Goal: Task Accomplishment & Management: Manage account settings

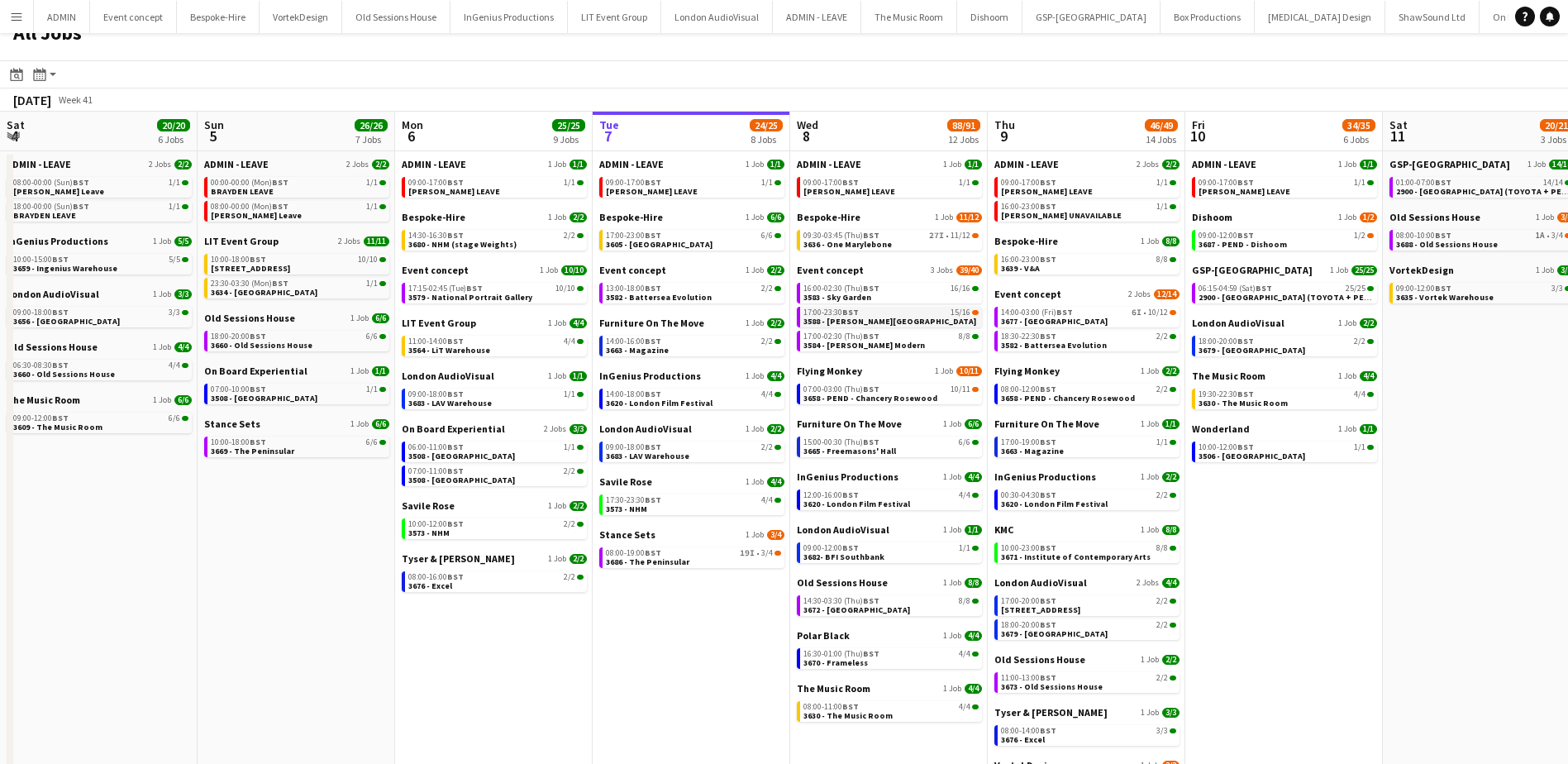
scroll to position [0, 395]
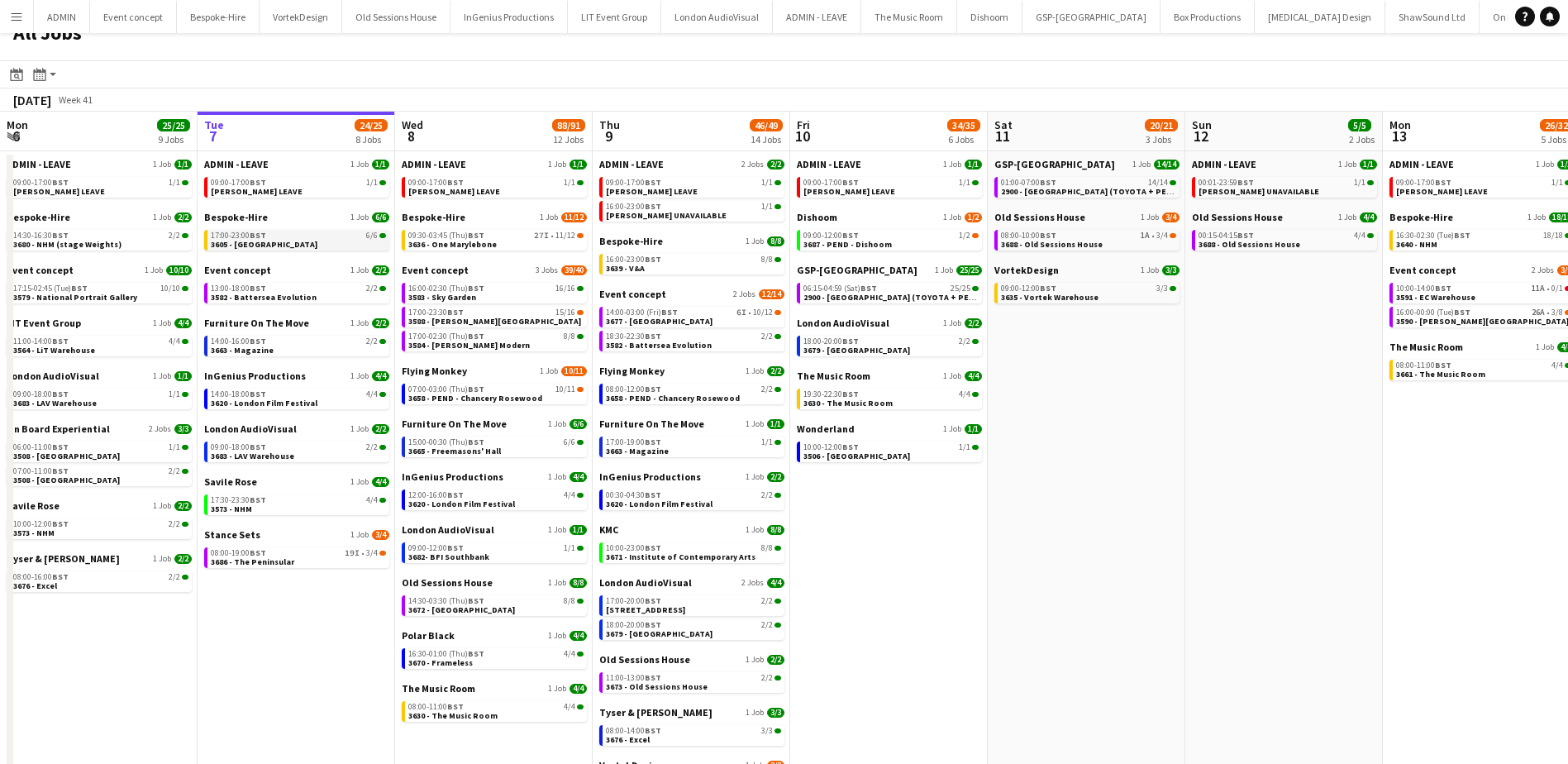
click at [315, 234] on div "17:00-23:00 BST 6/6" at bounding box center [298, 235] width 175 height 9
click at [487, 314] on div "17:00-23:30 BST 15/16" at bounding box center [496, 312] width 175 height 9
click at [716, 395] on span "3658 - PEND - Chancery Rosewood" at bounding box center [673, 397] width 134 height 11
click at [465, 236] on span "09:30-03:45 (Thu) BST" at bounding box center [446, 235] width 77 height 9
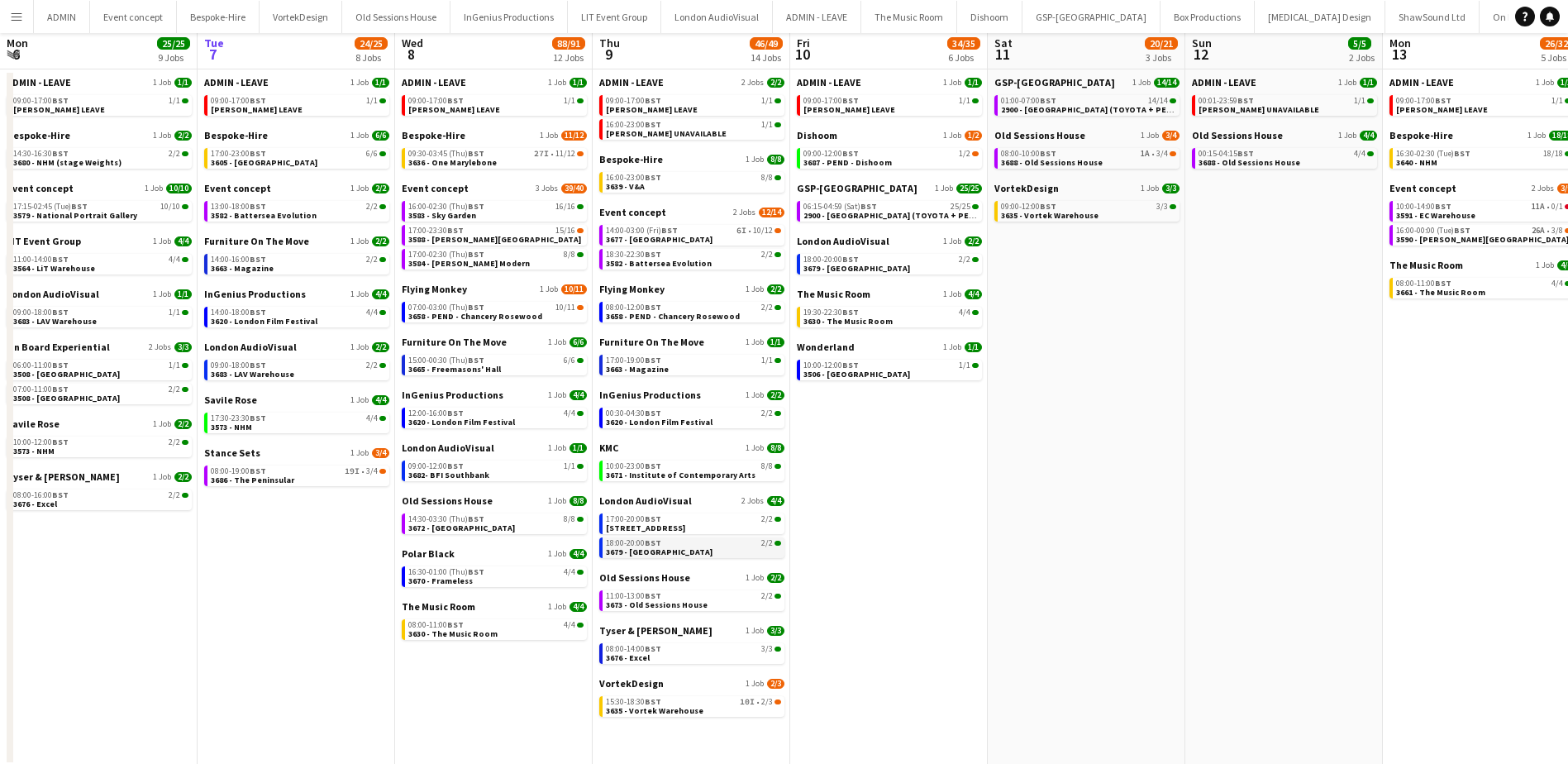
scroll to position [104, 0]
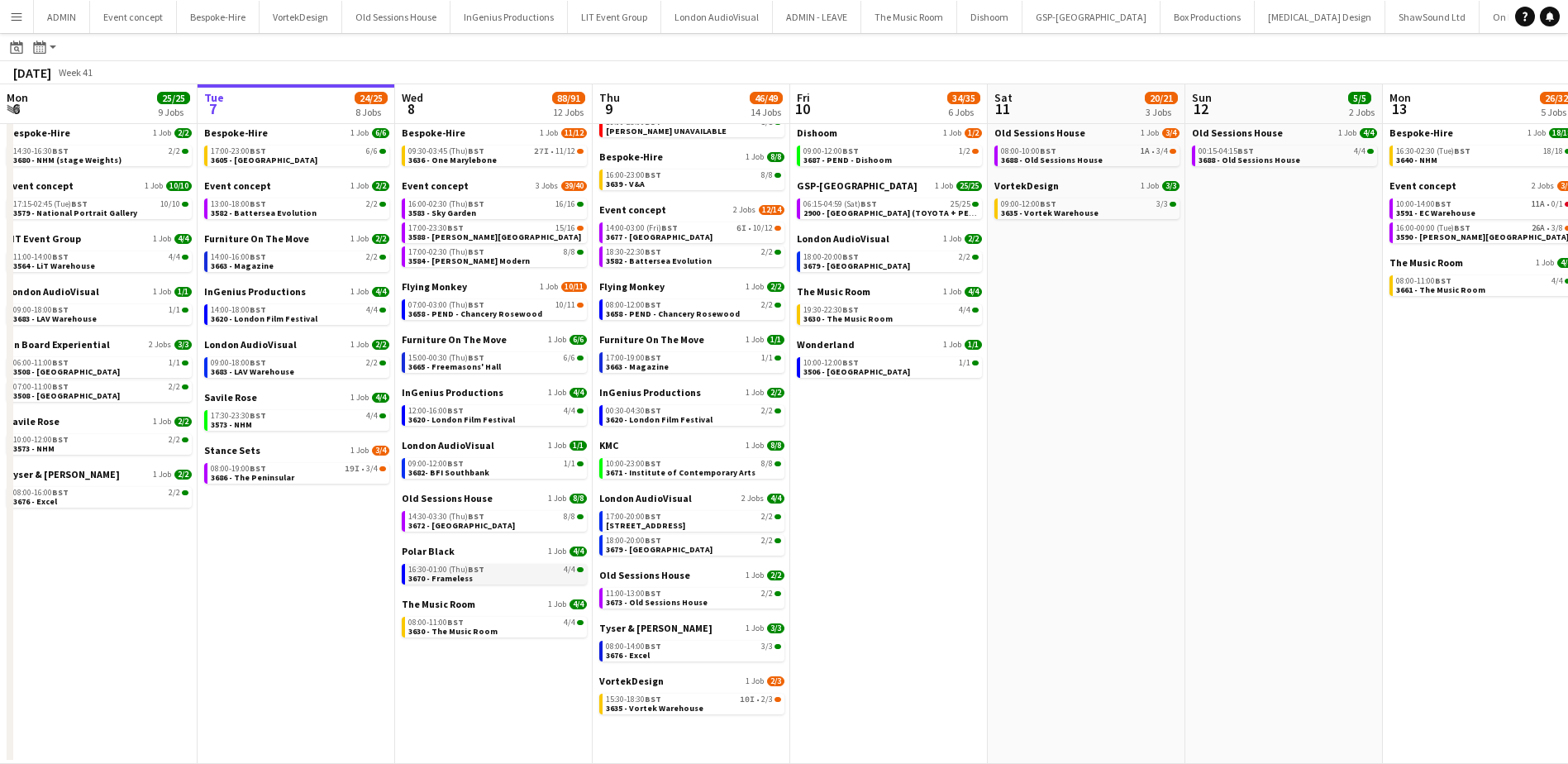
click at [493, 573] on link "16:30-01:00 (Thu) BST 4/4 3670 - Frameless" at bounding box center [496, 573] width 175 height 19
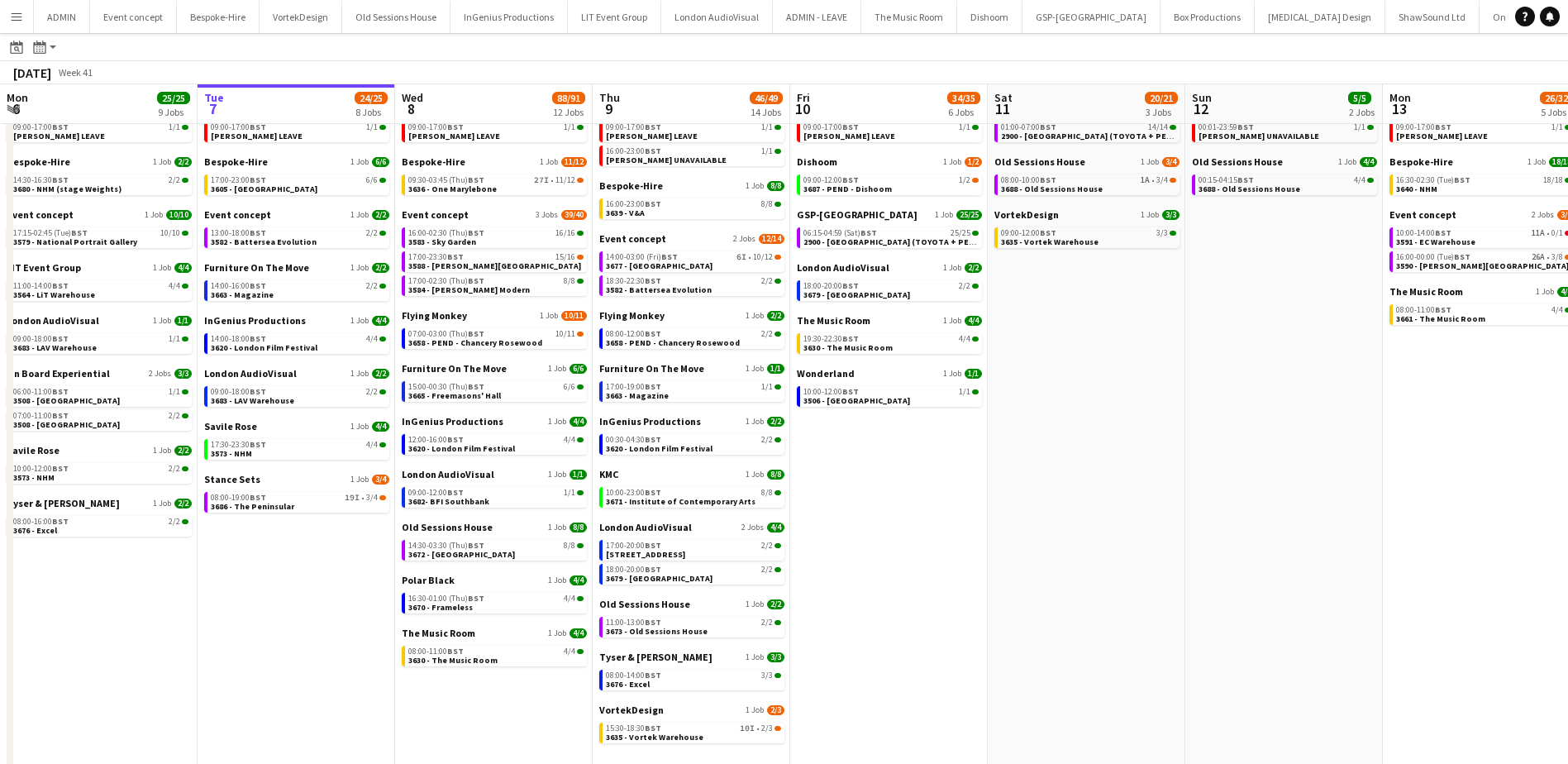
scroll to position [0, 0]
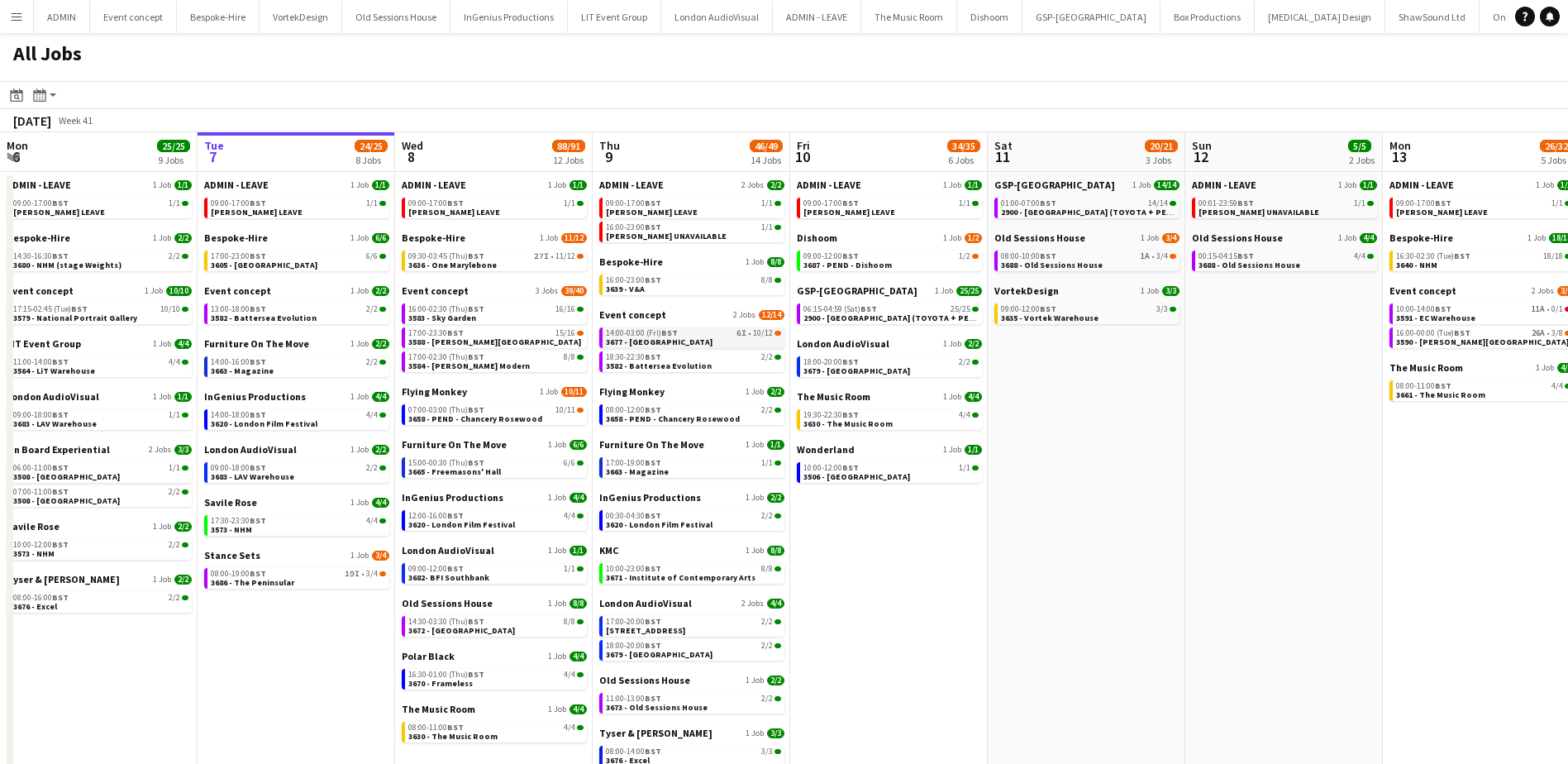
click at [697, 339] on link "14:00-03:00 (Fri) BST 6I • 10/12 3677 - Somerset House" at bounding box center [693, 337] width 175 height 19
click at [503, 256] on div "09:30-03:45 (Thu) BST 27I • 11/12" at bounding box center [496, 256] width 175 height 9
click at [500, 622] on div "14:30-03:30 (Thu) BST 8/8" at bounding box center [496, 622] width 175 height 9
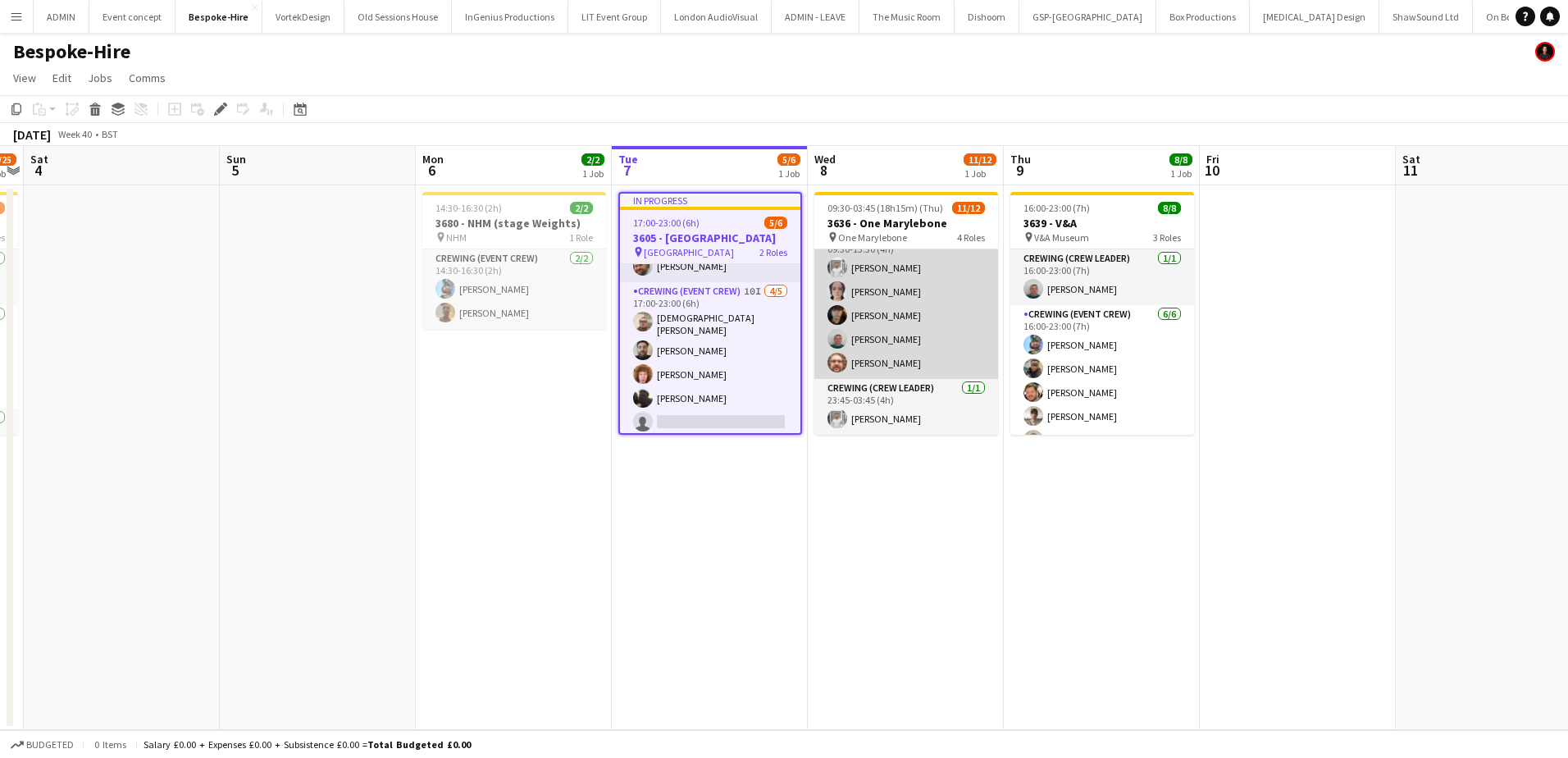
scroll to position [82, 0]
click at [867, 339] on app-card-role "Crewing (Event Crew) 5/5 09:30-13:30 (4h) Graham Rex Ava Farrell Leonardo Baxen…" at bounding box center [906, 298] width 184 height 151
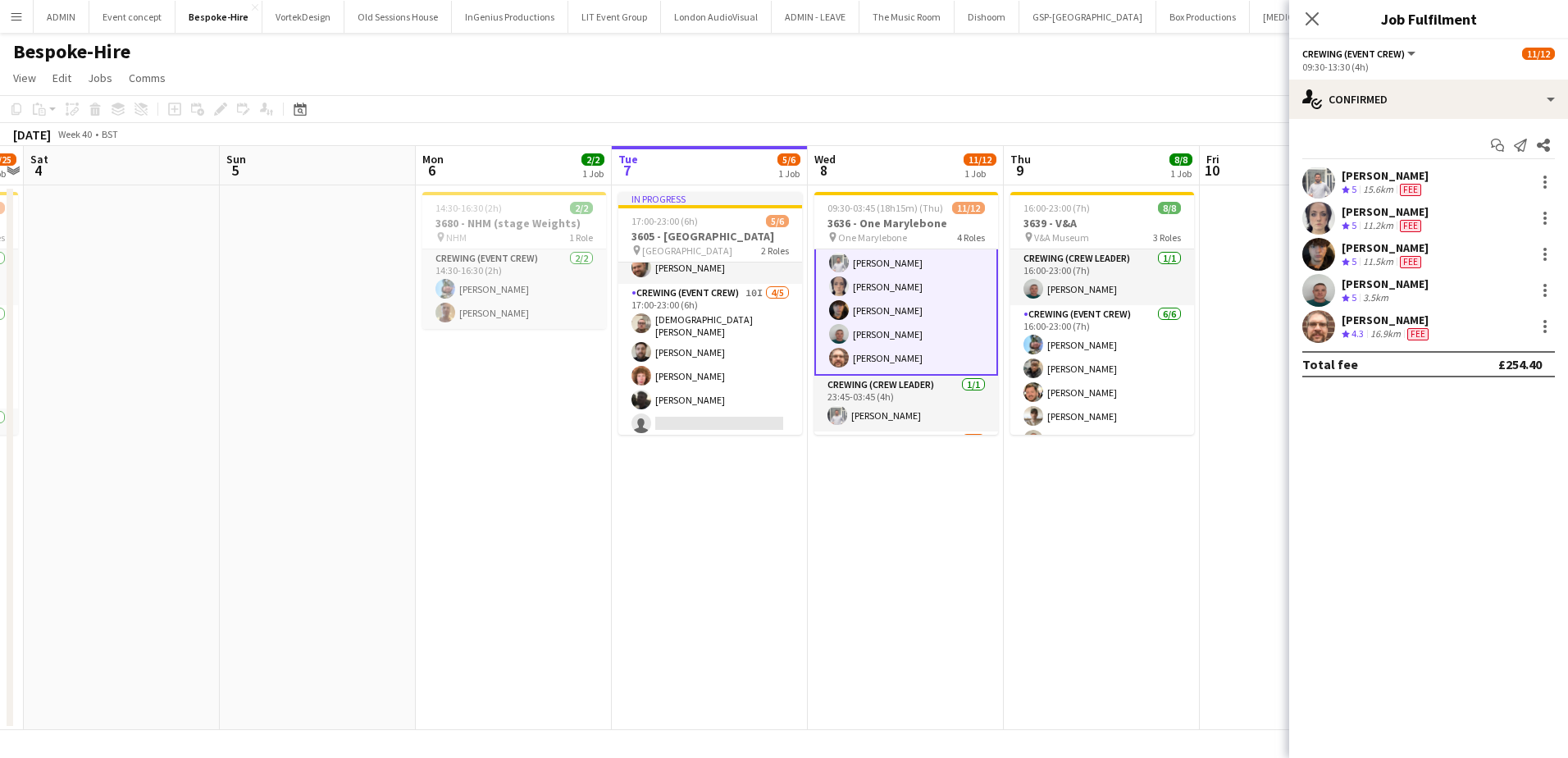
click at [1351, 281] on div "Brayden Davison" at bounding box center [1384, 283] width 86 height 14
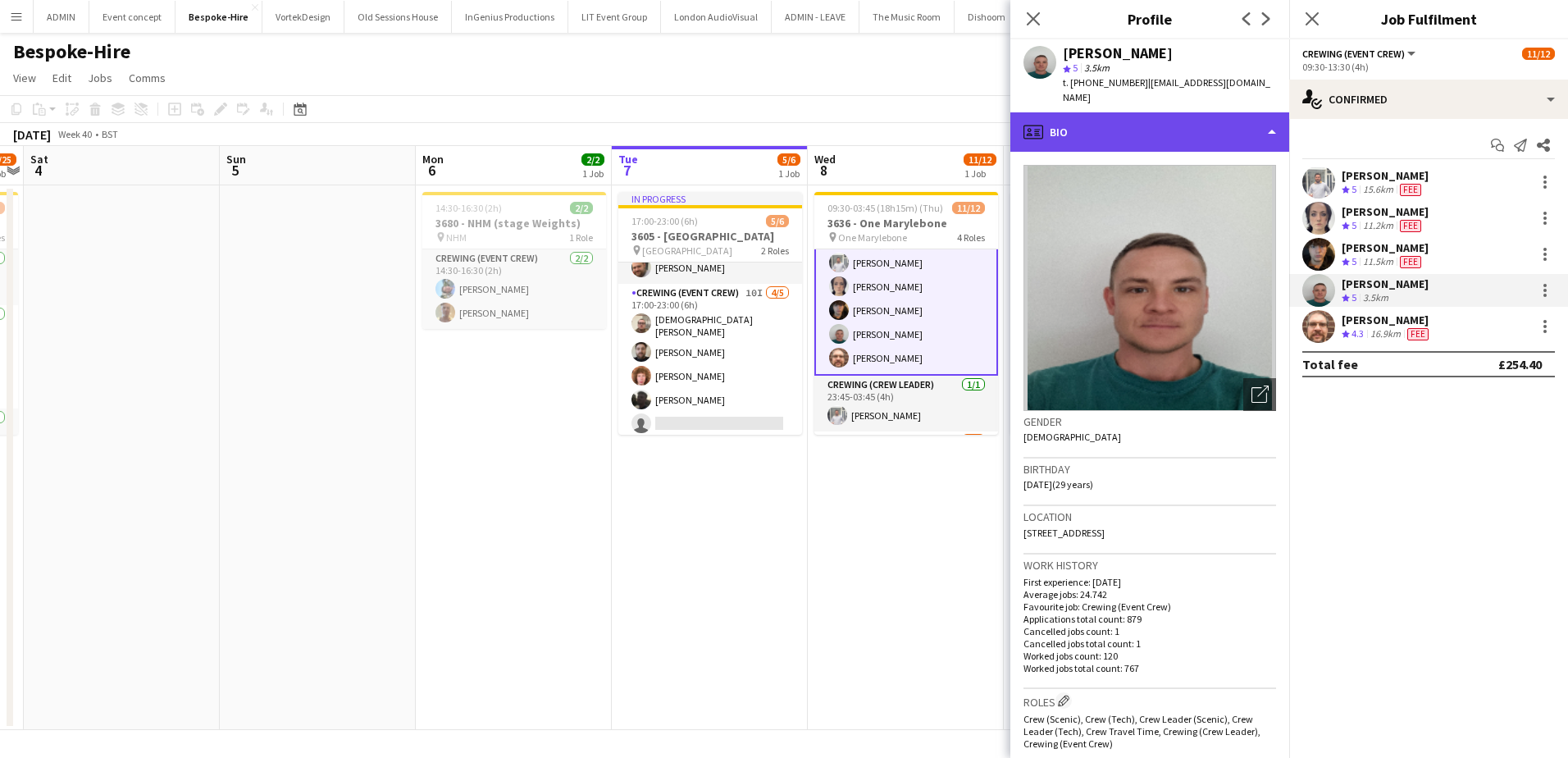
click at [1179, 121] on div "profile Bio" at bounding box center [1150, 132] width 279 height 39
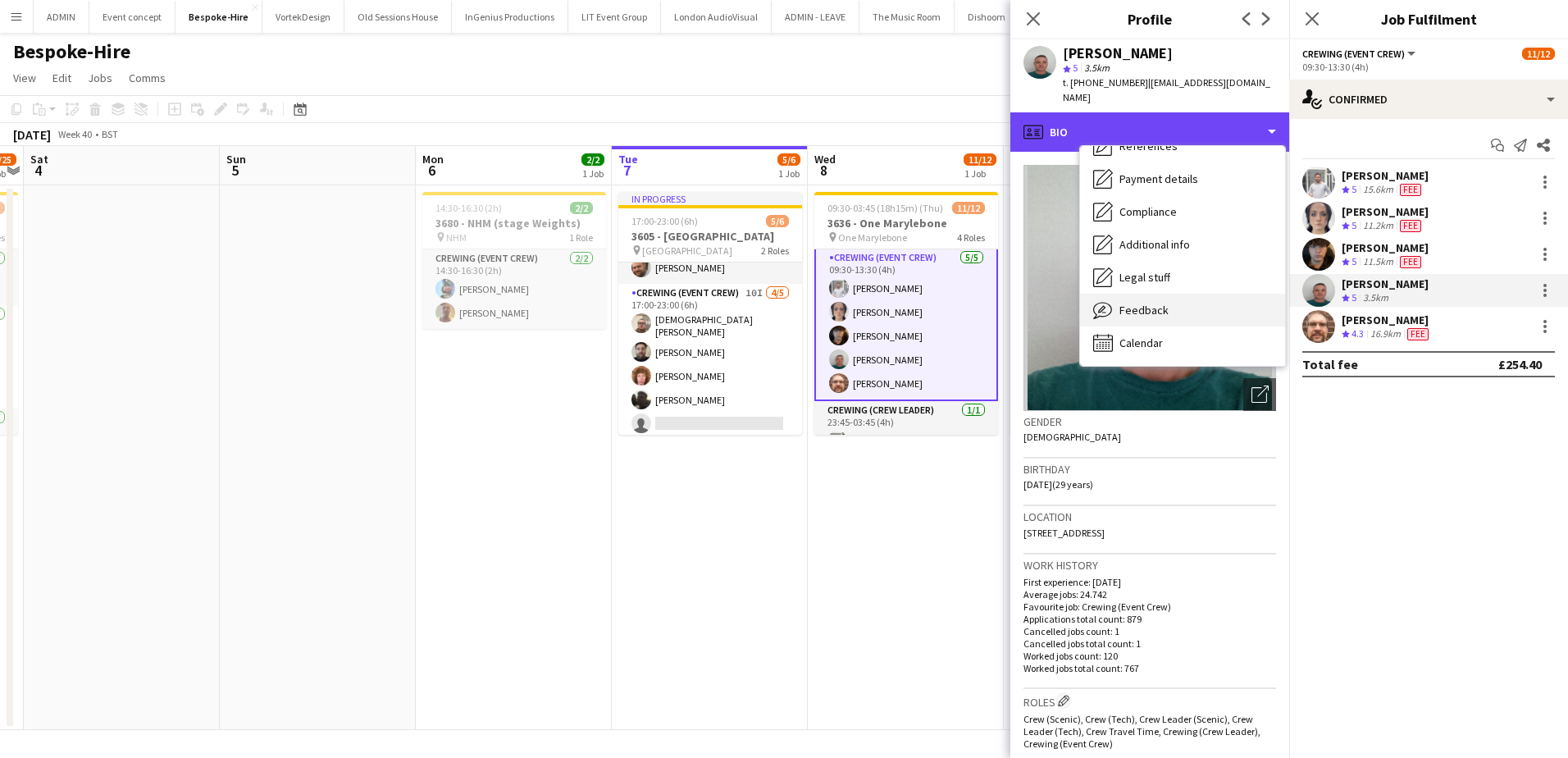
scroll to position [0, 0]
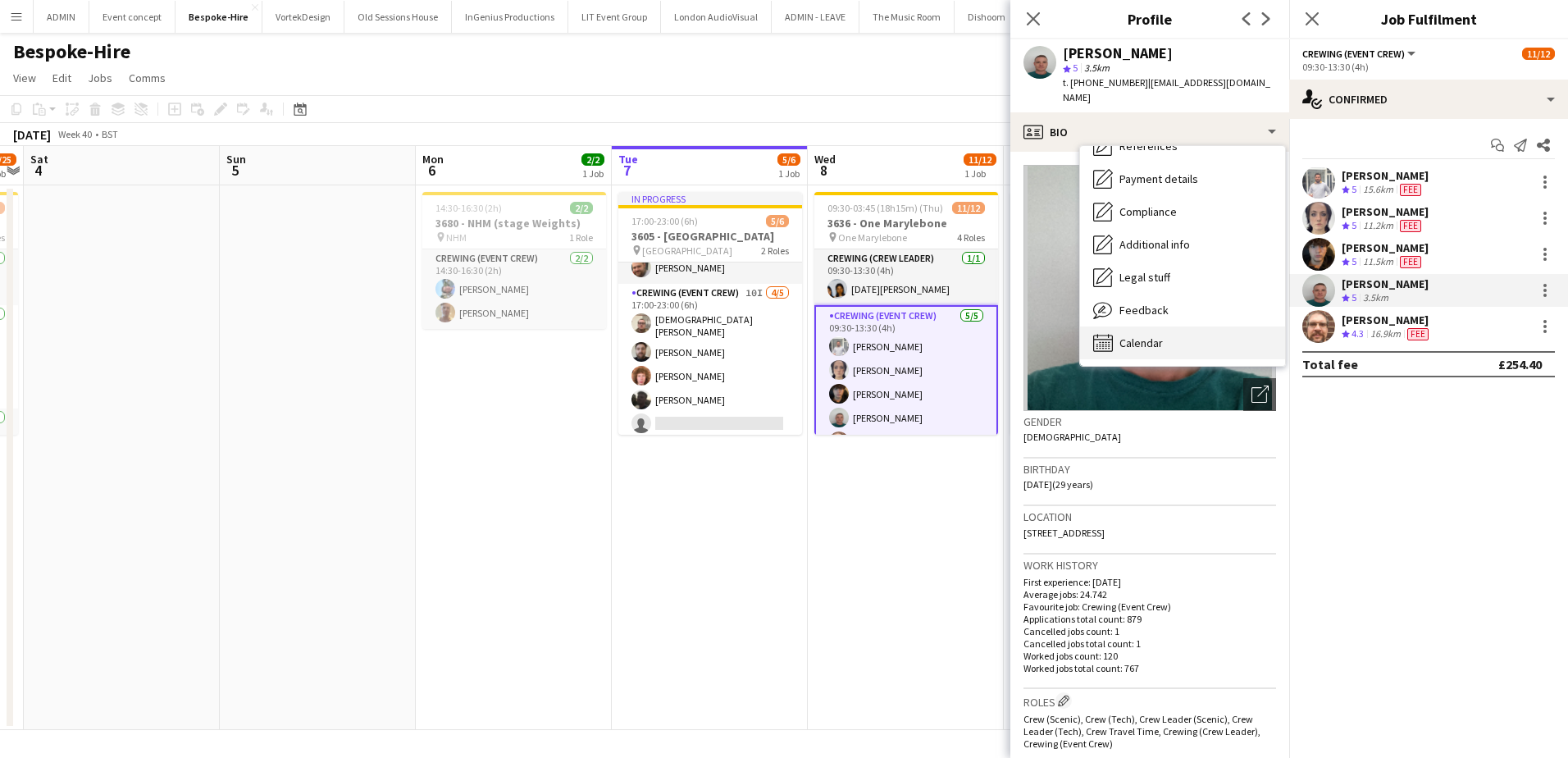
click at [1184, 328] on div "Calendar Calendar" at bounding box center [1182, 343] width 205 height 33
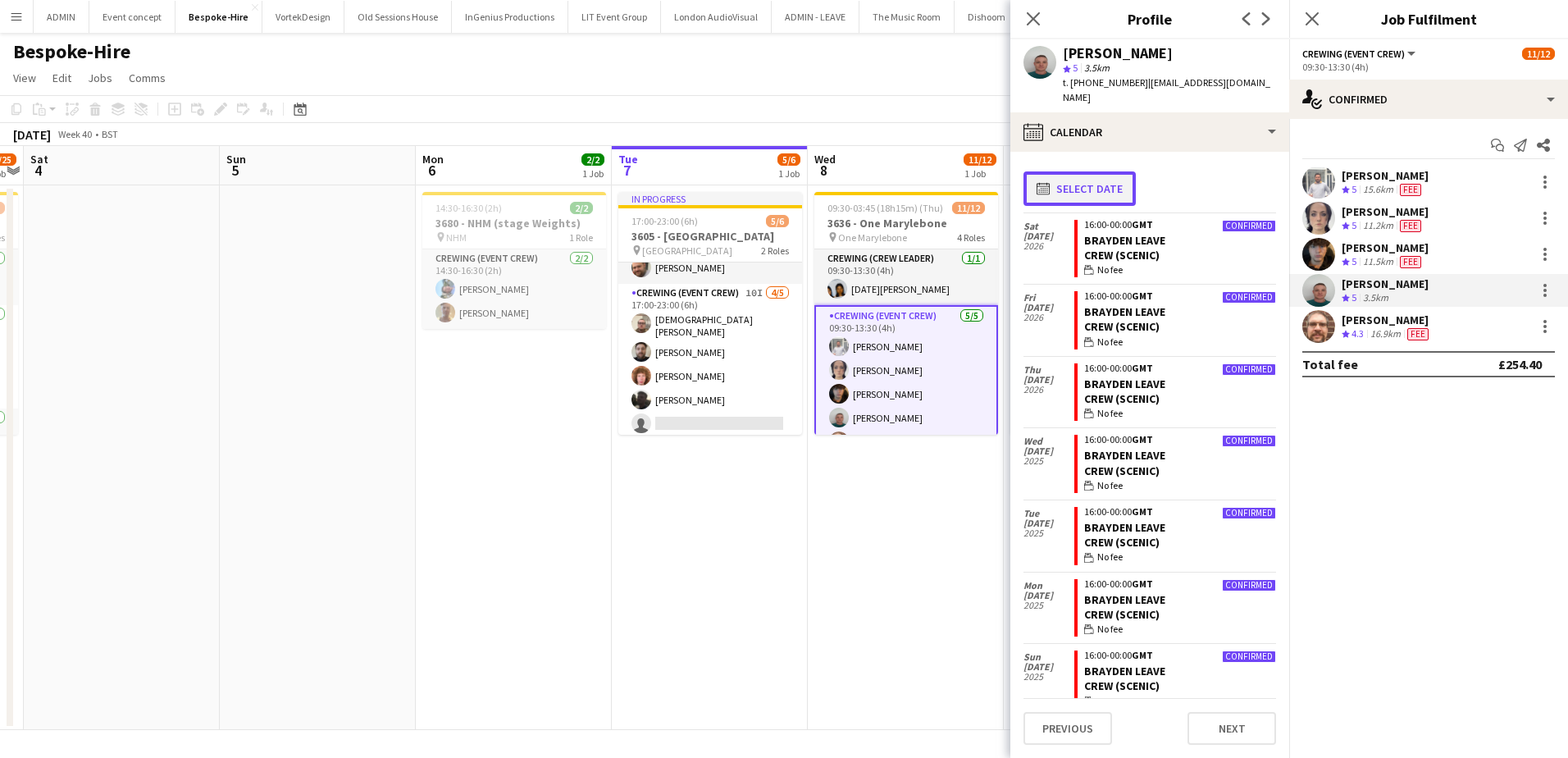
click at [1112, 174] on button "calendar-full Select date" at bounding box center [1079, 188] width 112 height 35
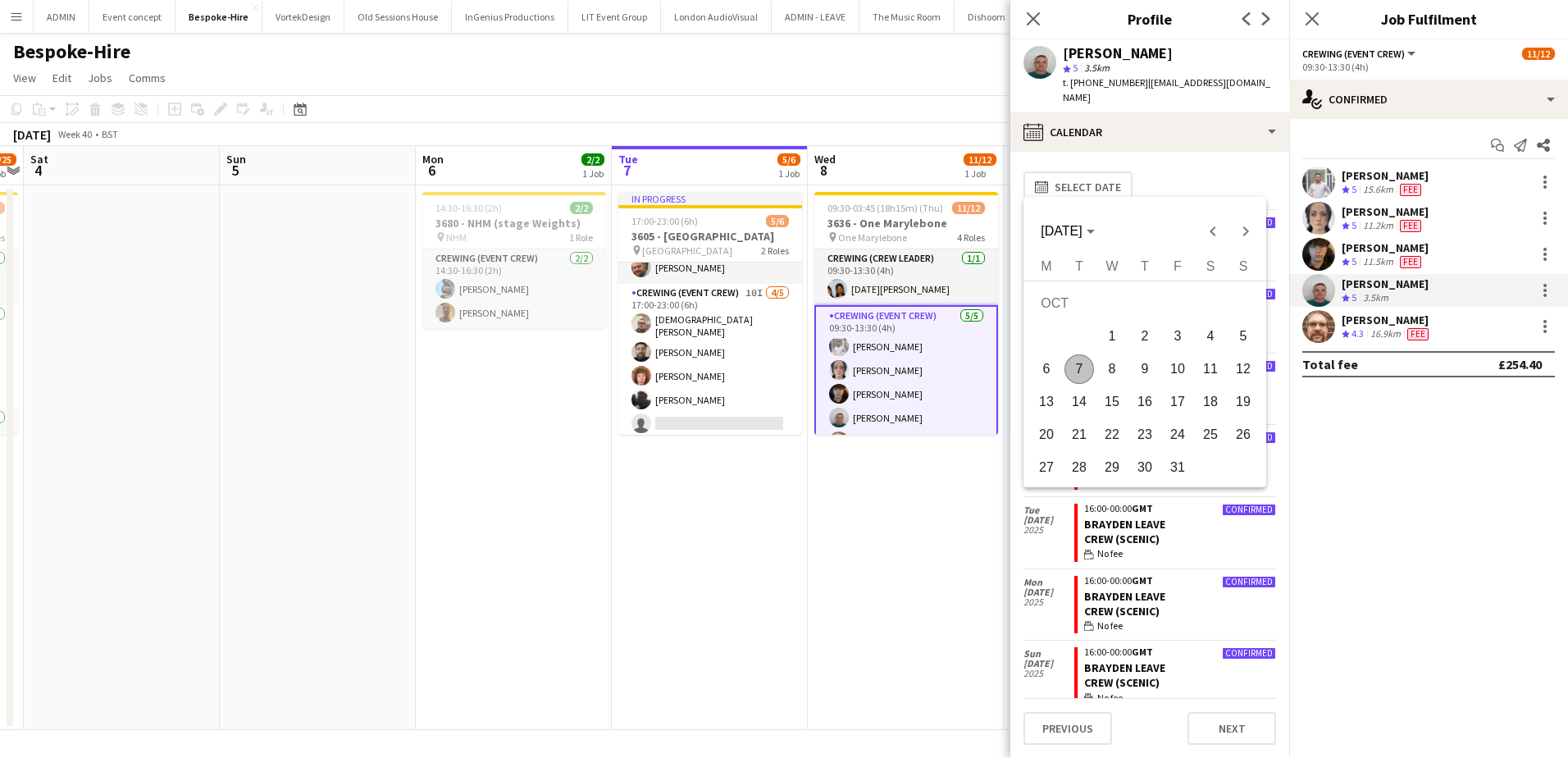
click at [1117, 375] on span "8" at bounding box center [1112, 369] width 30 height 30
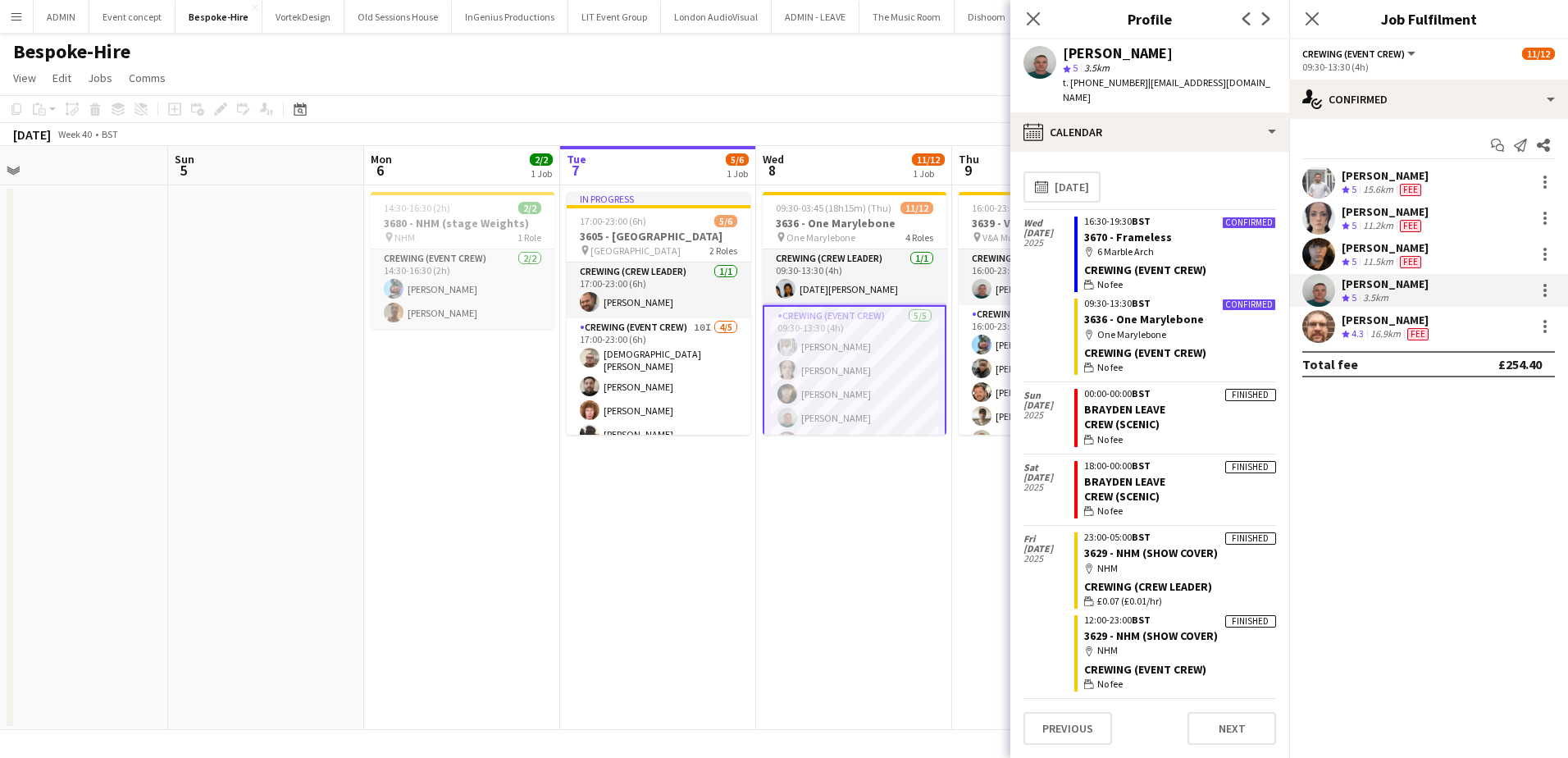
scroll to position [0, 641]
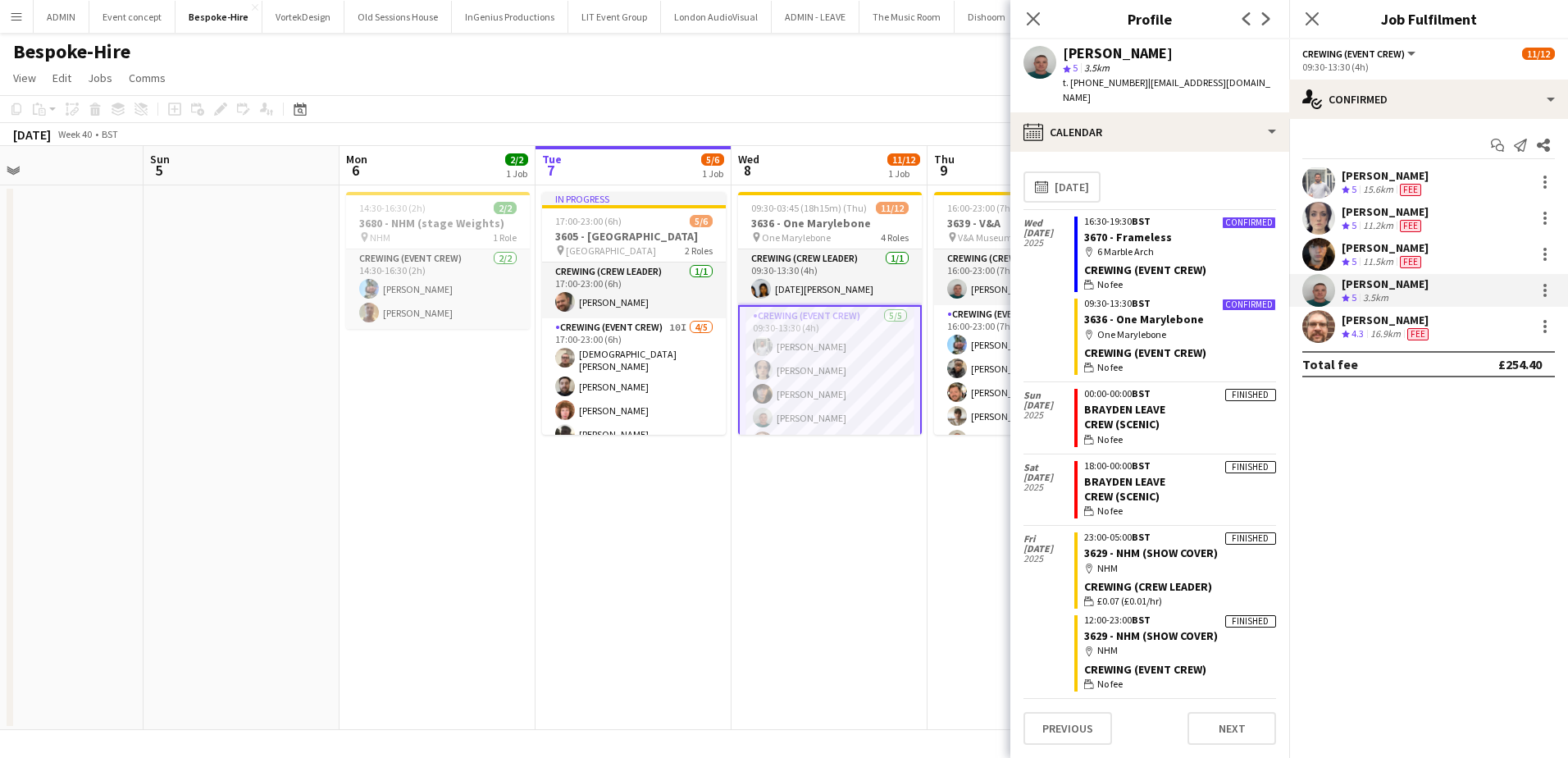
drag, startPoint x: 906, startPoint y: 531, endPoint x: 828, endPoint y: 510, distance: 80.8
click at [830, 521] on app-calendar-viewport "Wed 1 Thu 2 14/15 2 Jobs Fri 3 20/25 1 Job Sat 4 Sun 5 Mon 6 2/2 1 Job Tue 7 5/…" at bounding box center [784, 438] width 1568 height 584
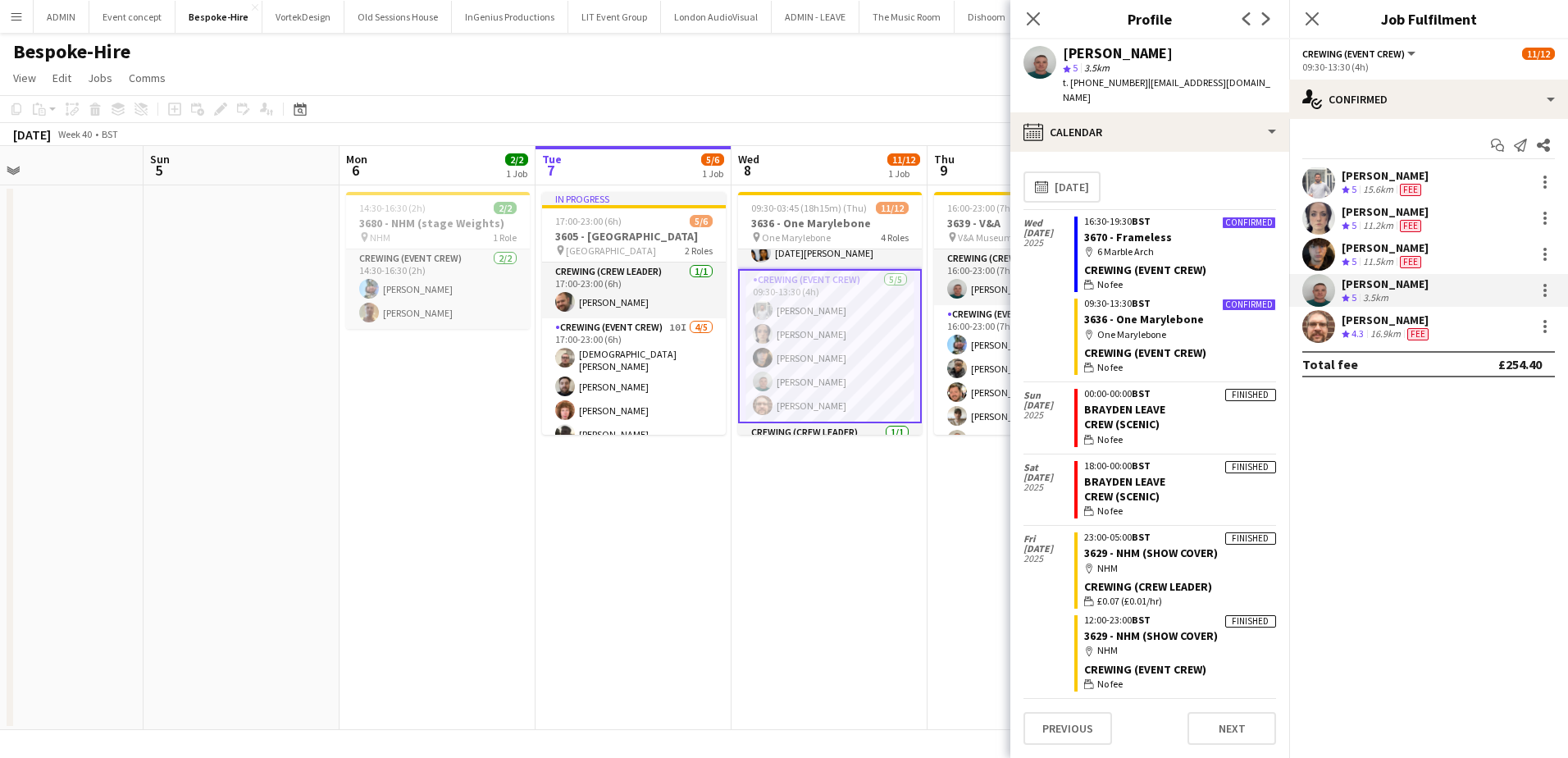
scroll to position [82, 0]
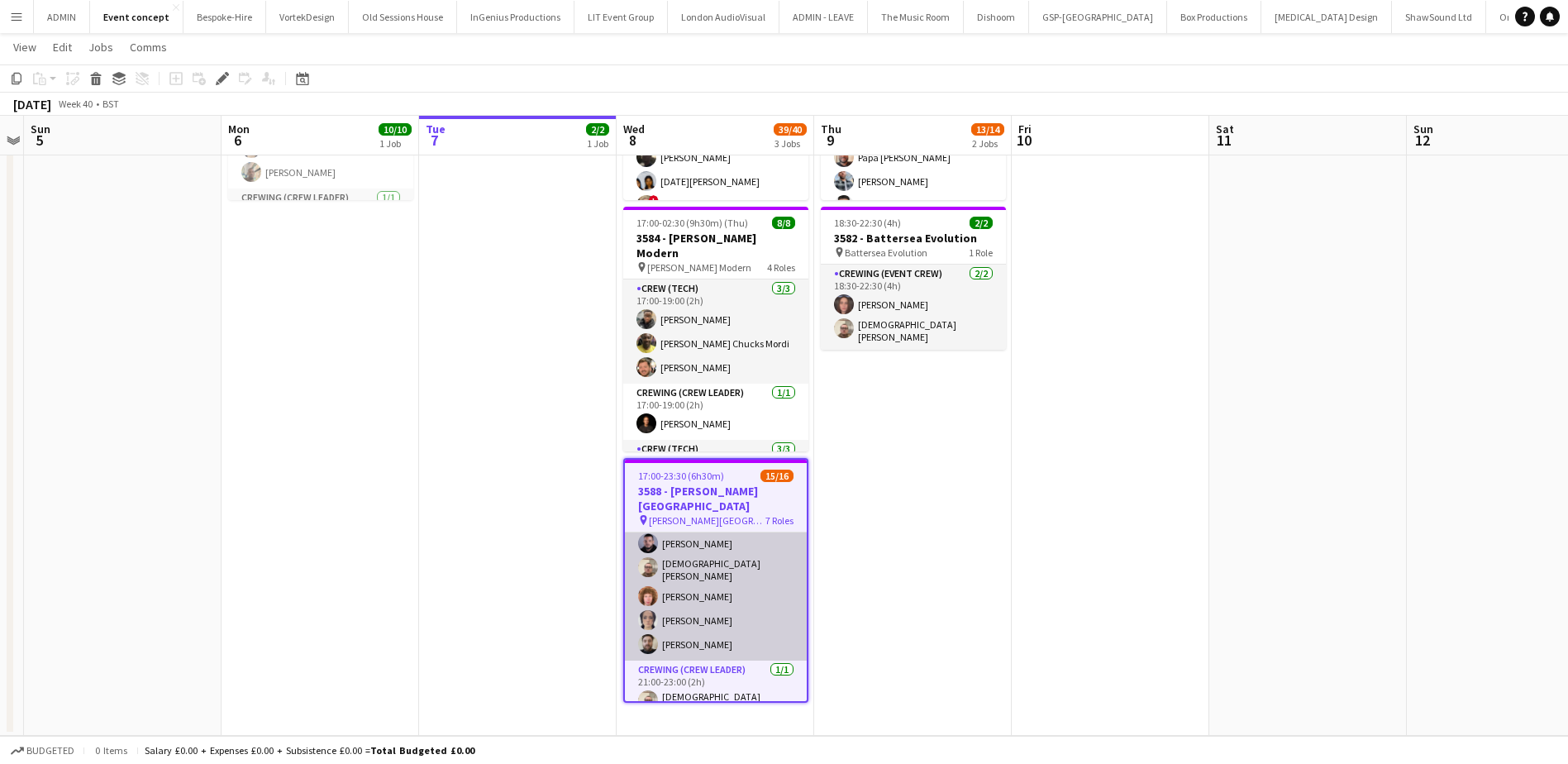
click at [731, 607] on app-card-role "Crewing (Event Crew) 5/5 17:00-20:00 (3h) Paul Fisk Christian Skinner Alfie Dye…" at bounding box center [716, 582] width 182 height 157
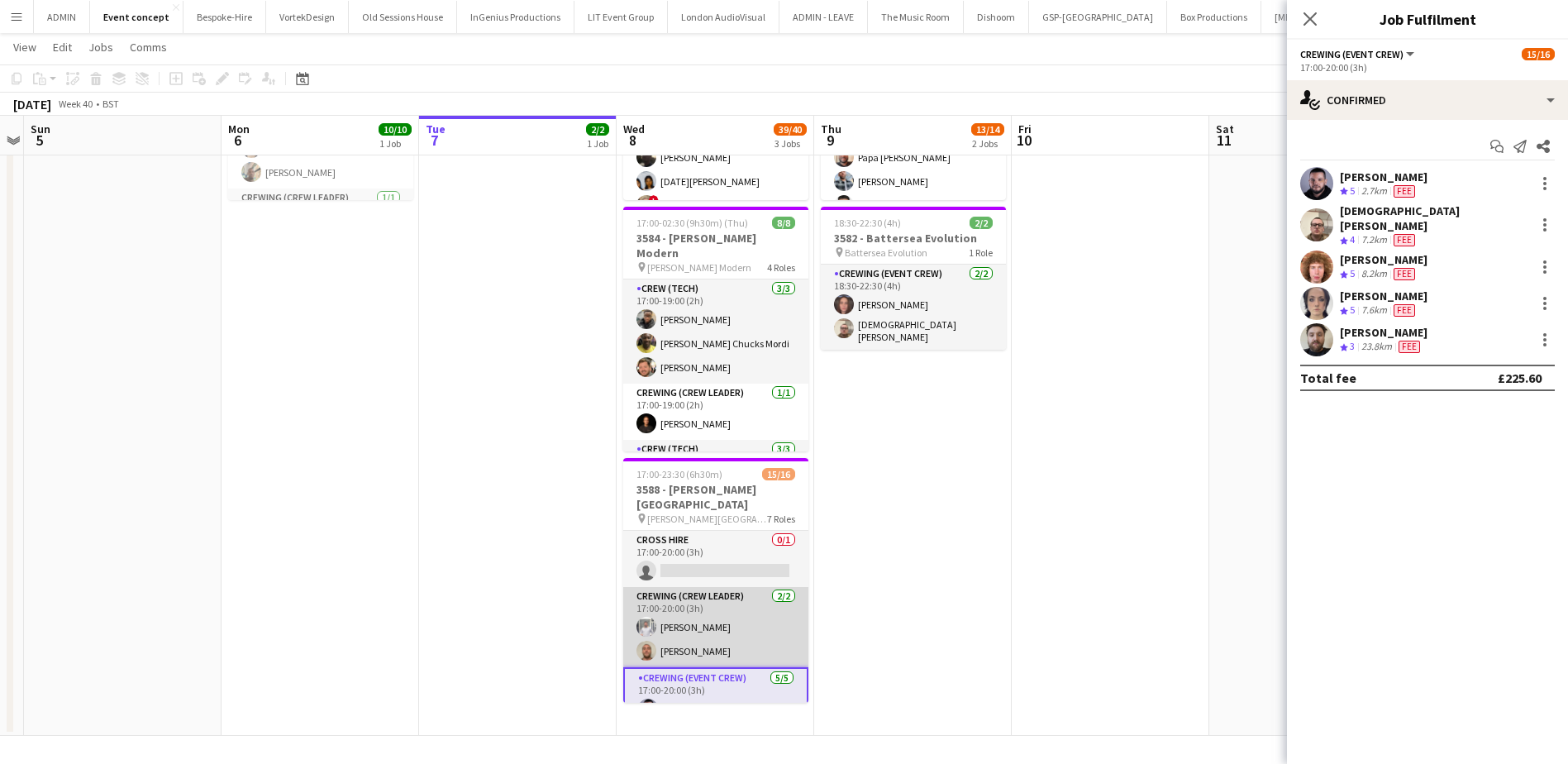
click at [712, 602] on app-card-role "Crewing (Crew Leader) 2/2 17:00-20:00 (3h) Graham Rex Stephen Lyle" at bounding box center [716, 626] width 185 height 80
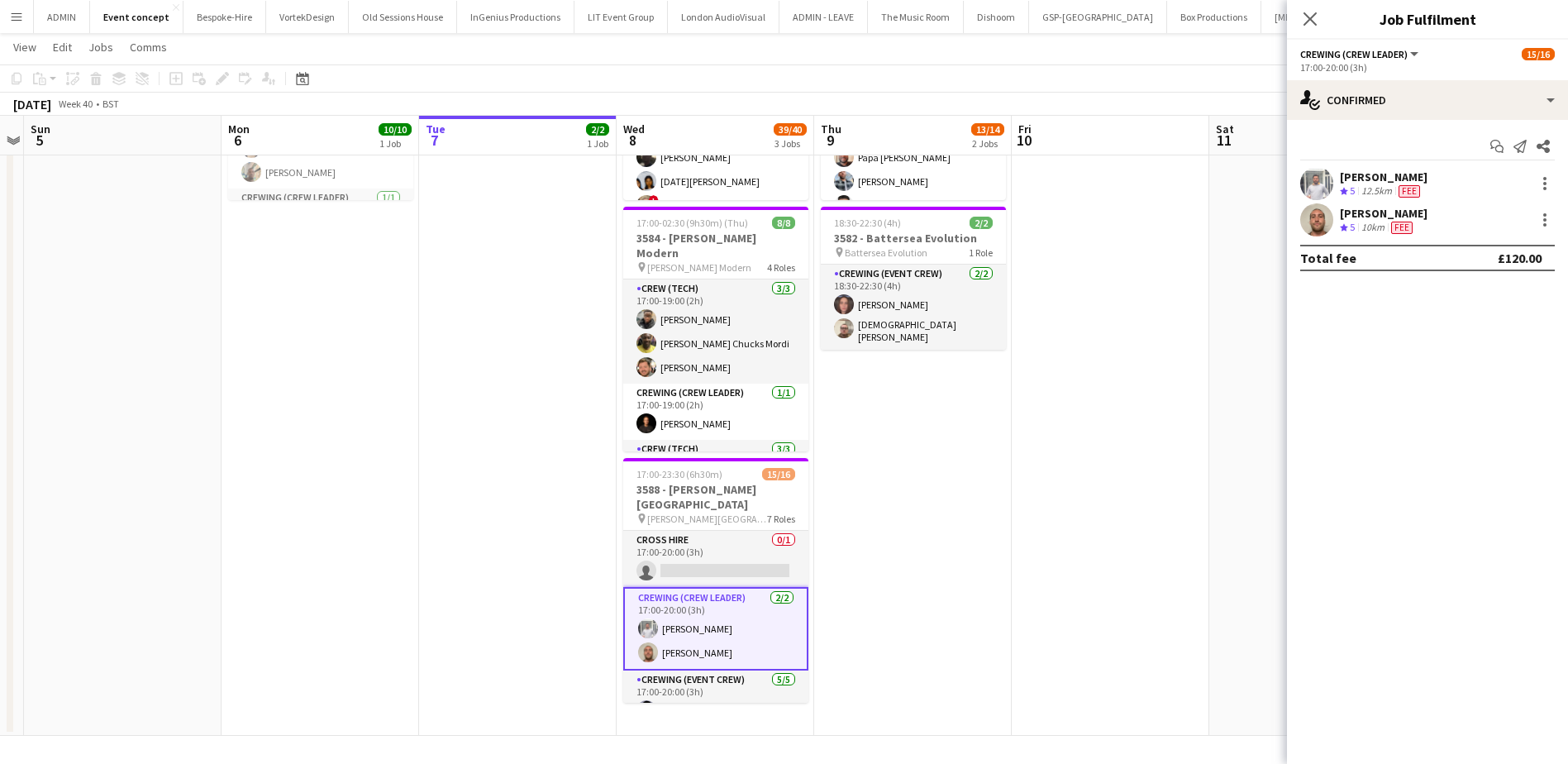
click at [1358, 155] on div "Start chat Send notification Share" at bounding box center [1428, 146] width 255 height 27
click at [1356, 173] on div "Graham Rex" at bounding box center [1384, 176] width 87 height 15
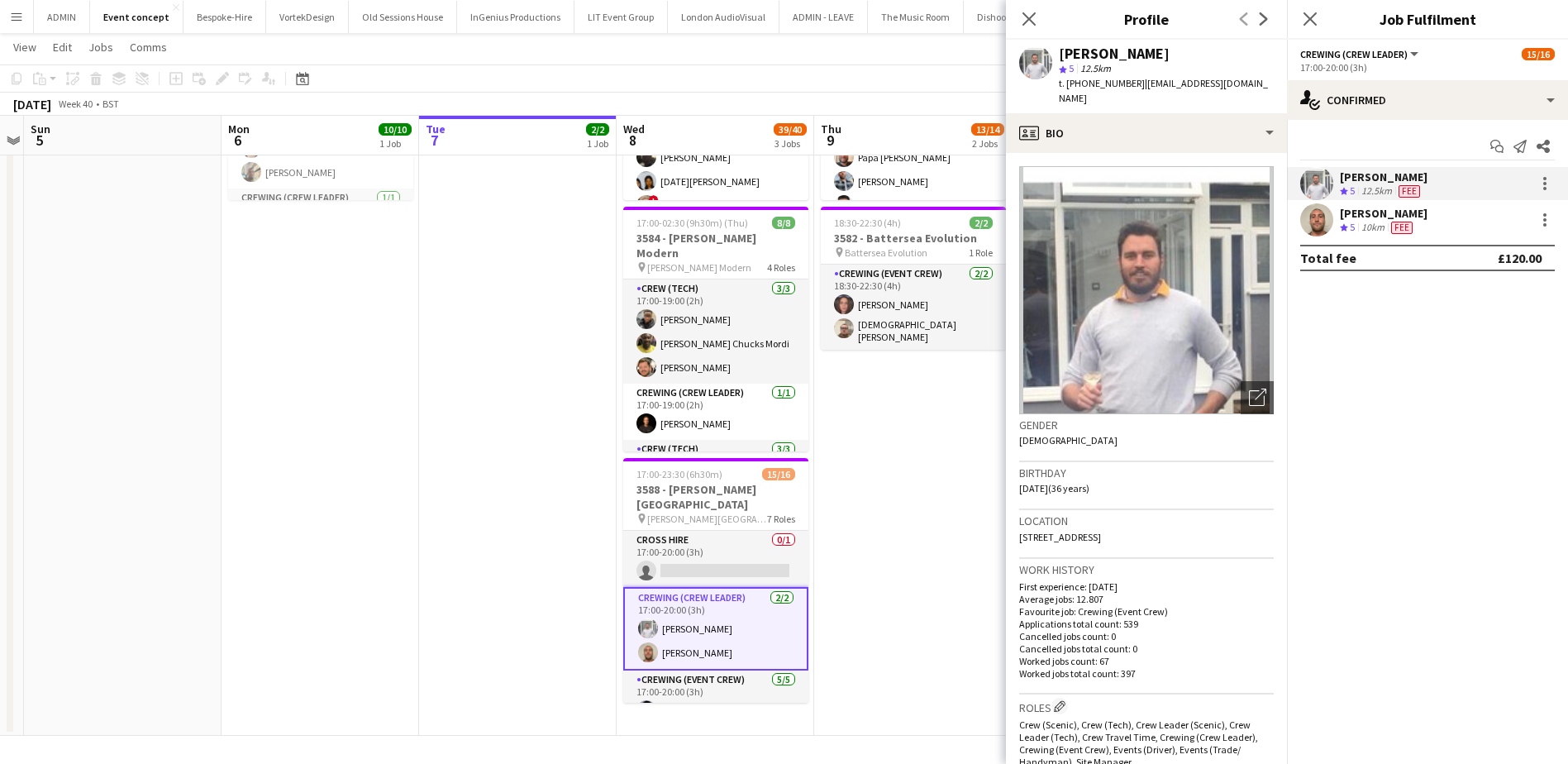
click at [1119, 73] on div "star 5 12.5km" at bounding box center [1166, 68] width 215 height 15
click at [1115, 81] on span "t. +447935332660" at bounding box center [1101, 82] width 86 height 13
copy span "447935332660"
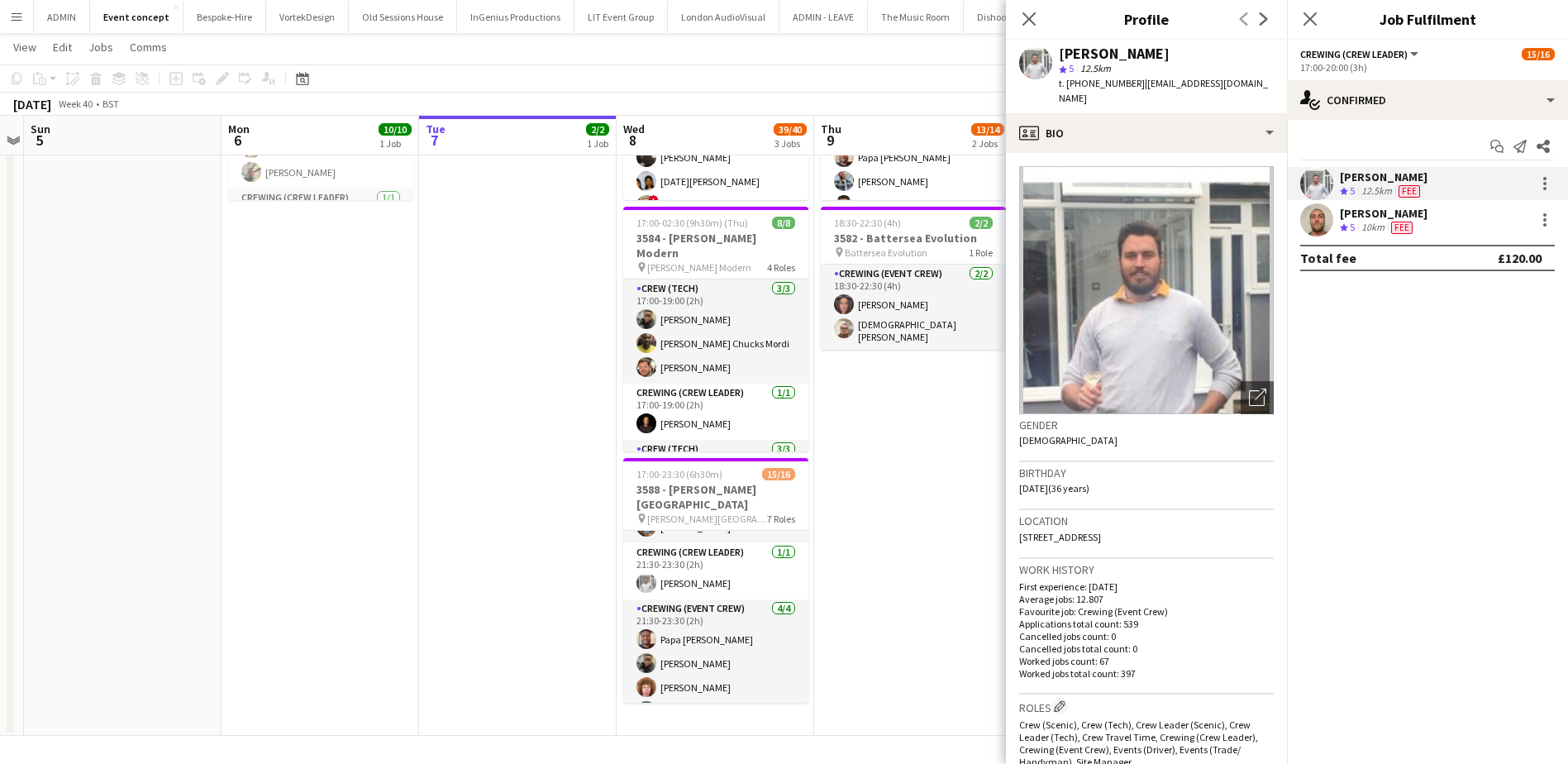
click at [858, 459] on app-date-cell "14:00-03:00 (13h) (Fri) 11/12 3677 - Somerset House pin Somerset House 4 Roles …" at bounding box center [913, 342] width 198 height 787
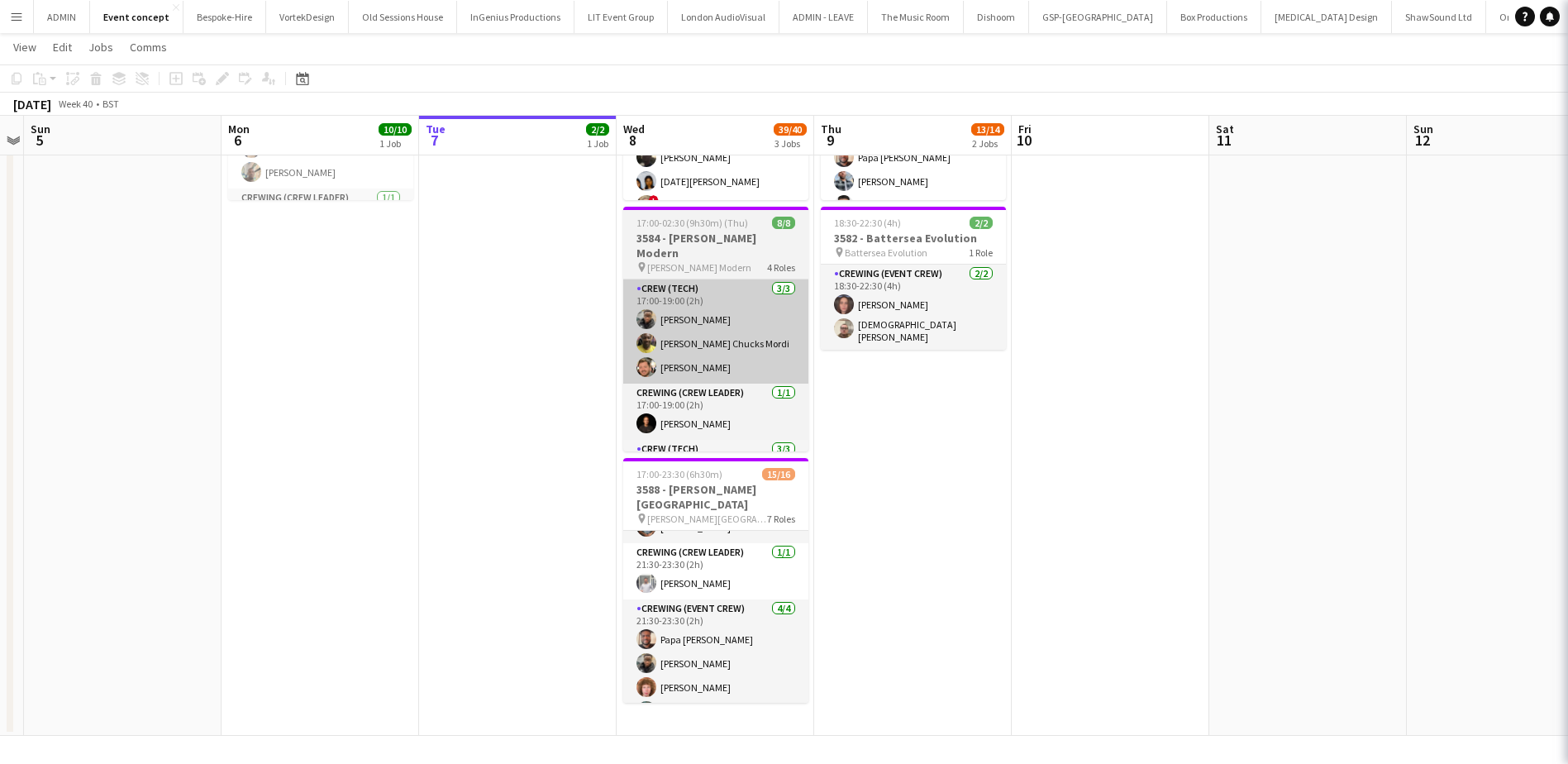
scroll to position [422, 0]
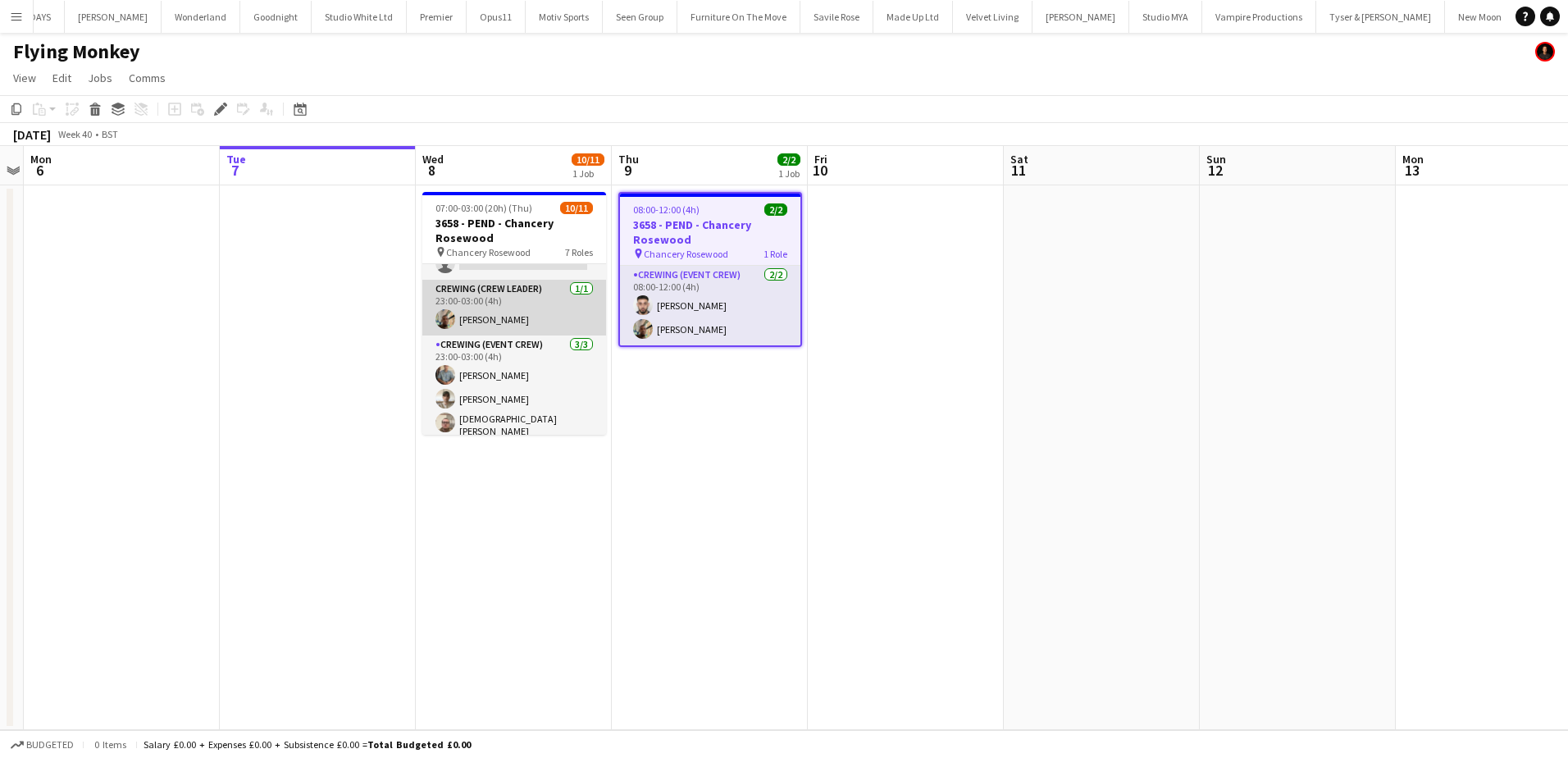
scroll to position [315, 0]
click at [499, 311] on app-card-role "Crewing (Crew Leader) 1/1 23:00-03:00 (4h) Stephon Johnson" at bounding box center [514, 304] width 184 height 56
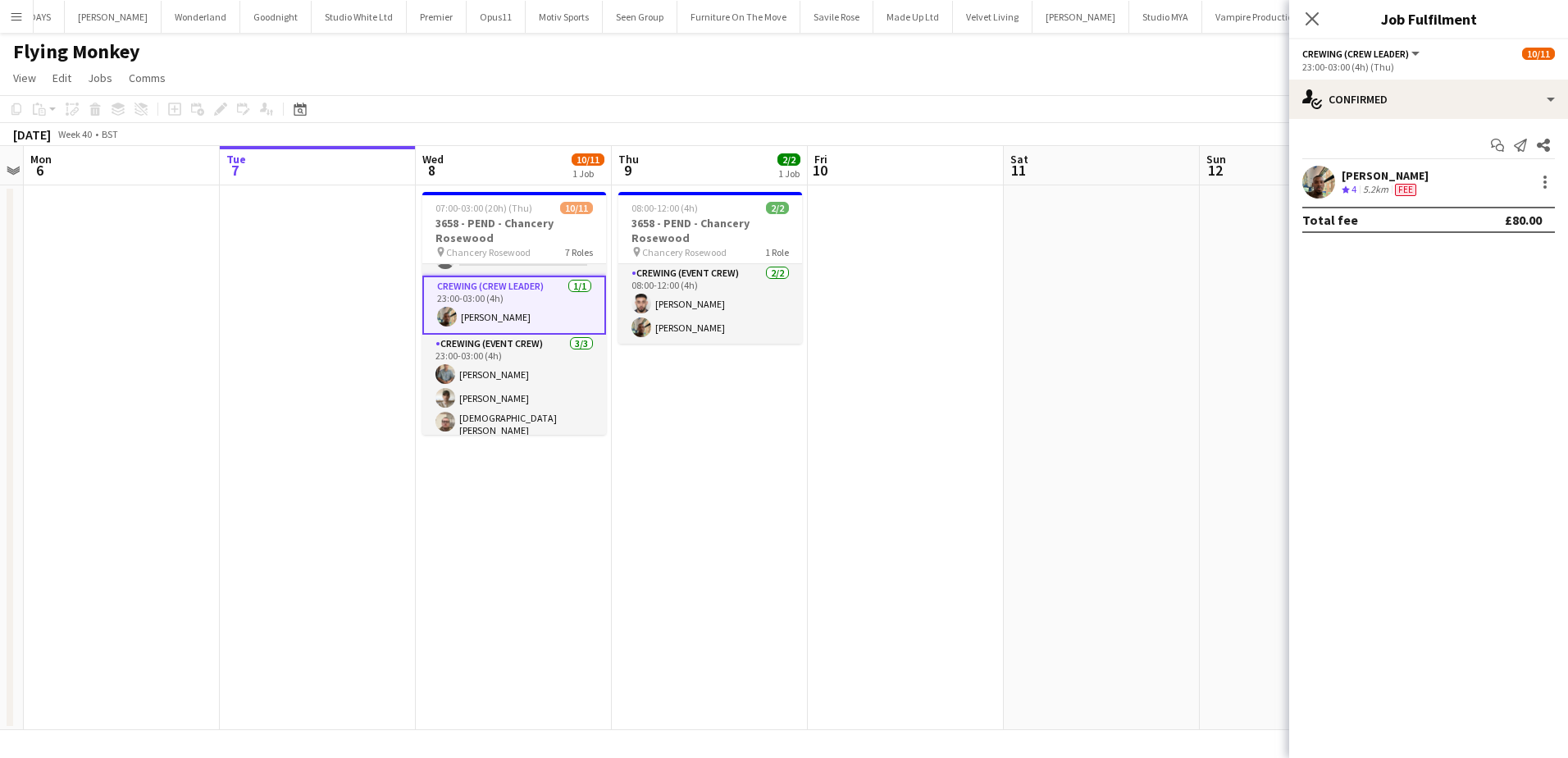
click at [1353, 179] on div "[PERSON_NAME]" at bounding box center [1384, 175] width 86 height 14
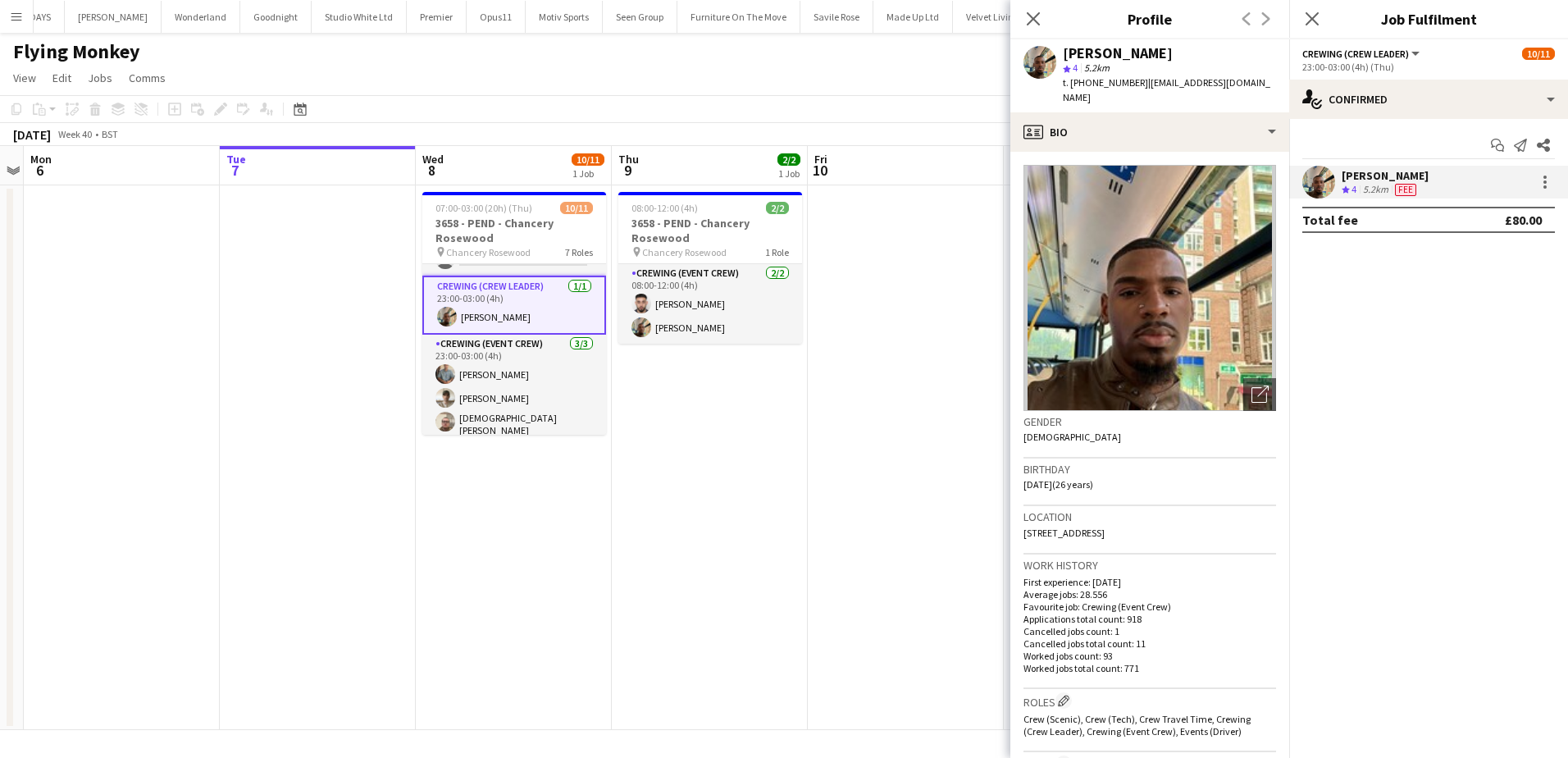
click at [1115, 81] on span "t. +447951879132" at bounding box center [1105, 82] width 86 height 12
copy span "447951879132"
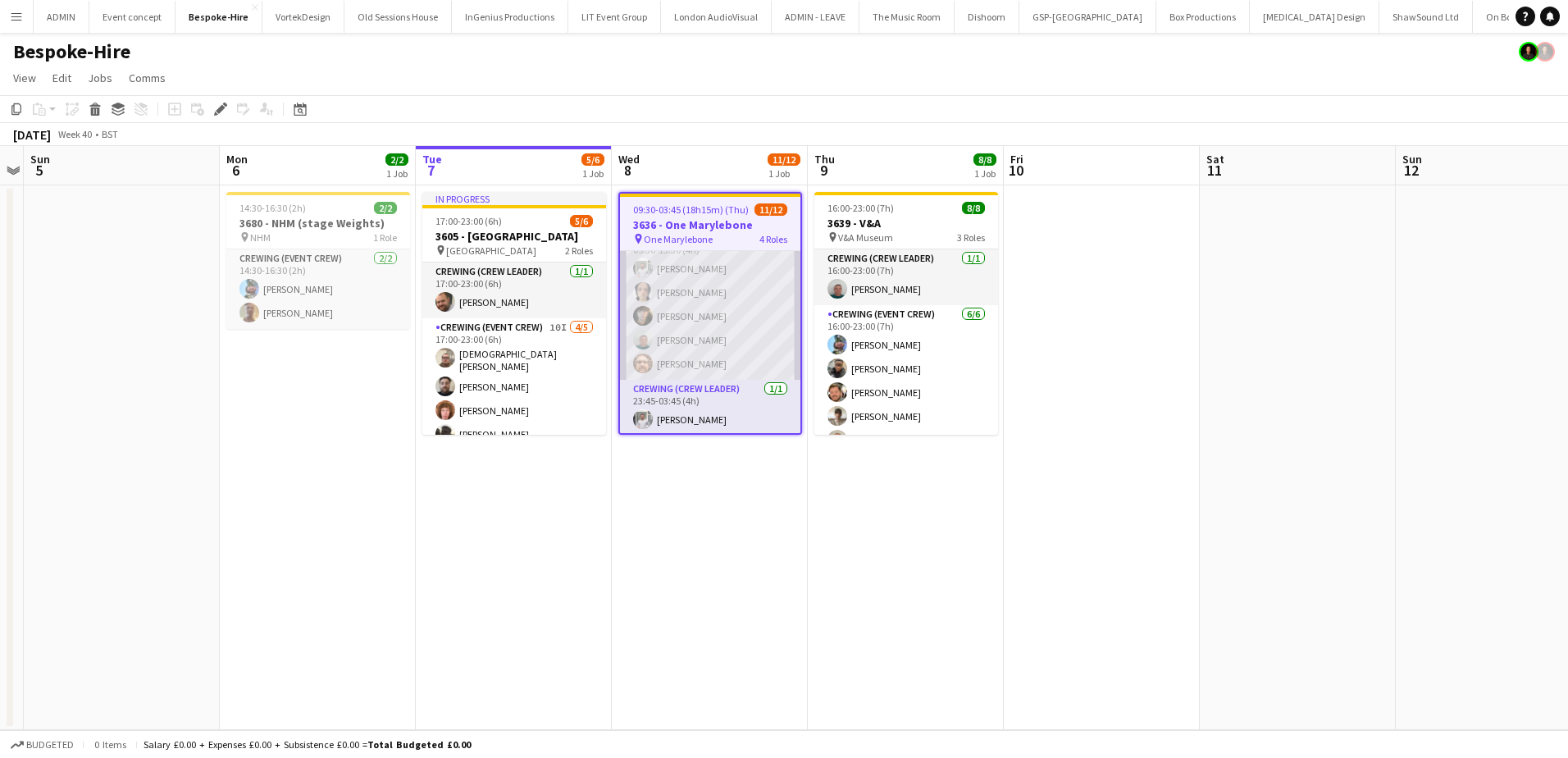
scroll to position [82, 0]
click at [735, 355] on app-card-role "Crewing (Event Crew) [DATE] 09:30-13:30 (4h) [PERSON_NAME] [PERSON_NAME] [PERSO…" at bounding box center [710, 300] width 181 height 151
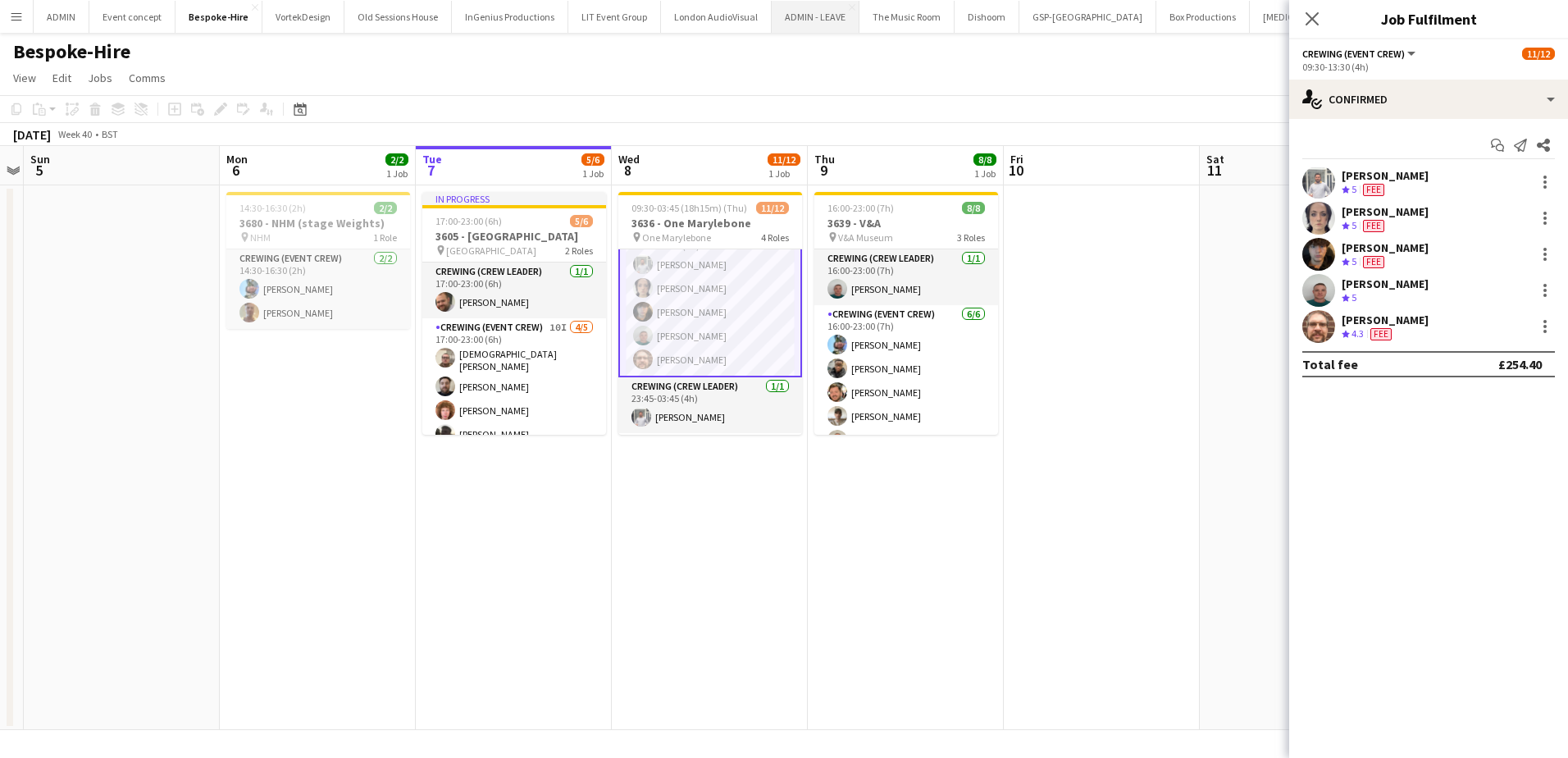
scroll to position [84, 0]
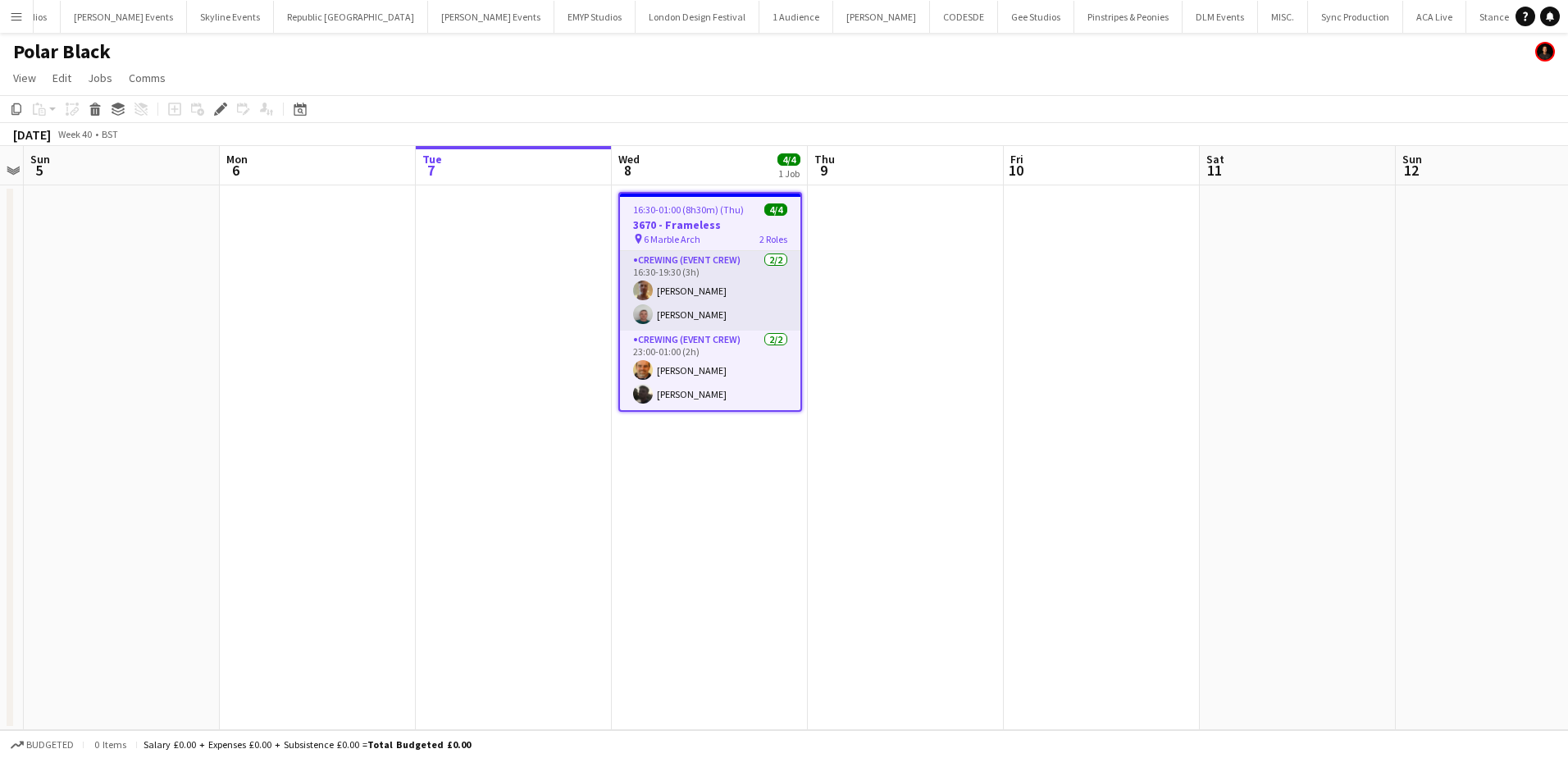
scroll to position [0, 4456]
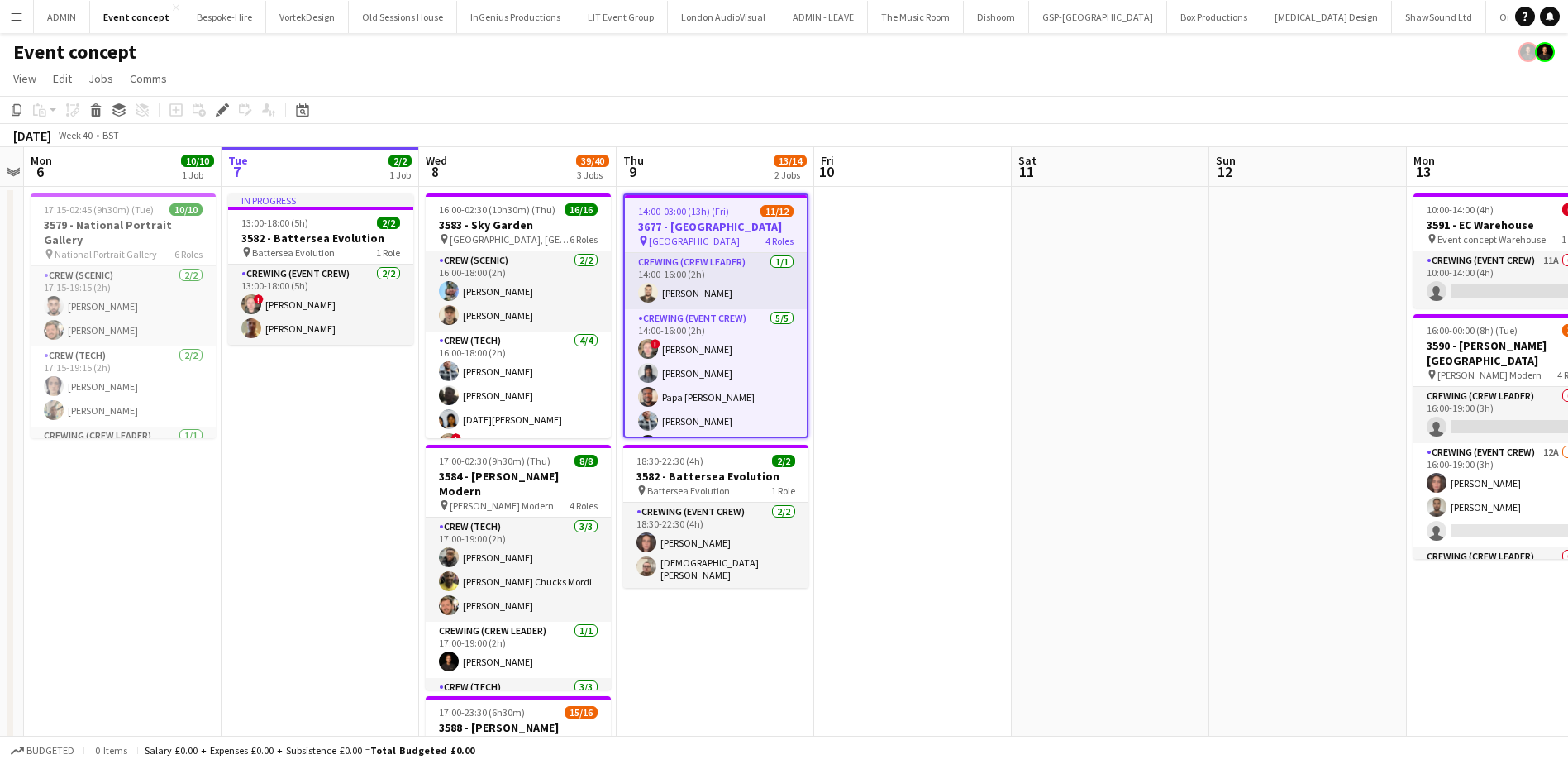
click at [679, 211] on span "14:00-03:00 (13h) (Fri)" at bounding box center [684, 211] width 91 height 13
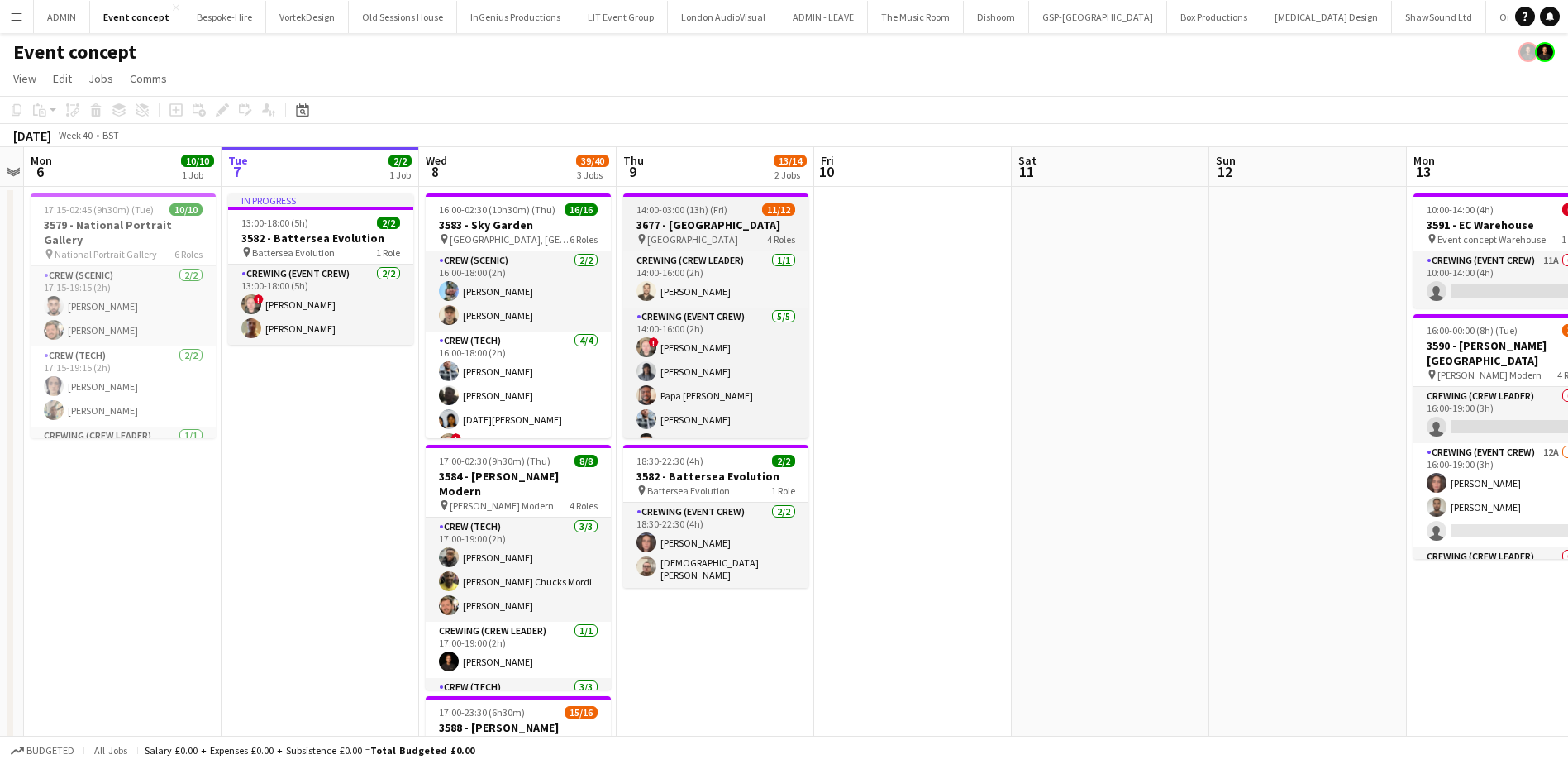
click at [667, 212] on span "14:00-03:00 (13h) (Fri)" at bounding box center [682, 209] width 91 height 13
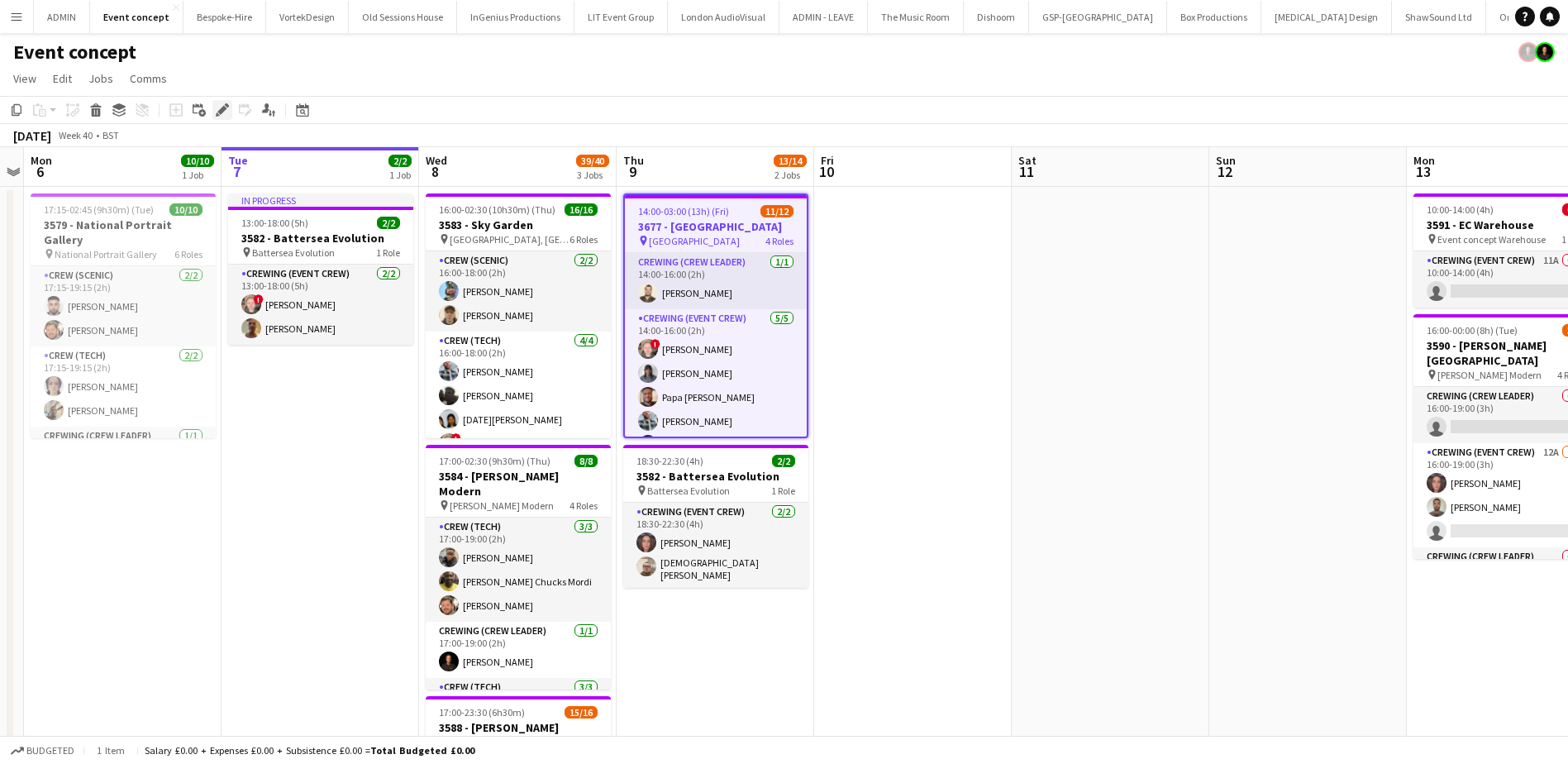
click at [222, 108] on icon at bounding box center [221, 109] width 9 height 9
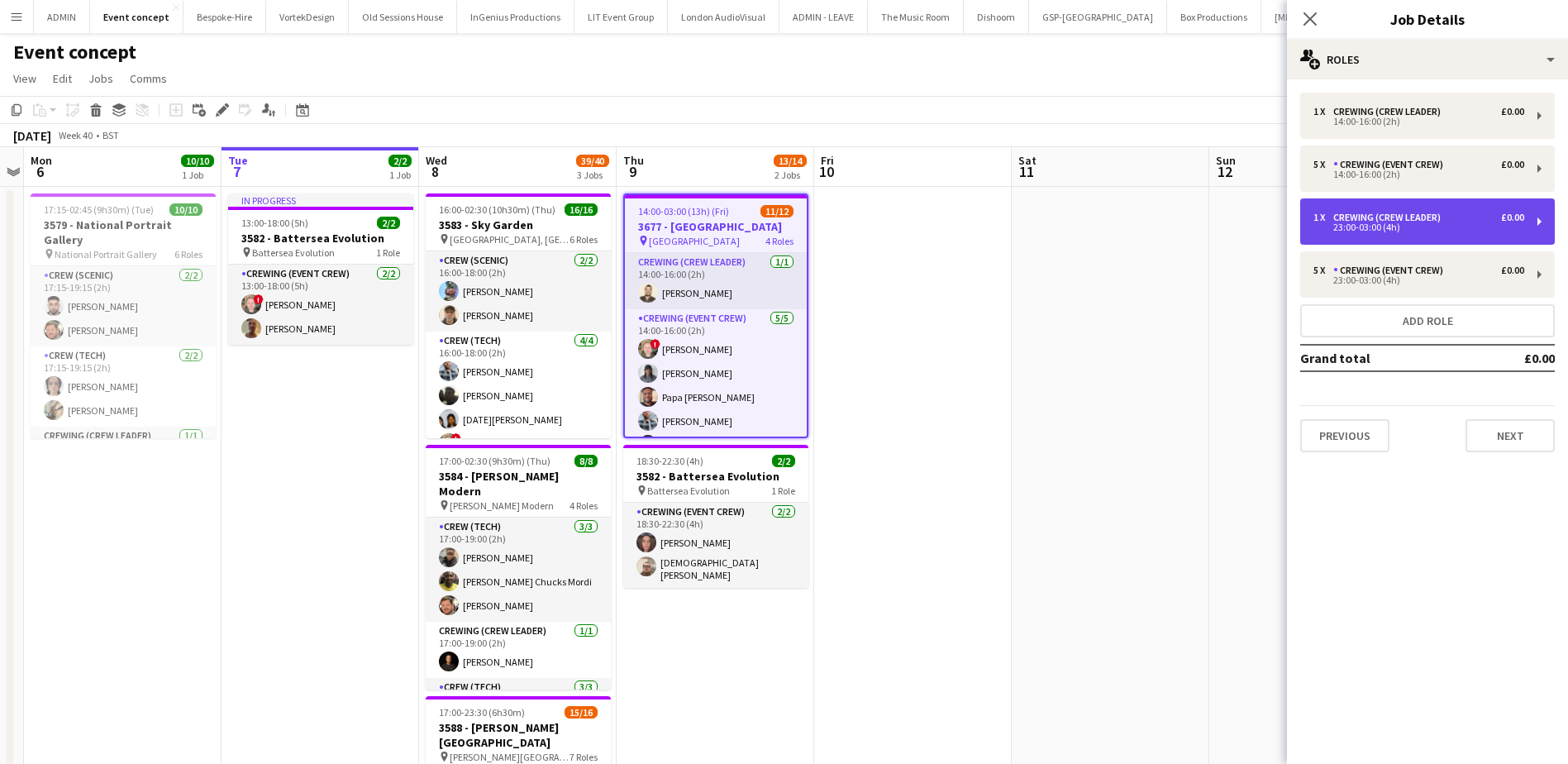
click at [1374, 217] on div "Crewing (Crew Leader)" at bounding box center [1391, 218] width 114 height 12
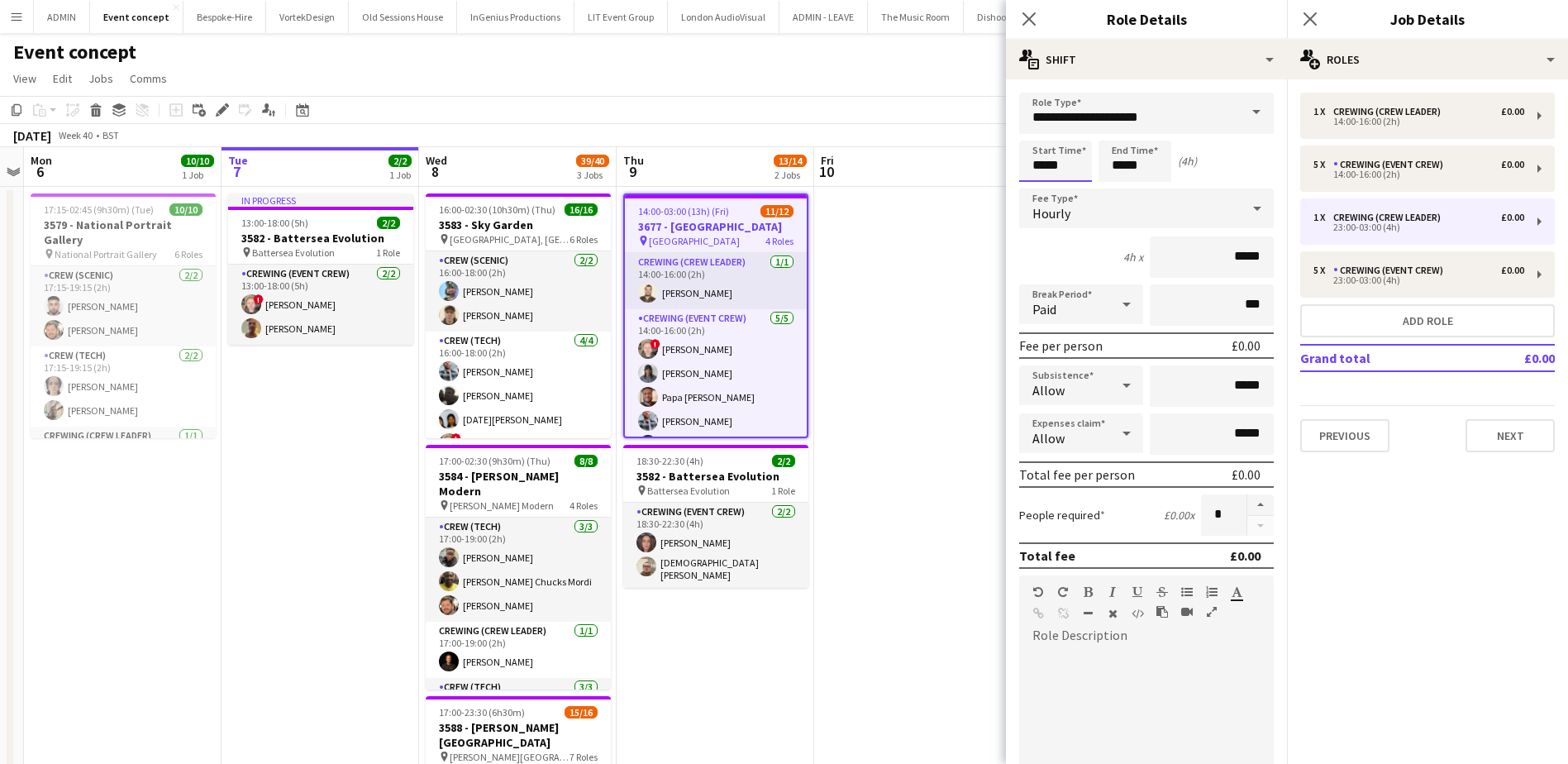
click at [1045, 164] on input "*****" at bounding box center [1055, 161] width 73 height 42
click at [1040, 189] on div at bounding box center [1039, 190] width 33 height 16
click at [1063, 187] on div at bounding box center [1072, 190] width 33 height 16
type input "*****"
click at [1063, 187] on div at bounding box center [1072, 190] width 33 height 16
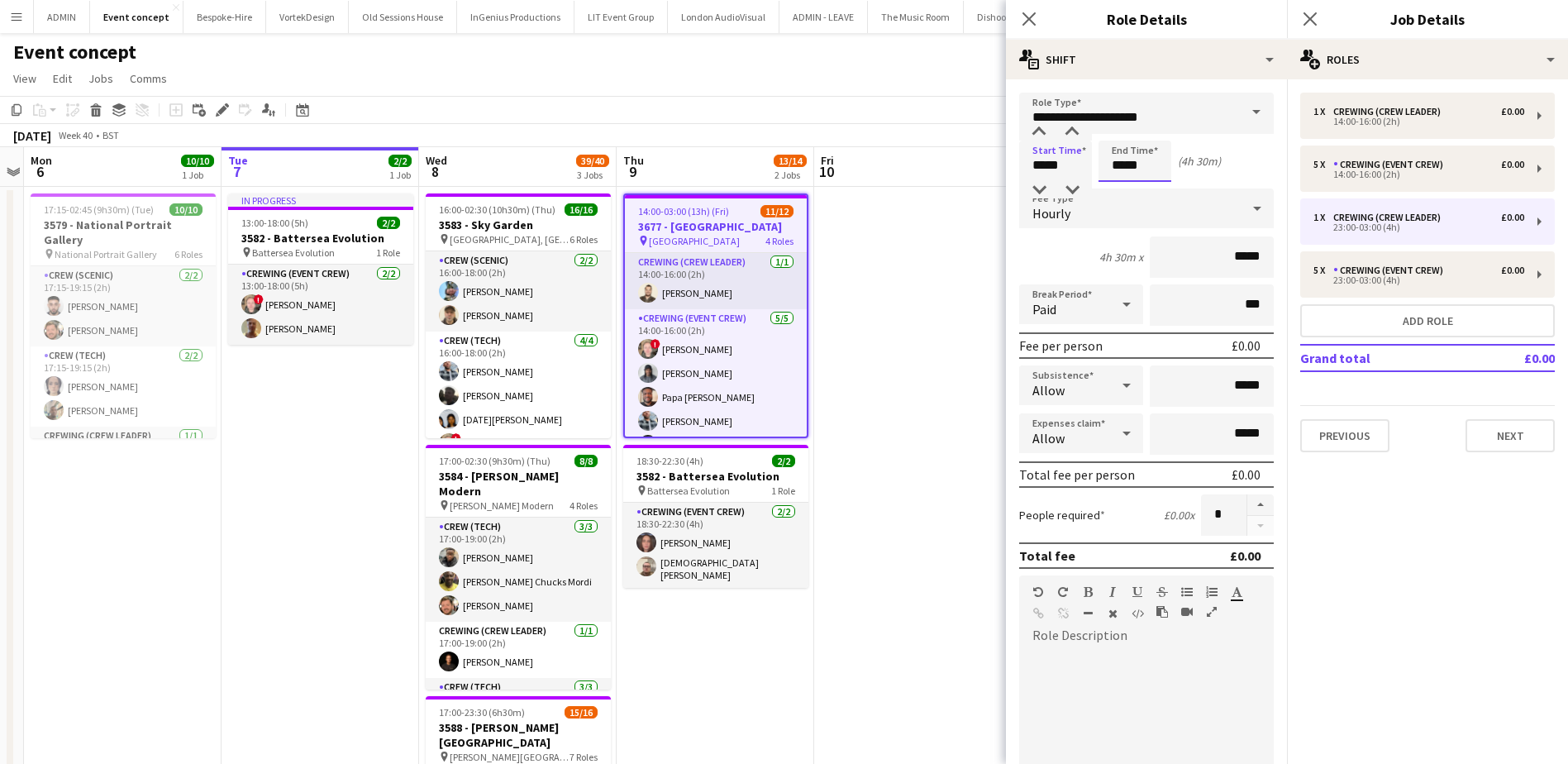
click at [1124, 168] on input "*****" at bounding box center [1134, 161] width 73 height 42
click at [1122, 180] on input "*****" at bounding box center [1134, 161] width 73 height 42
click at [1123, 186] on div at bounding box center [1119, 190] width 33 height 16
click at [1144, 187] on div at bounding box center [1152, 190] width 33 height 16
type input "*****"
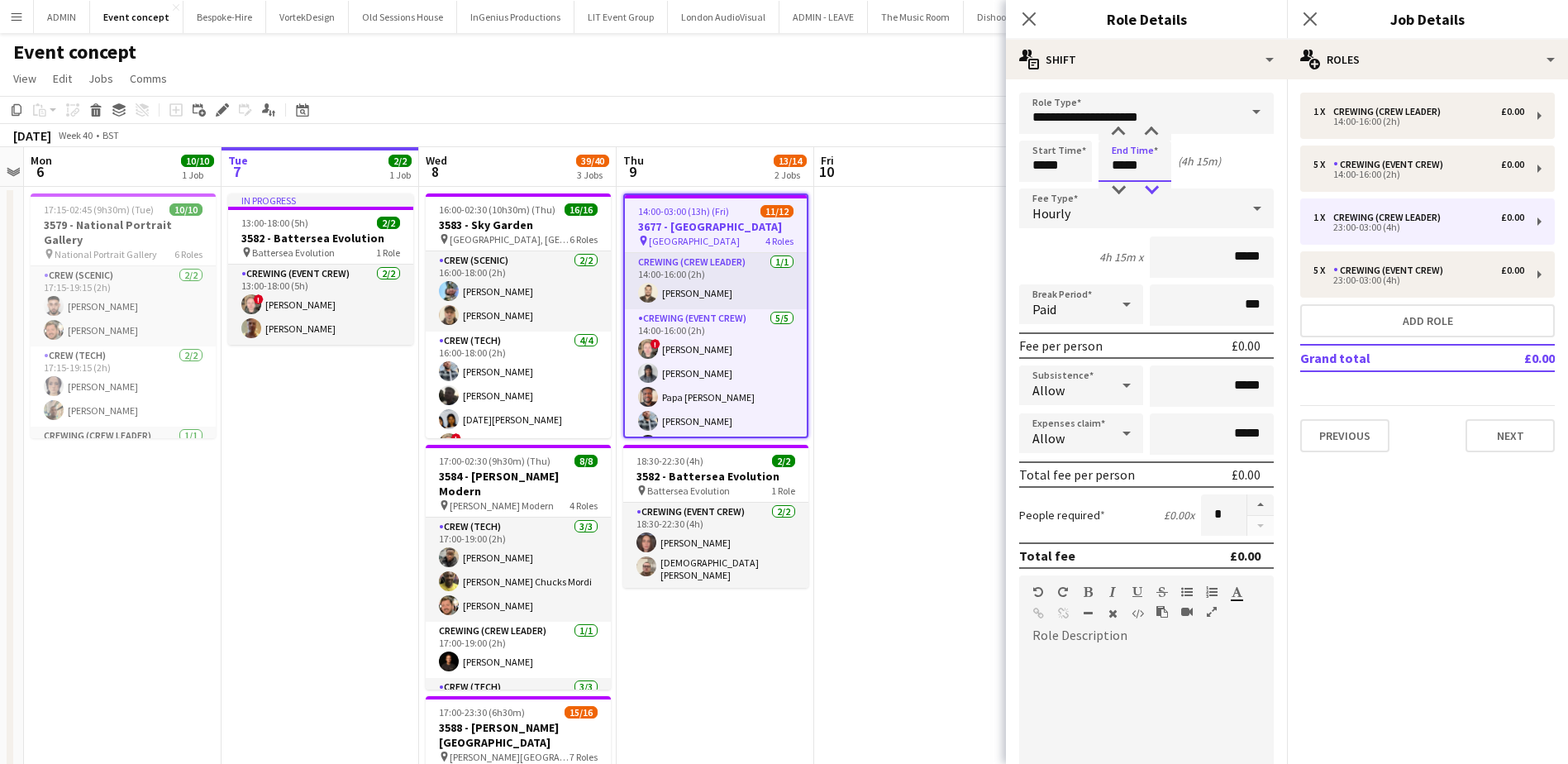
click at [1144, 187] on div at bounding box center [1152, 190] width 33 height 16
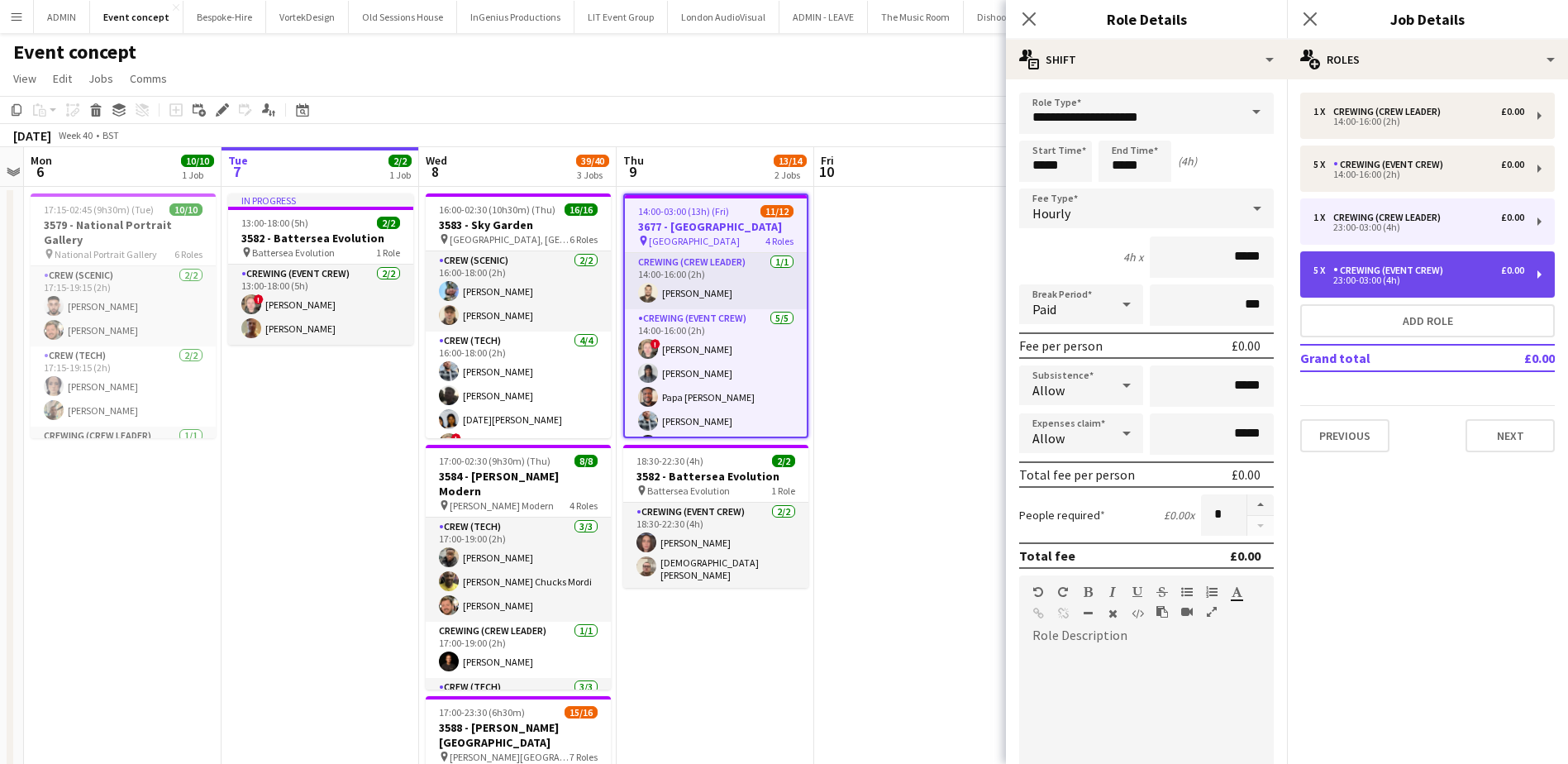
click at [1343, 267] on div "Crewing (Event Crew)" at bounding box center [1392, 270] width 116 height 12
type input "**********"
type input "*****"
type input "*"
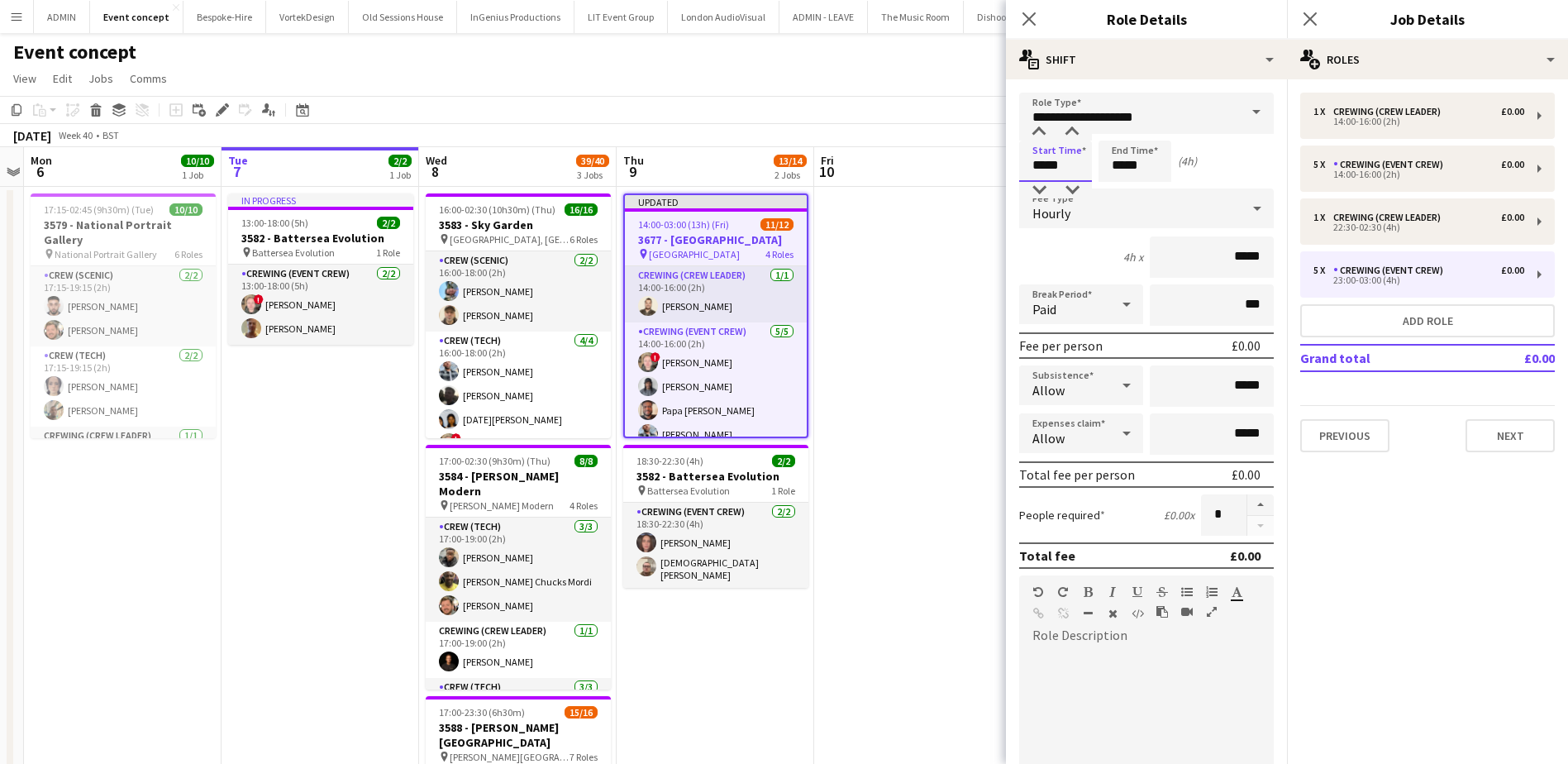
click at [1040, 171] on input "*****" at bounding box center [1055, 161] width 73 height 42
click at [1046, 188] on div at bounding box center [1039, 190] width 33 height 16
click at [1061, 189] on div at bounding box center [1072, 190] width 33 height 16
type input "*****"
click at [1061, 189] on div at bounding box center [1072, 190] width 33 height 16
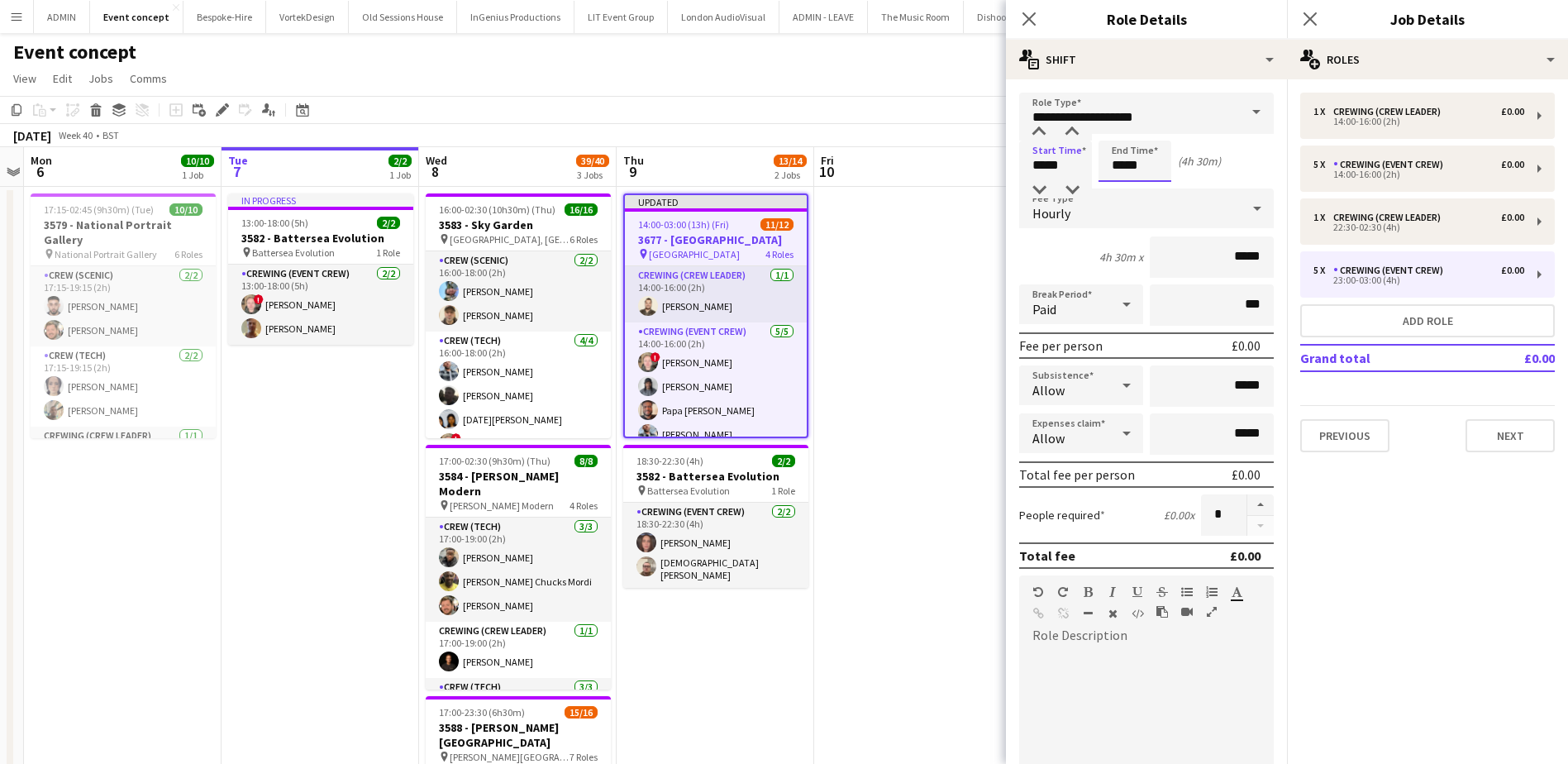
click at [1118, 164] on input "*****" at bounding box center [1134, 161] width 73 height 42
click at [1121, 183] on div at bounding box center [1119, 190] width 33 height 16
click at [1162, 191] on div at bounding box center [1152, 190] width 33 height 16
type input "*****"
click at [1160, 190] on div at bounding box center [1152, 190] width 33 height 16
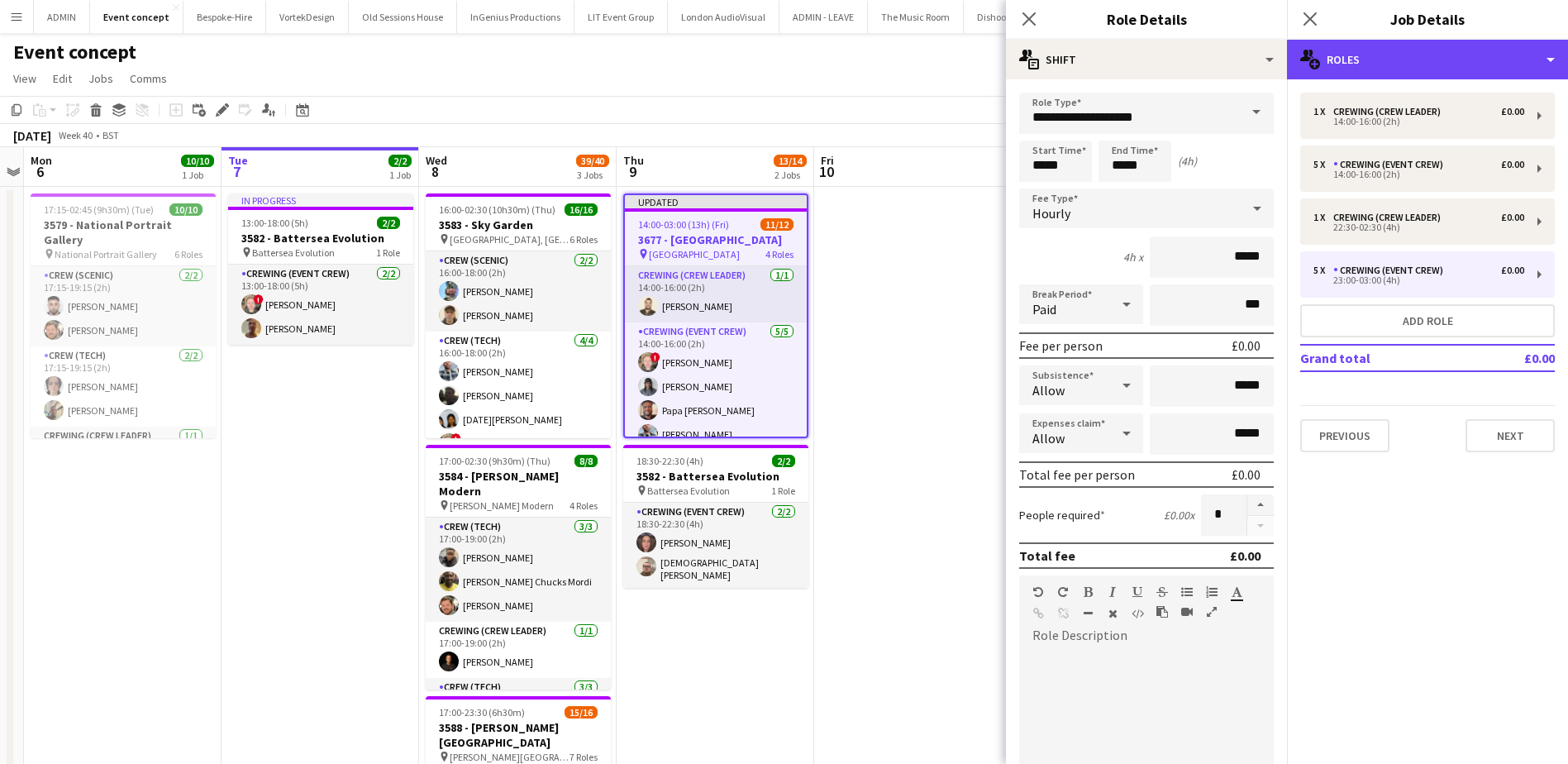
click at [1431, 69] on div "multiple-users-add Roles" at bounding box center [1428, 59] width 281 height 40
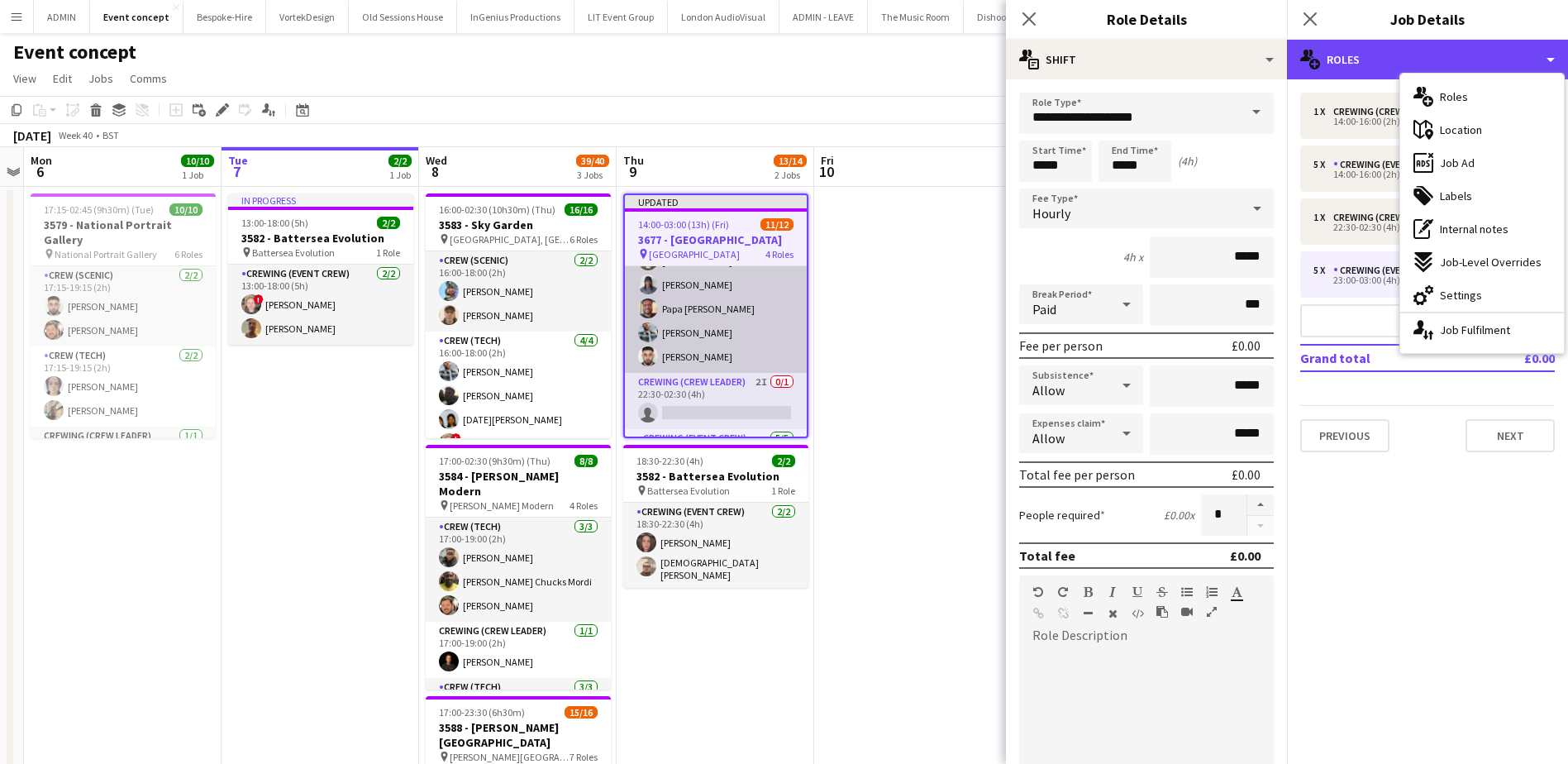
scroll to position [81, 0]
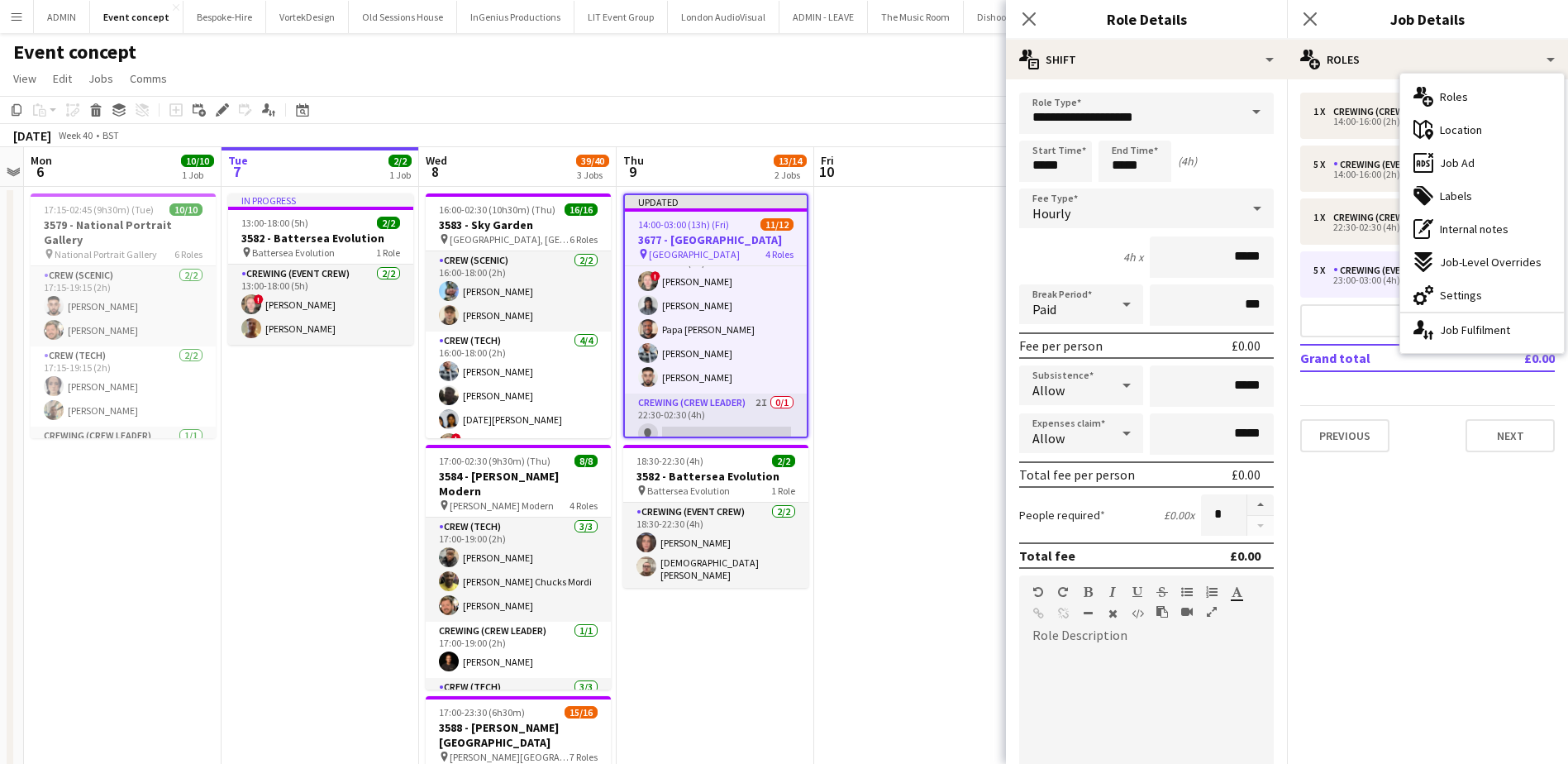
click at [836, 324] on app-date-cell at bounding box center [913, 580] width 198 height 787
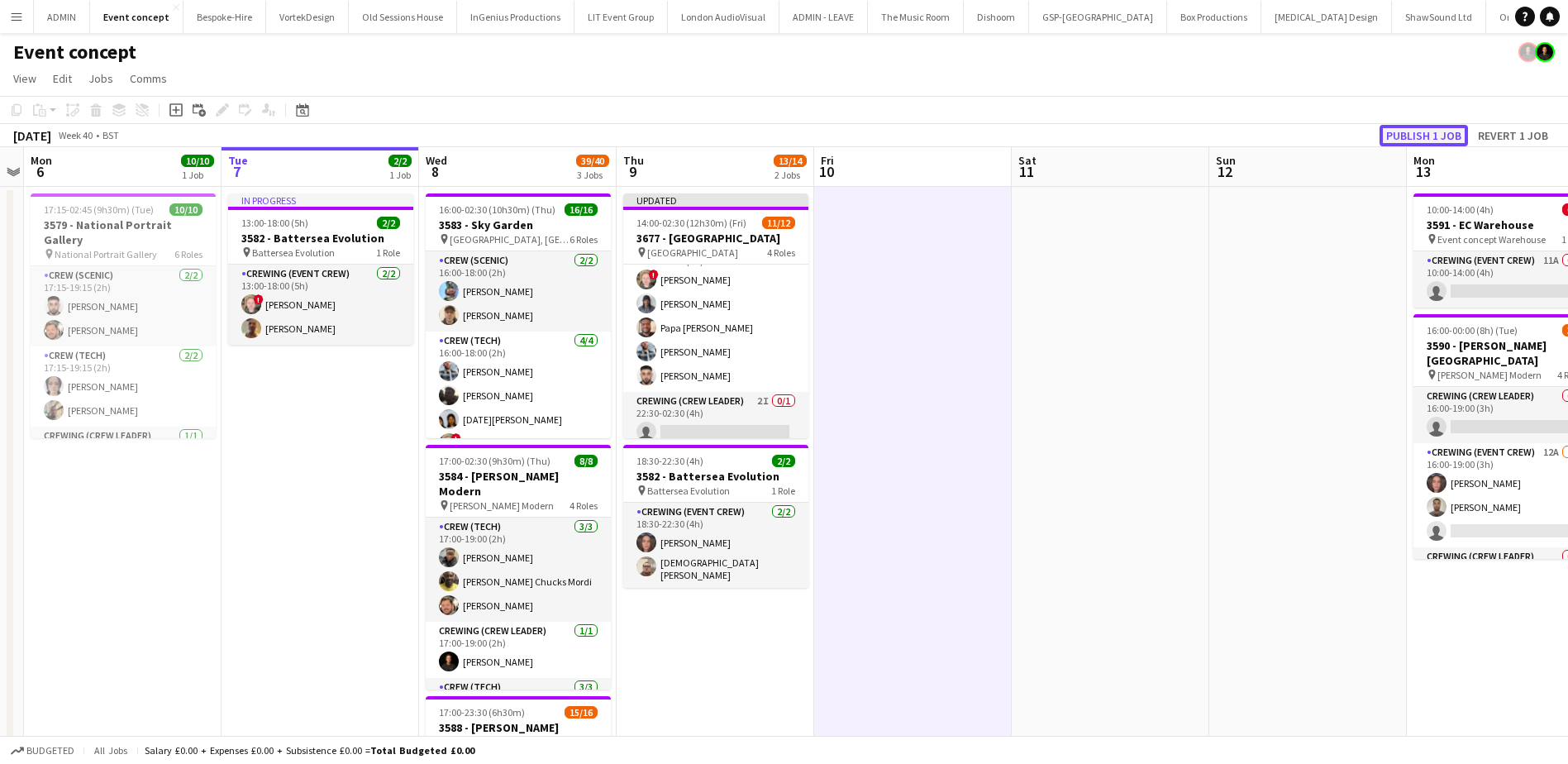
click at [1453, 133] on button "Publish 1 job" at bounding box center [1424, 136] width 88 height 21
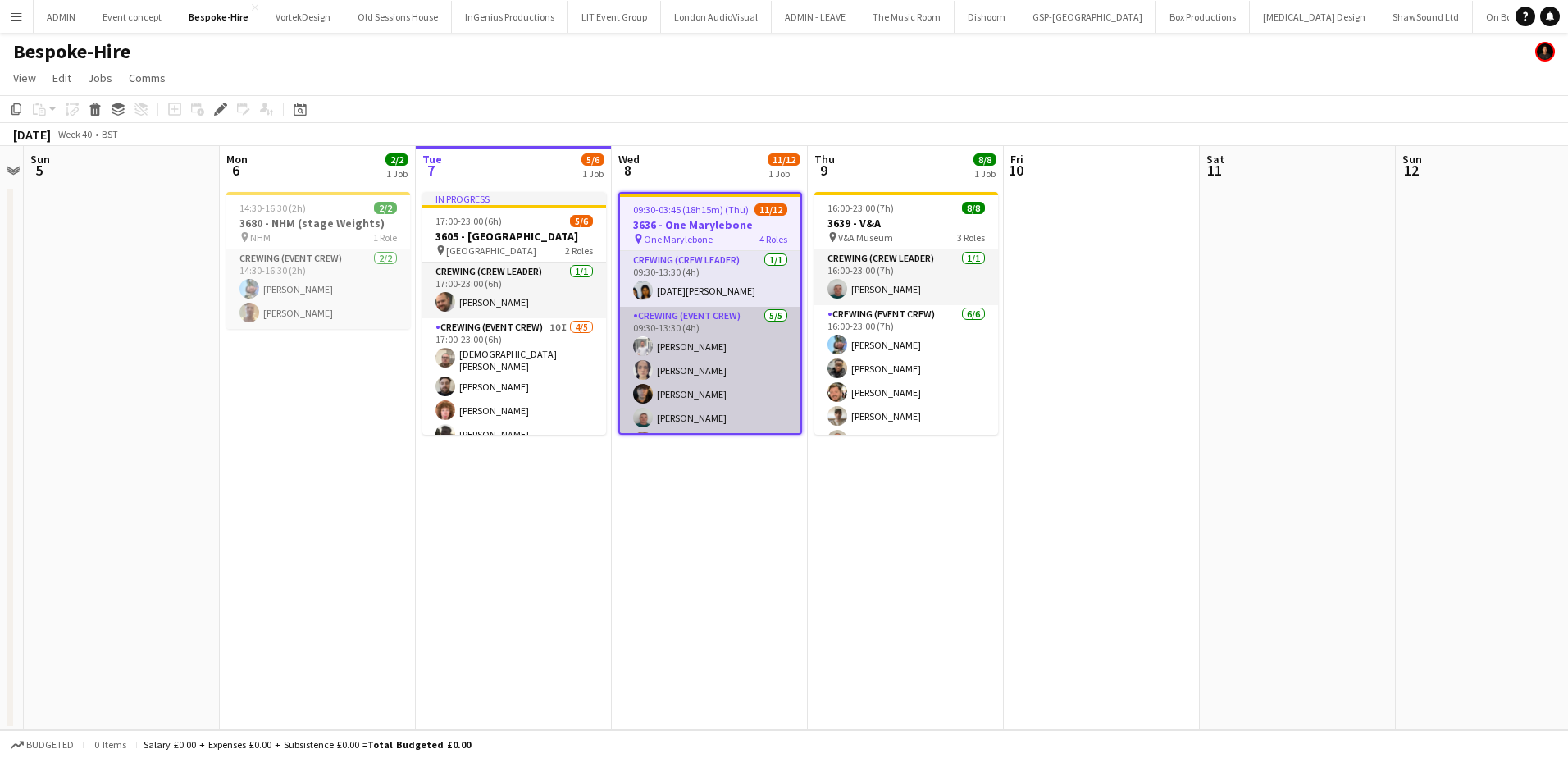
click at [730, 399] on app-card-role "Crewing (Event Crew) 5/5 09:30-13:30 (4h) Graham Rex Ava Farrell Leonardo Baxen…" at bounding box center [710, 381] width 181 height 151
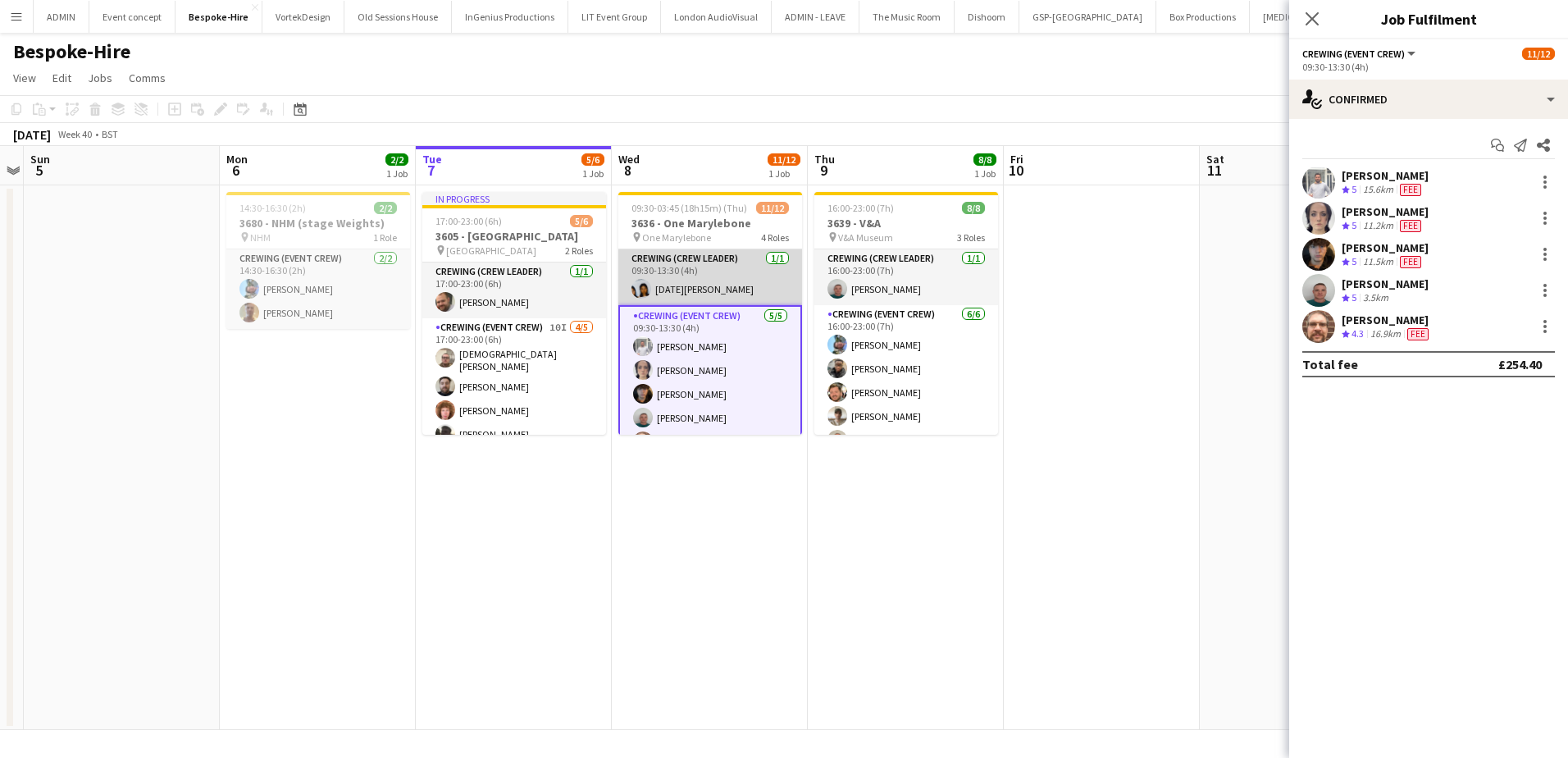
click at [726, 296] on app-card-role "Crewing (Crew Leader) 1/1 09:30-13:30 (4h) Lucia Caceres" at bounding box center [710, 277] width 184 height 56
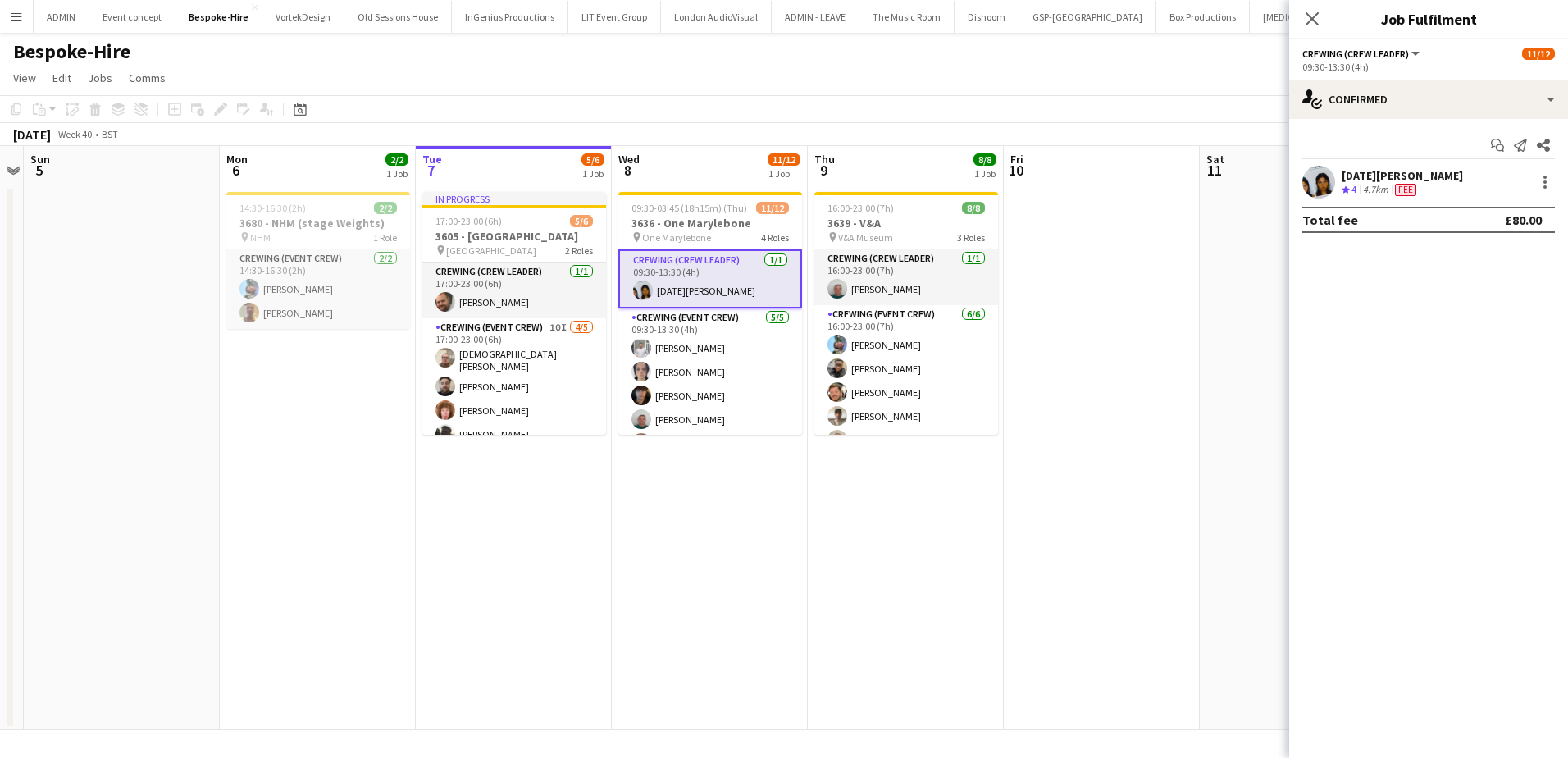
click at [1345, 185] on icon "Crew rating" at bounding box center [1345, 189] width 9 height 9
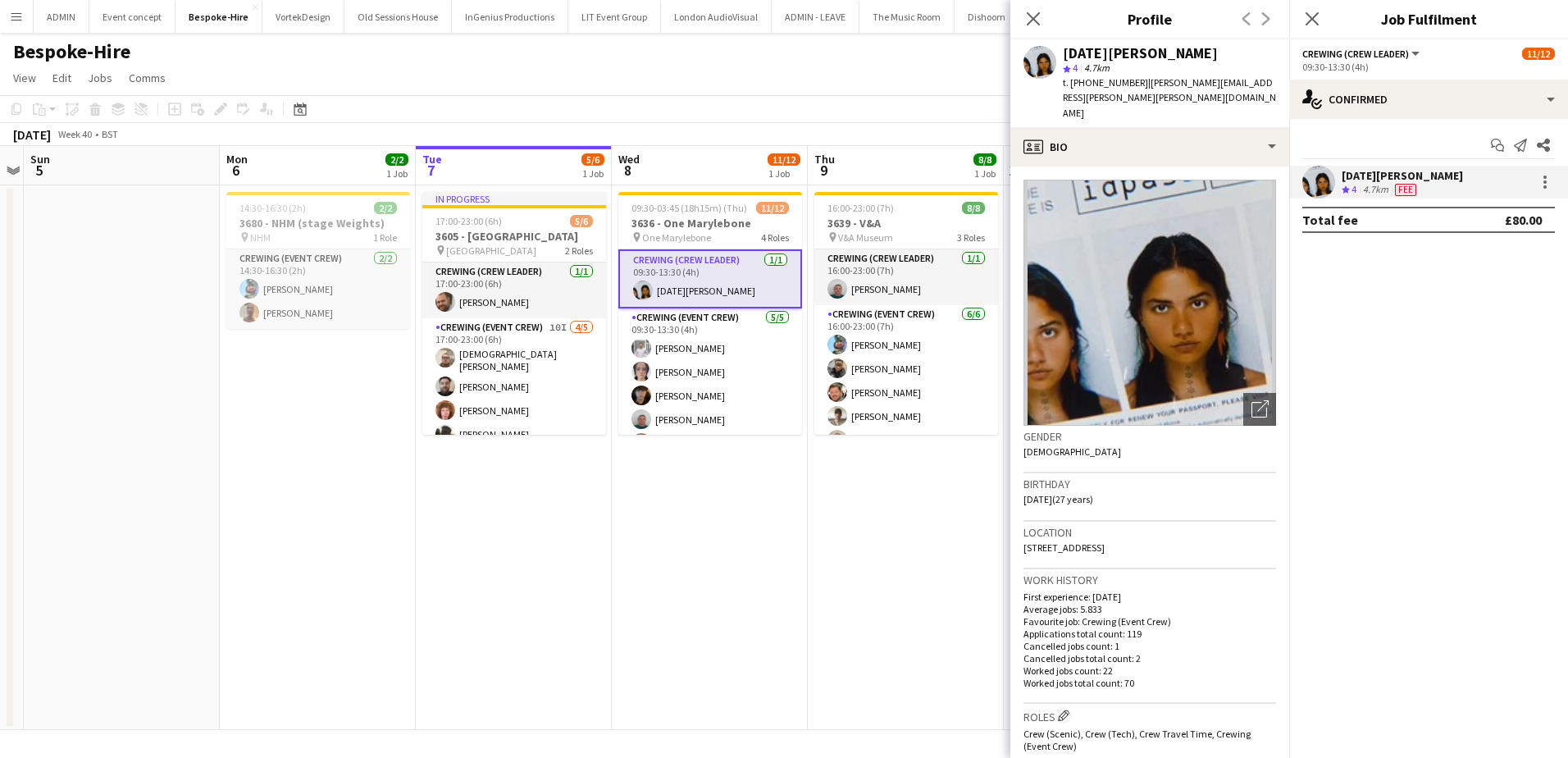
click at [1126, 85] on span "t. +4407795429386" at bounding box center [1105, 82] width 86 height 12
copy span "4407795429386"
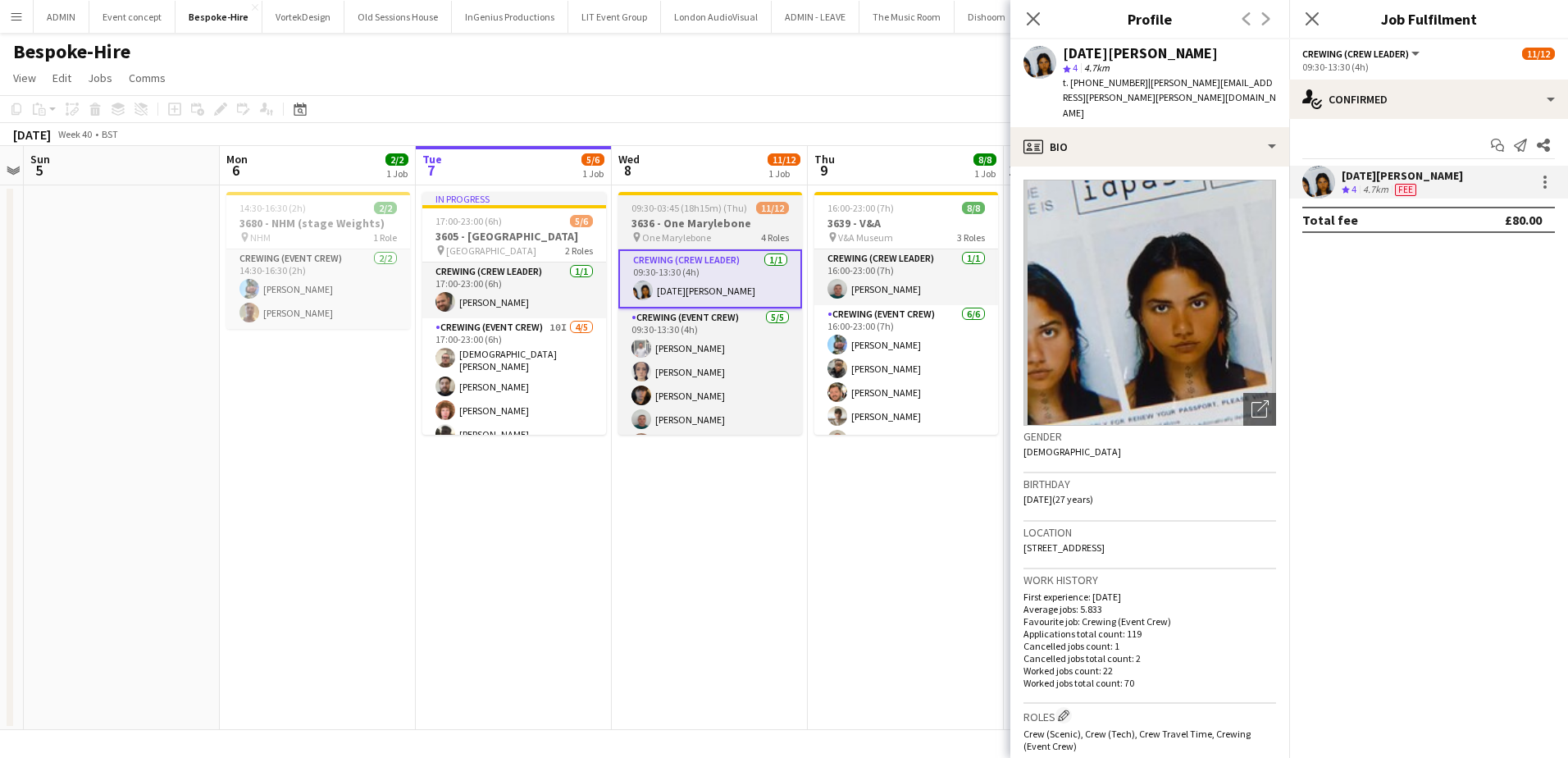
click at [696, 215] on app-job-card "09:30-03:45 (18h15m) (Thu) 11/12 3636 - One Marylebone pin One Marylebone 4 Rol…" at bounding box center [710, 313] width 184 height 243
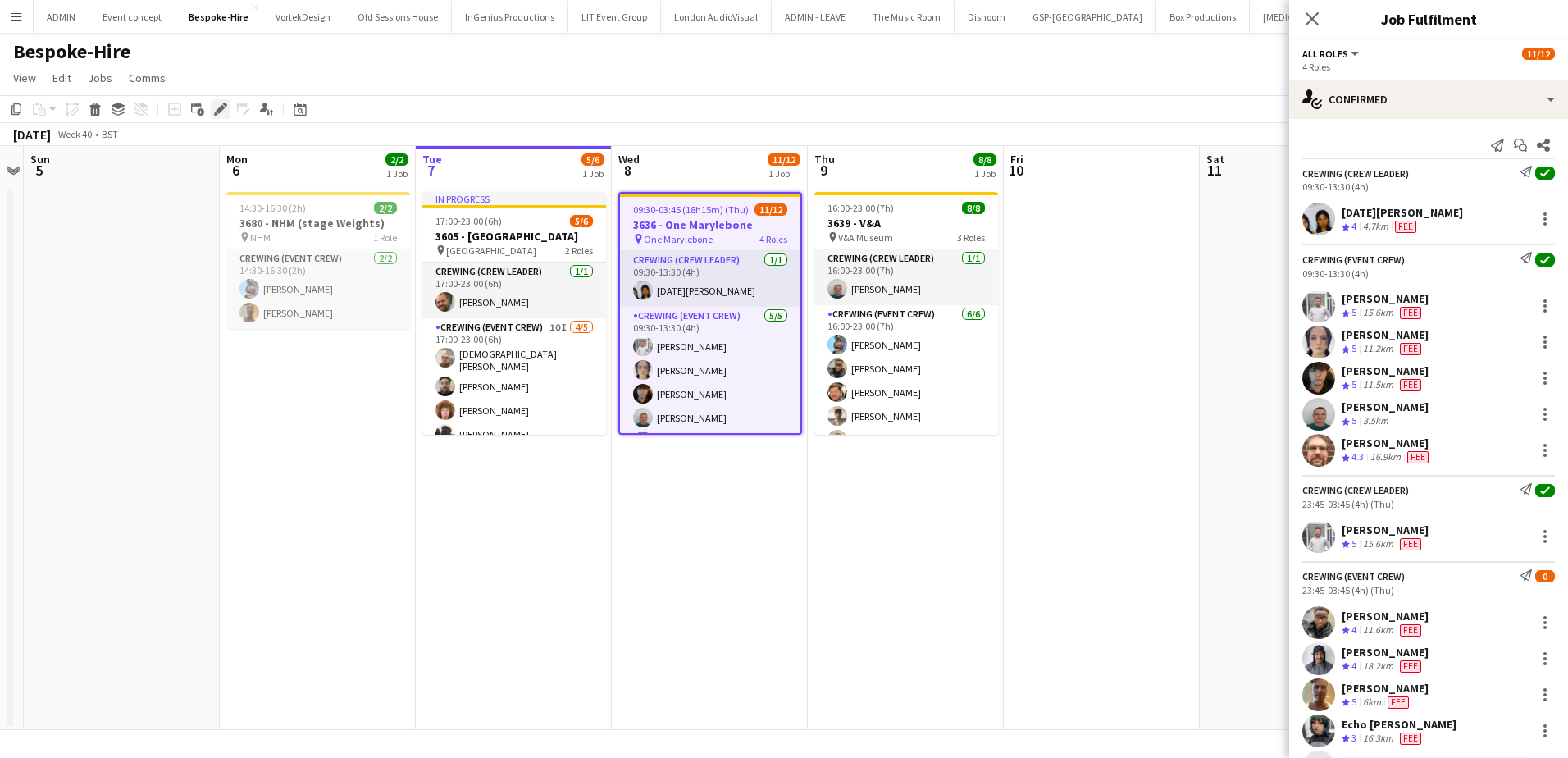
click at [222, 104] on icon "Edit" at bounding box center [221, 110] width 13 height 13
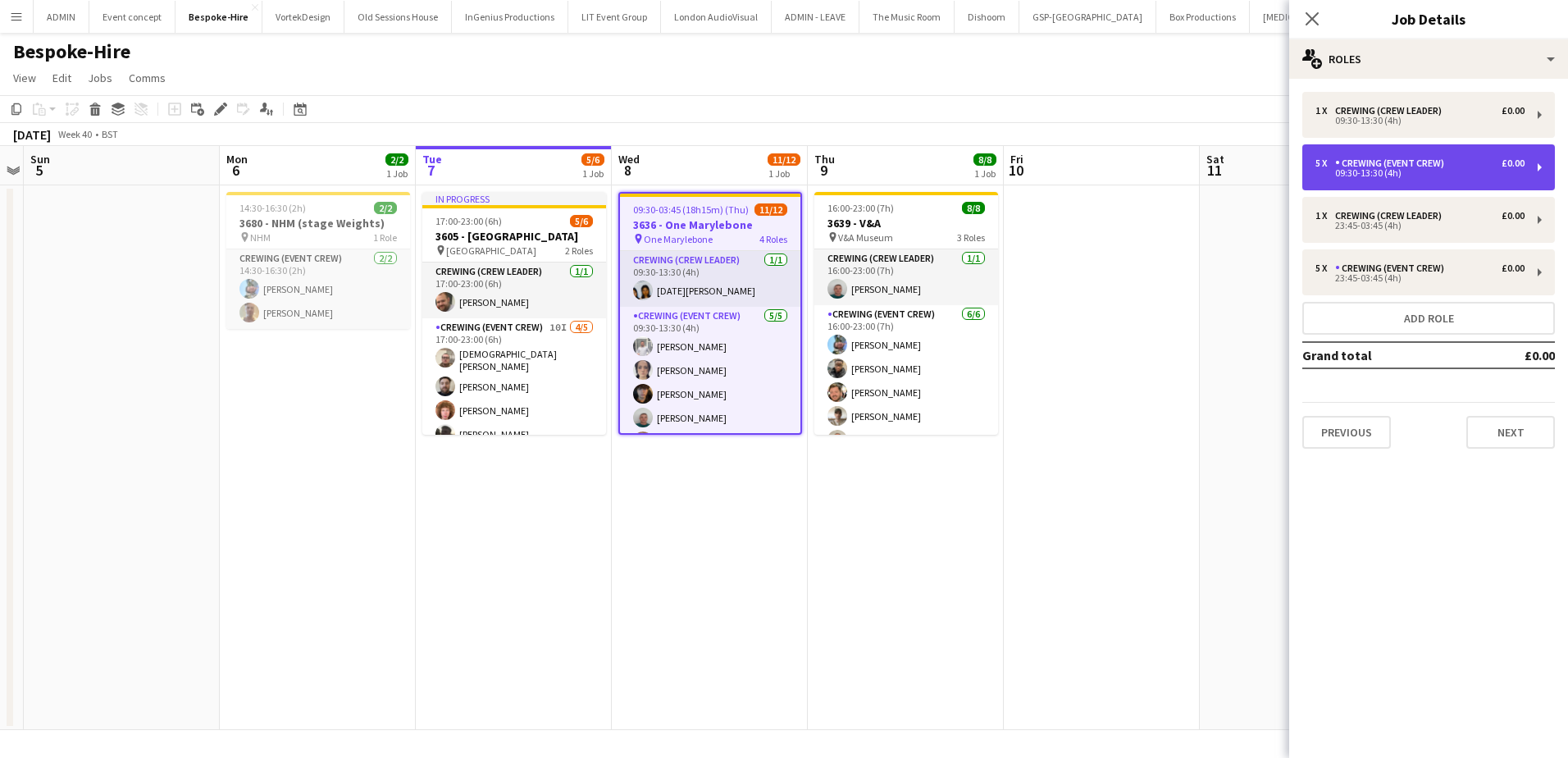
click at [1433, 174] on div "09:30-13:30 (4h)" at bounding box center [1420, 173] width 209 height 9
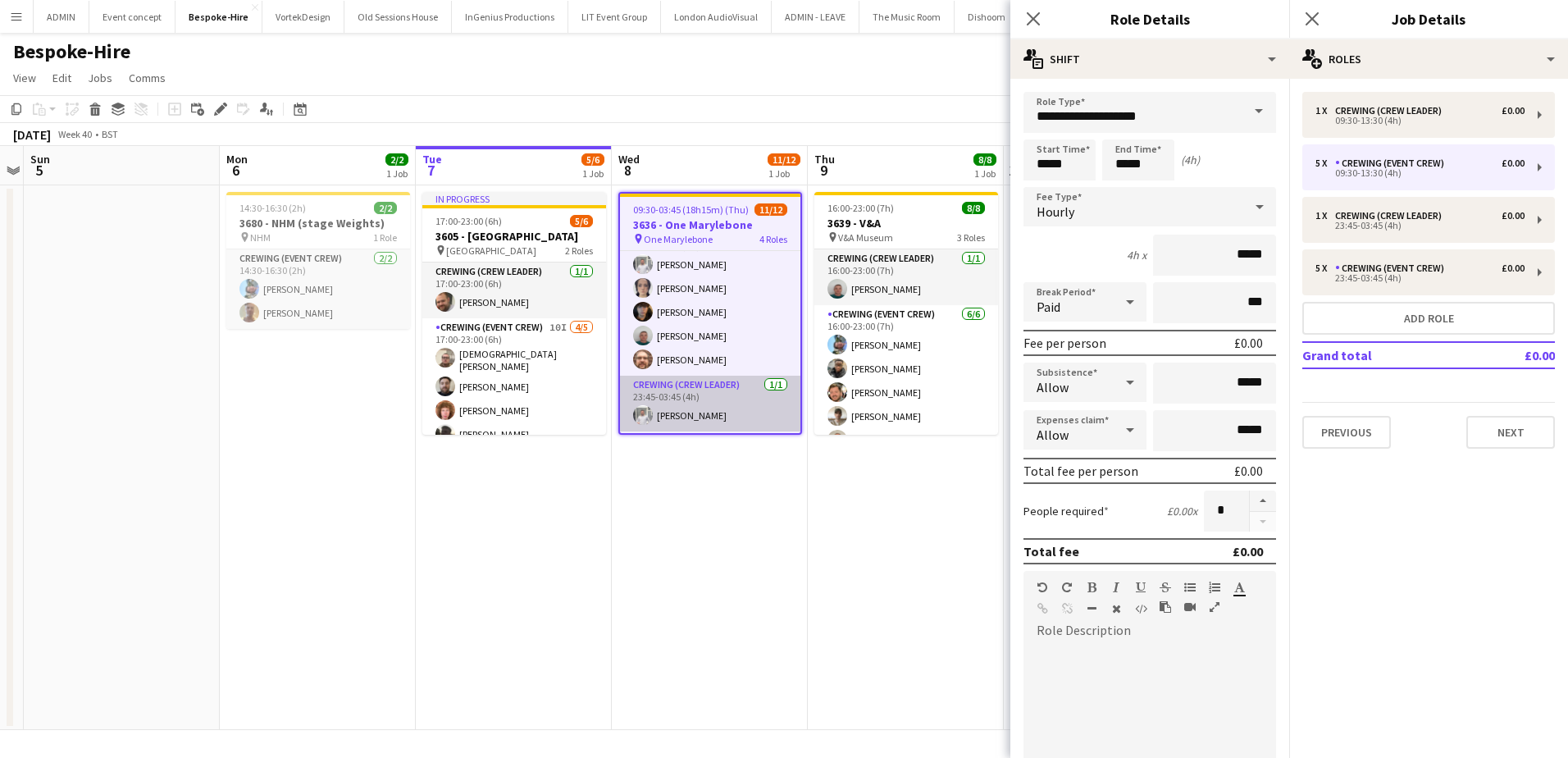
click at [709, 396] on app-card-role "Crewing (Crew Leader) 1/1 23:45-03:45 (4h) Graham Rex" at bounding box center [710, 403] width 181 height 56
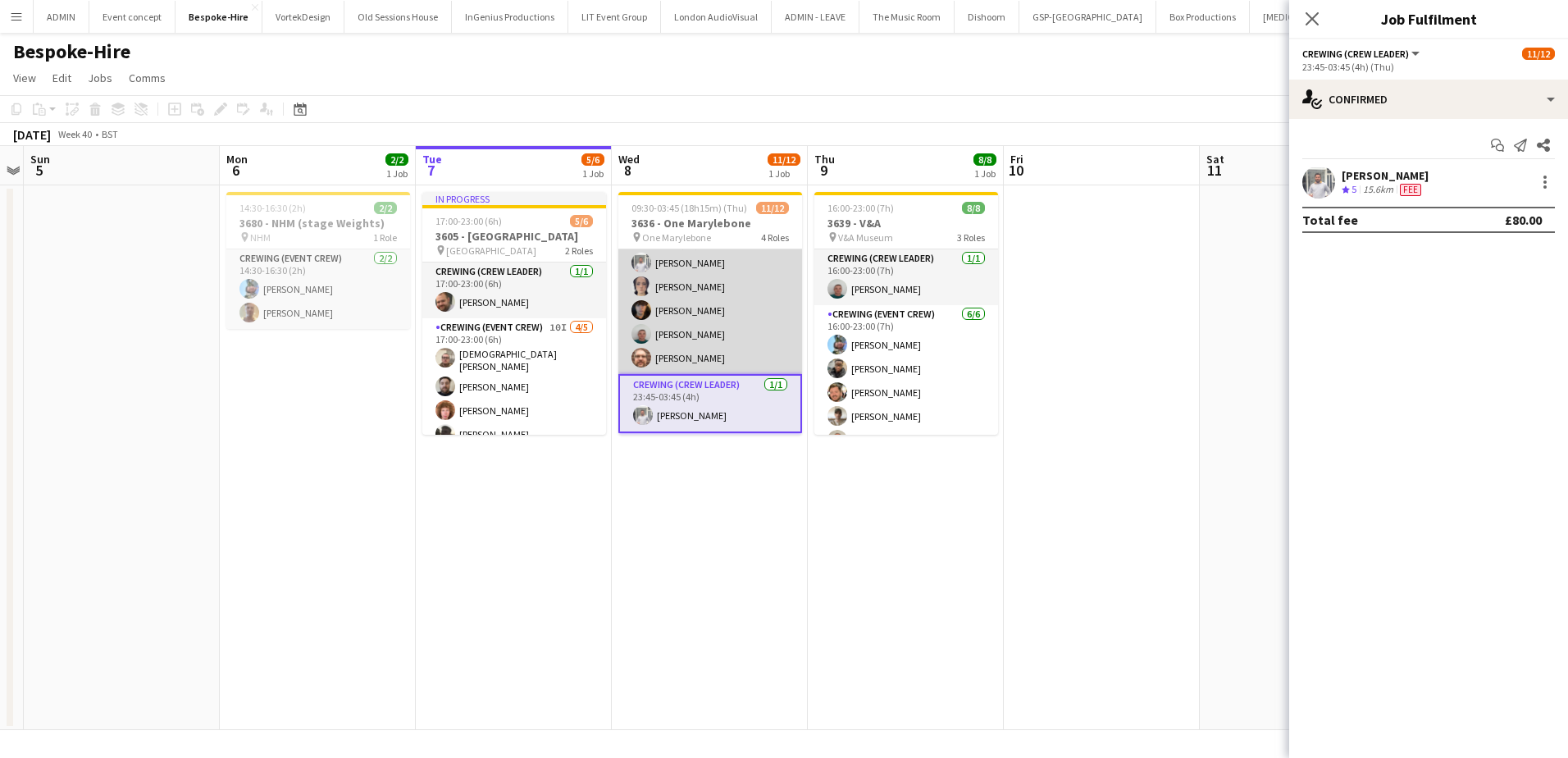
click at [717, 350] on app-card-role "Crewing (Event Crew) 5/5 09:30-13:30 (4h) Graham Rex Ava Farrell Leonardo Baxen…" at bounding box center [710, 298] width 184 height 151
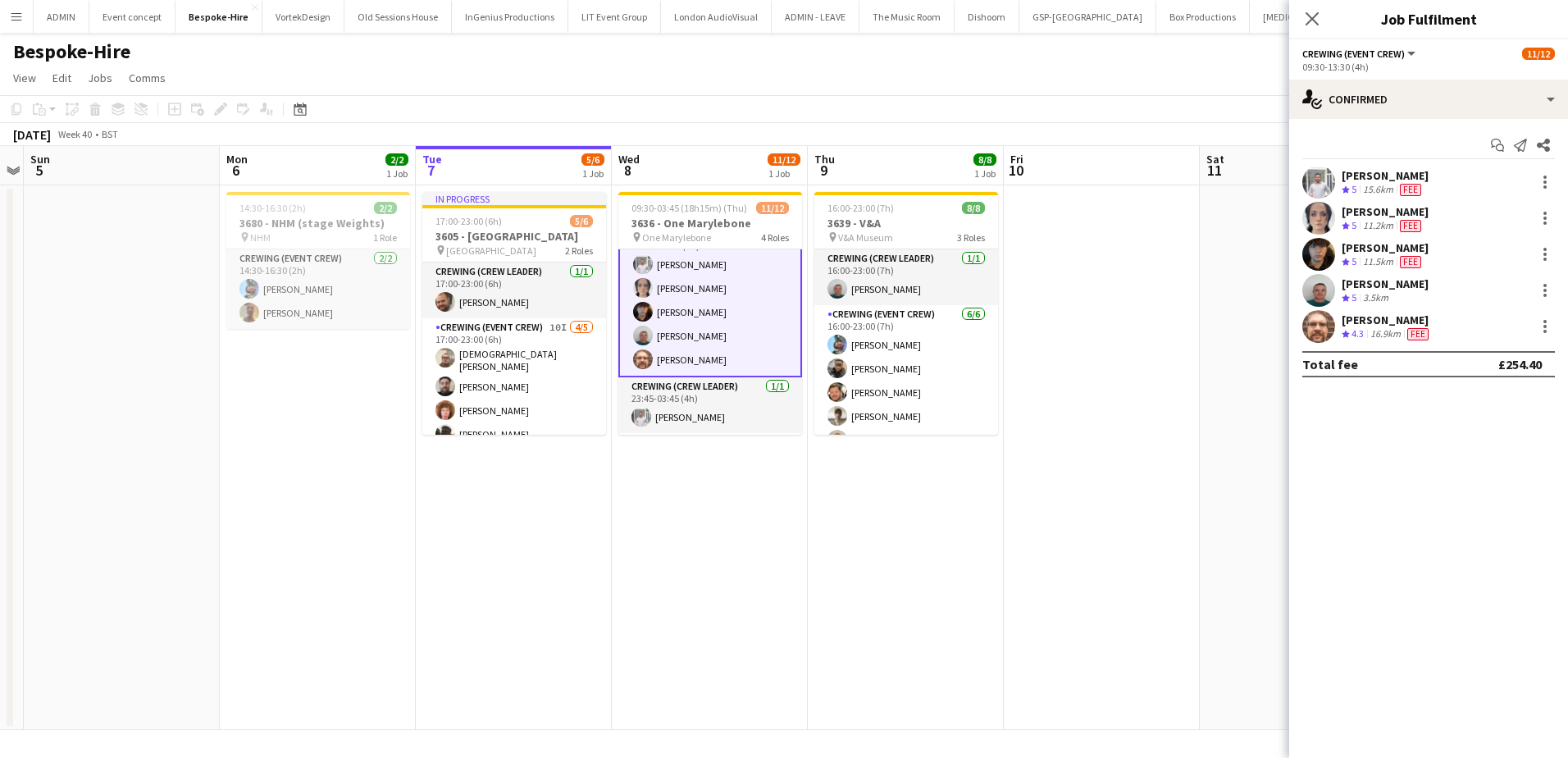
scroll to position [84, 0]
click at [1548, 292] on div at bounding box center [1545, 290] width 19 height 19
click at [1459, 471] on span "Remove" at bounding box center [1464, 477] width 49 height 14
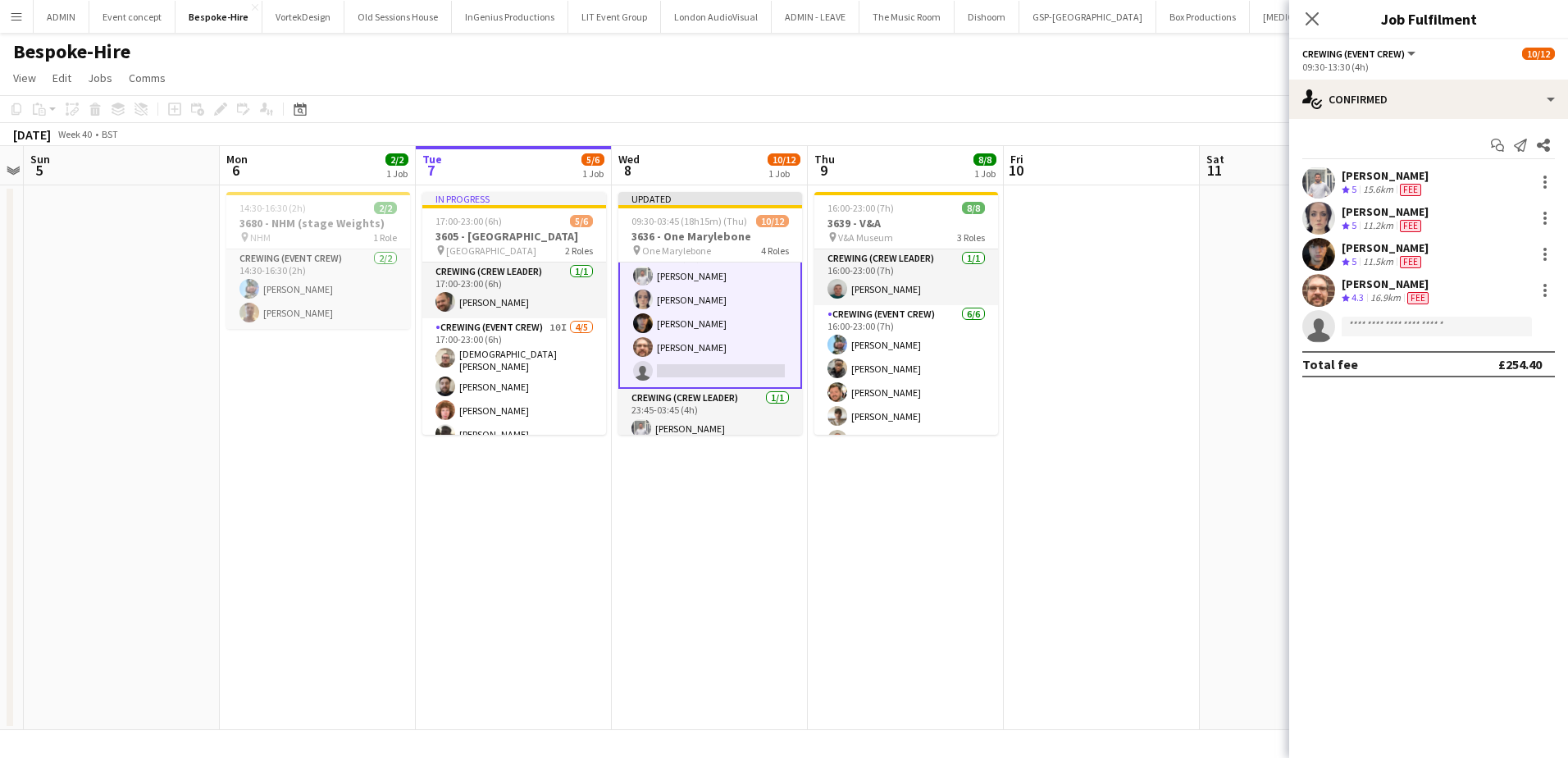
click at [1162, 412] on app-date-cell at bounding box center [1102, 457] width 196 height 545
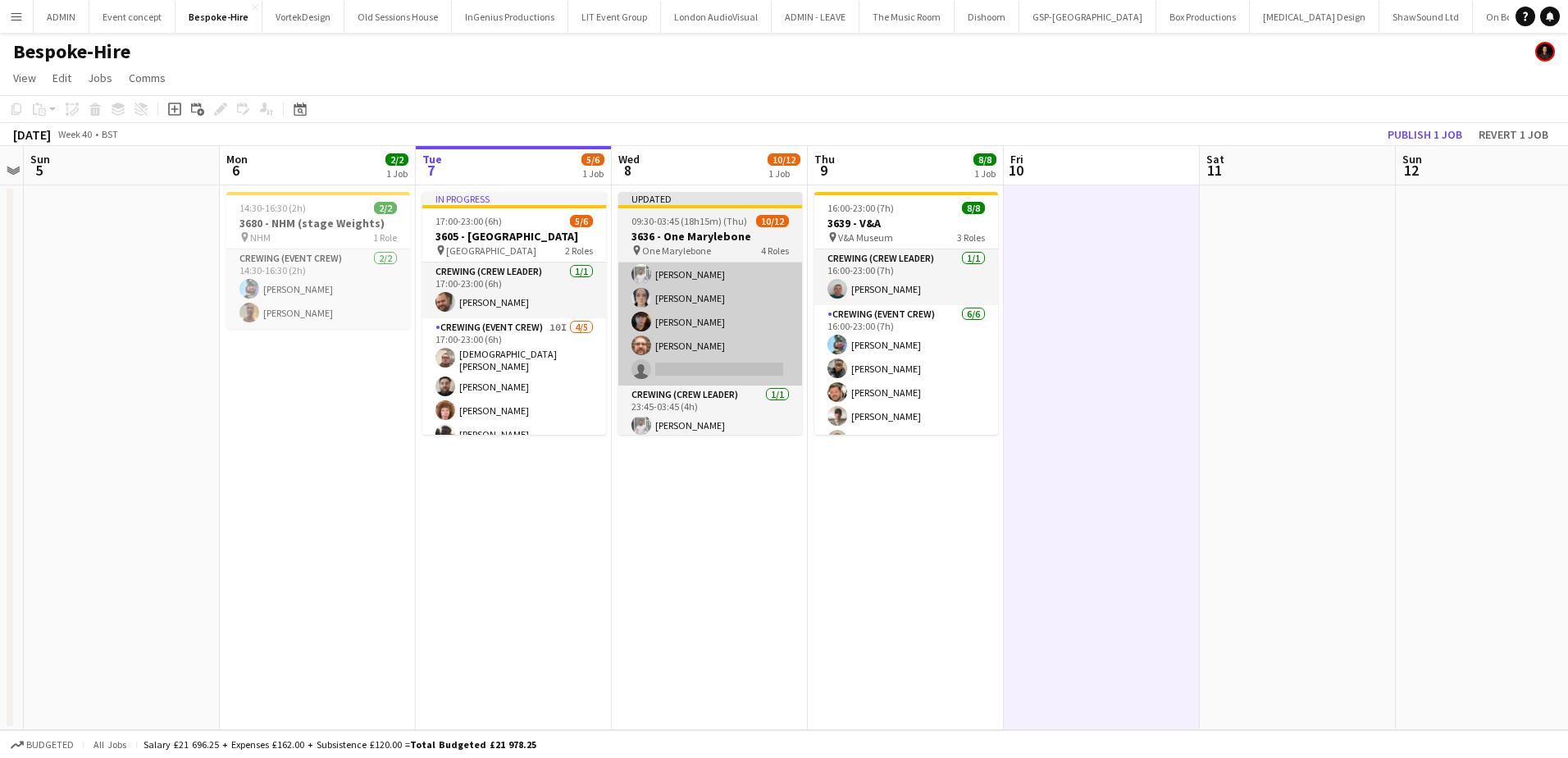
scroll to position [82, 0]
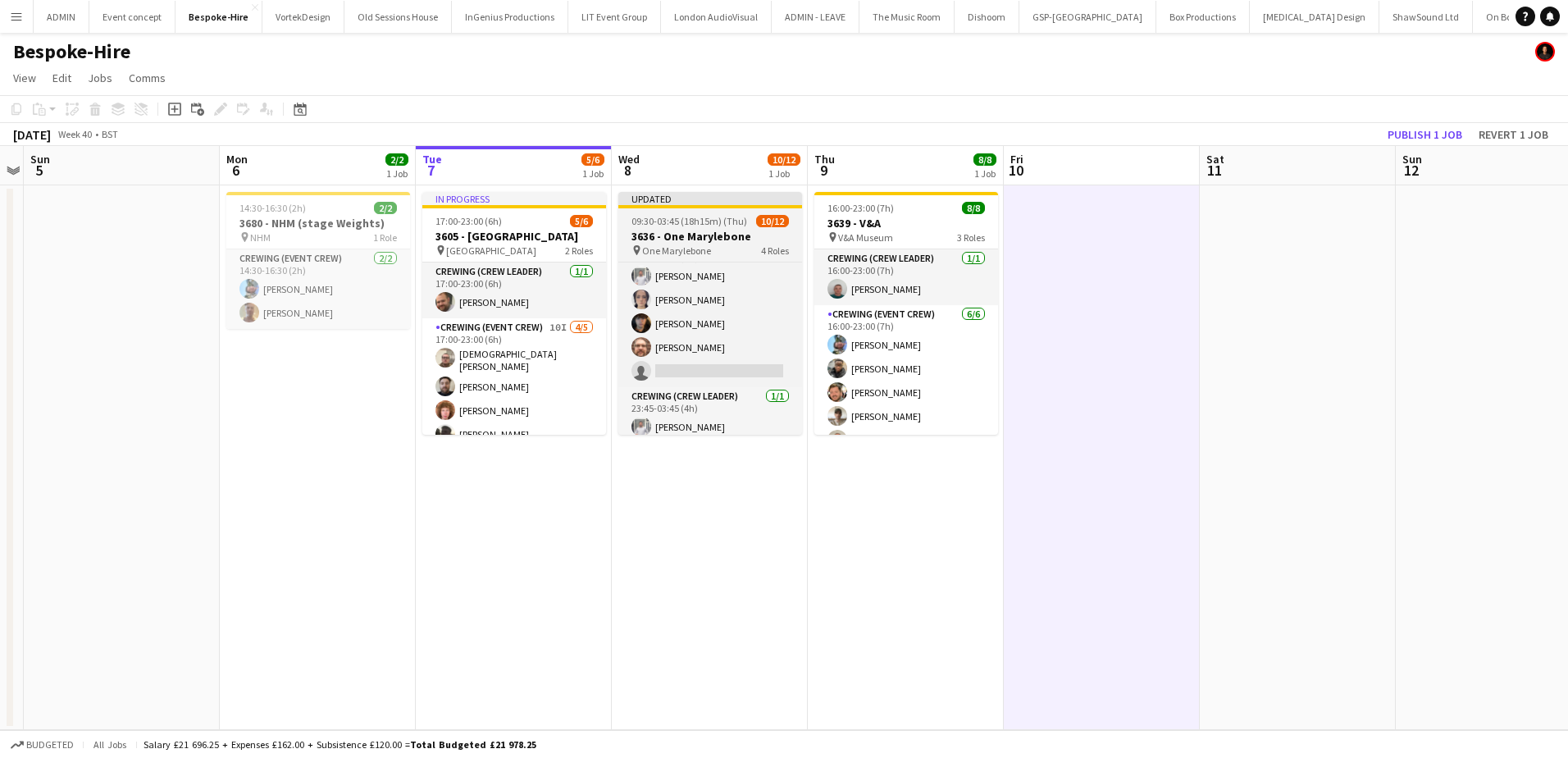
click at [661, 247] on span "One Marylebone" at bounding box center [676, 250] width 69 height 12
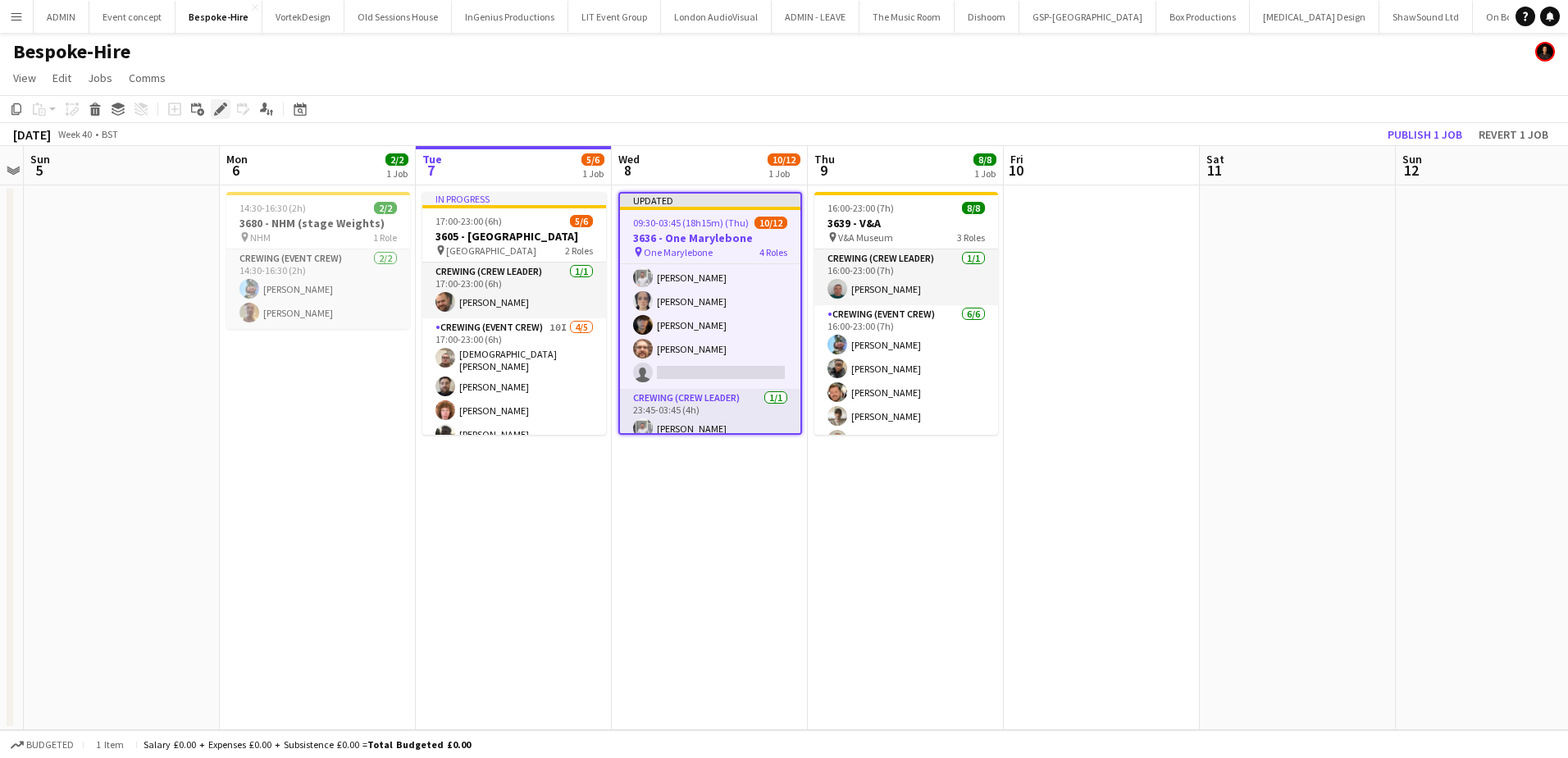
click at [219, 111] on icon at bounding box center [219, 109] width 9 height 9
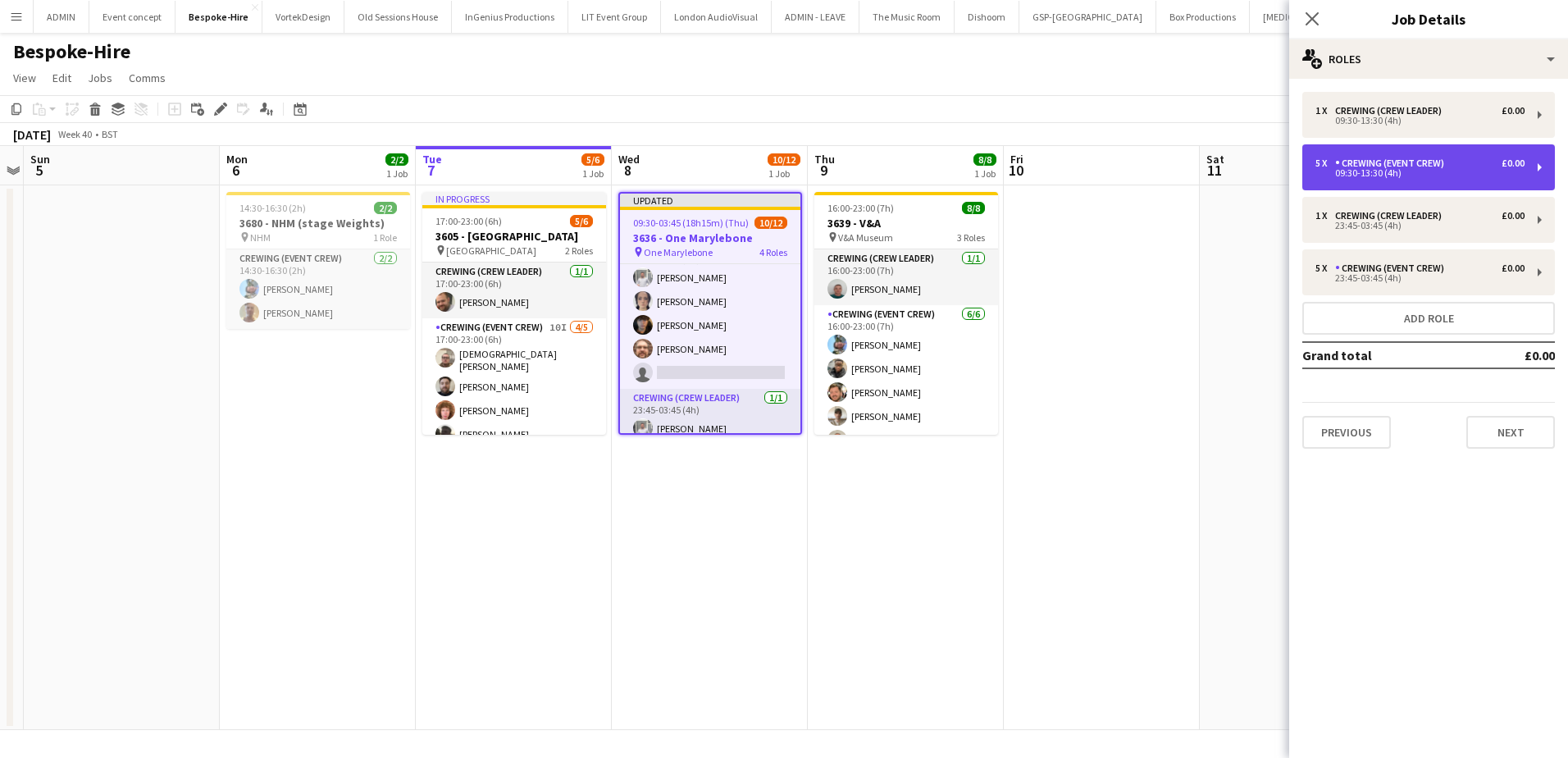
click at [1380, 165] on div "Crewing (Event Crew)" at bounding box center [1393, 163] width 115 height 12
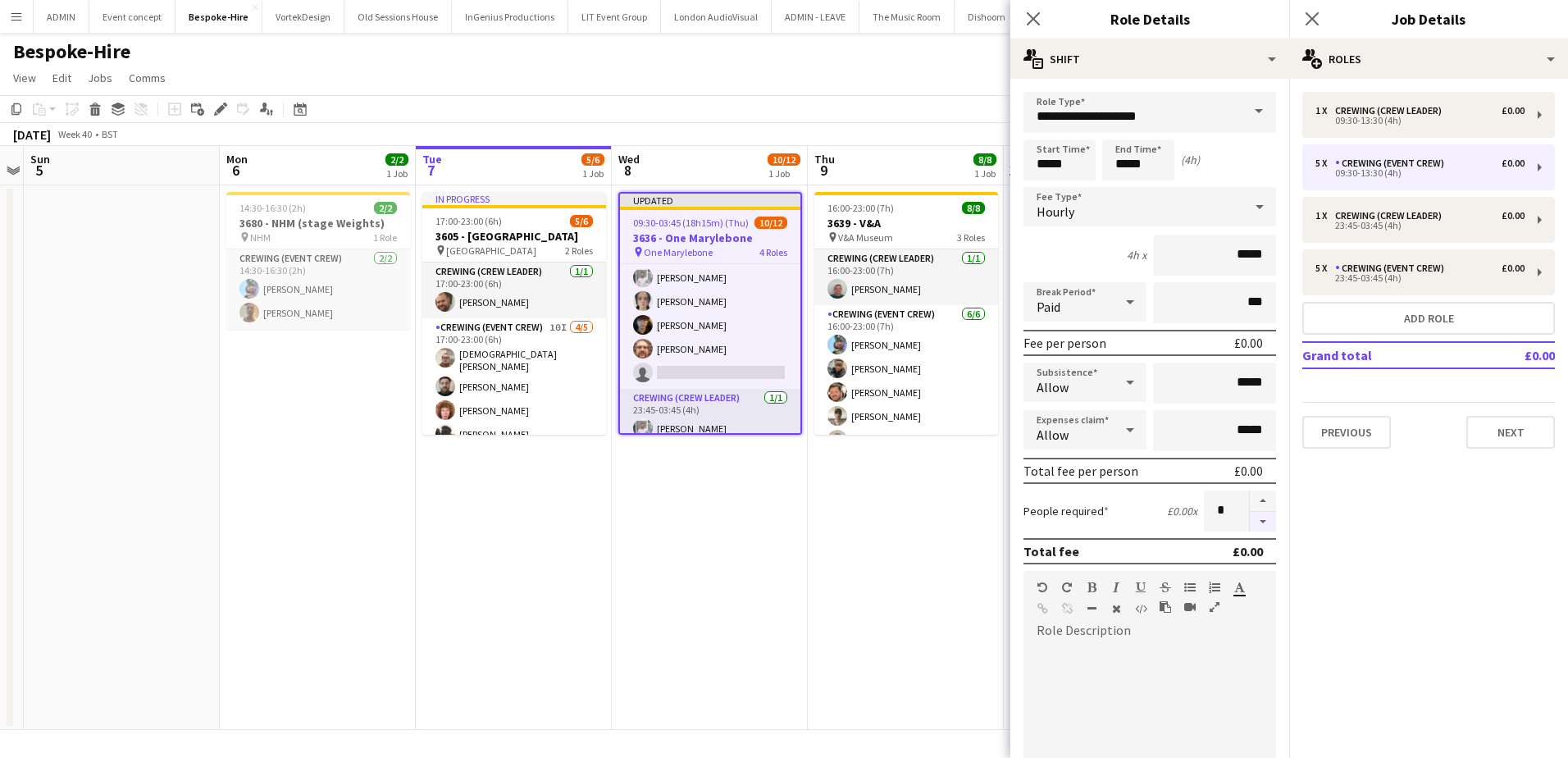
click at [1258, 519] on button "button" at bounding box center [1262, 522] width 26 height 20
type input "*"
click at [1384, 319] on button "Add role" at bounding box center [1428, 318] width 253 height 33
type input "**********"
type input "*****"
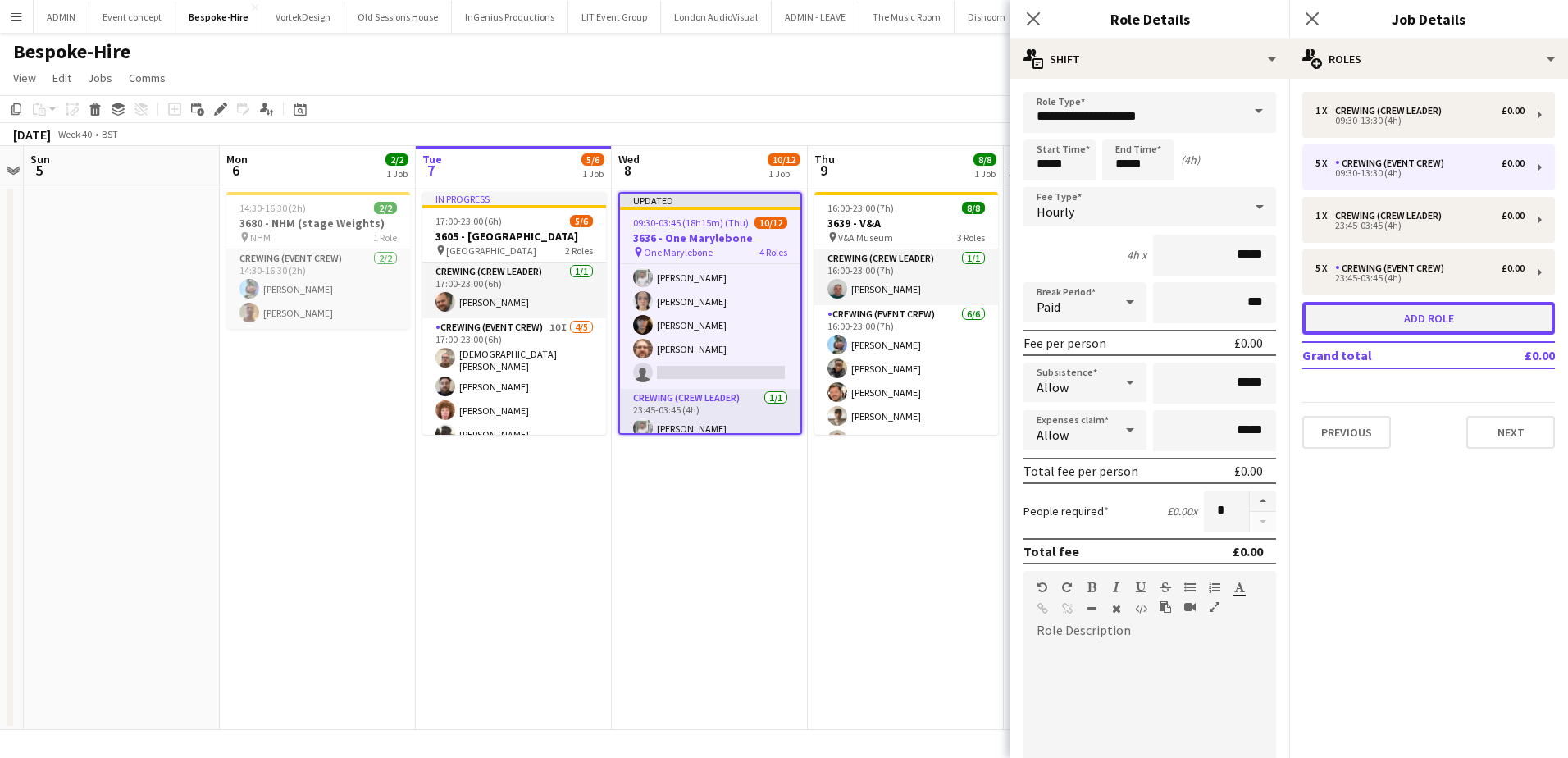
type input "*****"
type input "*"
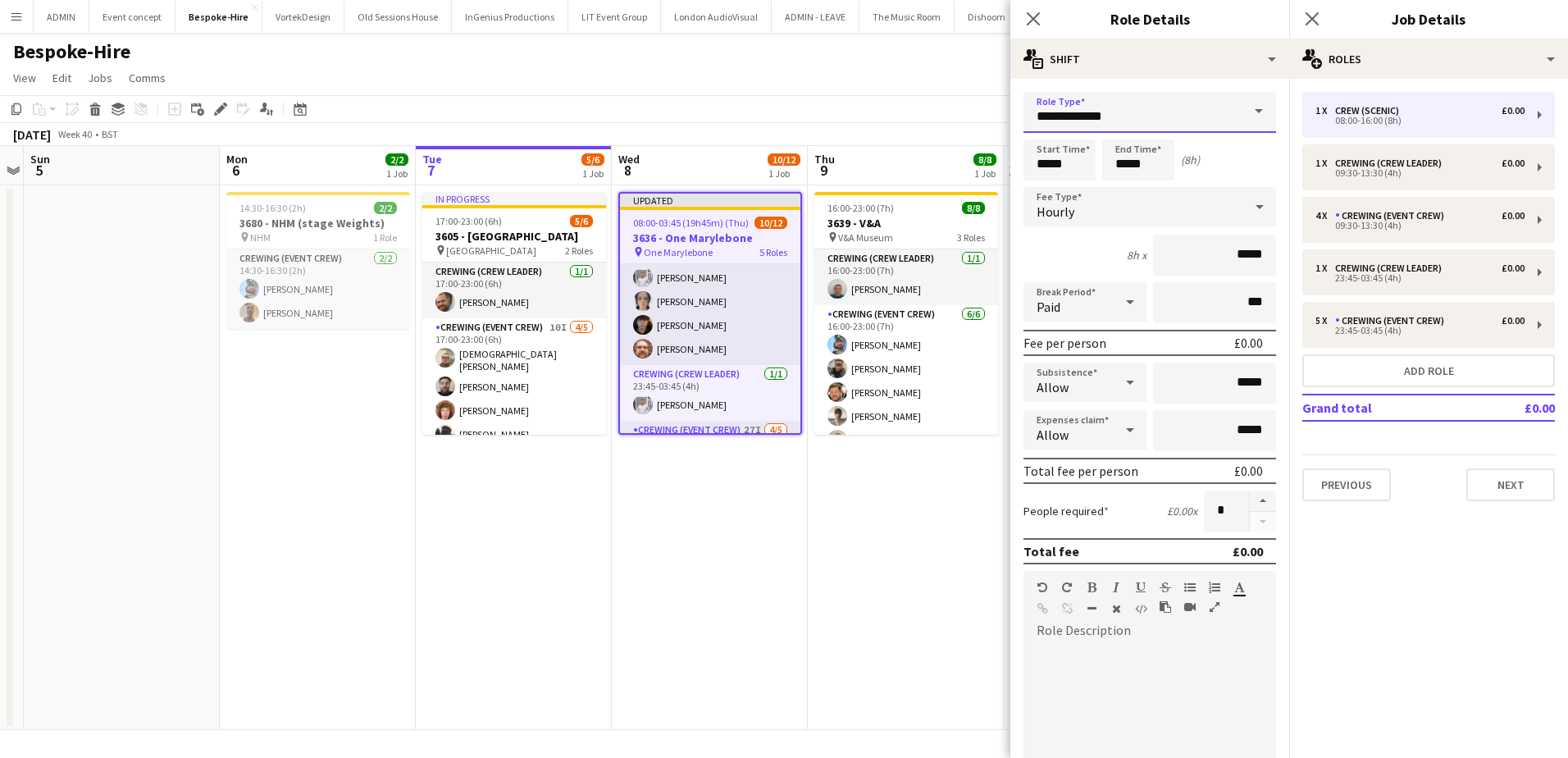
click at [1198, 113] on input "**********" at bounding box center [1149, 112] width 253 height 41
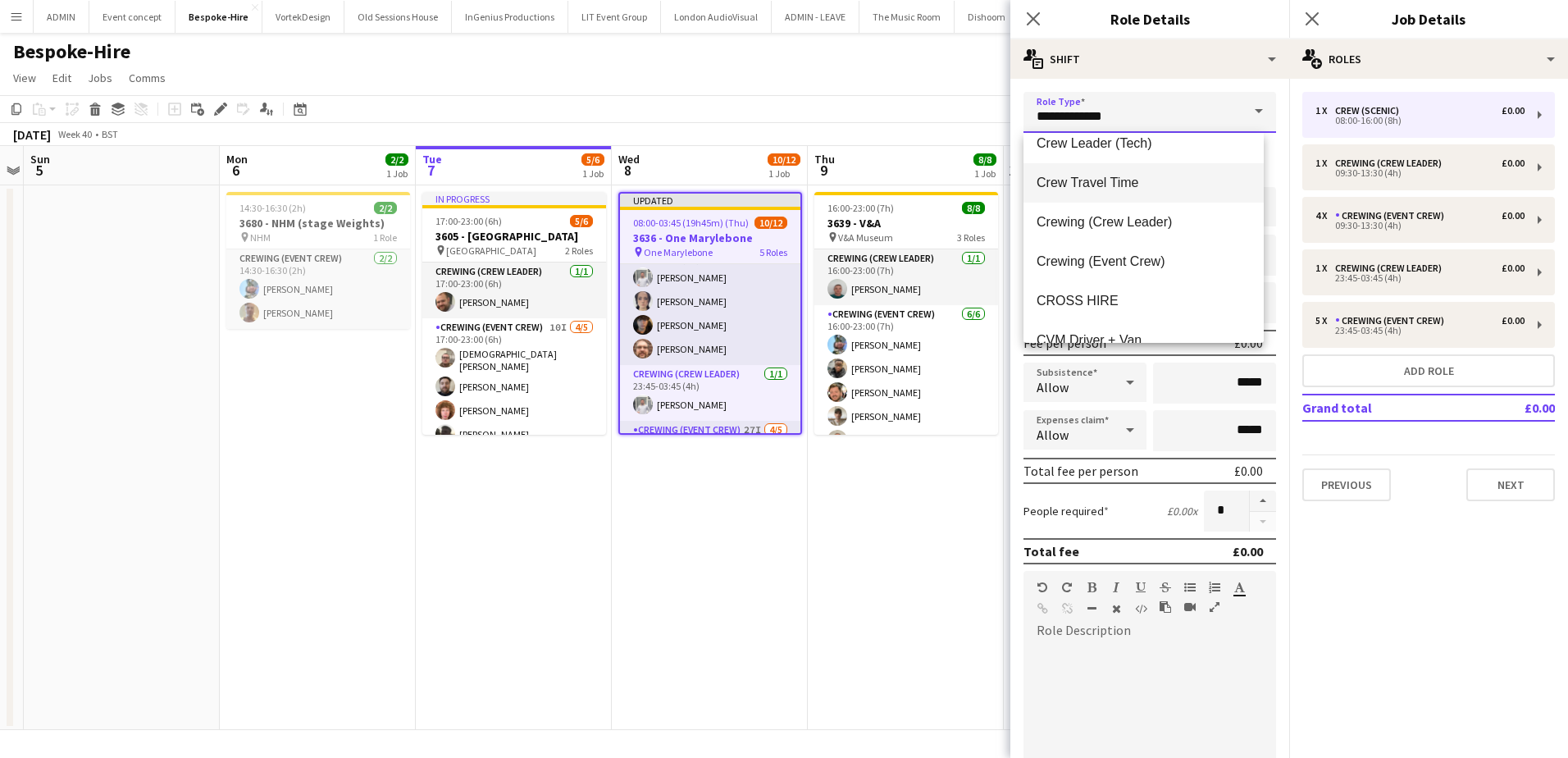
scroll to position [164, 0]
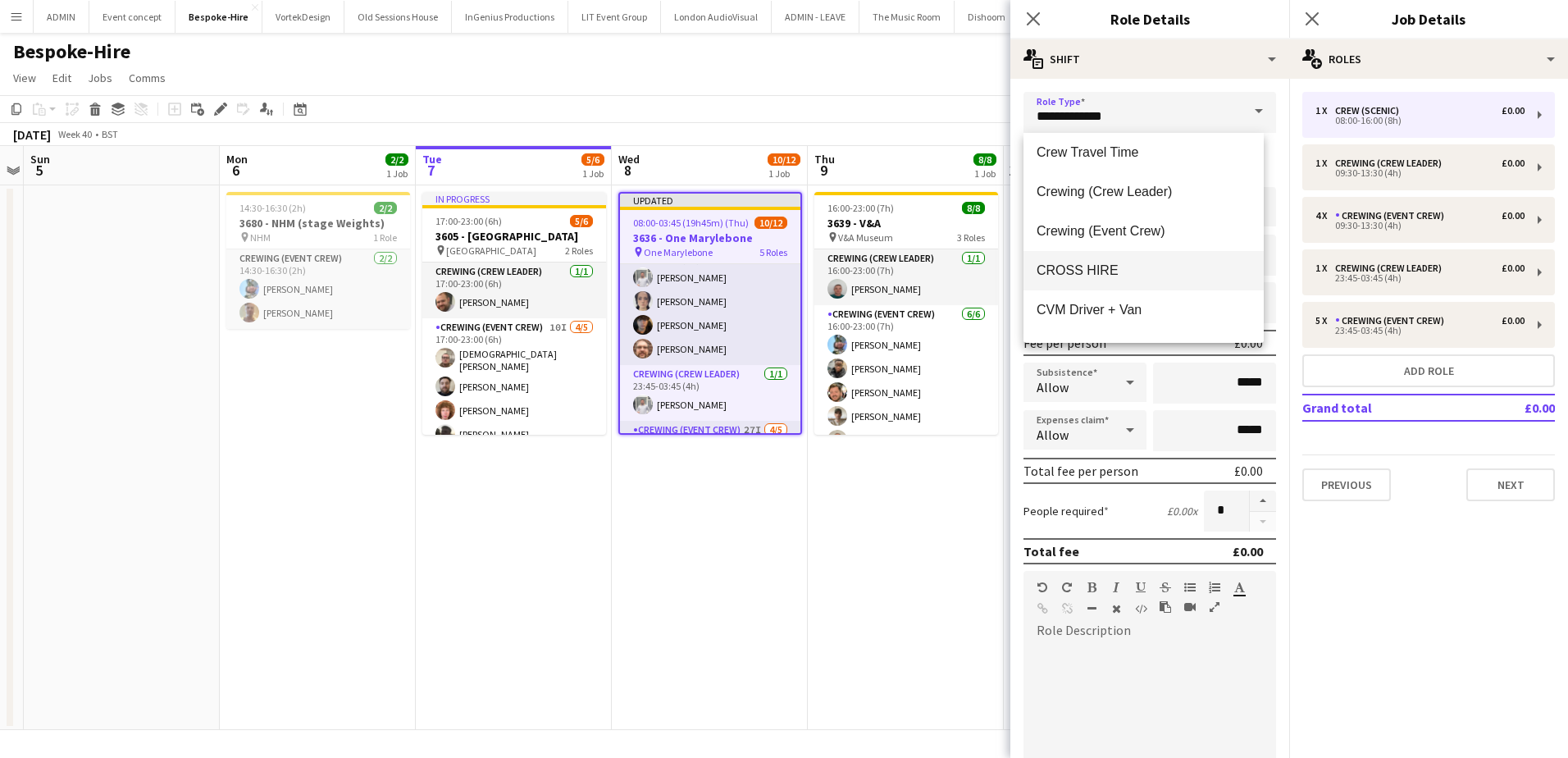
click at [1132, 262] on span "CROSS HIRE" at bounding box center [1143, 270] width 214 height 15
type input "**********"
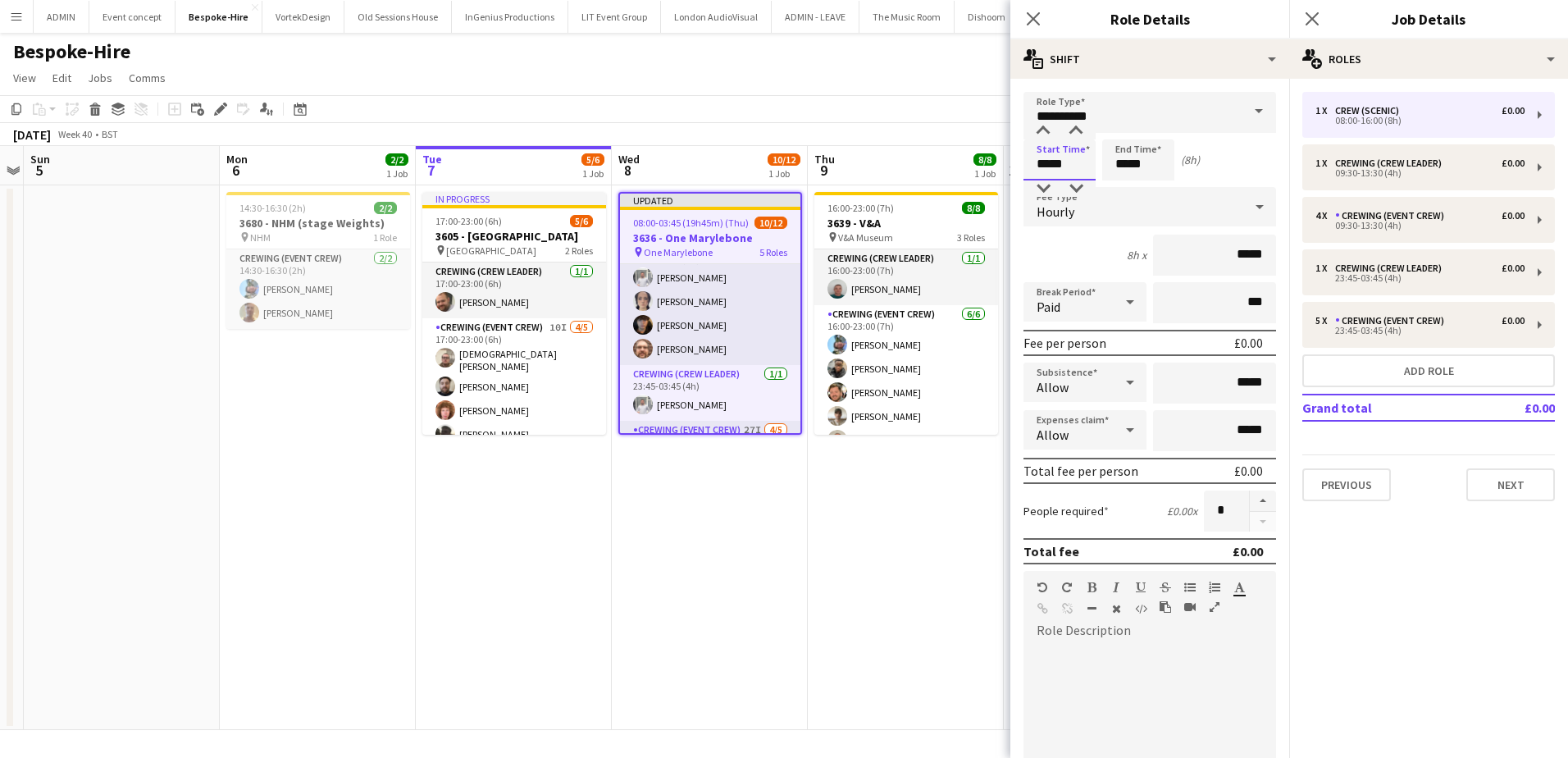
click at [1030, 157] on input "*****" at bounding box center [1059, 159] width 72 height 41
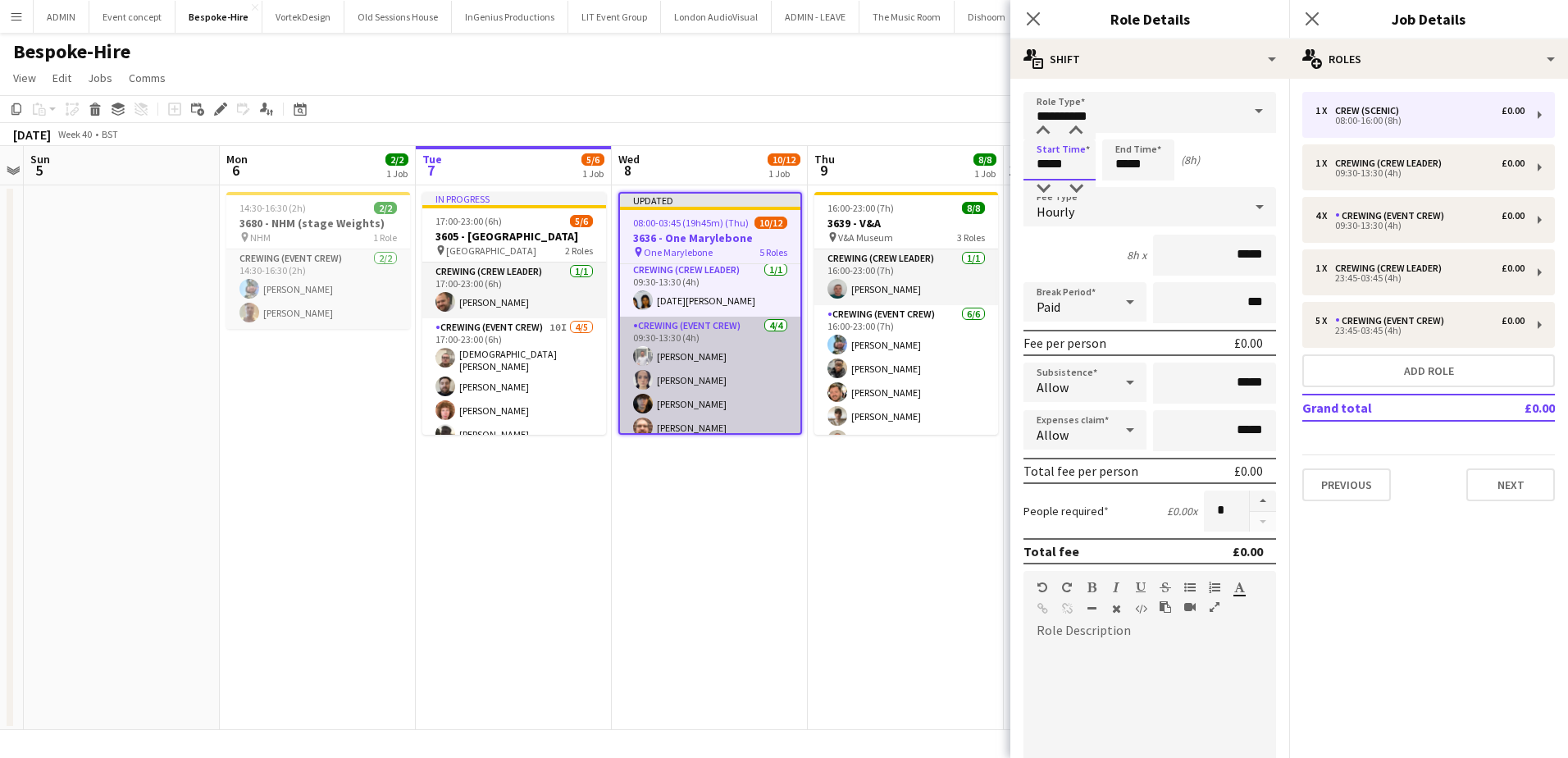
scroll to position [56, 0]
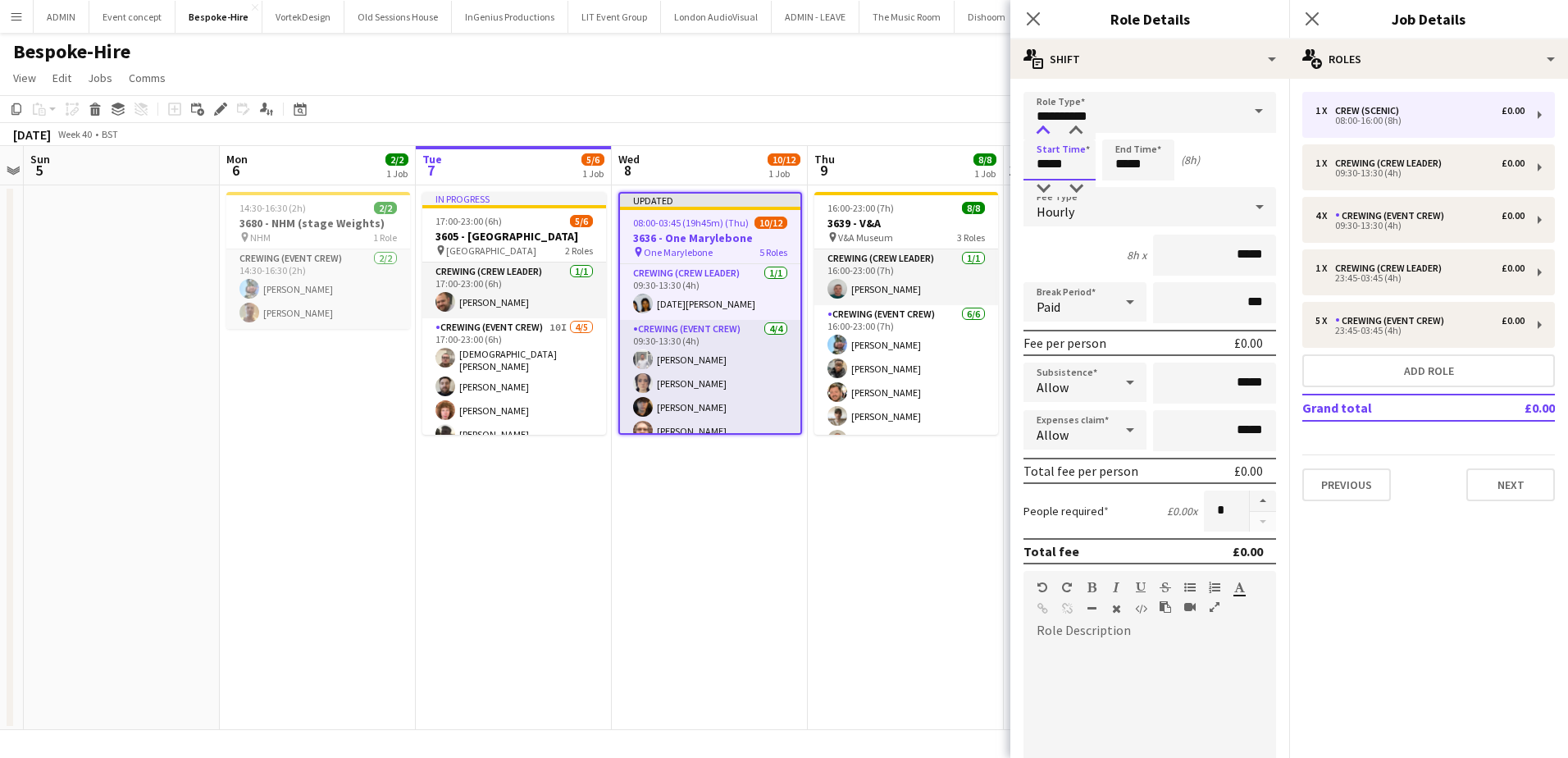
click at [1043, 131] on div at bounding box center [1043, 131] width 33 height 16
click at [1069, 131] on div at bounding box center [1076, 131] width 33 height 16
type input "*****"
click at [1069, 131] on div at bounding box center [1076, 131] width 33 height 16
click at [1117, 163] on input "*****" at bounding box center [1138, 159] width 72 height 41
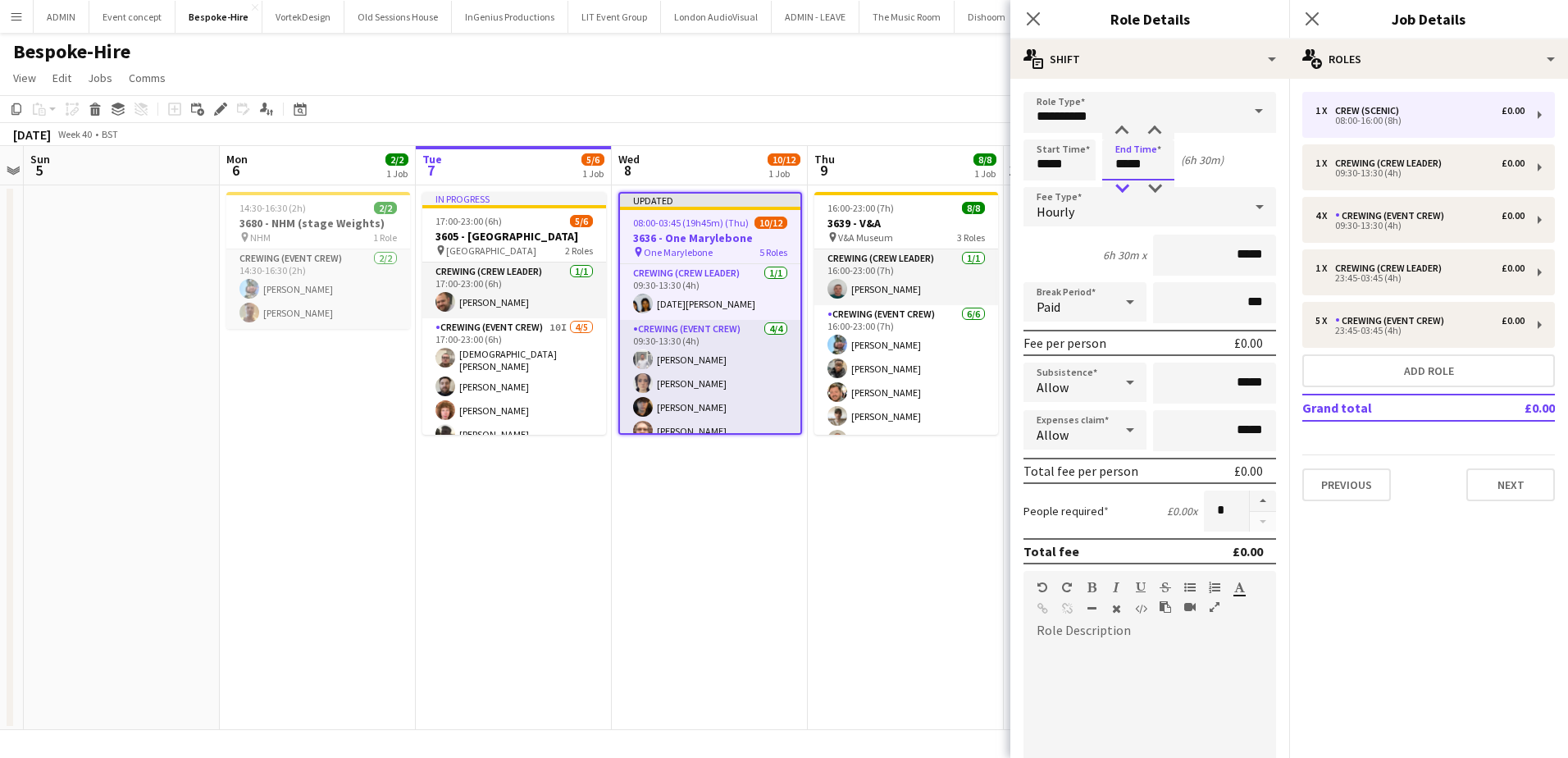
click at [1128, 187] on div at bounding box center [1122, 188] width 33 height 16
click at [1129, 187] on div at bounding box center [1122, 188] width 33 height 16
click at [1152, 186] on div at bounding box center [1155, 188] width 33 height 16
type input "*****"
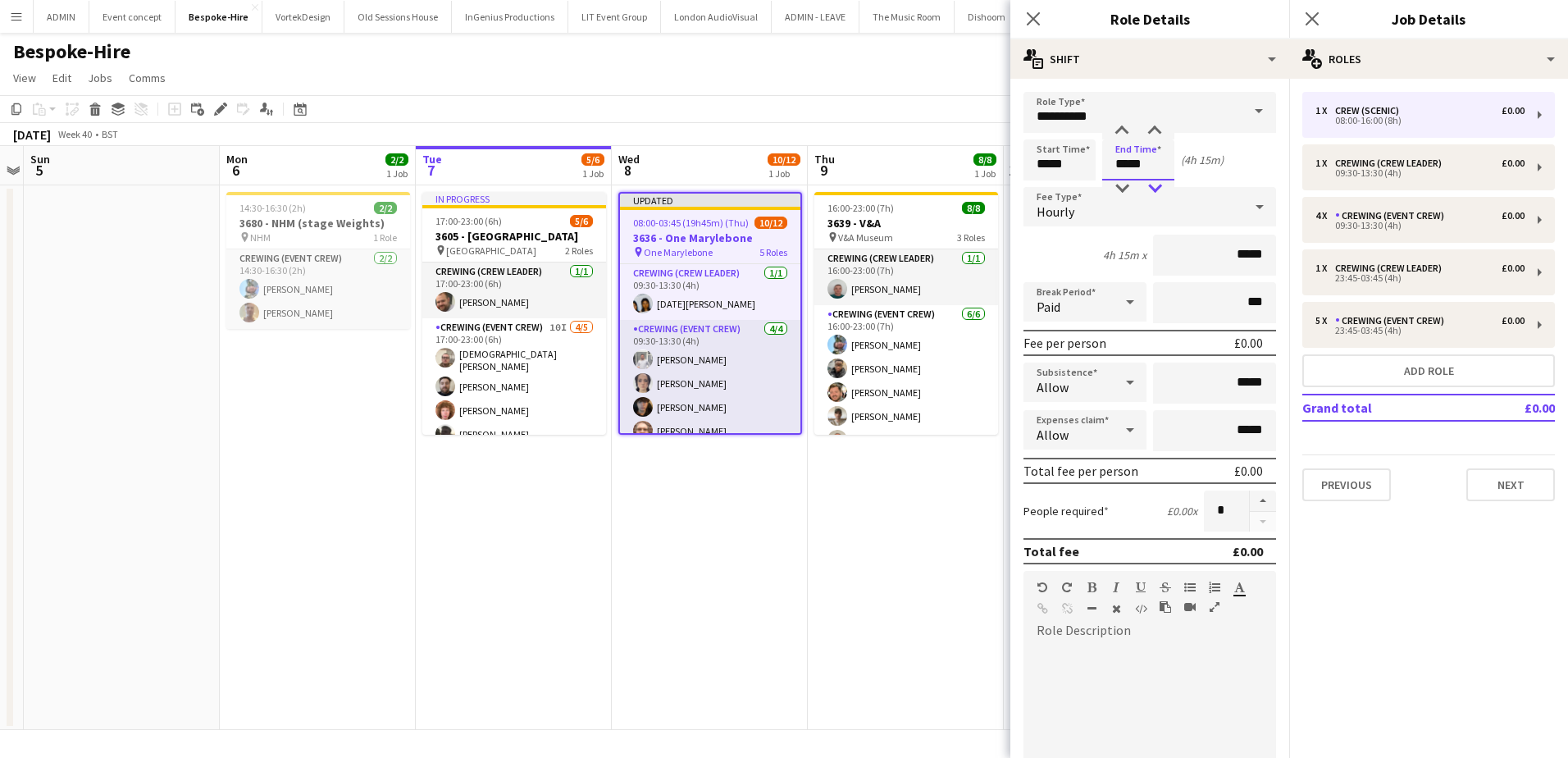
click at [1152, 186] on div at bounding box center [1155, 188] width 33 height 16
click at [1504, 483] on button "Next" at bounding box center [1510, 484] width 88 height 33
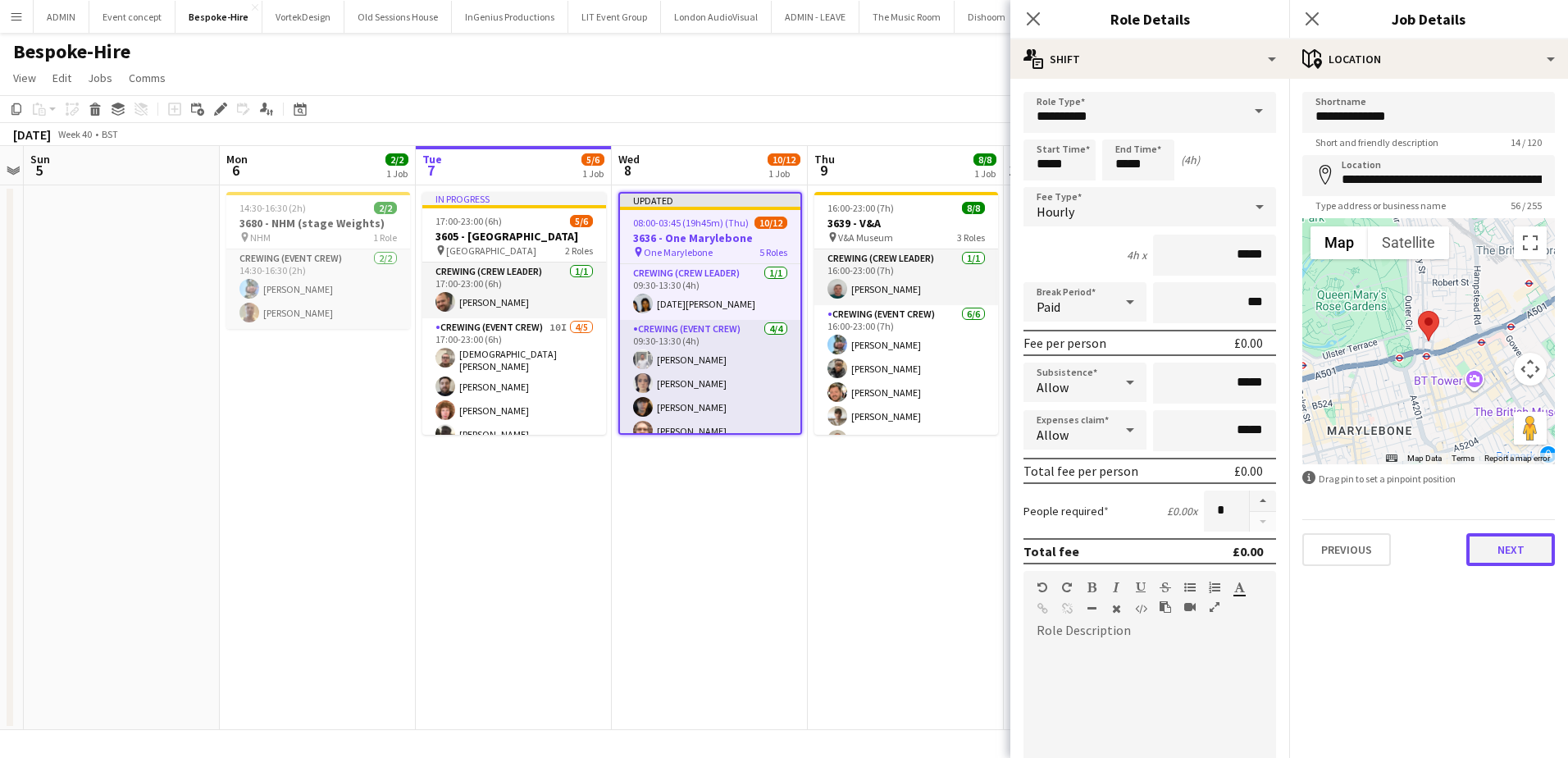
click at [1515, 557] on button "Next" at bounding box center [1510, 550] width 88 height 33
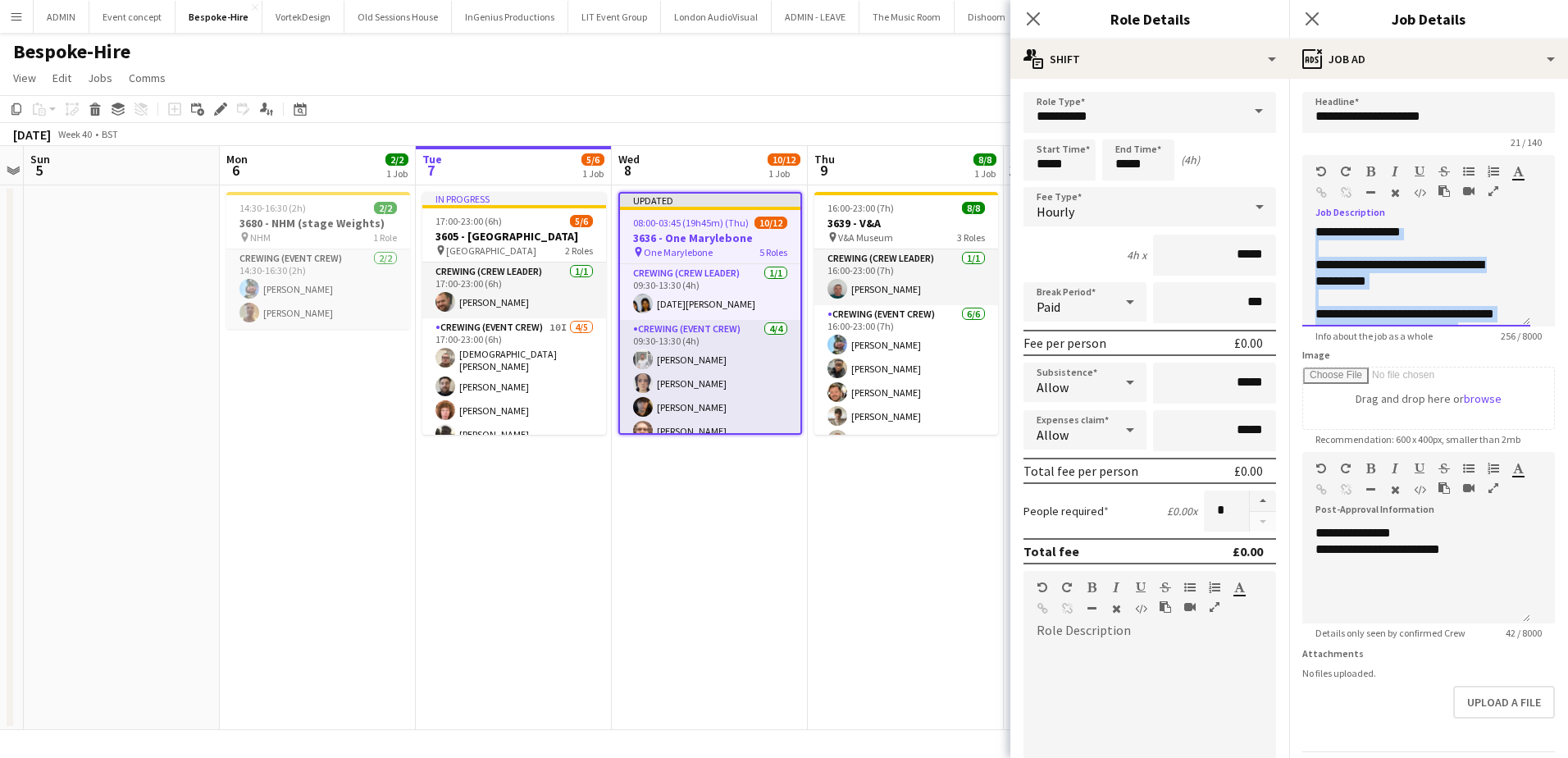
scroll to position [177, 0]
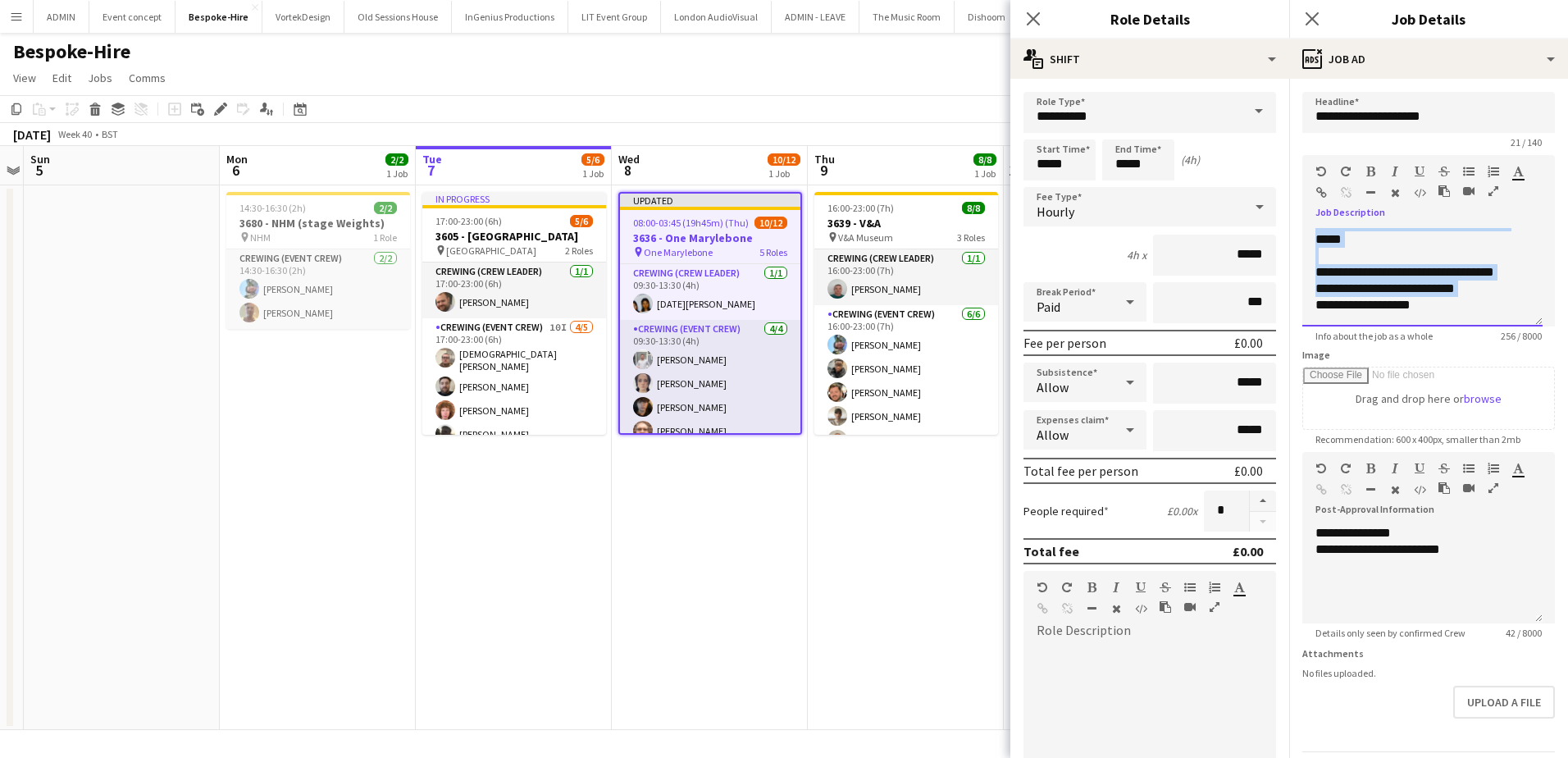
click at [1315, 331] on app-form-group "**********" at bounding box center [1428, 248] width 253 height 187
click at [1357, 272] on div "**********" at bounding box center [1416, 272] width 202 height 16
drag, startPoint x: 1318, startPoint y: 239, endPoint x: 1319, endPoint y: 256, distance: 17.0
click at [1319, 245] on div "**********" at bounding box center [1422, 277] width 240 height 98
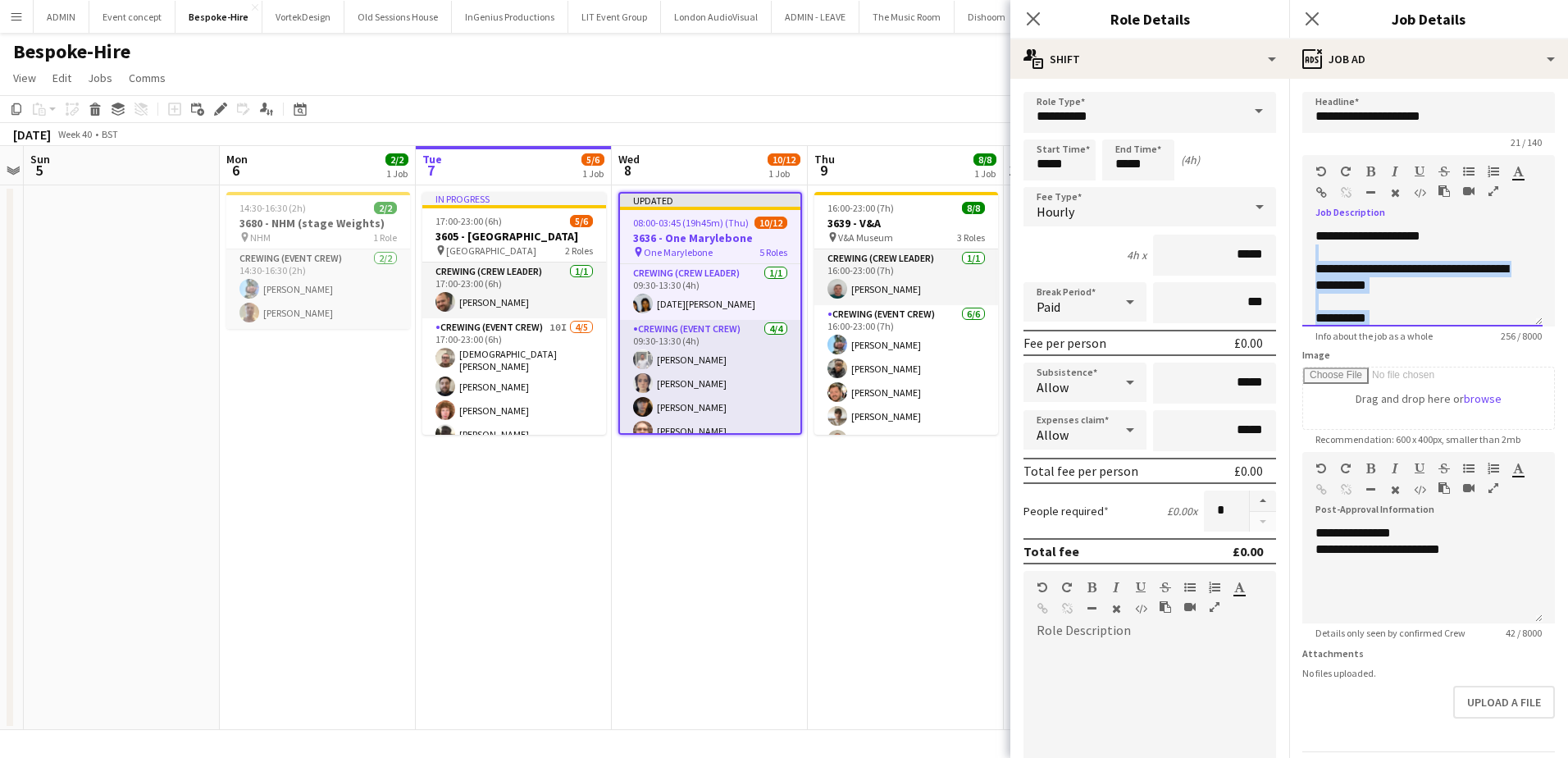
click at [1352, 323] on div "**********" at bounding box center [1416, 318] width 202 height 16
click at [1322, 316] on div "**********" at bounding box center [1416, 318] width 202 height 16
click at [1319, 251] on div "**********" at bounding box center [1416, 251] width 202 height 16
click at [1396, 256] on div "**********" at bounding box center [1416, 251] width 202 height 16
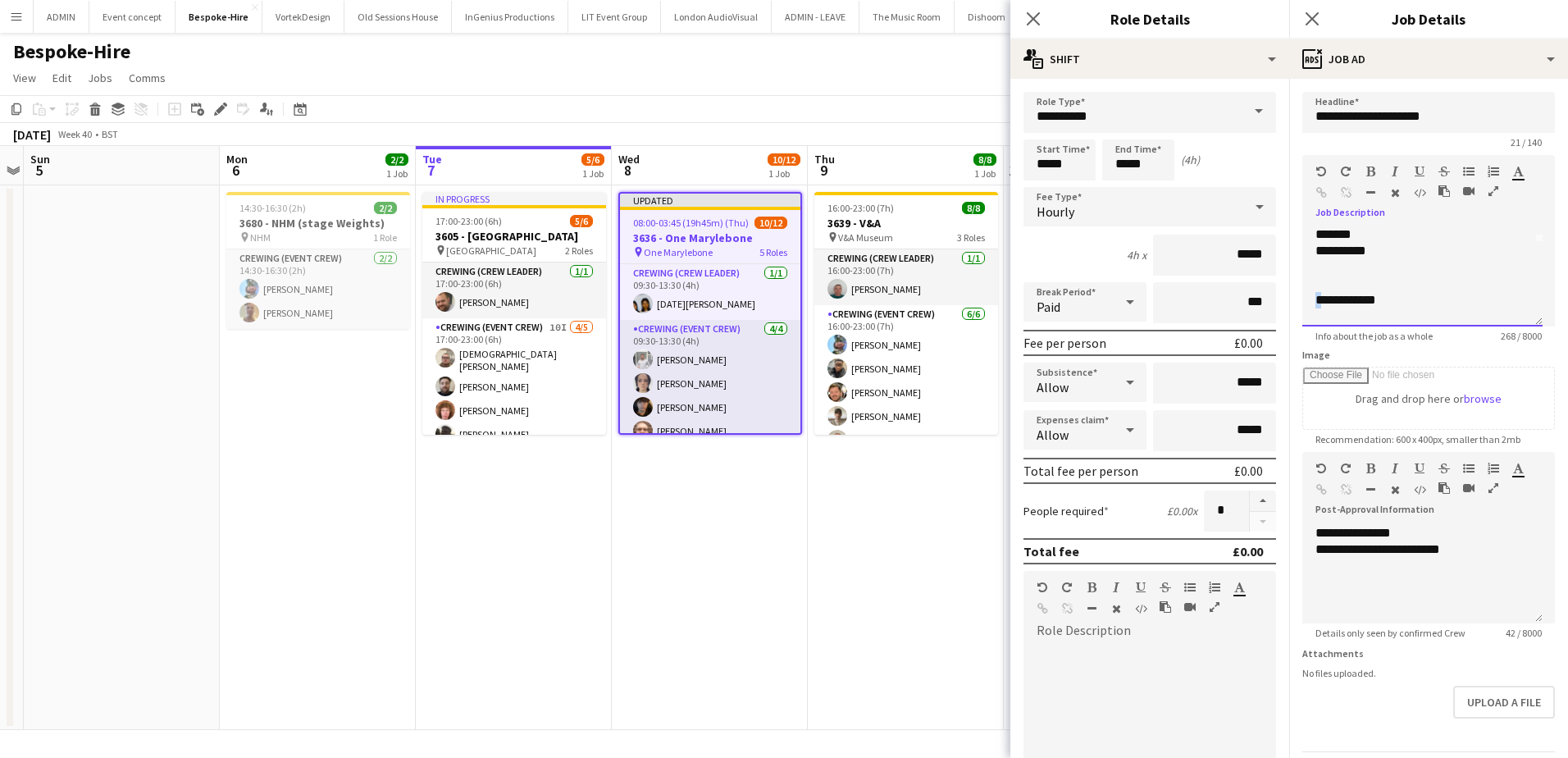
click at [1313, 300] on div "**********" at bounding box center [1422, 277] width 240 height 98
click at [1313, 255] on div "**********" at bounding box center [1422, 277] width 240 height 98
click at [1396, 254] on div "**********" at bounding box center [1416, 251] width 202 height 16
click at [747, 522] on app-date-cell "Updated 08:00-03:45 (19h45m) (Thu) 10/12 3636 - One Marylebone pin One Marylebo…" at bounding box center [710, 457] width 196 height 545
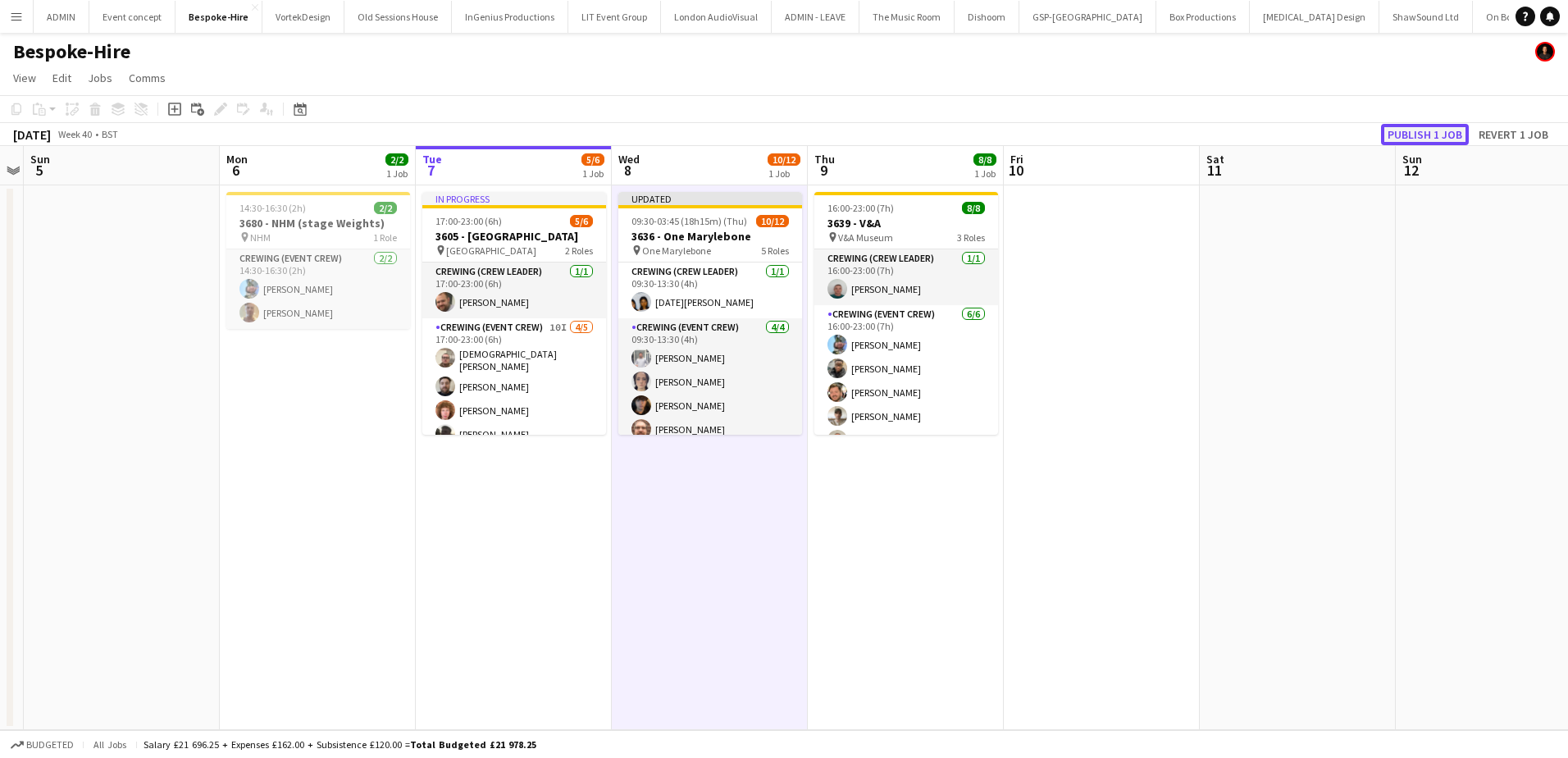
click at [1432, 133] on button "Publish 1 job" at bounding box center [1424, 134] width 87 height 21
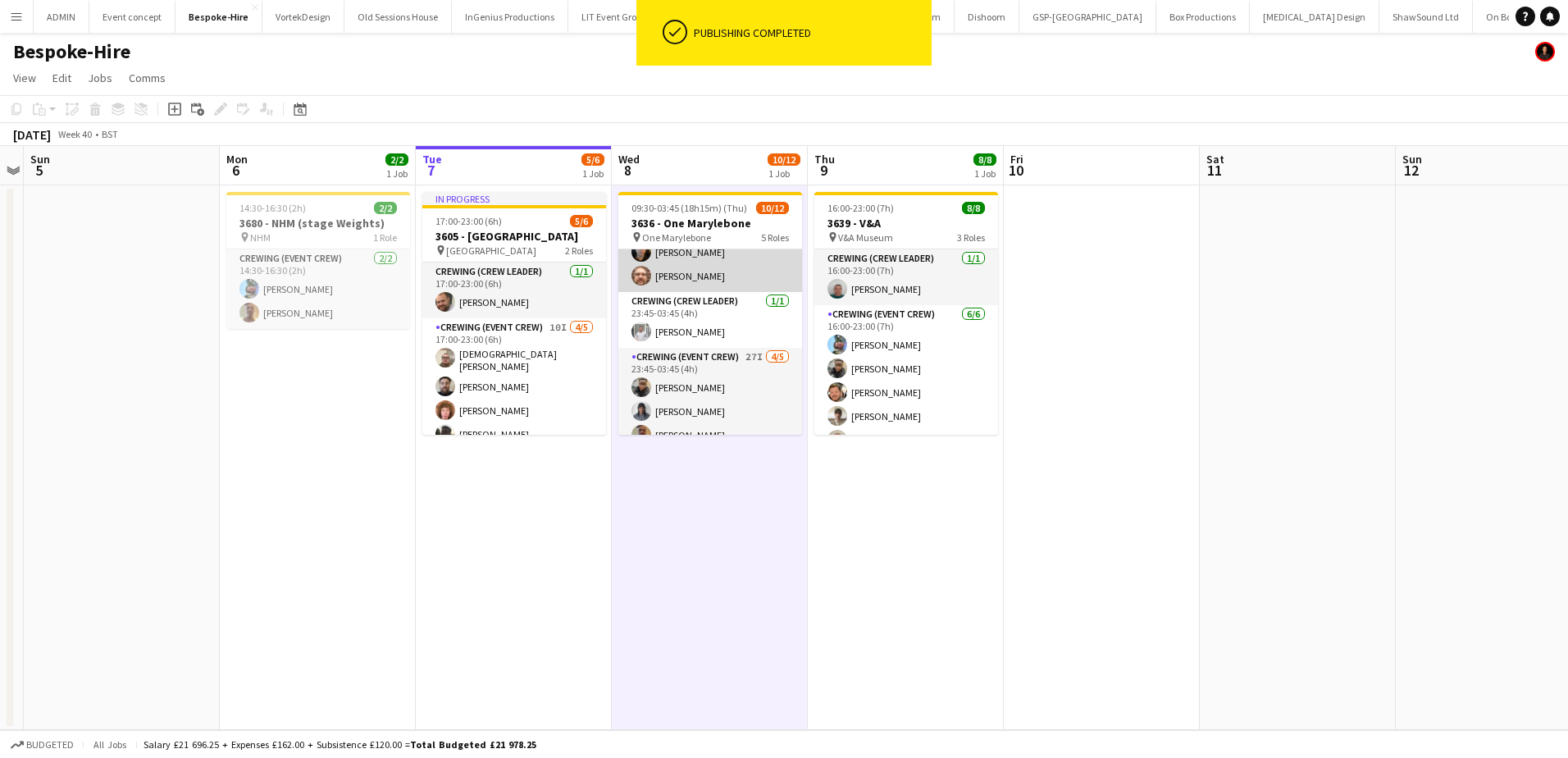
scroll to position [260, 0]
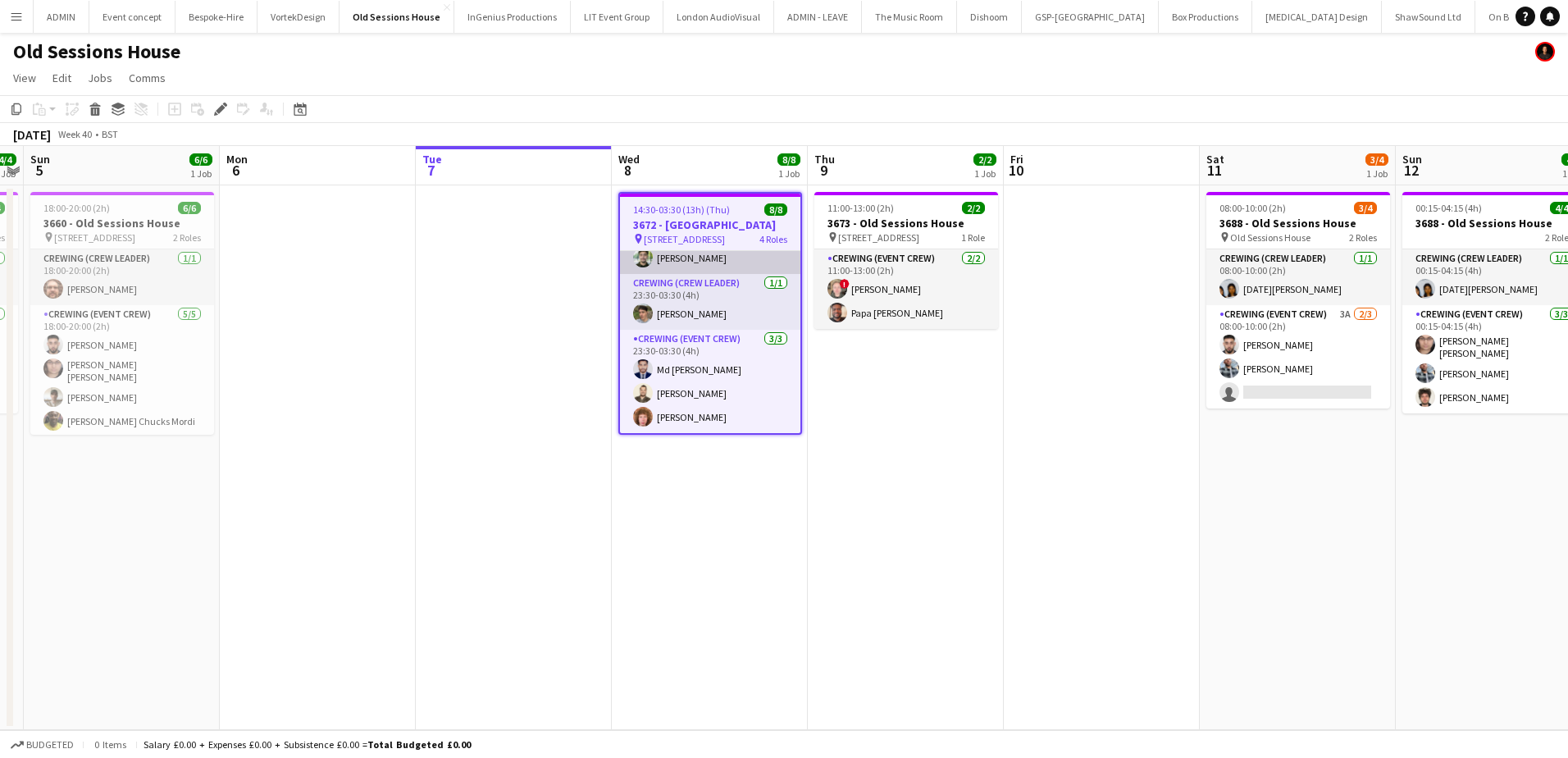
scroll to position [141, 0]
click at [683, 208] on span "14:30-03:30 (13h) (Thu)" at bounding box center [681, 209] width 97 height 12
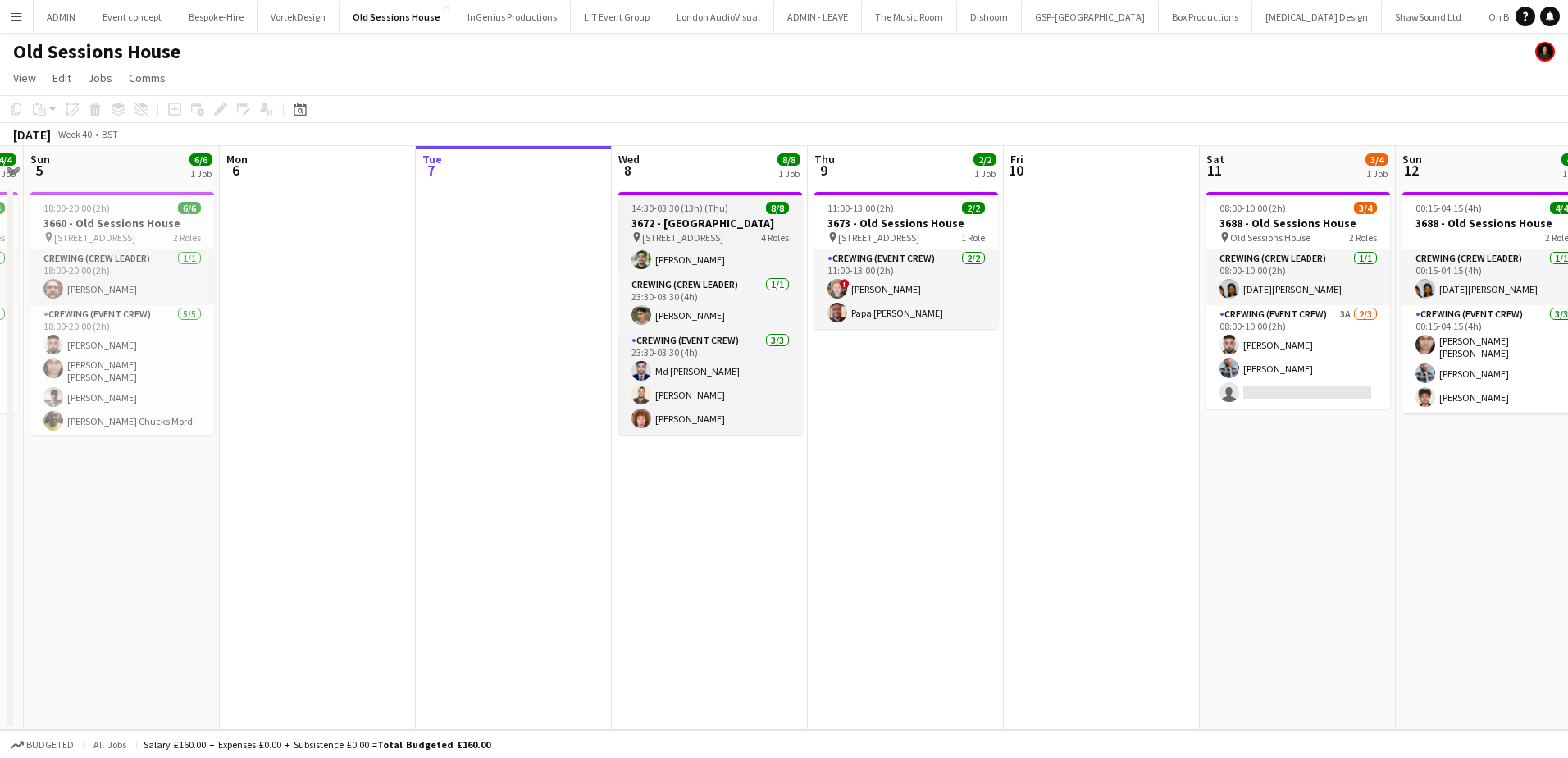
click at [704, 215] on h3 "3672 - [GEOGRAPHIC_DATA]" at bounding box center [710, 222] width 184 height 14
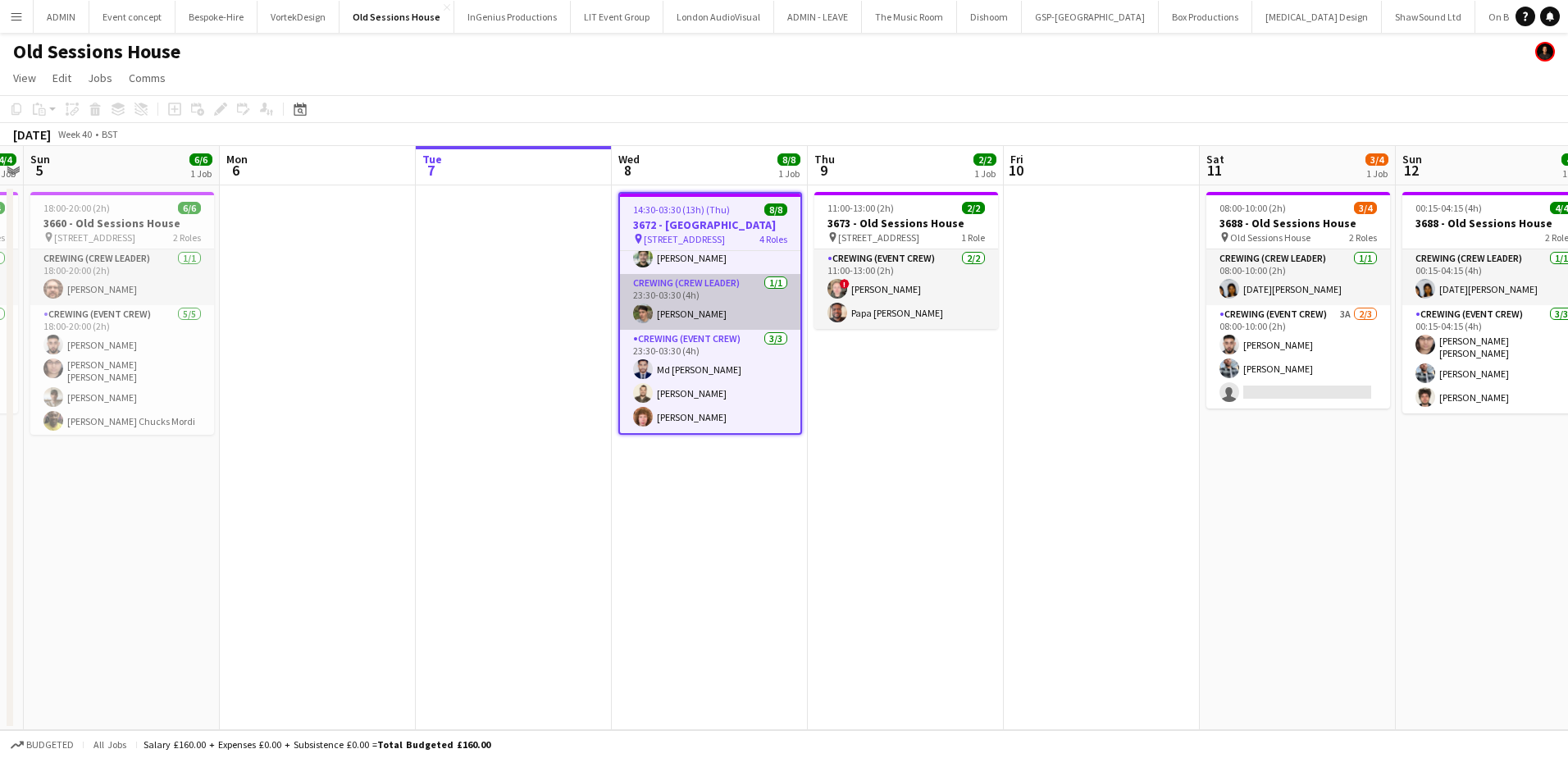
scroll to position [141, 0]
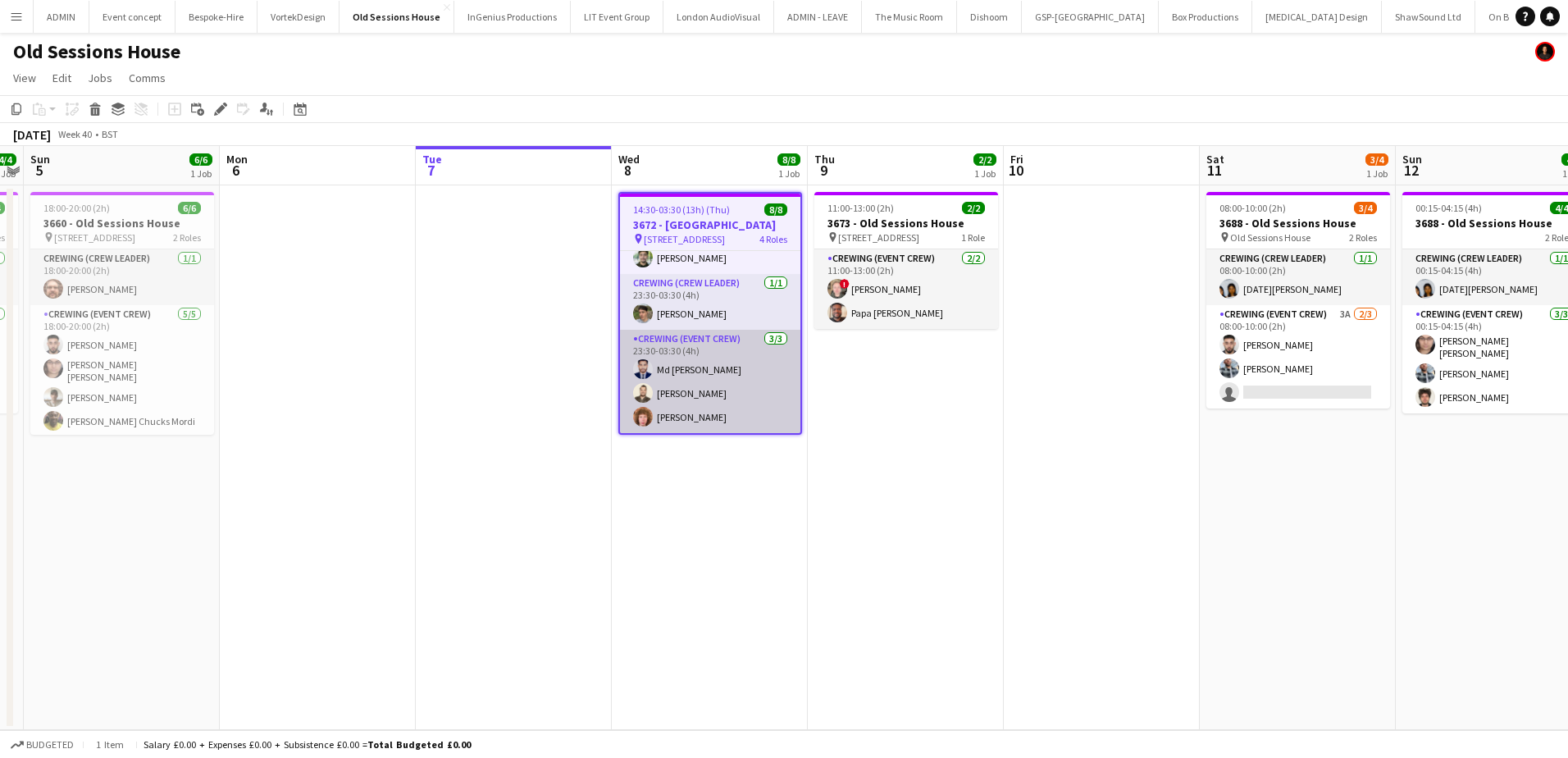
click at [701, 371] on app-card-role "Crewing (Event Crew) [DATE] 23:30-03:30 (4h) Md [PERSON_NAME] [PERSON_NAME] [PE…" at bounding box center [710, 381] width 181 height 104
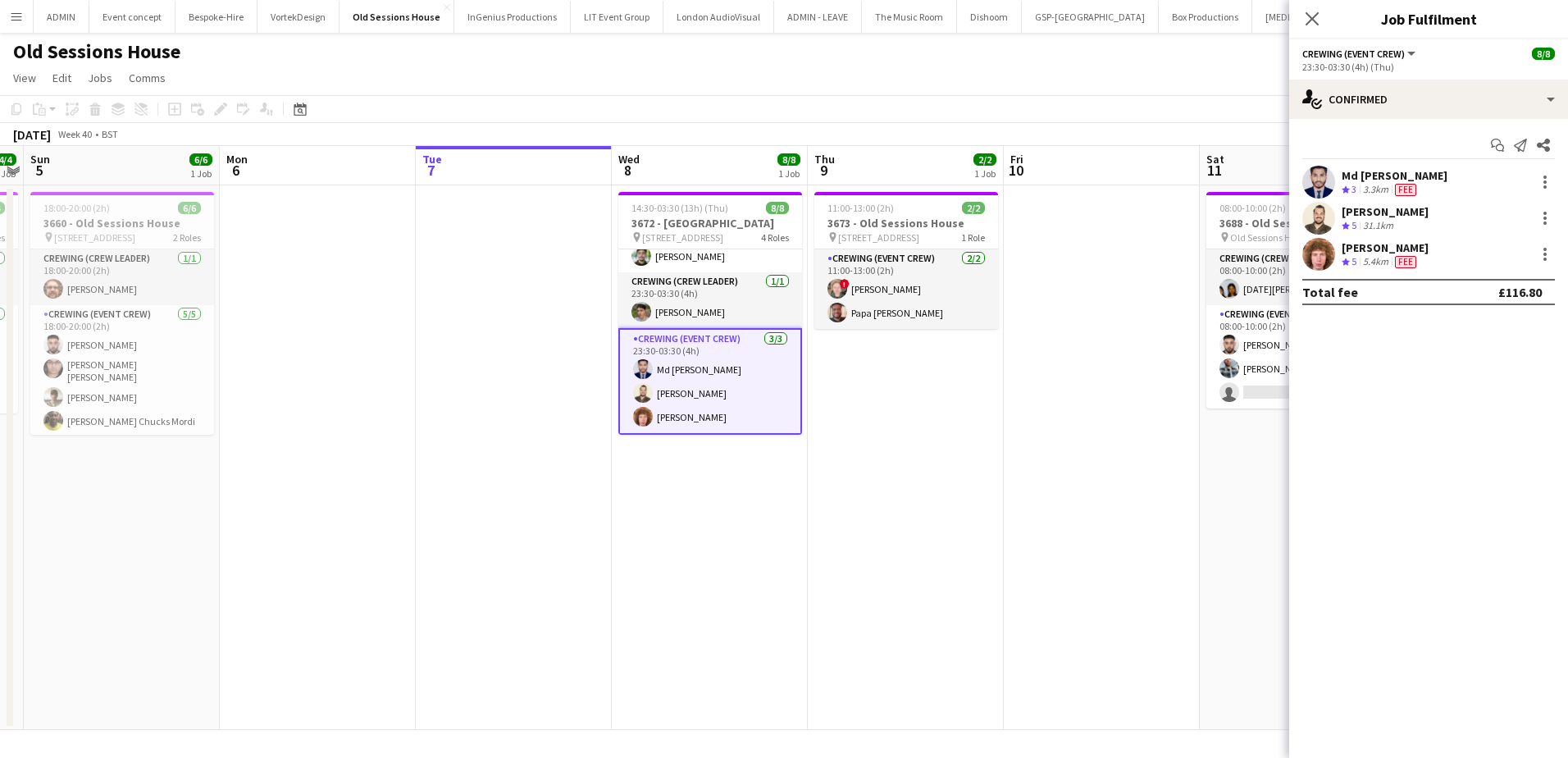
click at [1368, 254] on div "[PERSON_NAME]" at bounding box center [1384, 247] width 86 height 14
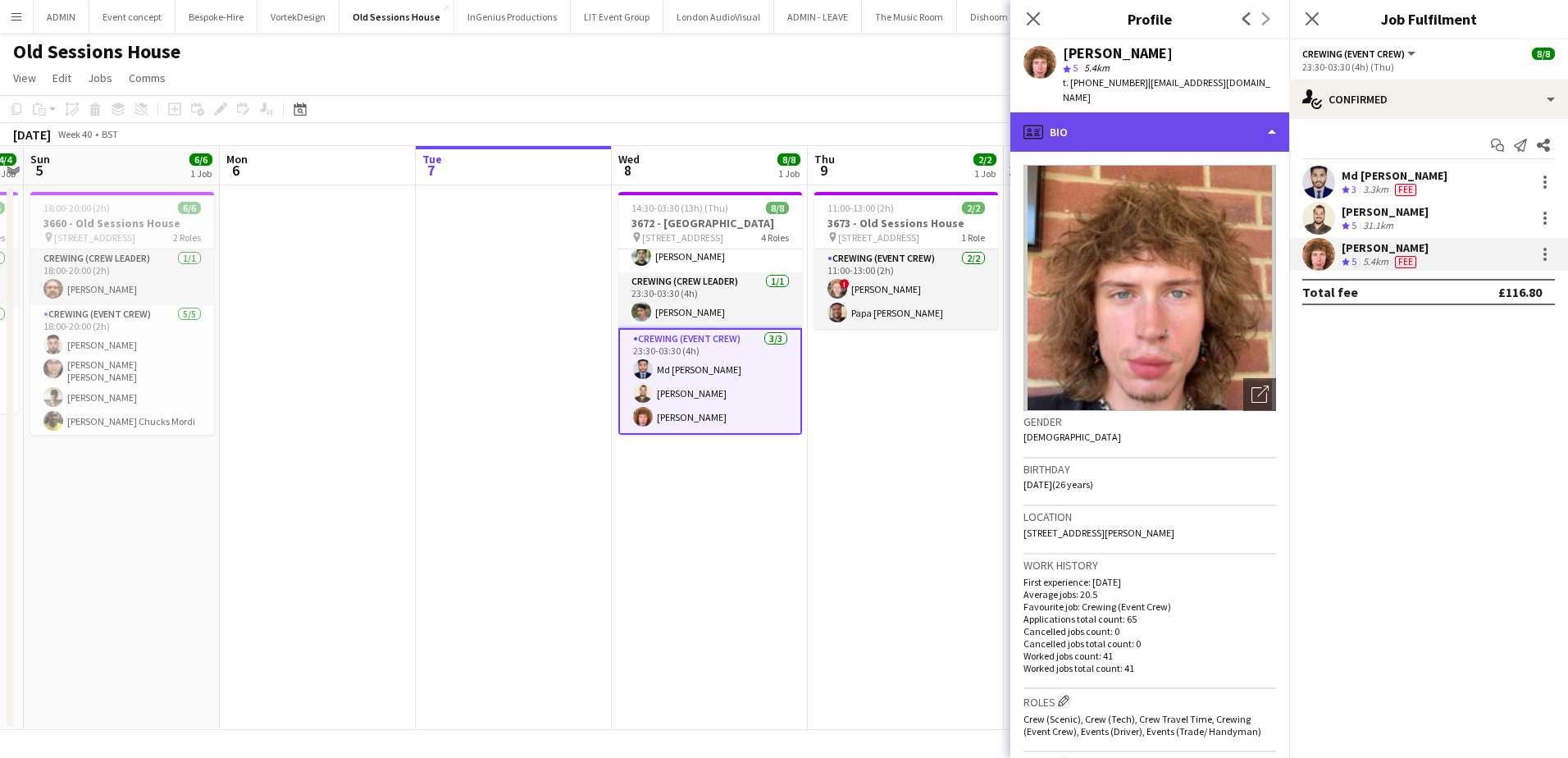
click at [1201, 125] on div "profile Bio" at bounding box center [1150, 132] width 279 height 39
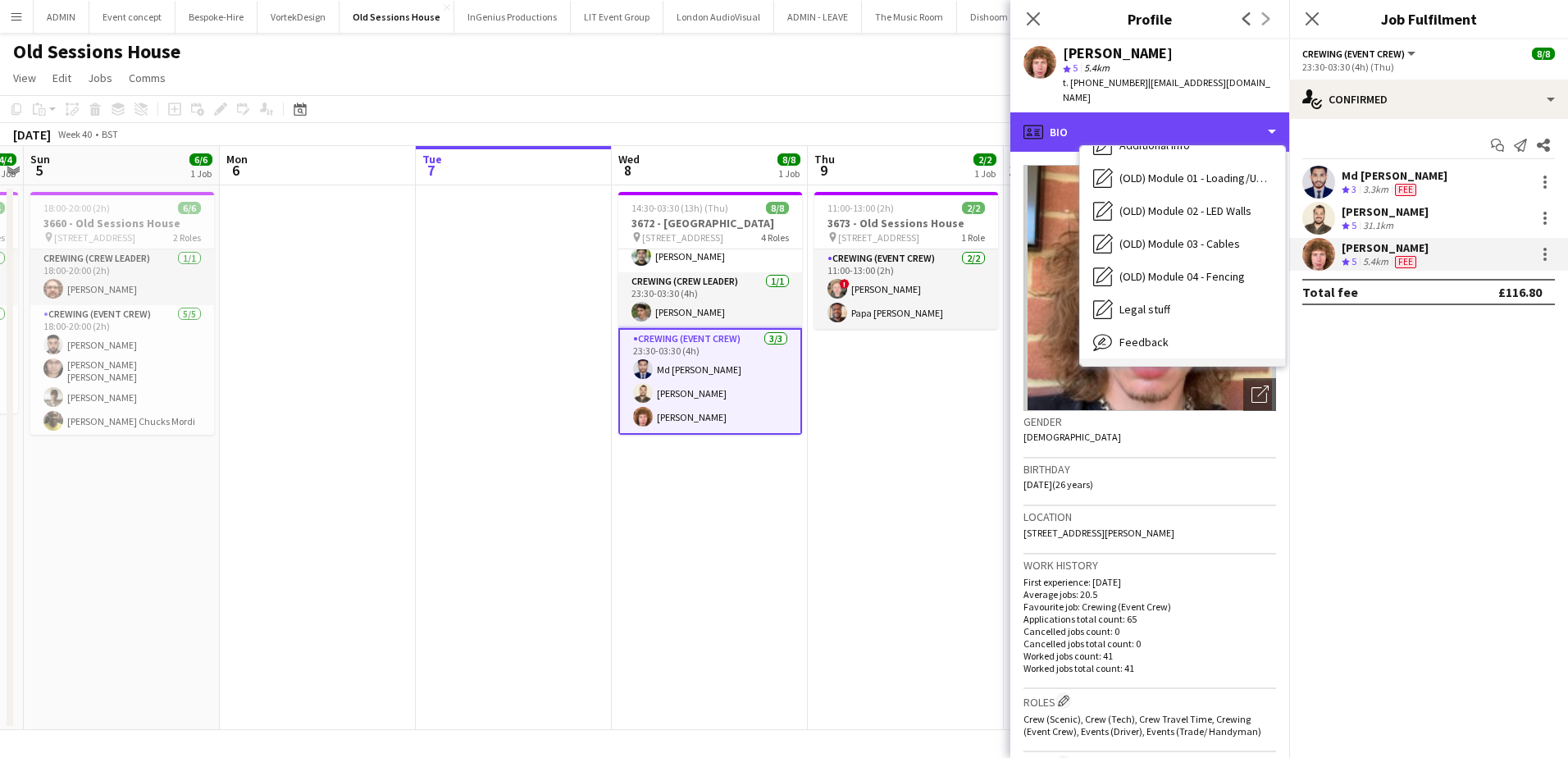
scroll to position [548, 0]
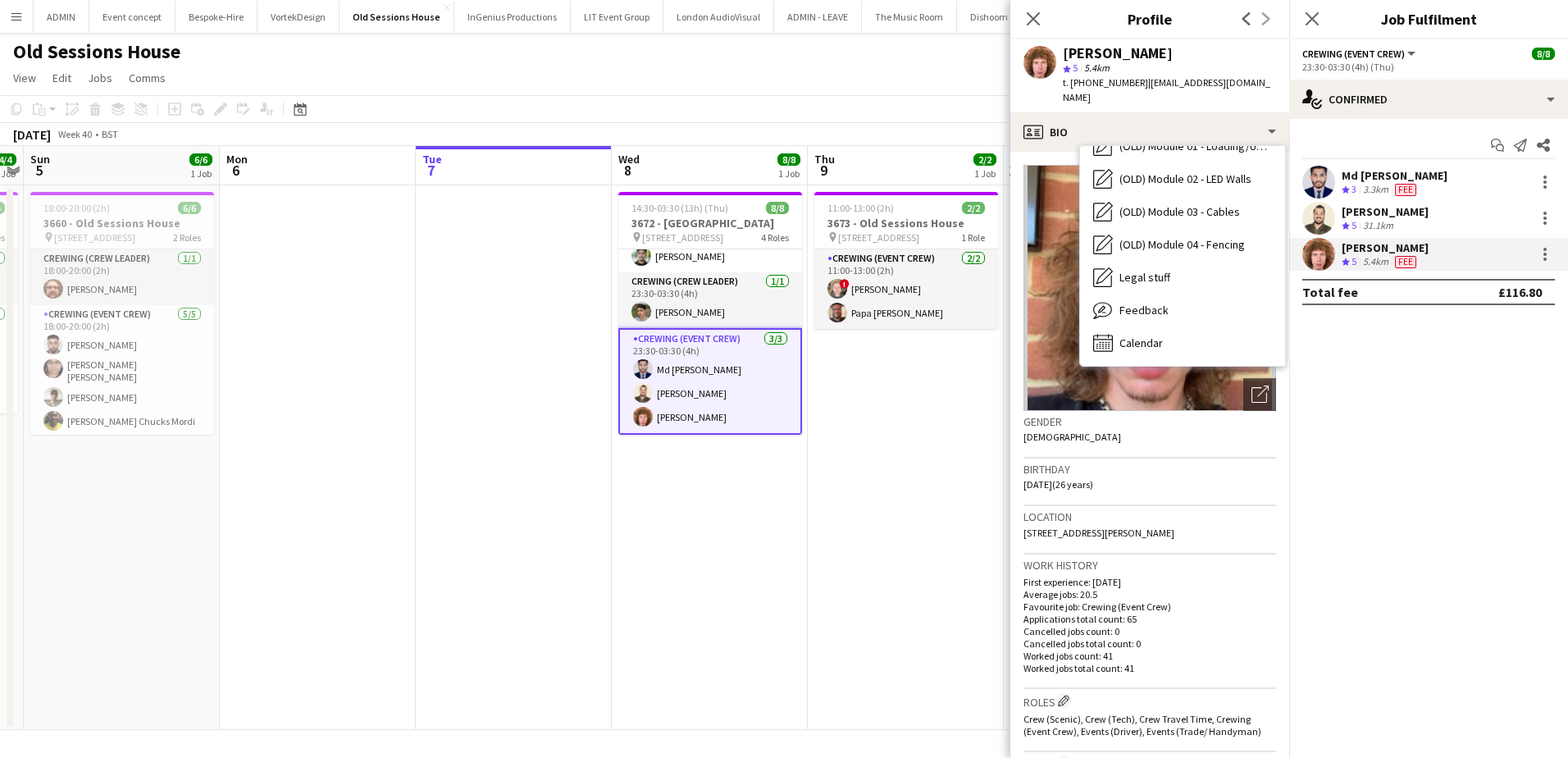
click at [1371, 220] on div "31.1km" at bounding box center [1378, 226] width 37 height 14
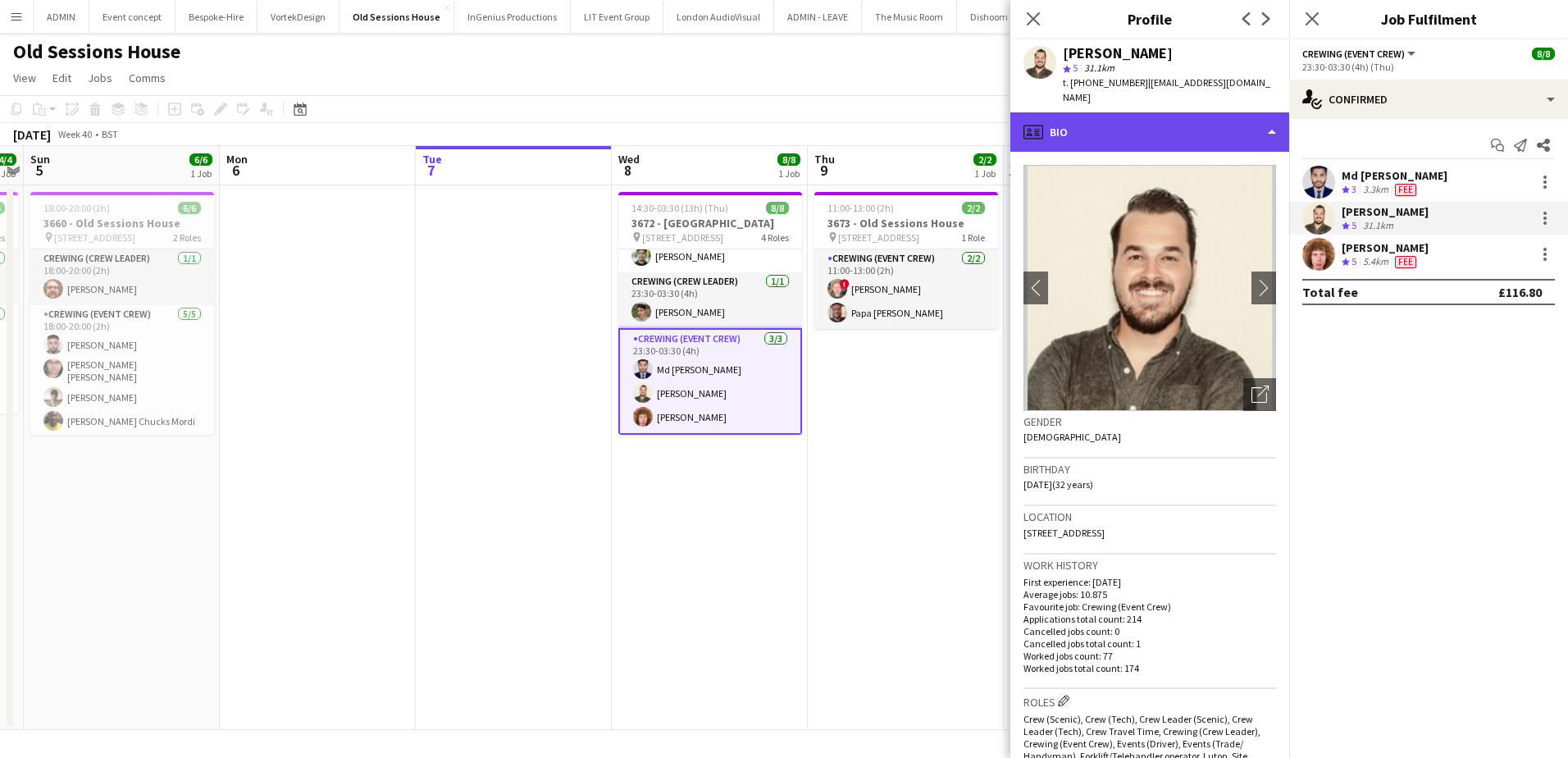
click at [1216, 116] on div "profile Bio" at bounding box center [1150, 132] width 279 height 39
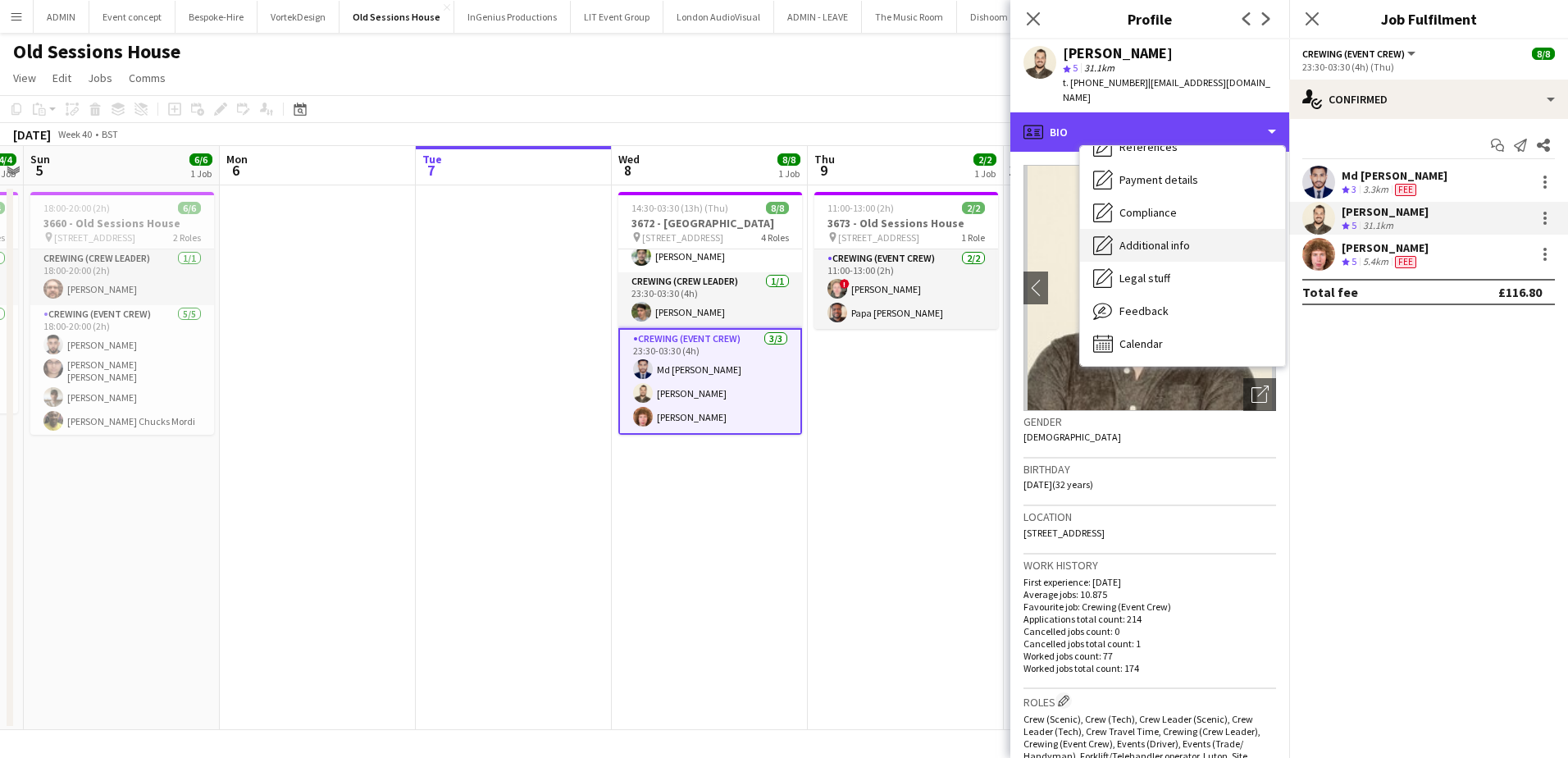
scroll to position [417, 0]
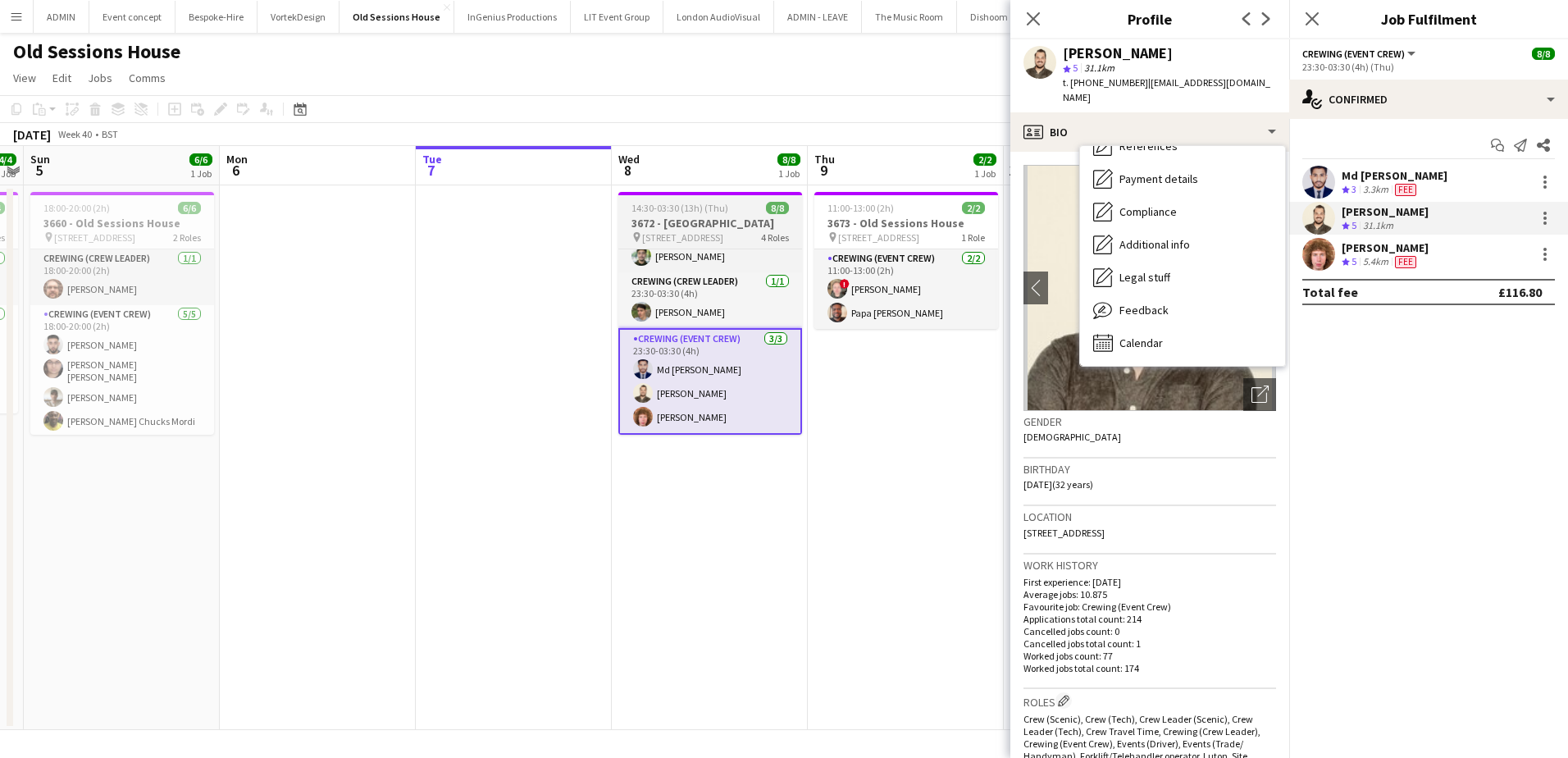
click at [697, 221] on h3 "3672 - [GEOGRAPHIC_DATA]" at bounding box center [710, 222] width 184 height 14
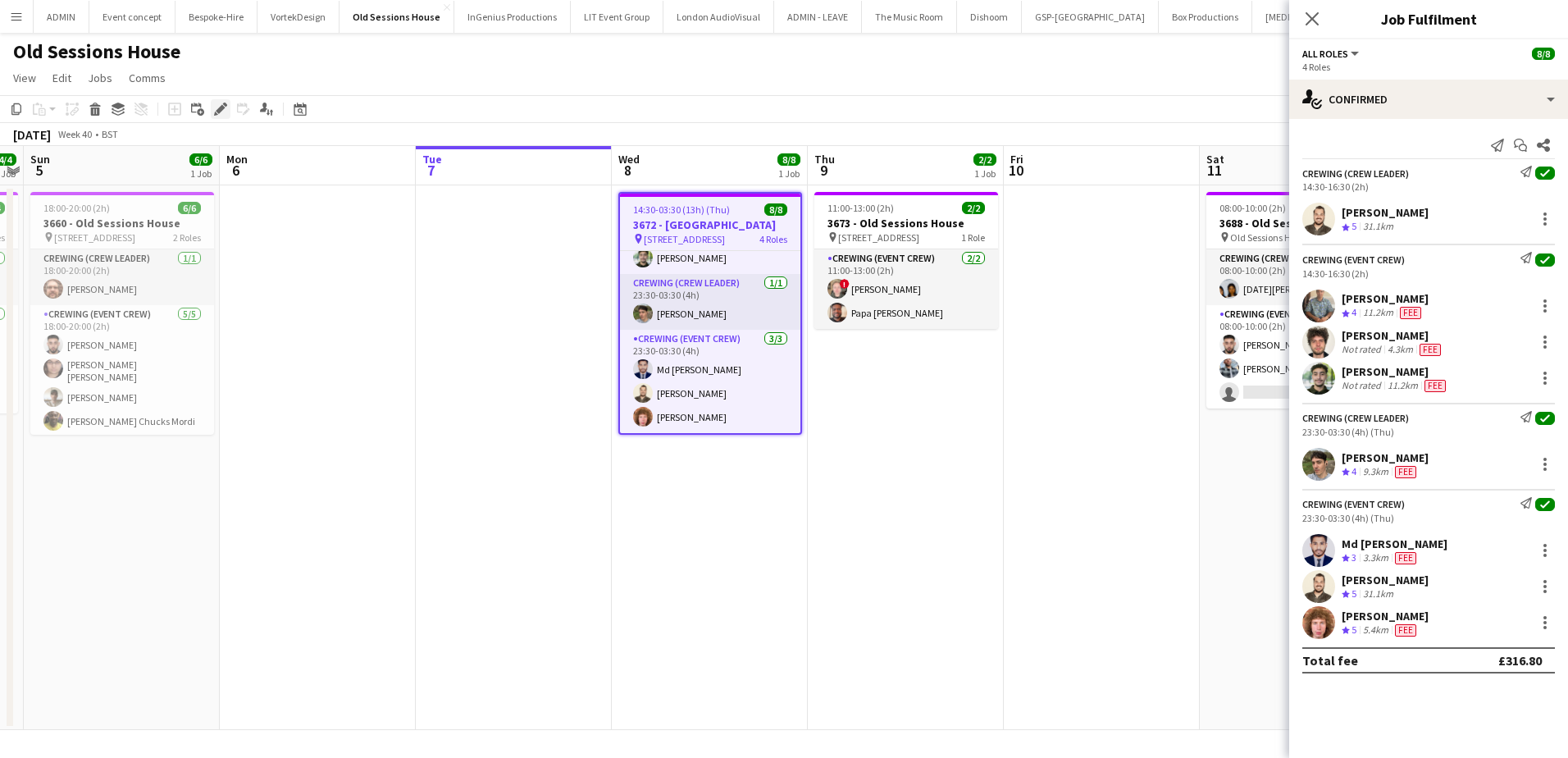
click at [225, 113] on icon "Edit" at bounding box center [221, 110] width 13 height 13
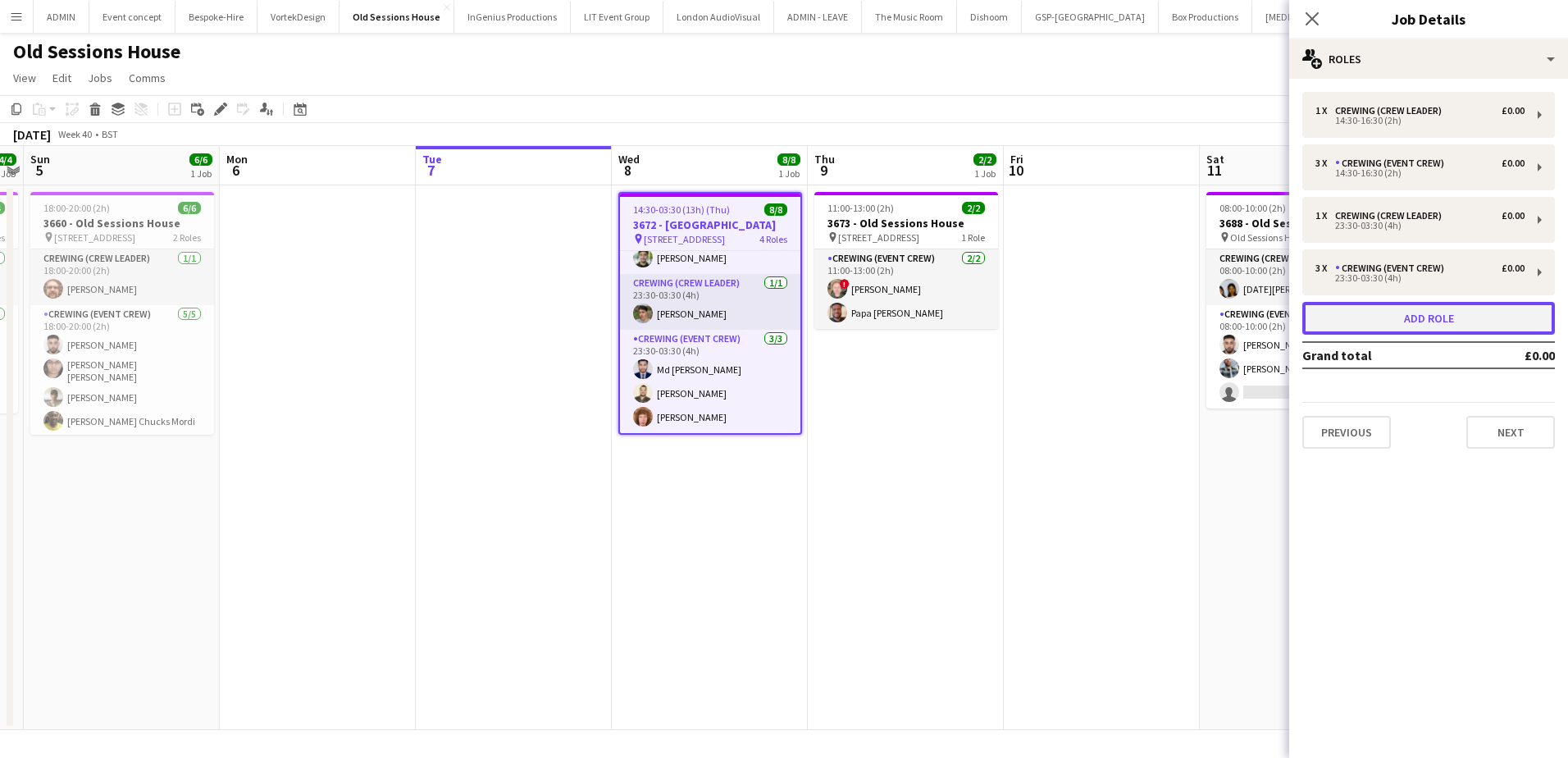
click at [1390, 316] on button "Add role" at bounding box center [1428, 318] width 253 height 33
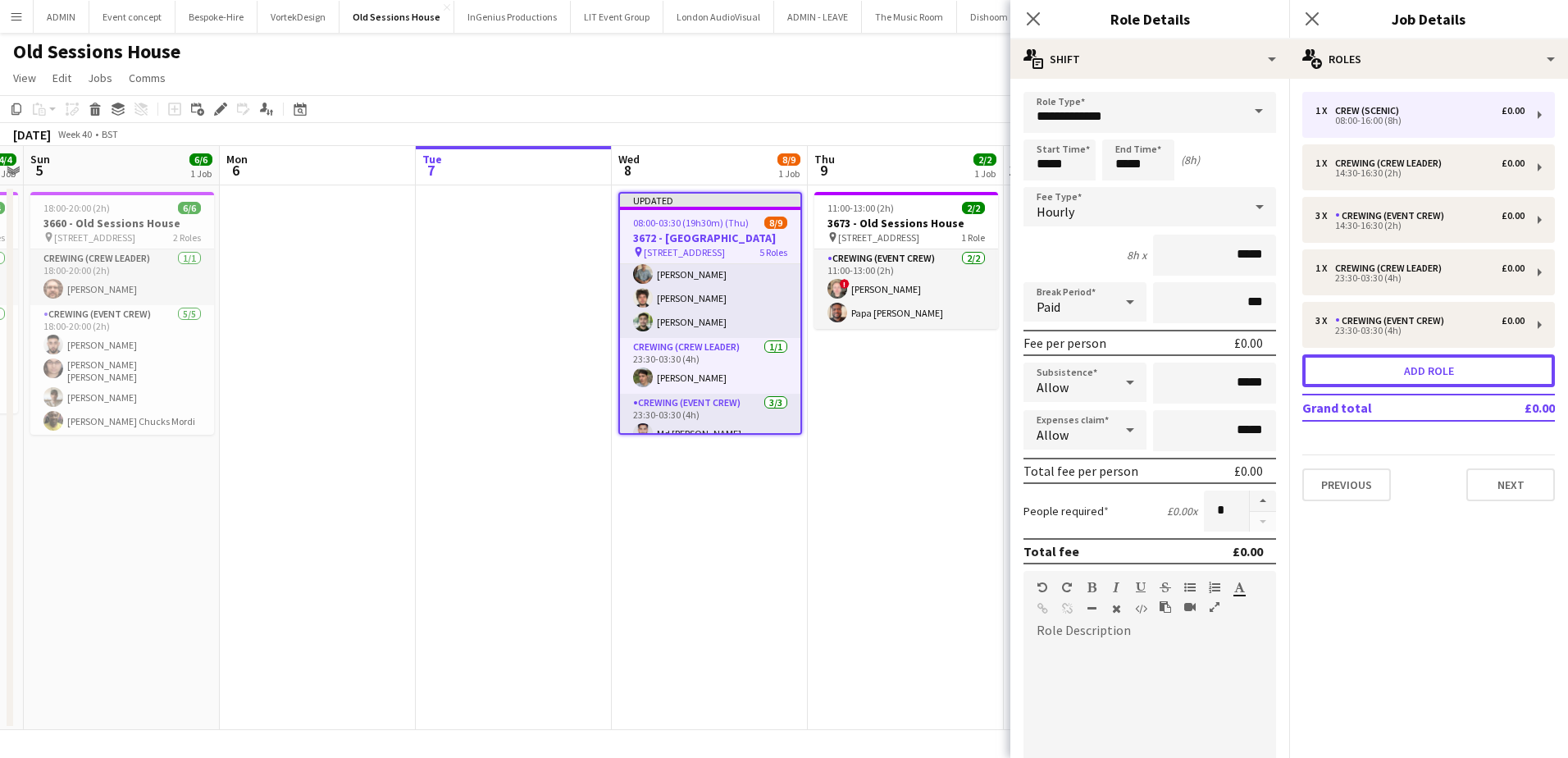
scroll to position [197, 0]
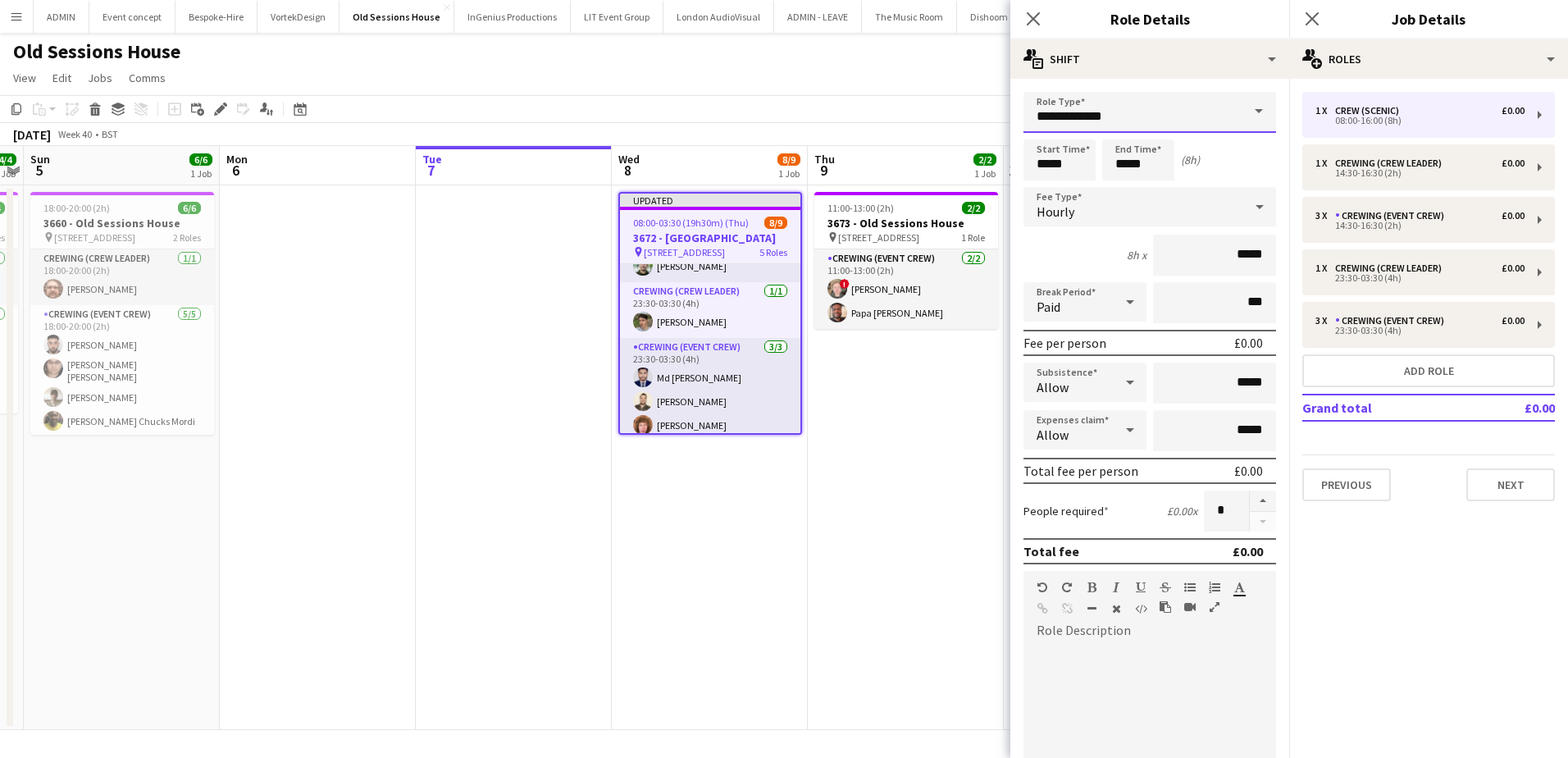
click at [1169, 112] on input "**********" at bounding box center [1149, 112] width 253 height 41
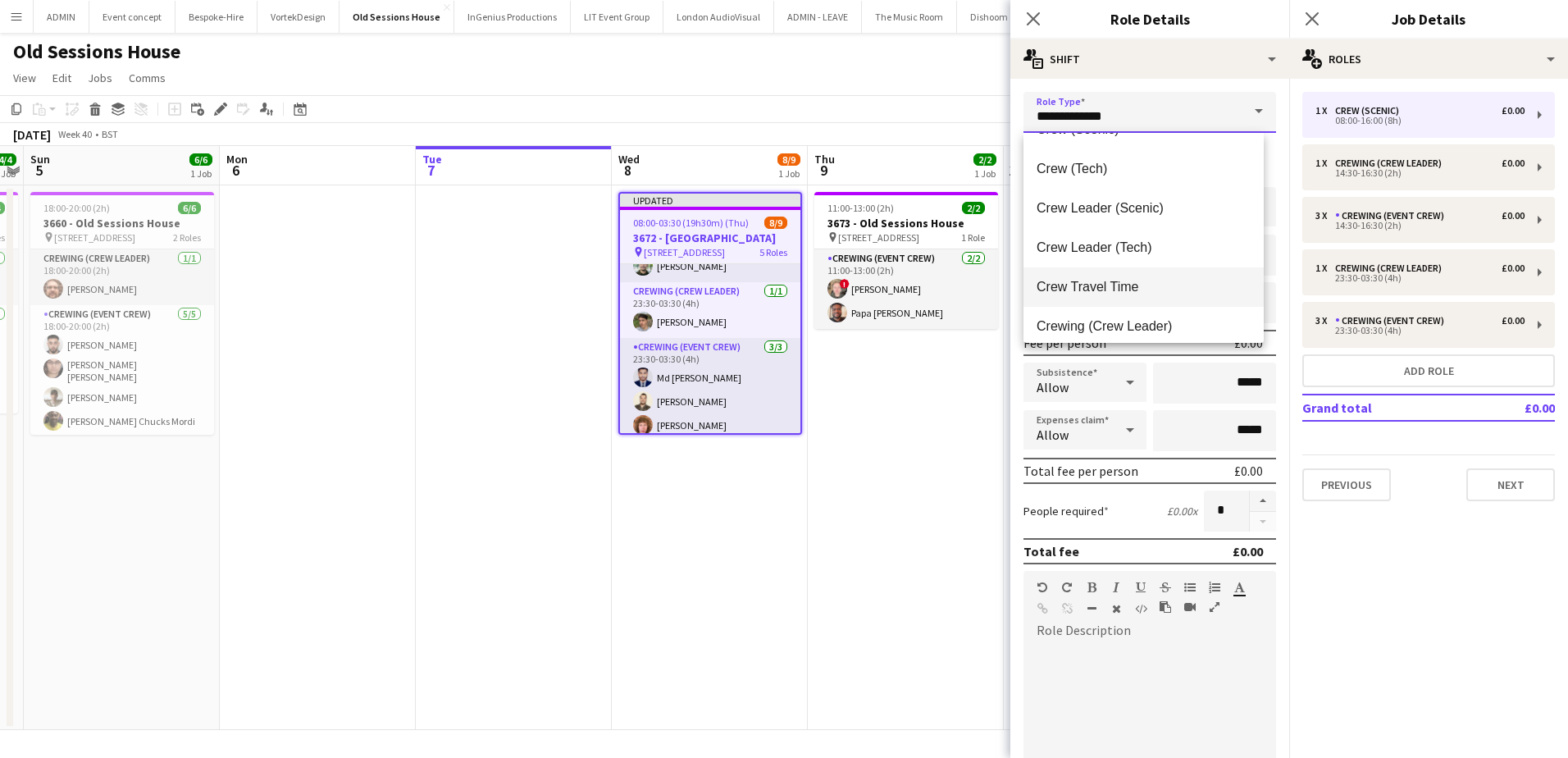
scroll to position [82, 0]
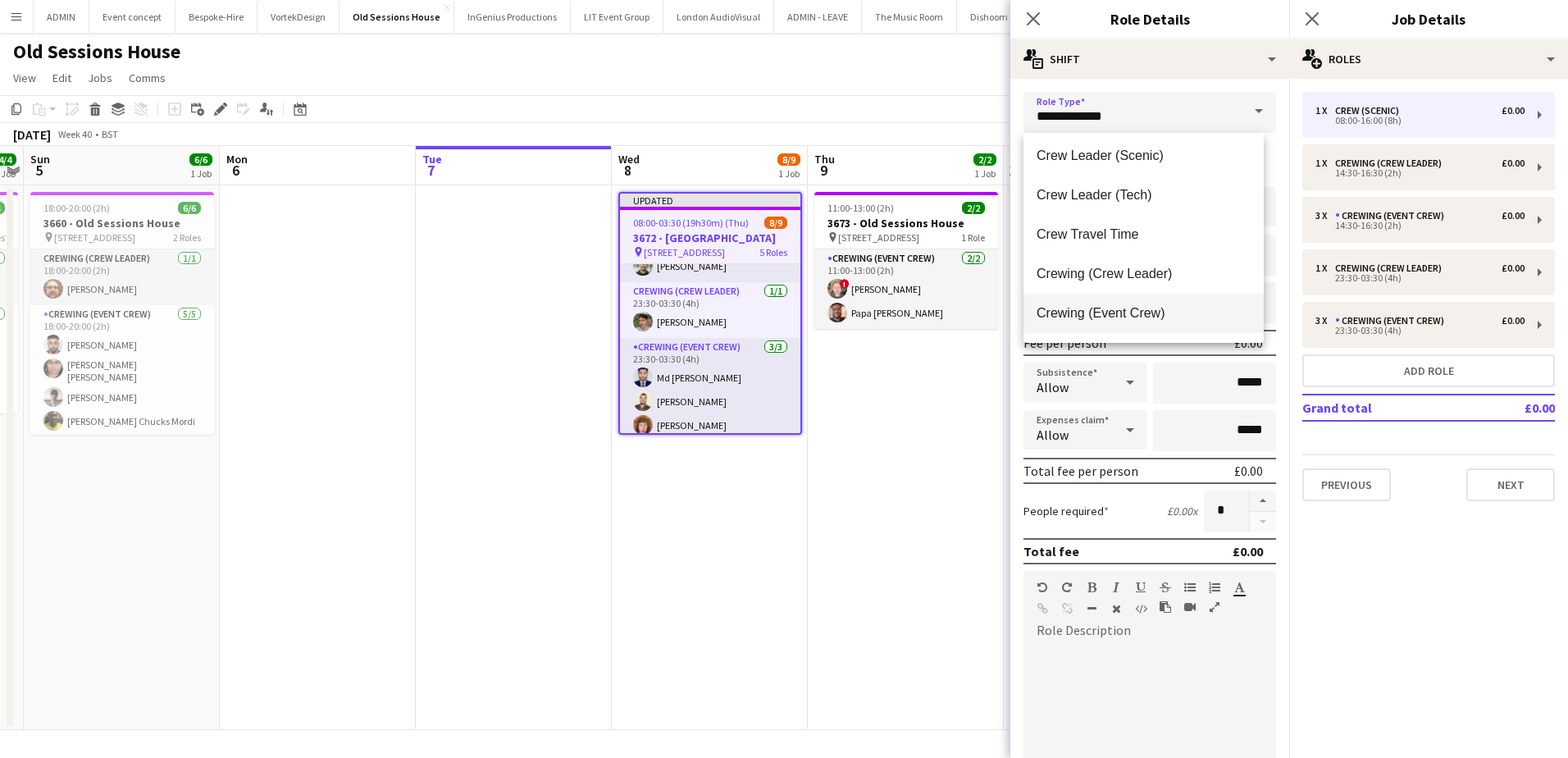
click at [1145, 302] on mat-option "Crewing (Event Crew)" at bounding box center [1143, 313] width 240 height 39
type input "**********"
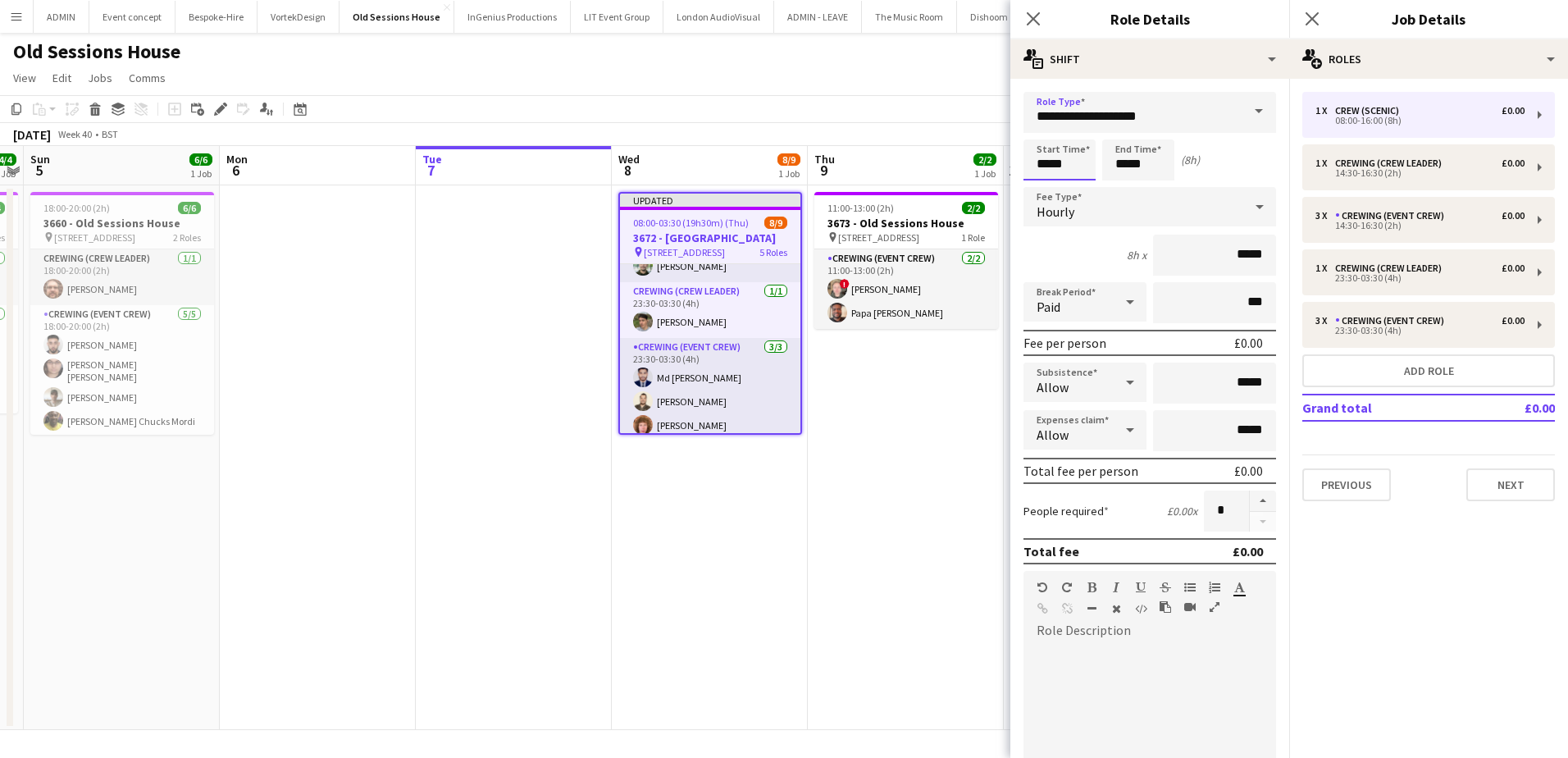
click at [1049, 167] on input "*****" at bounding box center [1059, 159] width 72 height 41
click at [1046, 168] on input "*****" at bounding box center [1059, 159] width 72 height 41
type input "*****"
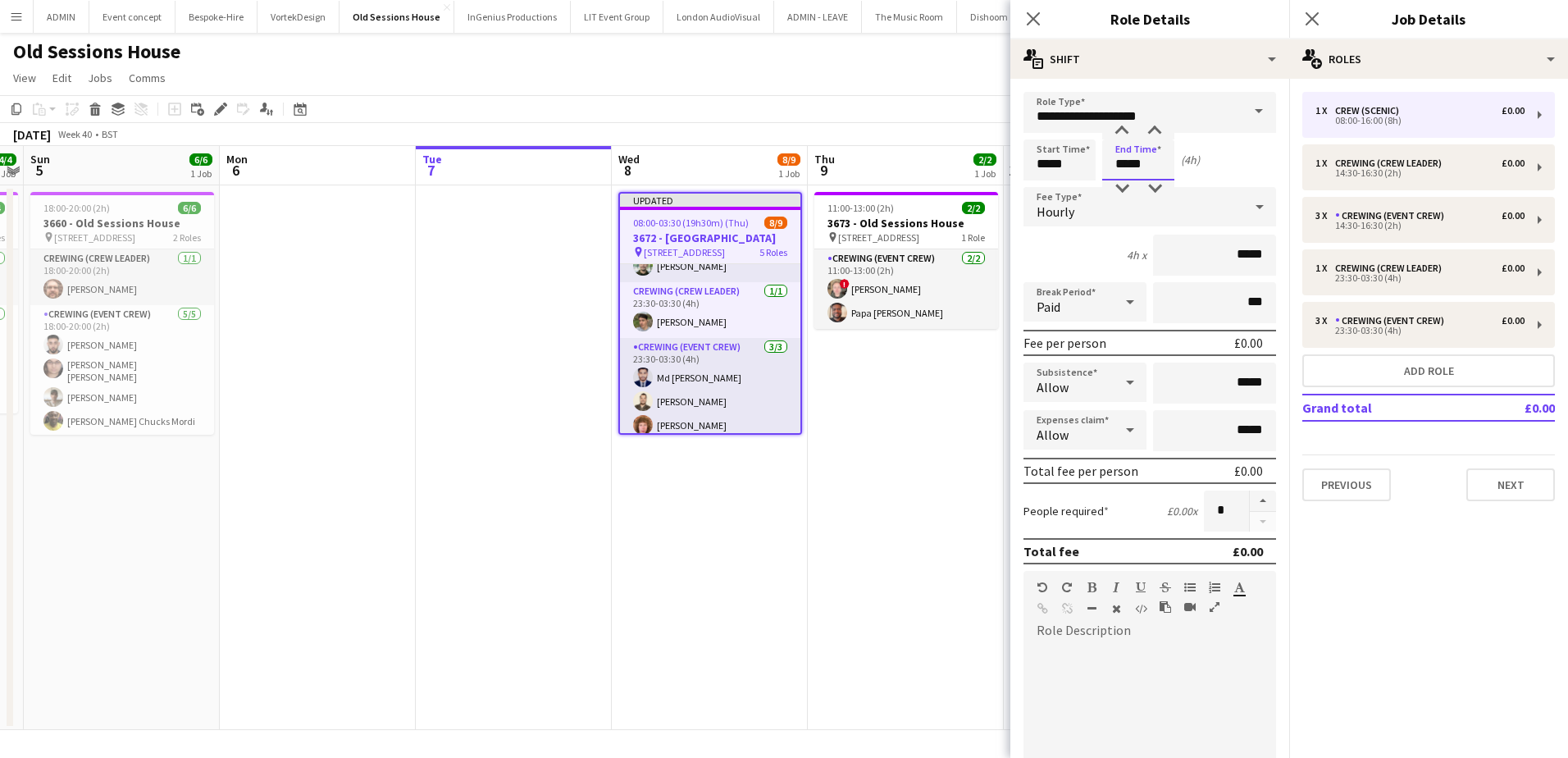
type input "*****"
click at [894, 416] on app-date-cell "11:00-13:00 (2h) 2/2 3673 - Old Sessions House pin Old Sessions House, EC1R 0NA…" at bounding box center [906, 457] width 196 height 545
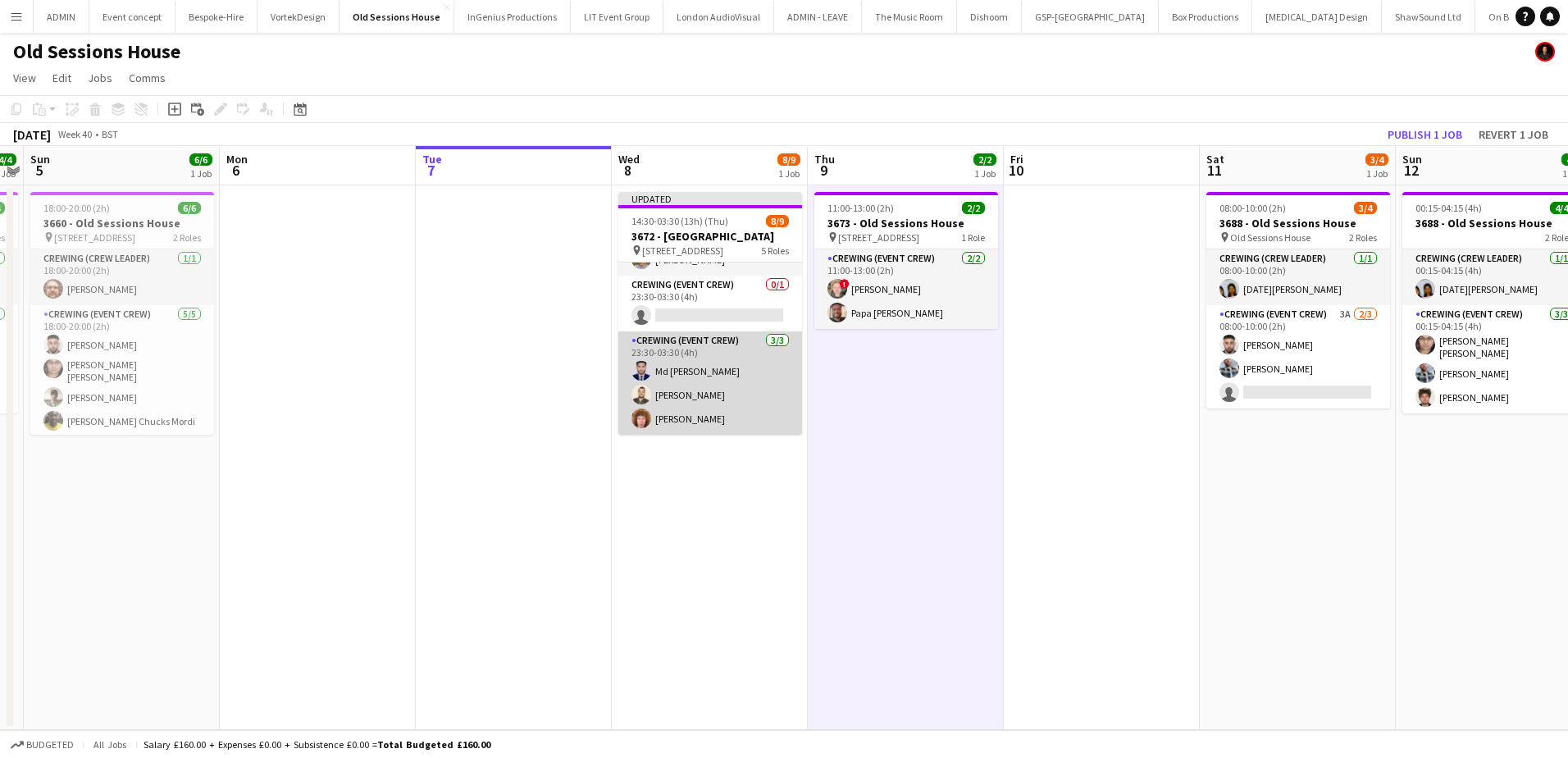
scroll to position [207, 0]
click at [734, 379] on app-card-role "Crewing (Event Crew) [DATE] 23:30-03:30 (4h) Md [PERSON_NAME] [PERSON_NAME] [PE…" at bounding box center [710, 383] width 184 height 104
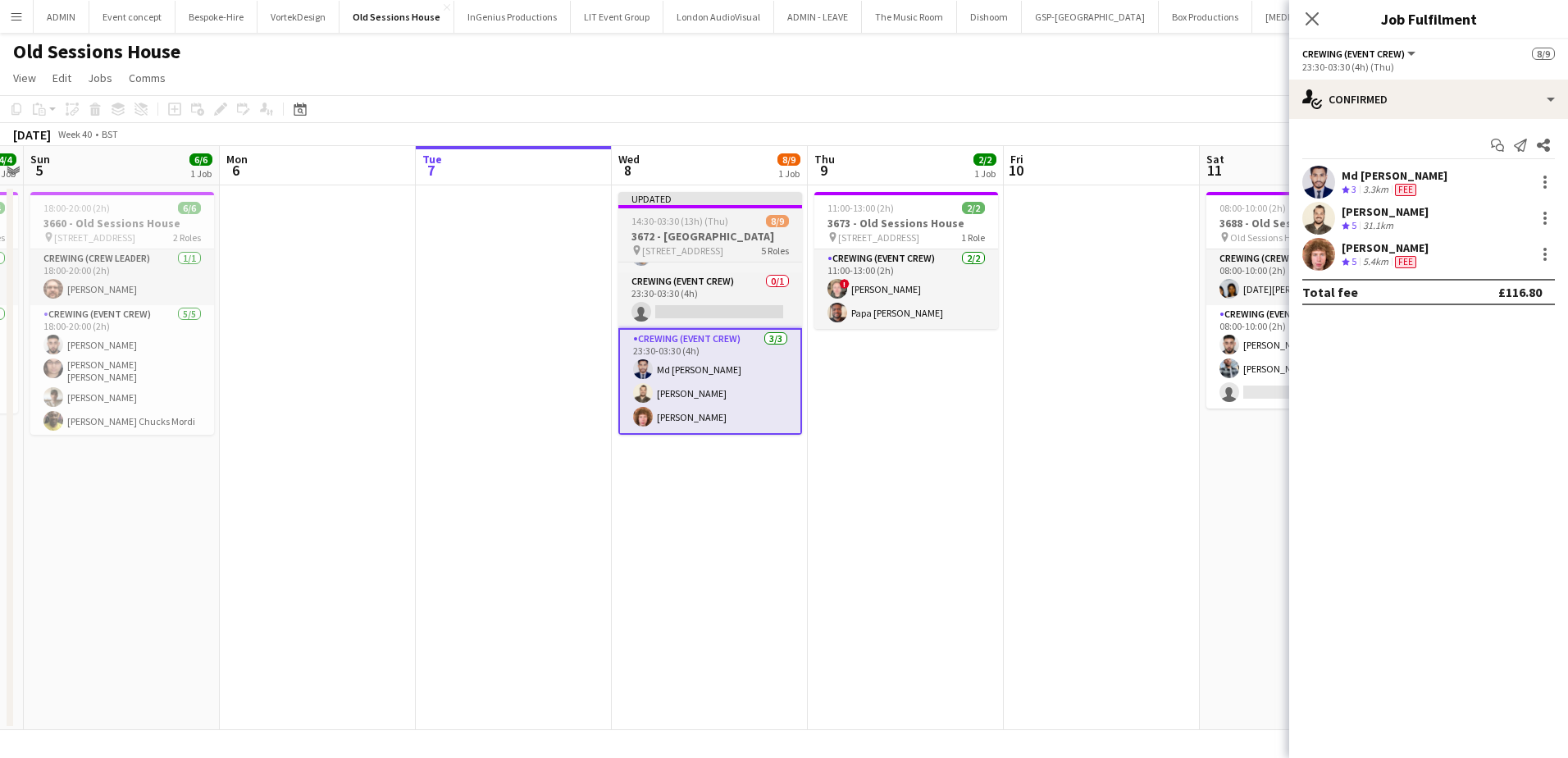
click at [698, 240] on h3 "3672 - [GEOGRAPHIC_DATA]" at bounding box center [710, 235] width 184 height 14
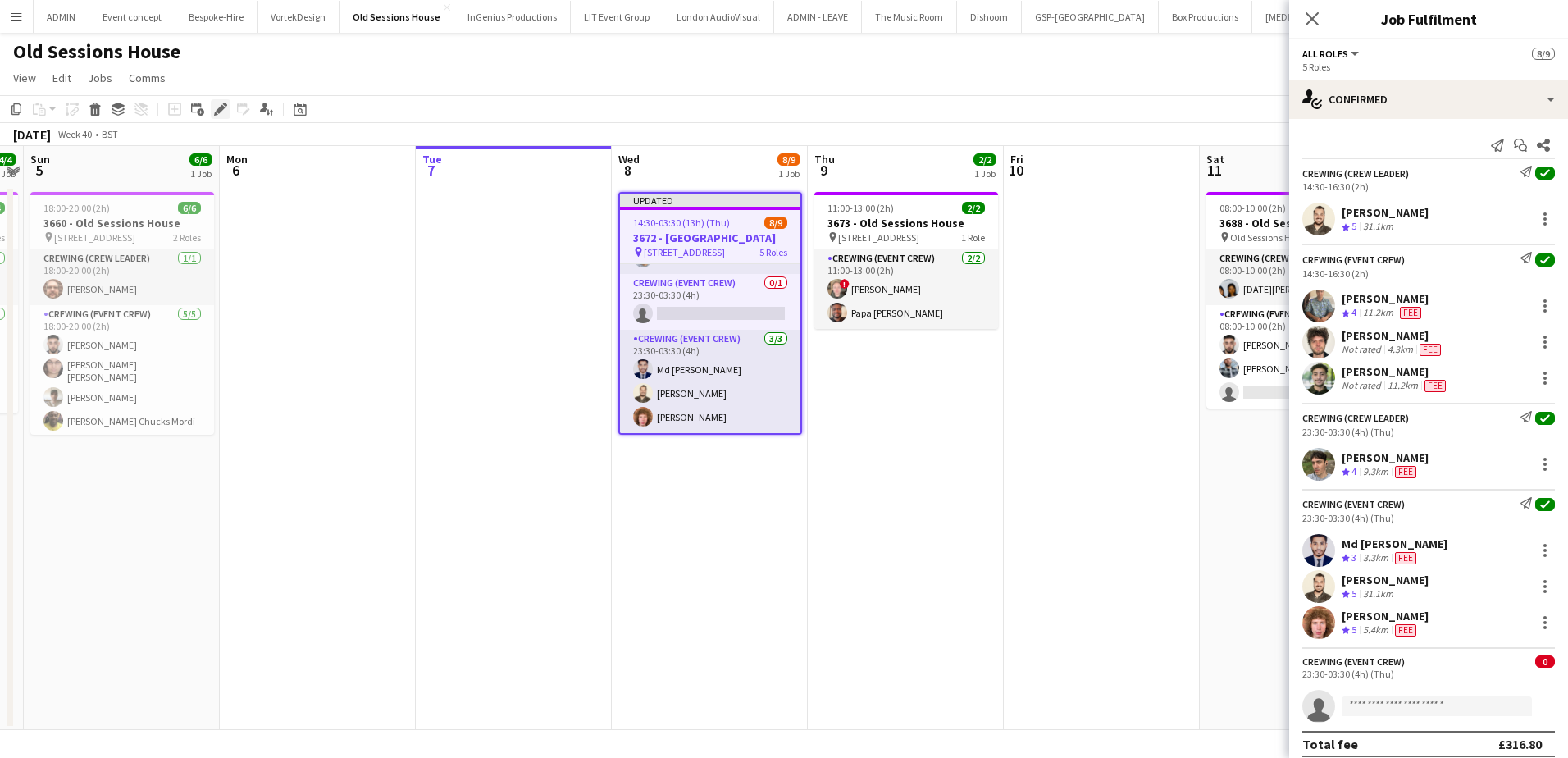
click at [215, 106] on icon "Edit" at bounding box center [221, 110] width 13 height 13
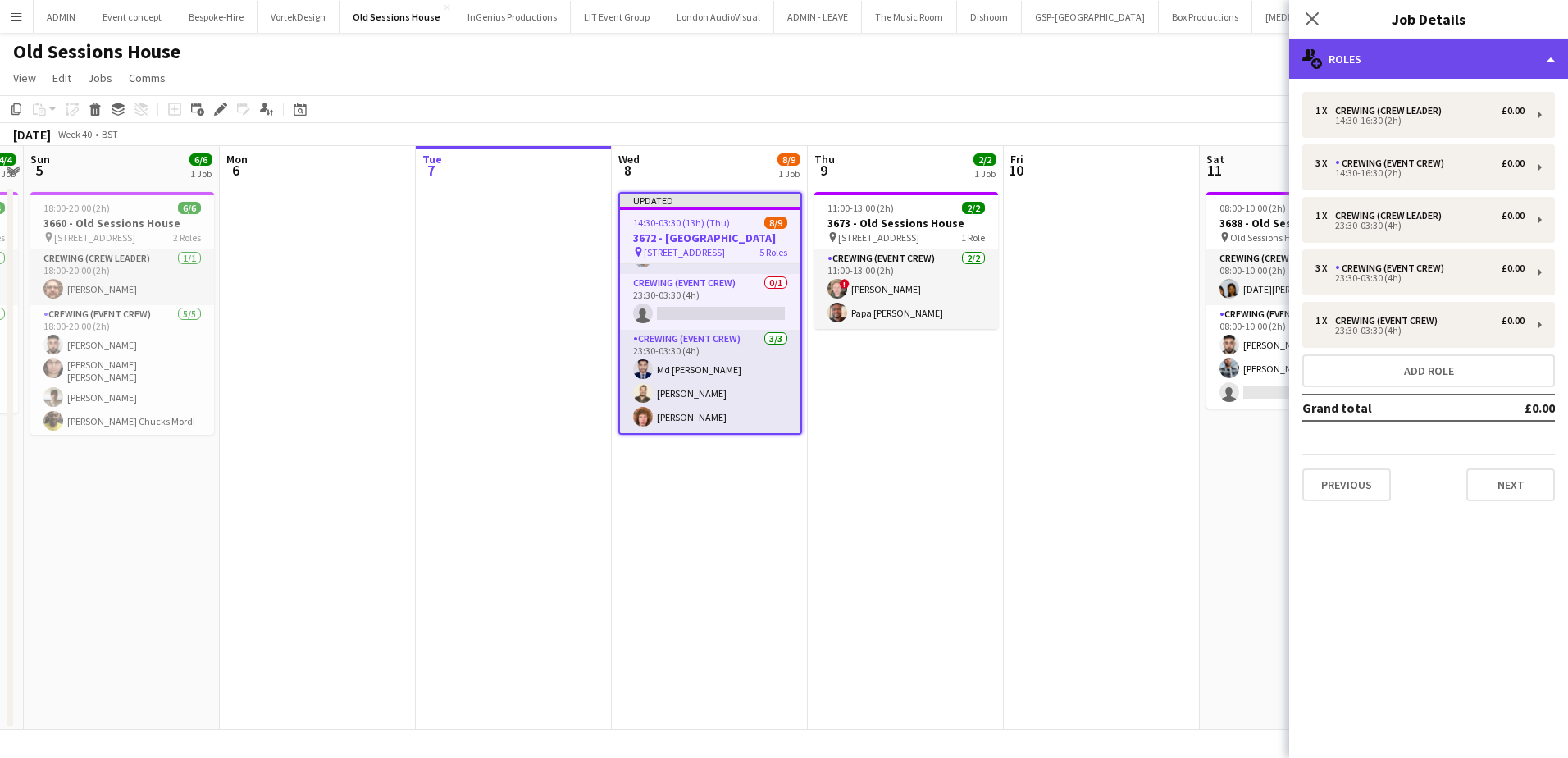
click at [1493, 45] on div "multiple-users-add Roles" at bounding box center [1429, 59] width 279 height 39
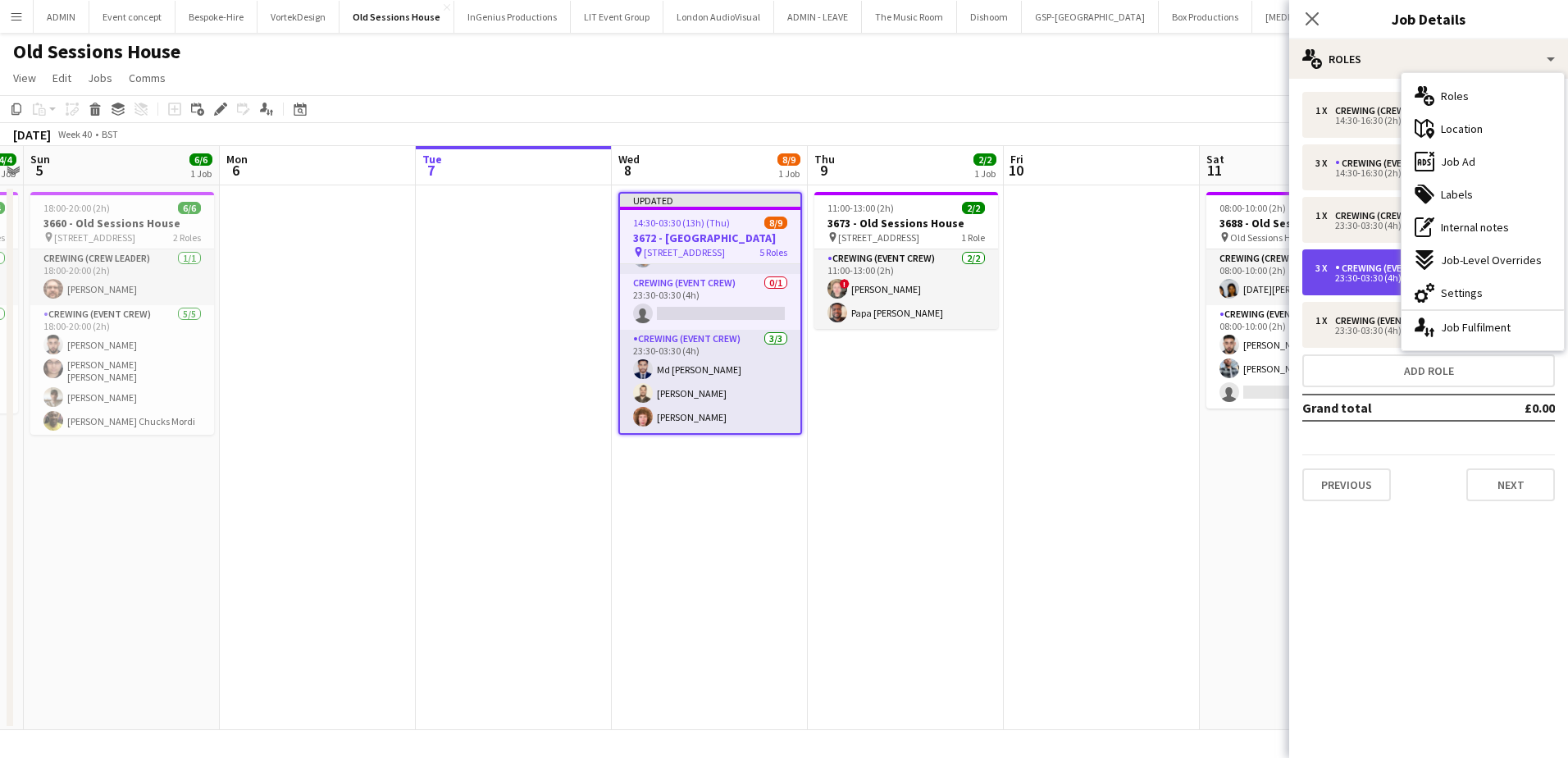
click at [1335, 255] on div "3 x Crewing (Event Crew) £0.00 23:30-03:30 (4h)" at bounding box center [1428, 272] width 253 height 46
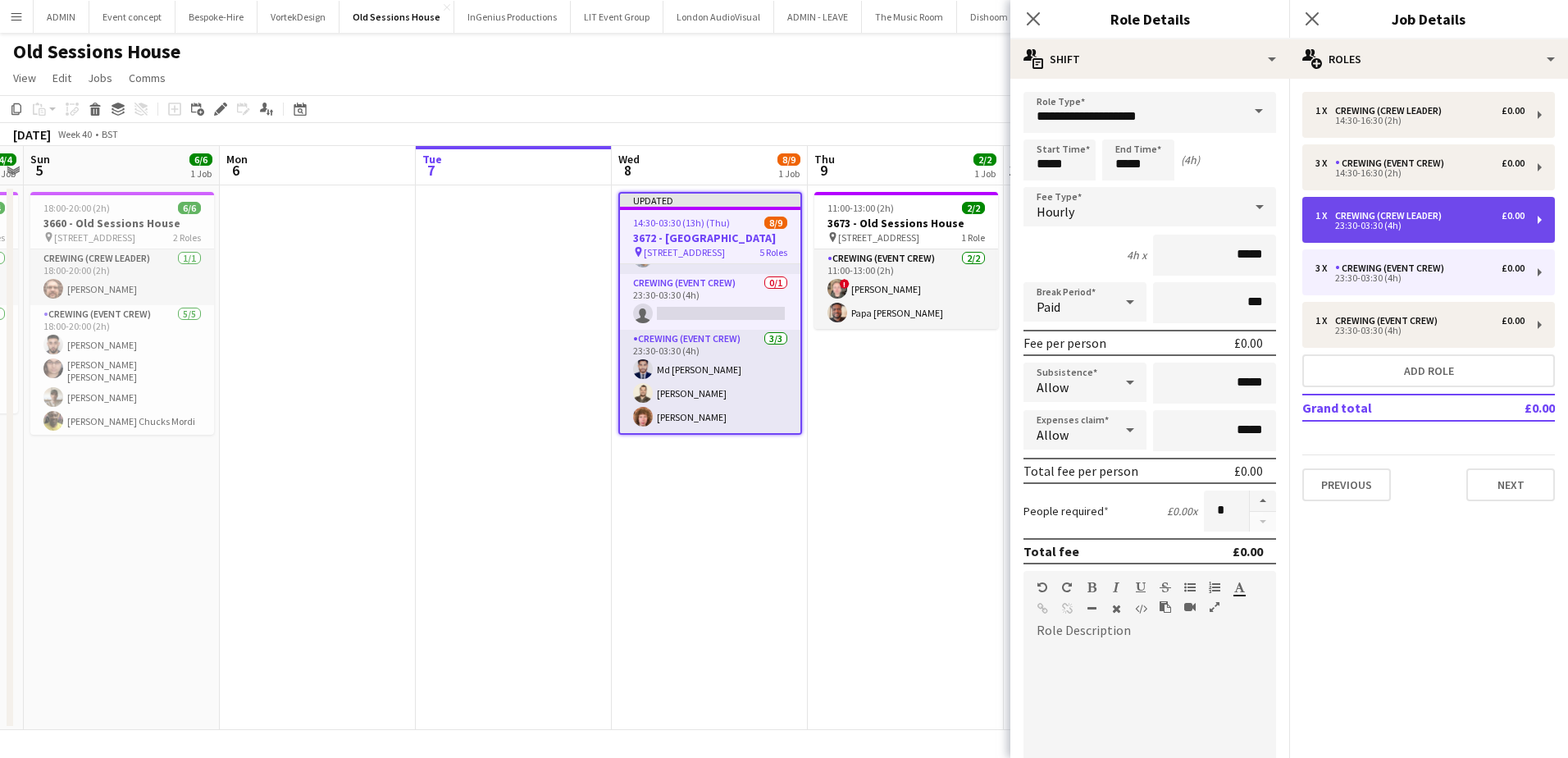
click at [1357, 230] on div "23:30-03:30 (4h)" at bounding box center [1420, 225] width 209 height 9
type input "**********"
type input "*"
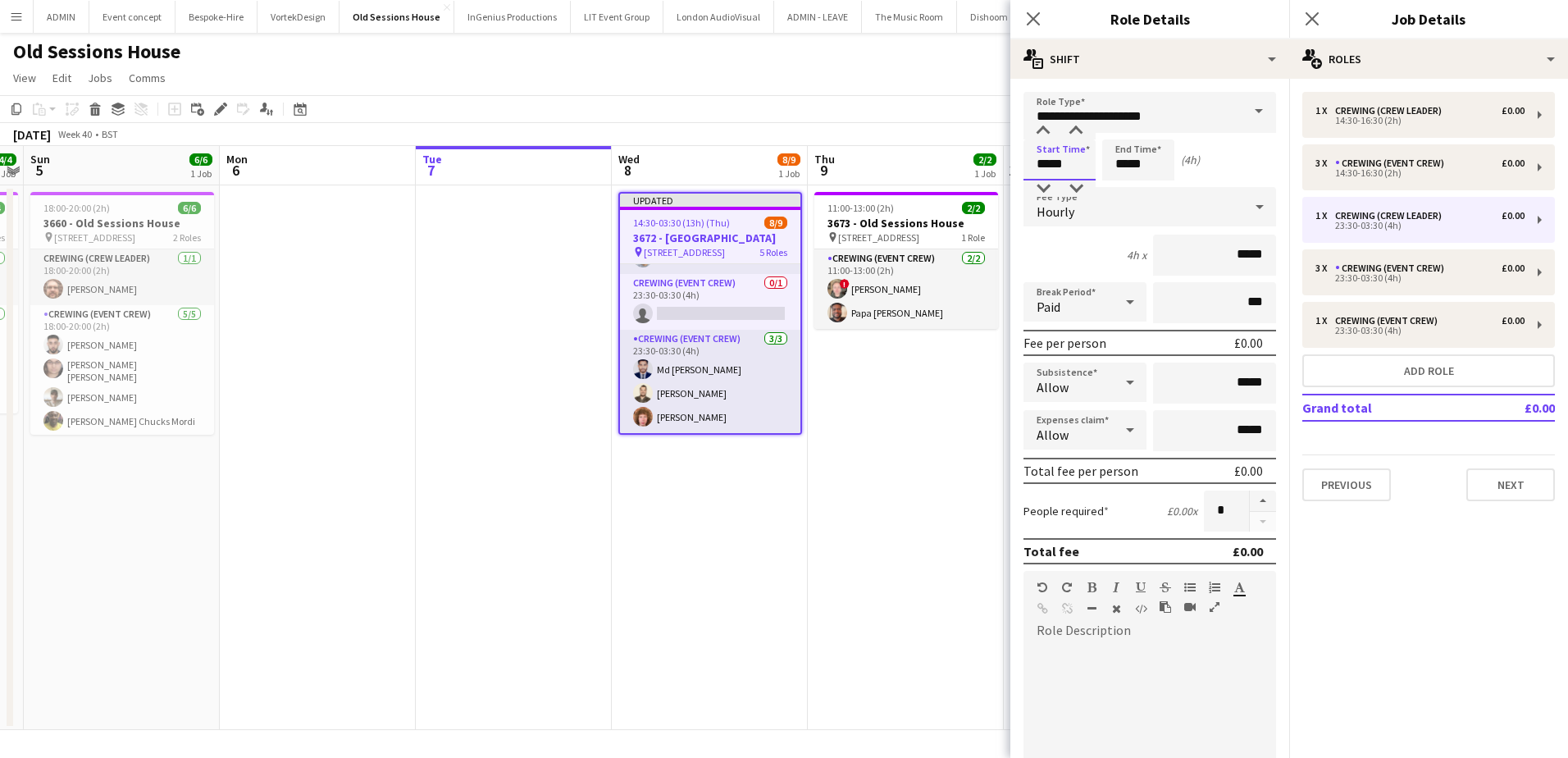
click at [1044, 169] on input "*****" at bounding box center [1059, 159] width 72 height 41
type input "*****"
click at [1044, 184] on div at bounding box center [1043, 188] width 33 height 16
click at [1123, 164] on input "*****" at bounding box center [1138, 159] width 72 height 41
type input "*****"
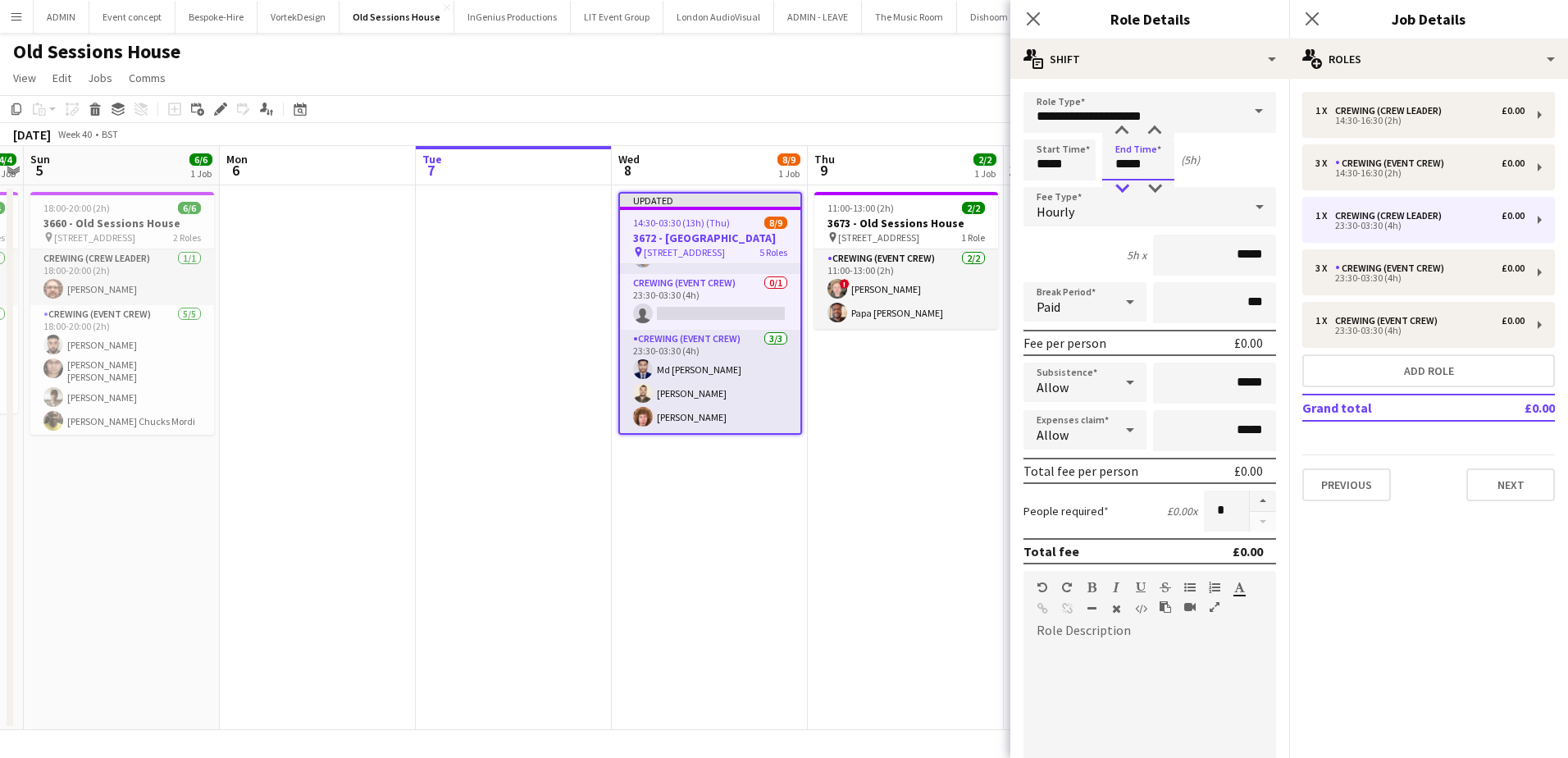
click at [1123, 182] on div at bounding box center [1122, 188] width 33 height 16
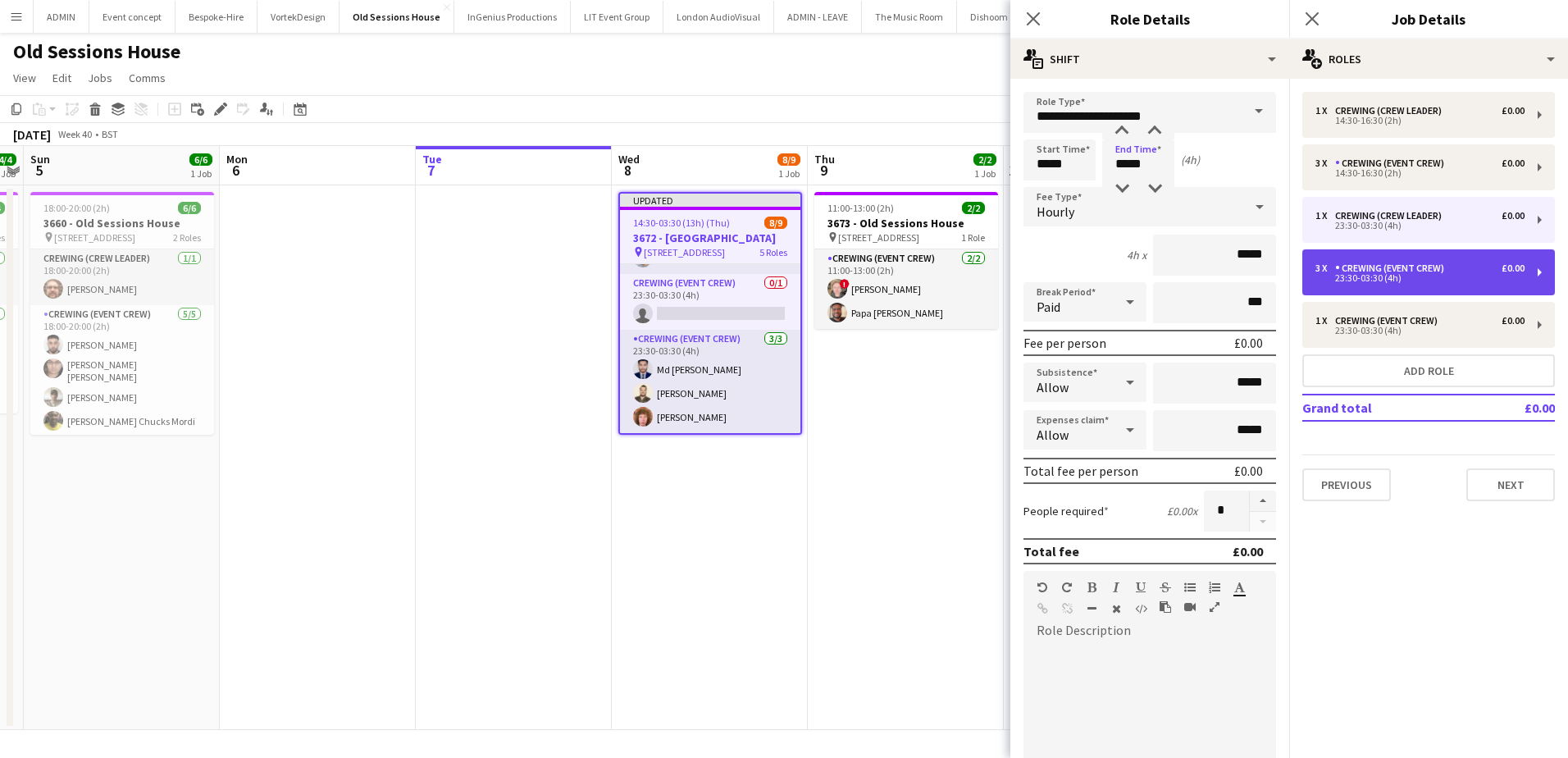
click at [1392, 276] on div "23:30-03:30 (4h)" at bounding box center [1420, 278] width 209 height 9
type input "**********"
type input "*****"
type input "*"
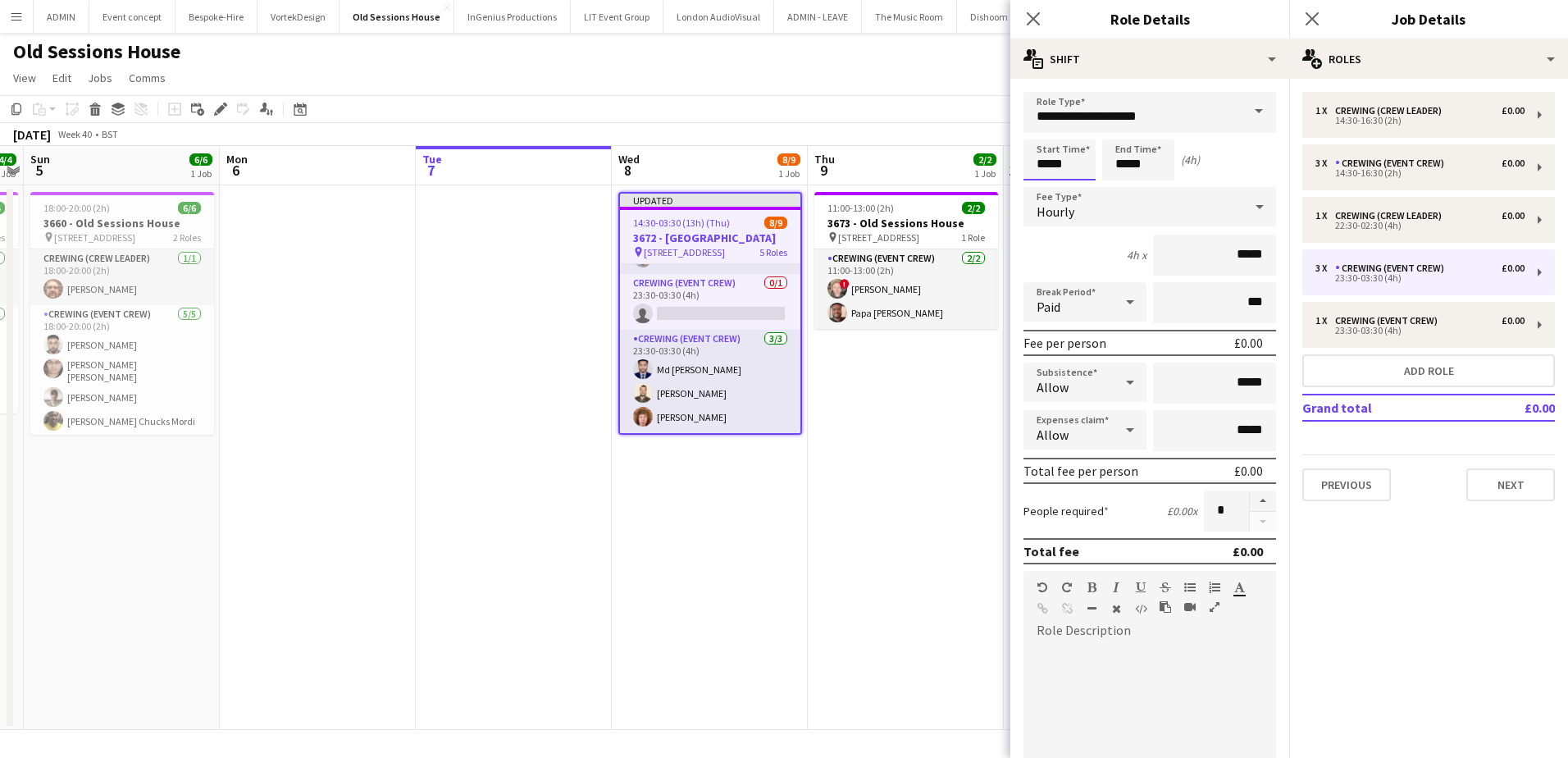
click at [1039, 165] on input "*****" at bounding box center [1059, 159] width 72 height 41
type input "*****"
click at [1044, 190] on div at bounding box center [1043, 188] width 33 height 16
click at [1117, 166] on input "*****" at bounding box center [1138, 159] width 72 height 41
type input "*****"
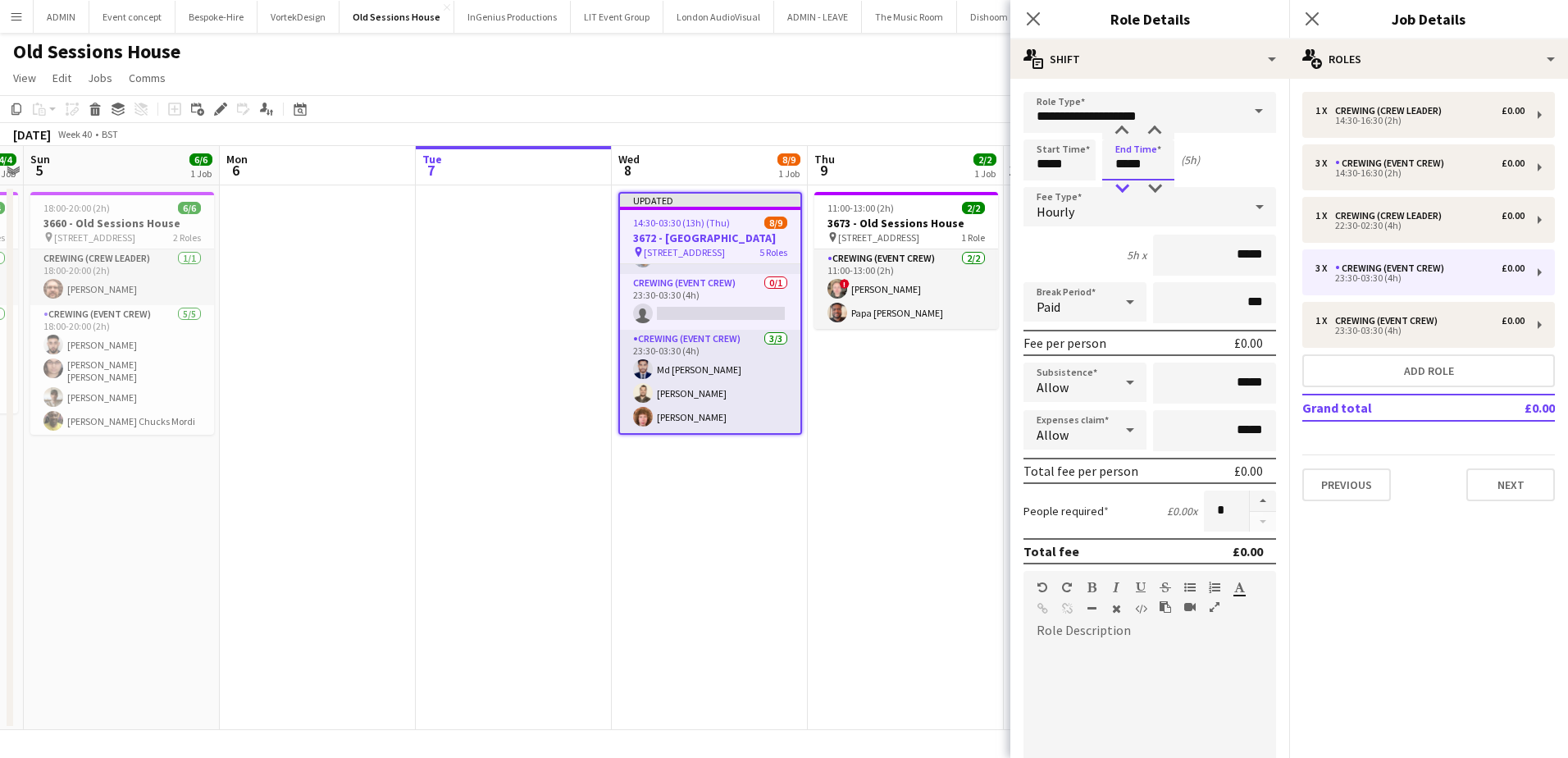
click at [1119, 187] on div at bounding box center [1122, 188] width 33 height 16
click at [904, 391] on app-date-cell "11:00-13:00 (2h) 2/2 3673 - Old Sessions House pin Old Sessions House, EC1R 0NA…" at bounding box center [906, 457] width 196 height 545
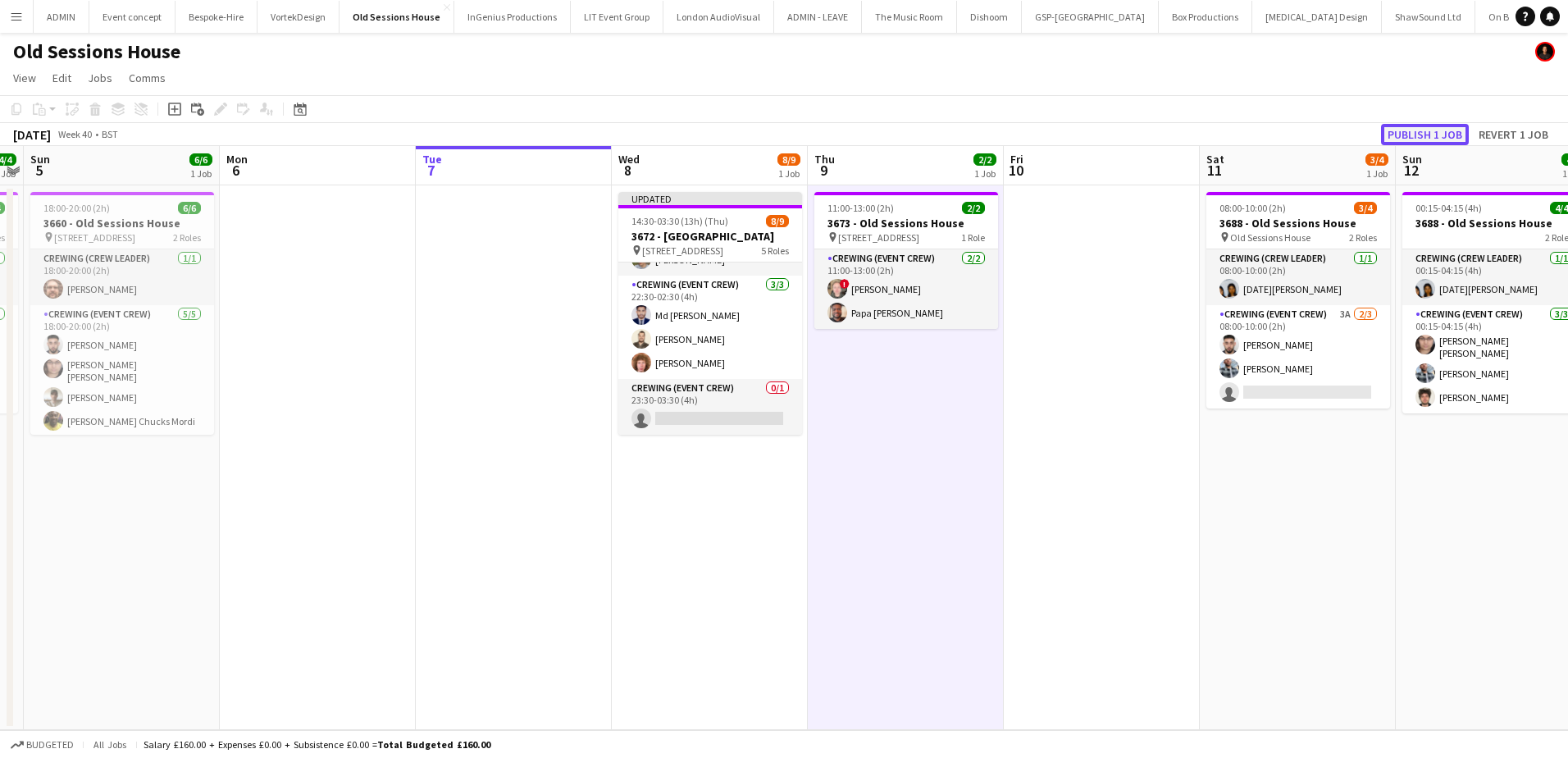
click at [1442, 137] on button "Publish 1 job" at bounding box center [1424, 134] width 87 height 21
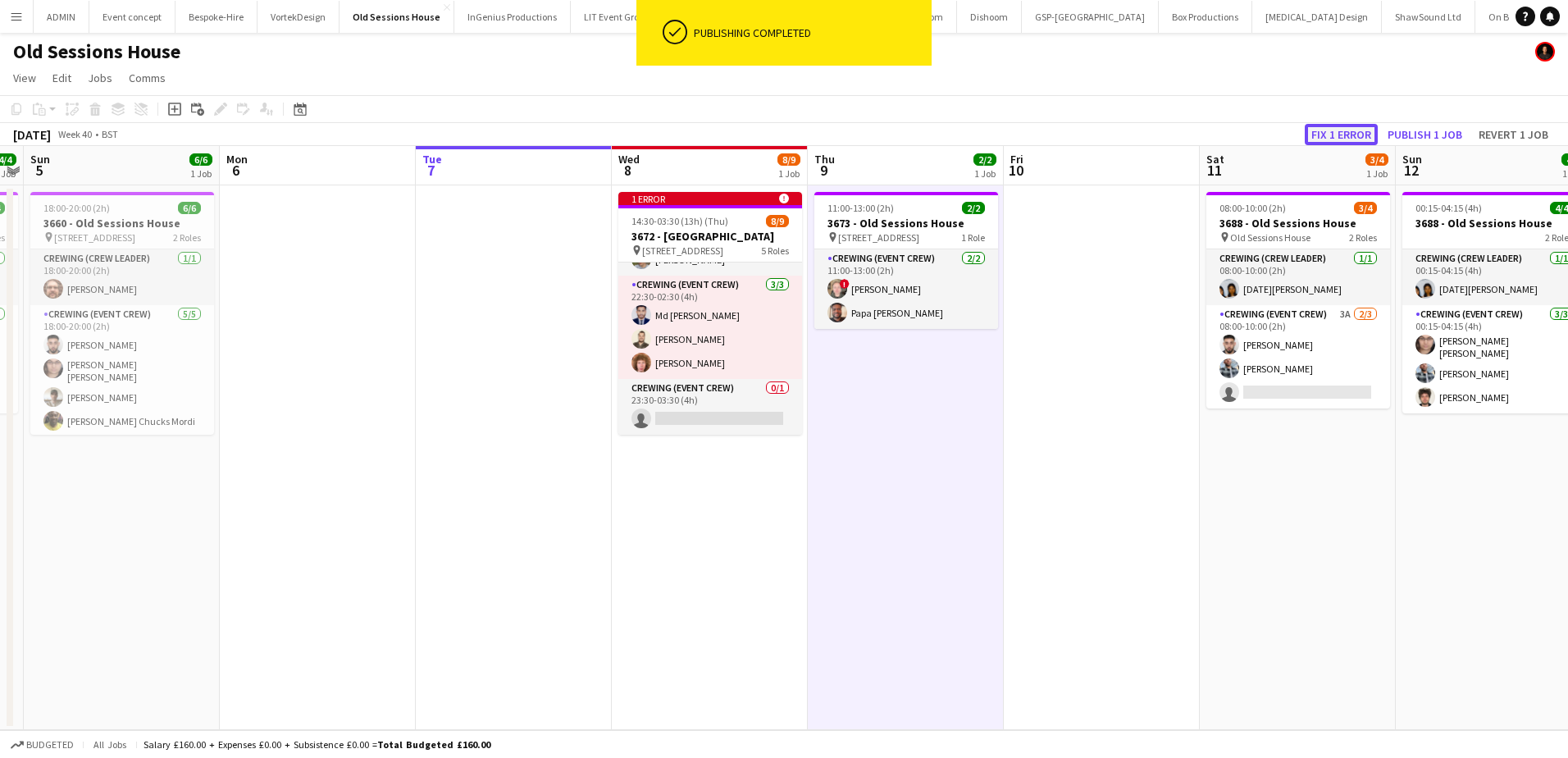
click at [1348, 134] on button "Fix 1 error" at bounding box center [1341, 134] width 73 height 21
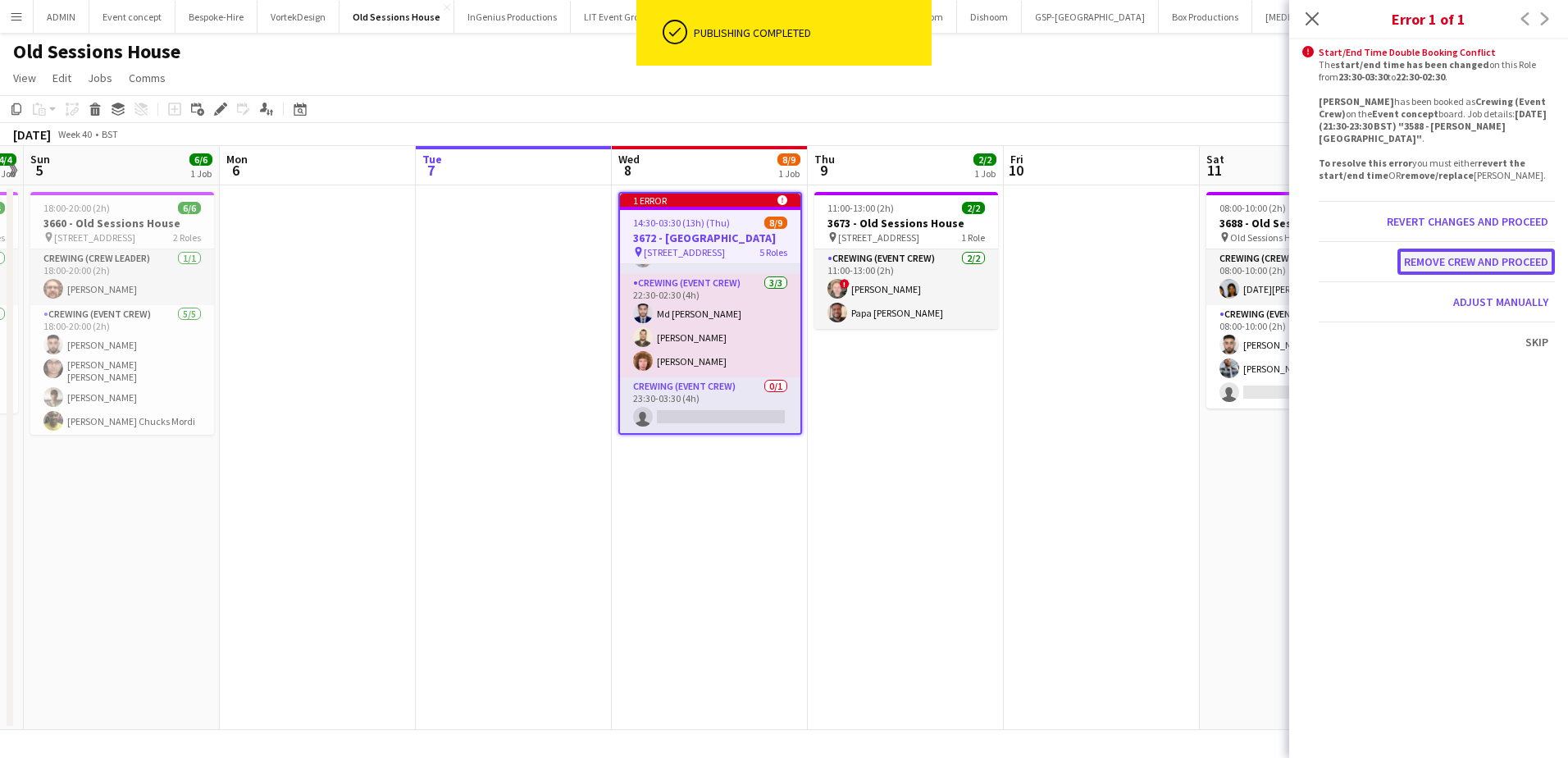
click at [1471, 249] on button "Remove crew and proceed" at bounding box center [1477, 261] width 158 height 26
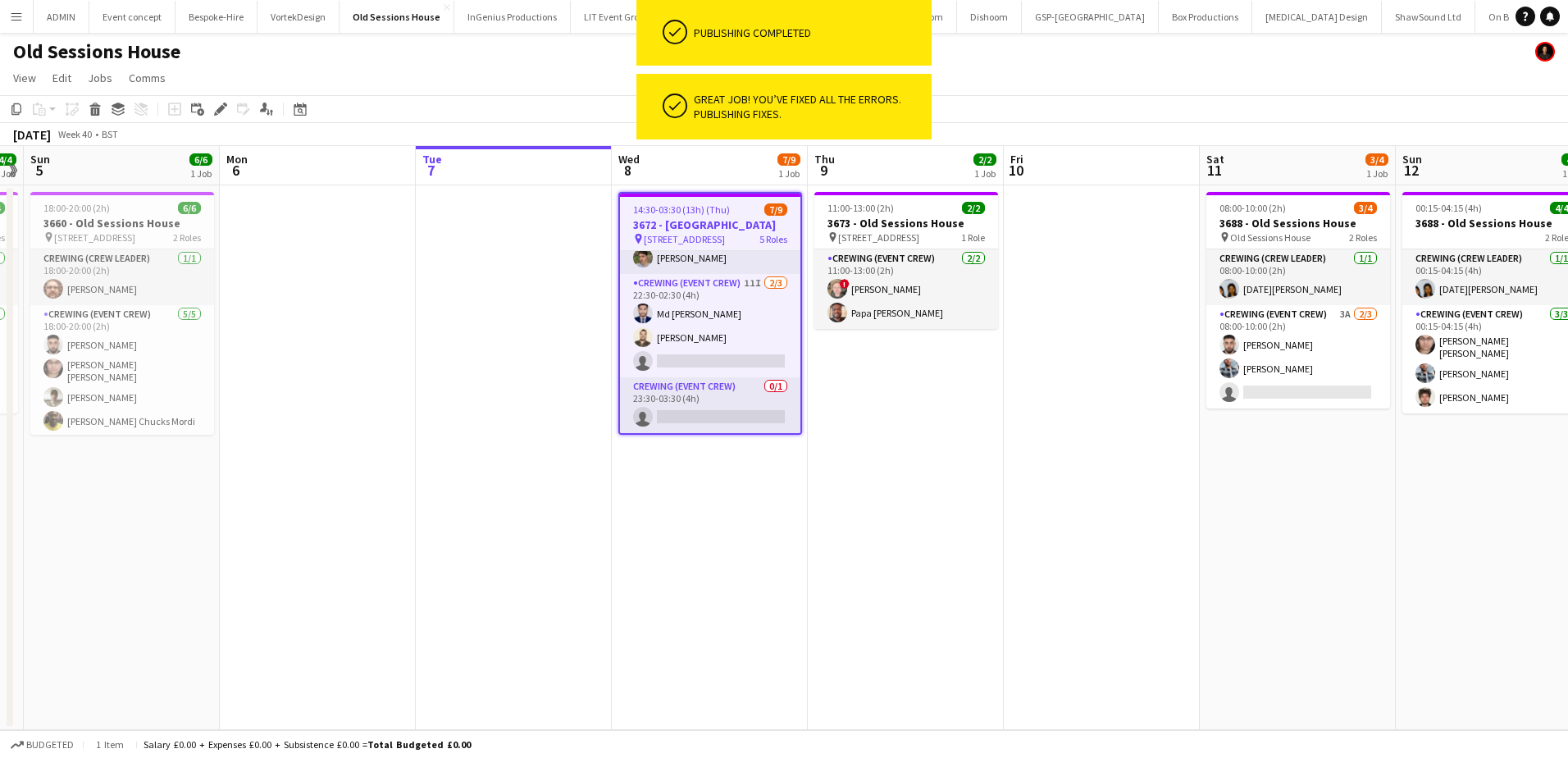
click at [676, 215] on span "14:30-03:30 (13h) (Thu)" at bounding box center [681, 209] width 97 height 12
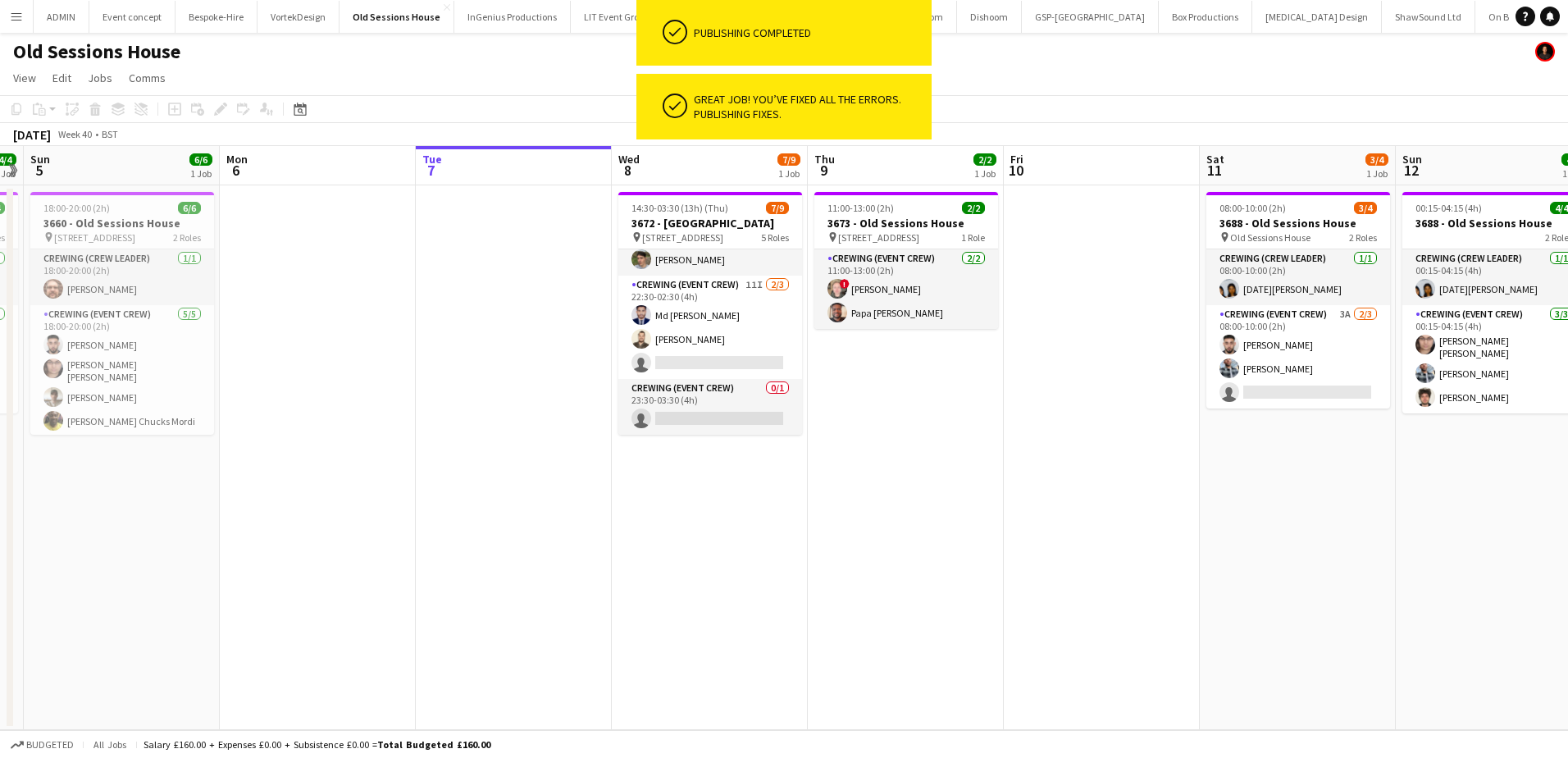
scroll to position [193, 0]
drag, startPoint x: 675, startPoint y: 426, endPoint x: 685, endPoint y: 417, distance: 13.5
click at [678, 424] on app-card-role "Crewing (Event Crew) 0/1 23:30-03:30 (4h) single-neutral-actions" at bounding box center [710, 406] width 184 height 56
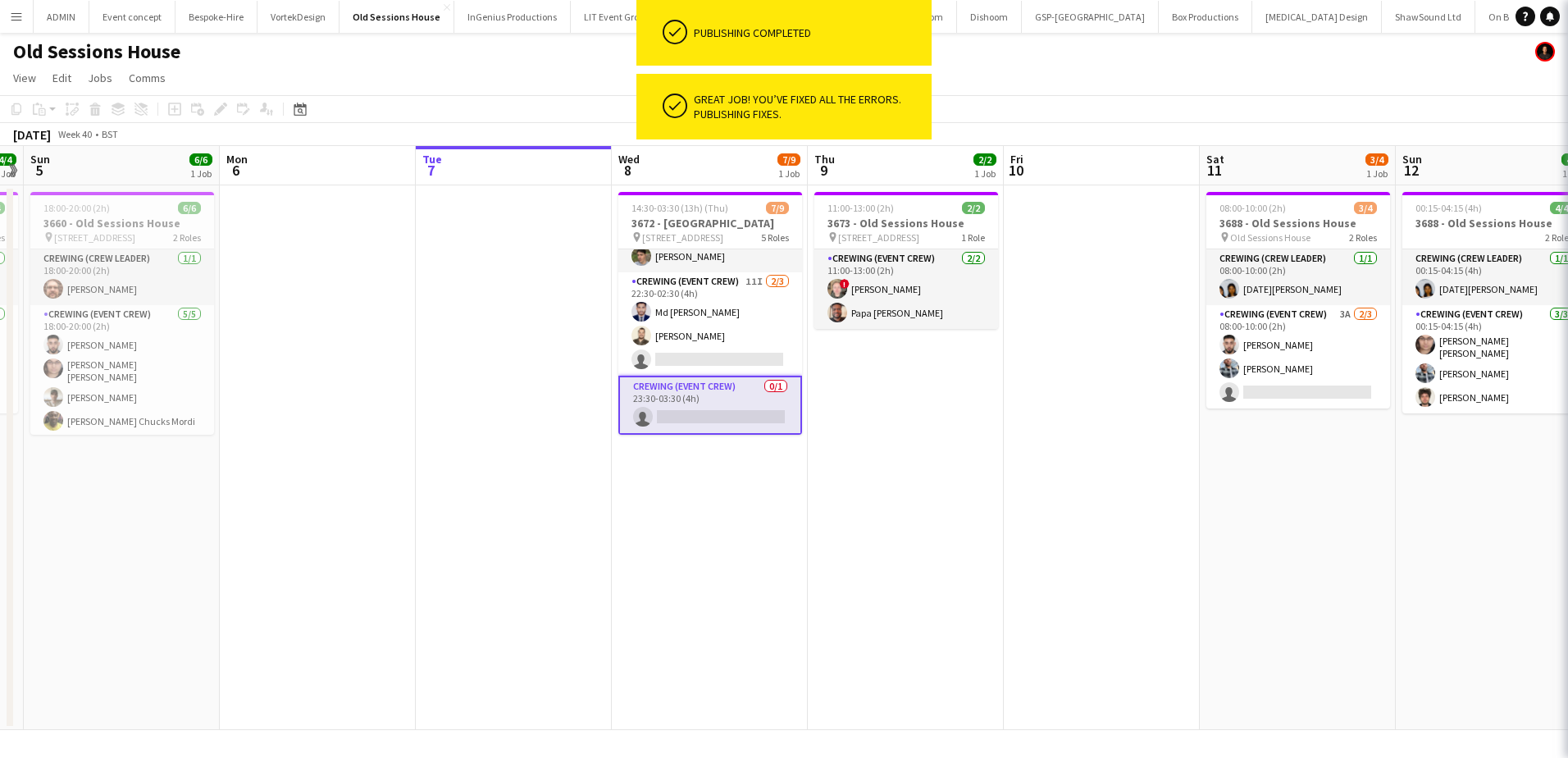
scroll to position [0, 562]
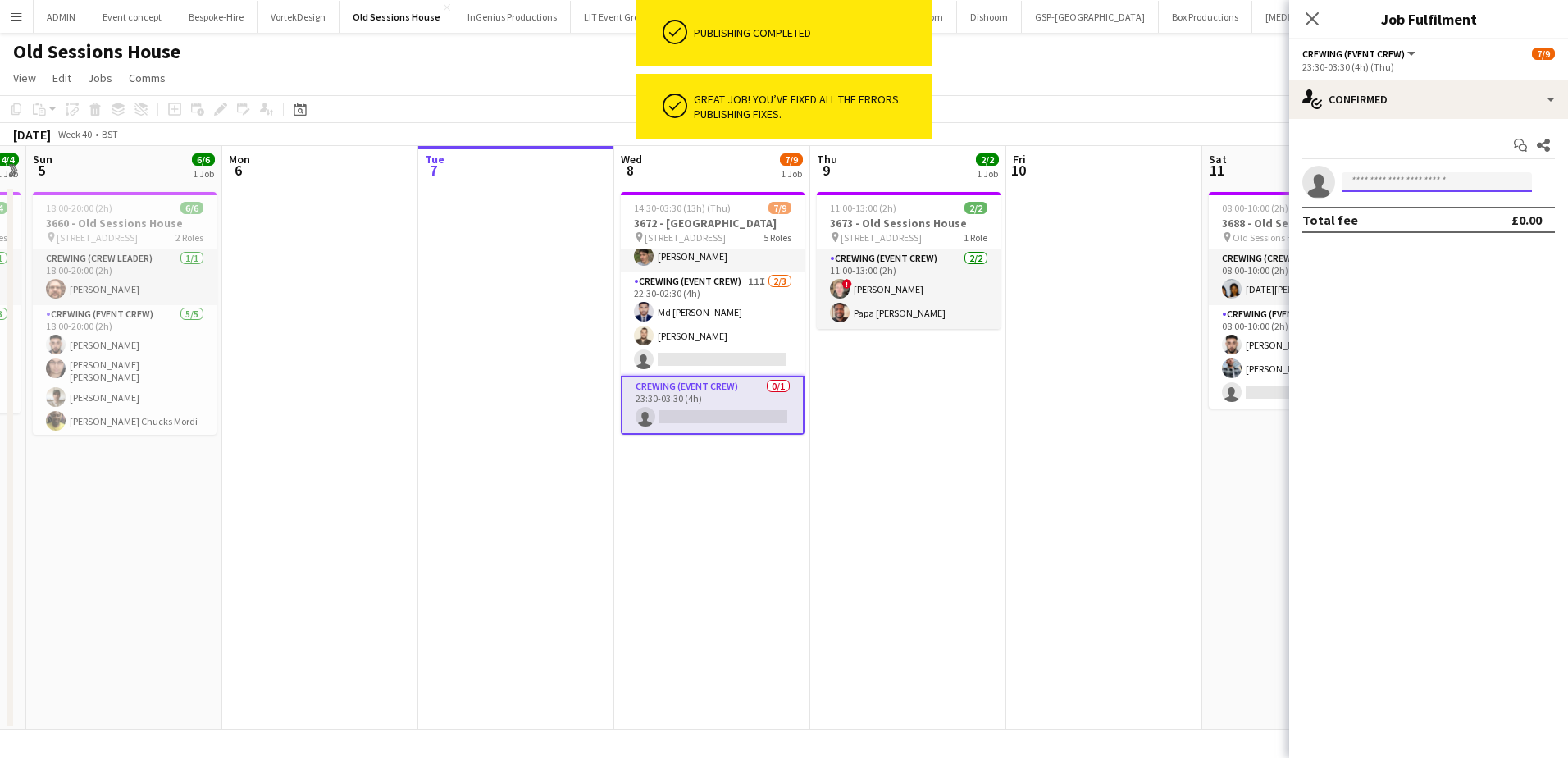
click at [1448, 184] on input at bounding box center [1436, 182] width 190 height 19
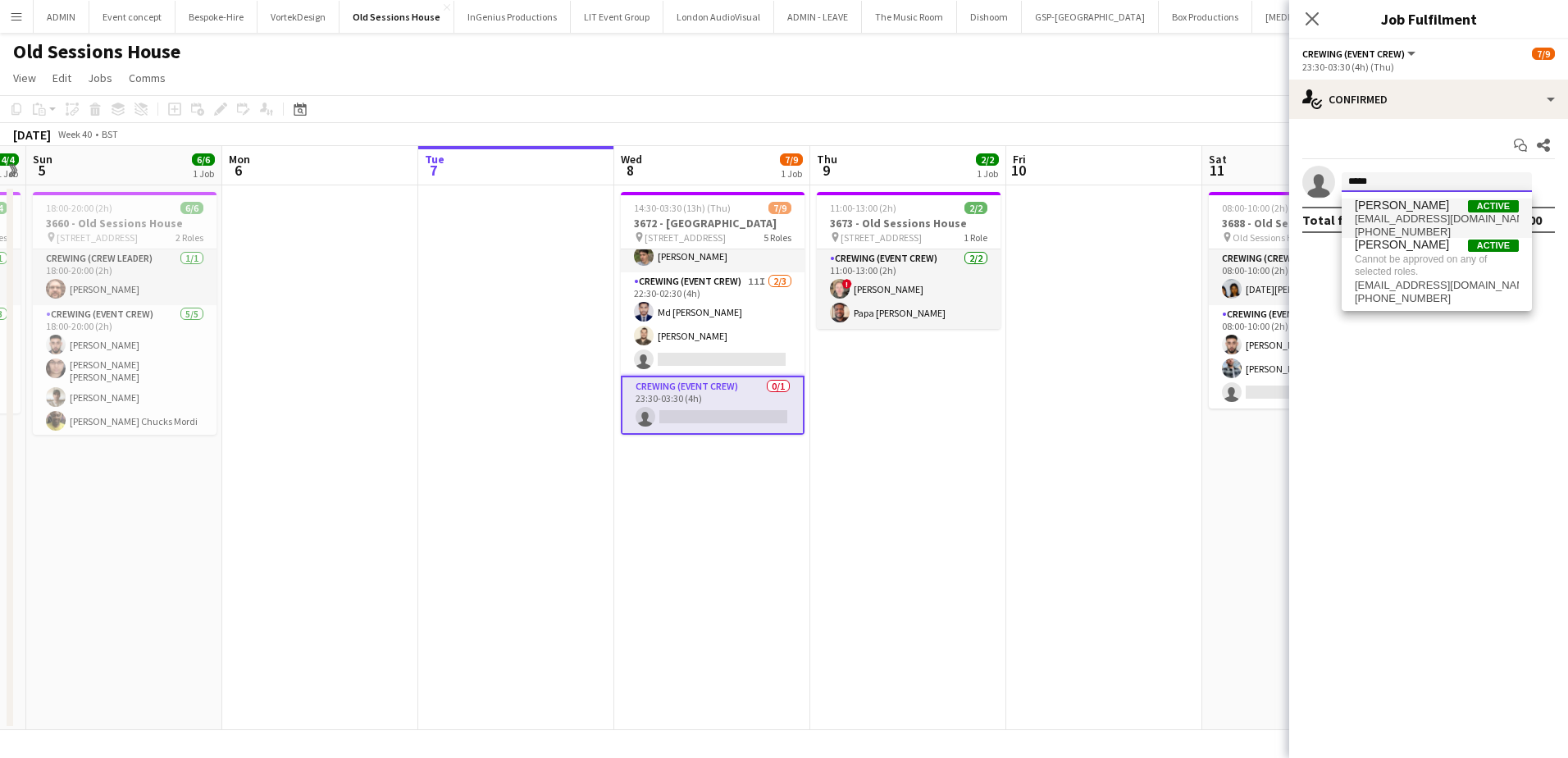
type input "*****"
click at [1407, 215] on span "[EMAIL_ADDRESS][DOMAIN_NAME]" at bounding box center [1436, 219] width 164 height 13
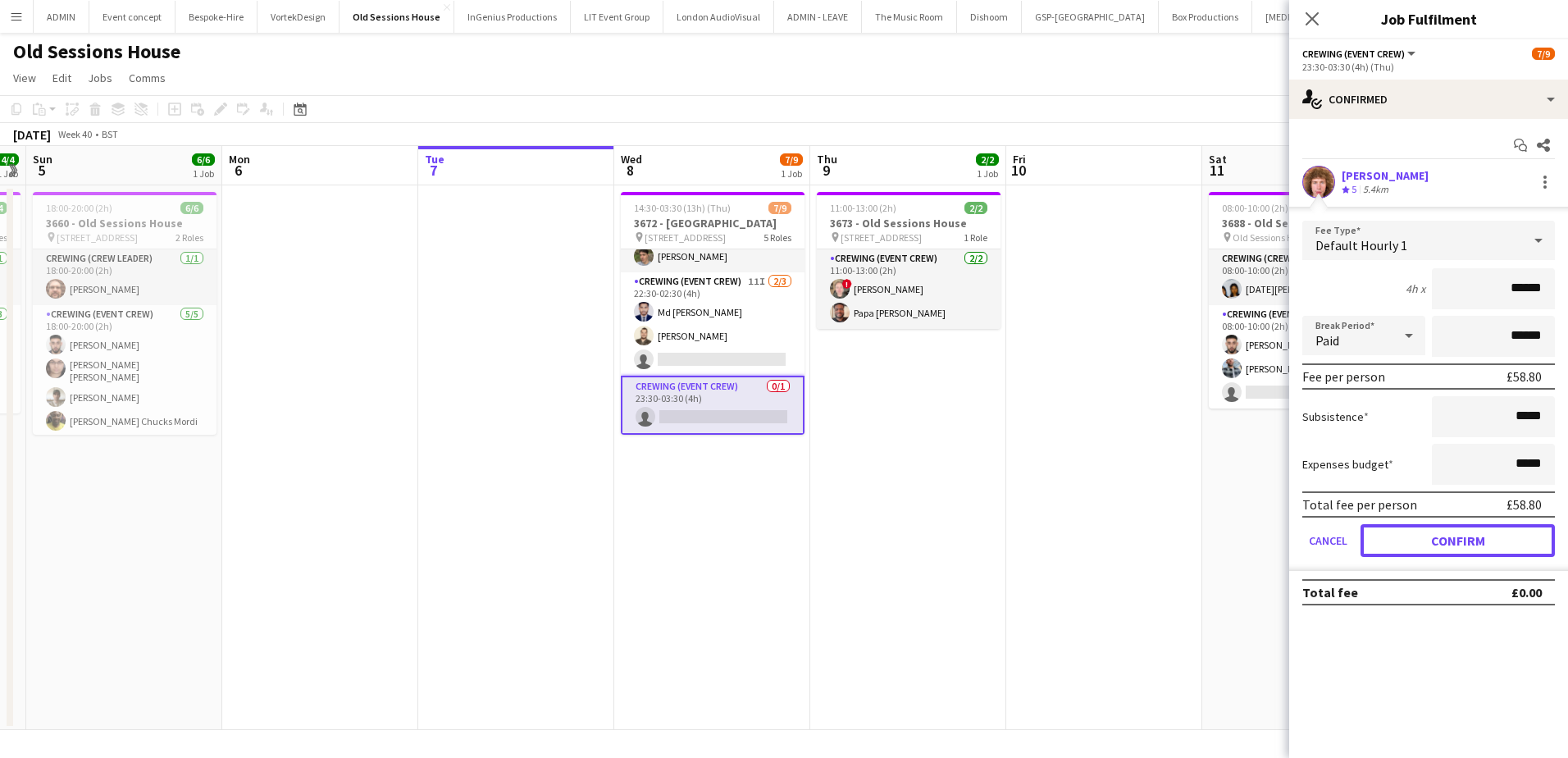
click at [1430, 538] on button "Confirm" at bounding box center [1458, 540] width 194 height 33
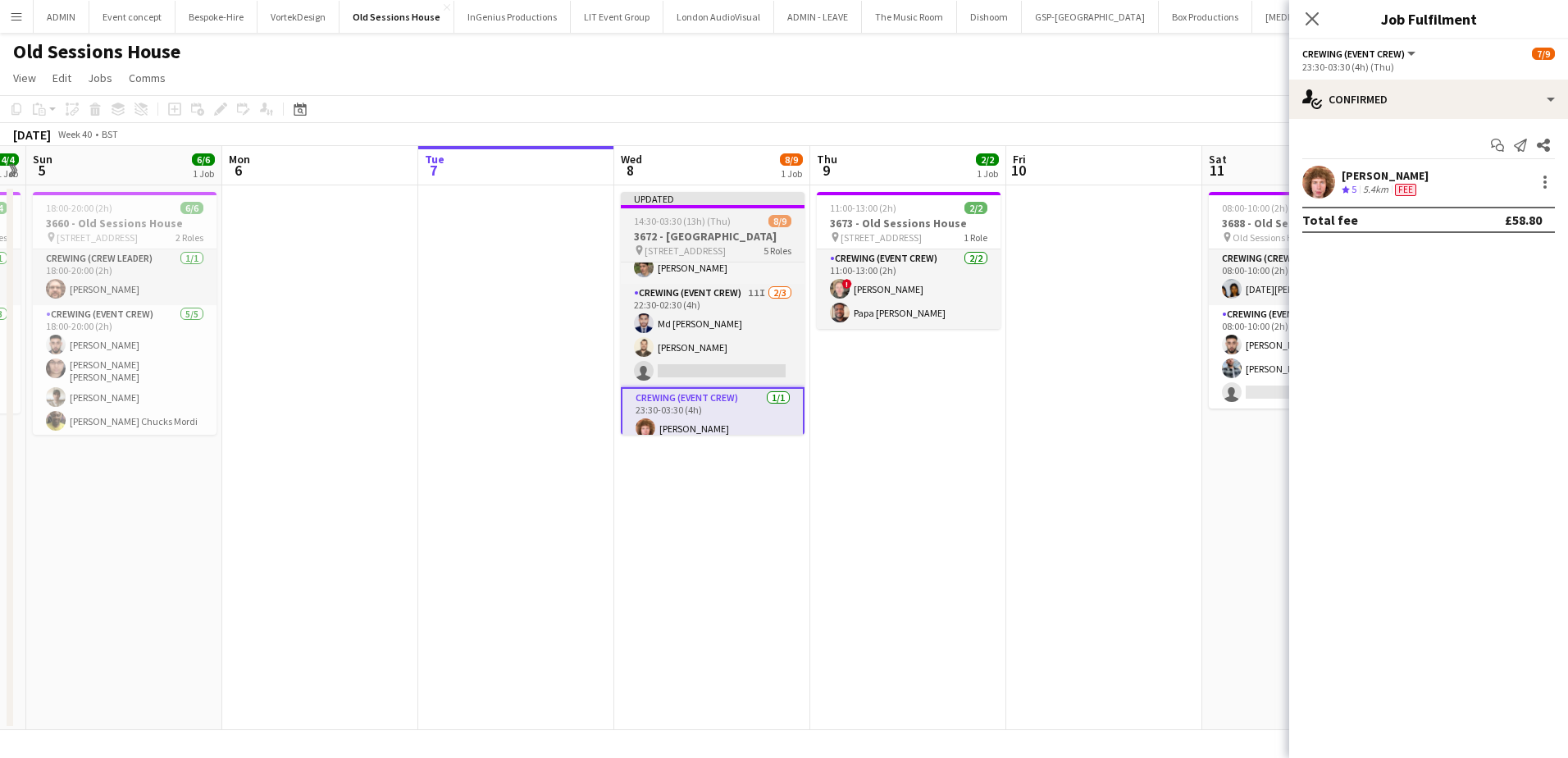
click at [717, 227] on app-job-card "Updated 14:30-03:30 (13h) (Thu) 8/9 3672 - Old Sessions House pin Old Sessions …" at bounding box center [712, 313] width 184 height 243
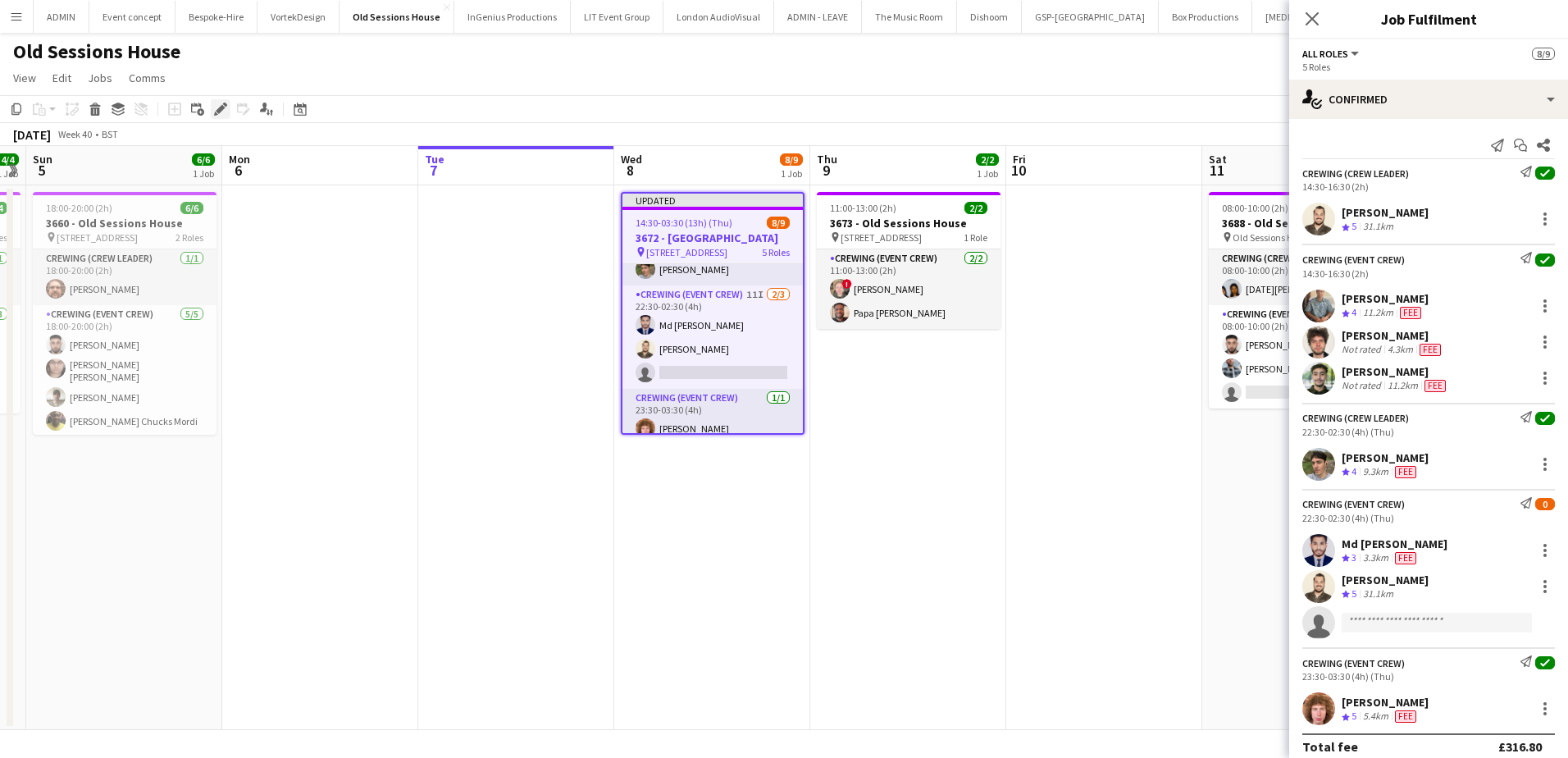
click at [211, 106] on div "Edit" at bounding box center [220, 109] width 19 height 19
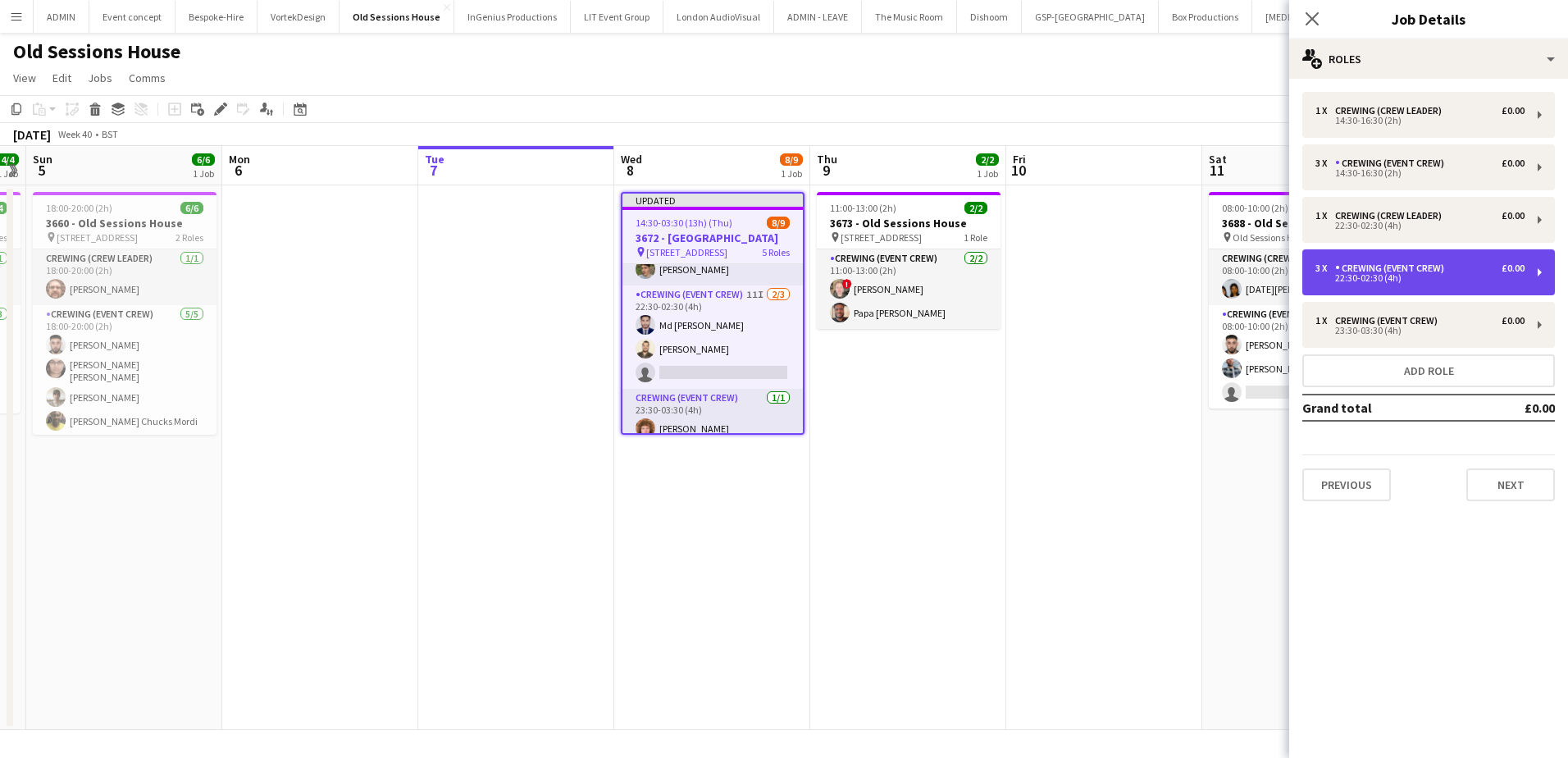
click at [1415, 266] on div "Crewing (Event Crew)" at bounding box center [1393, 268] width 115 height 12
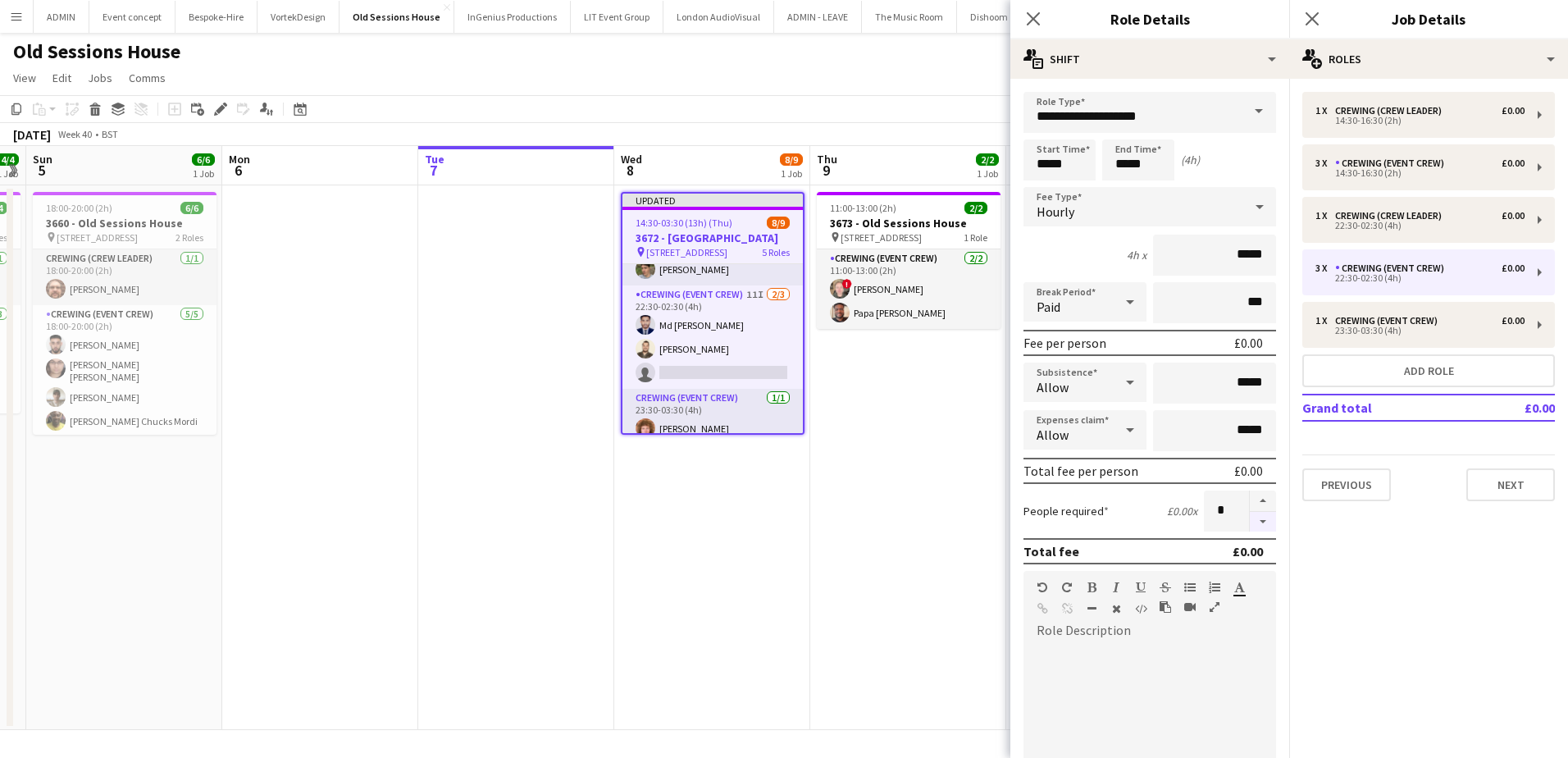
click at [1252, 525] on button "button" at bounding box center [1262, 522] width 26 height 20
type input "*"
click at [921, 478] on app-date-cell "11:00-13:00 (2h) 2/2 3673 - Old Sessions House pin Old Sessions House, EC1R 0NA…" at bounding box center [908, 457] width 196 height 545
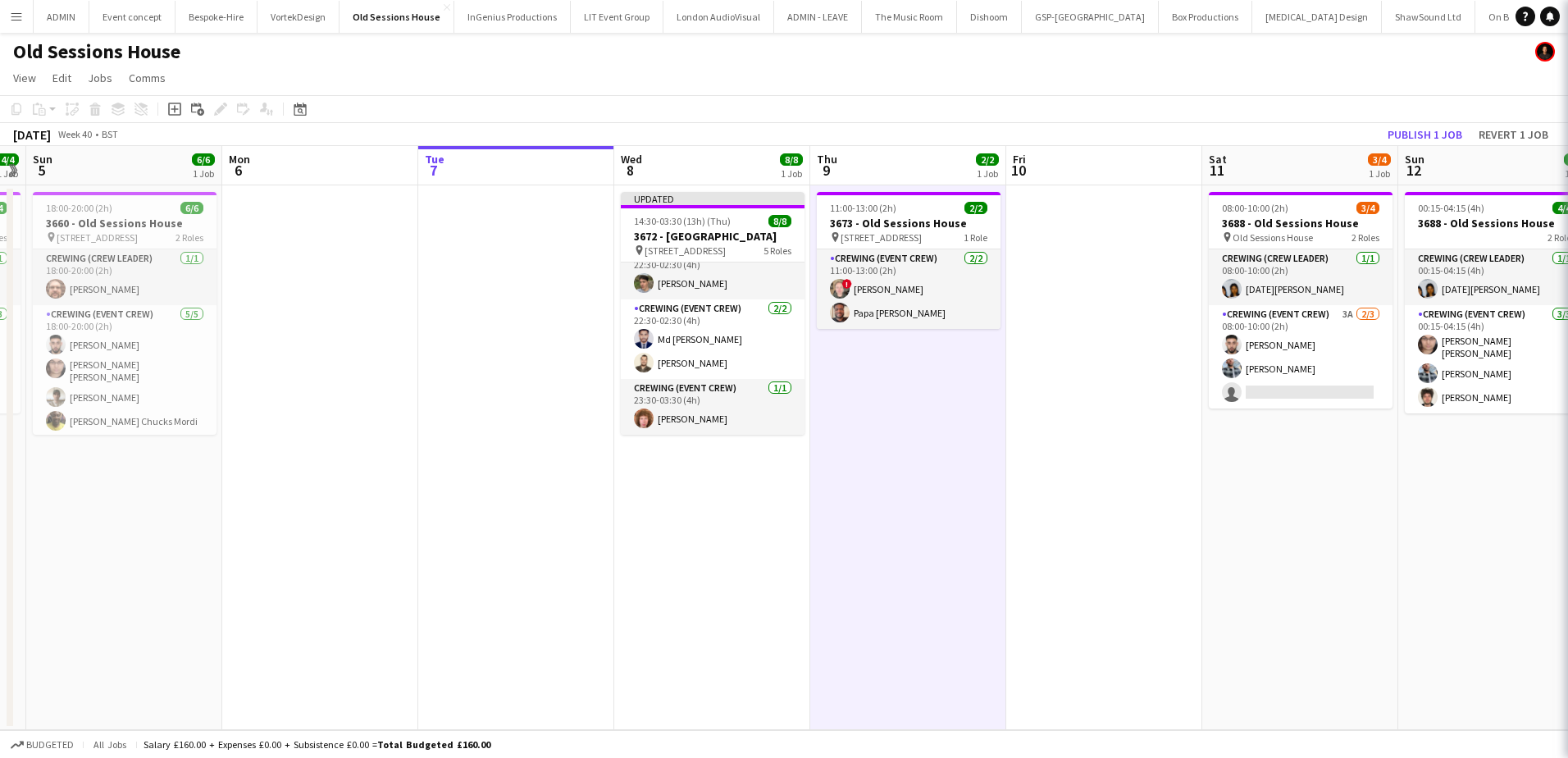
scroll to position [183, 0]
click at [1400, 132] on button "Publish 1 job" at bounding box center [1424, 134] width 87 height 21
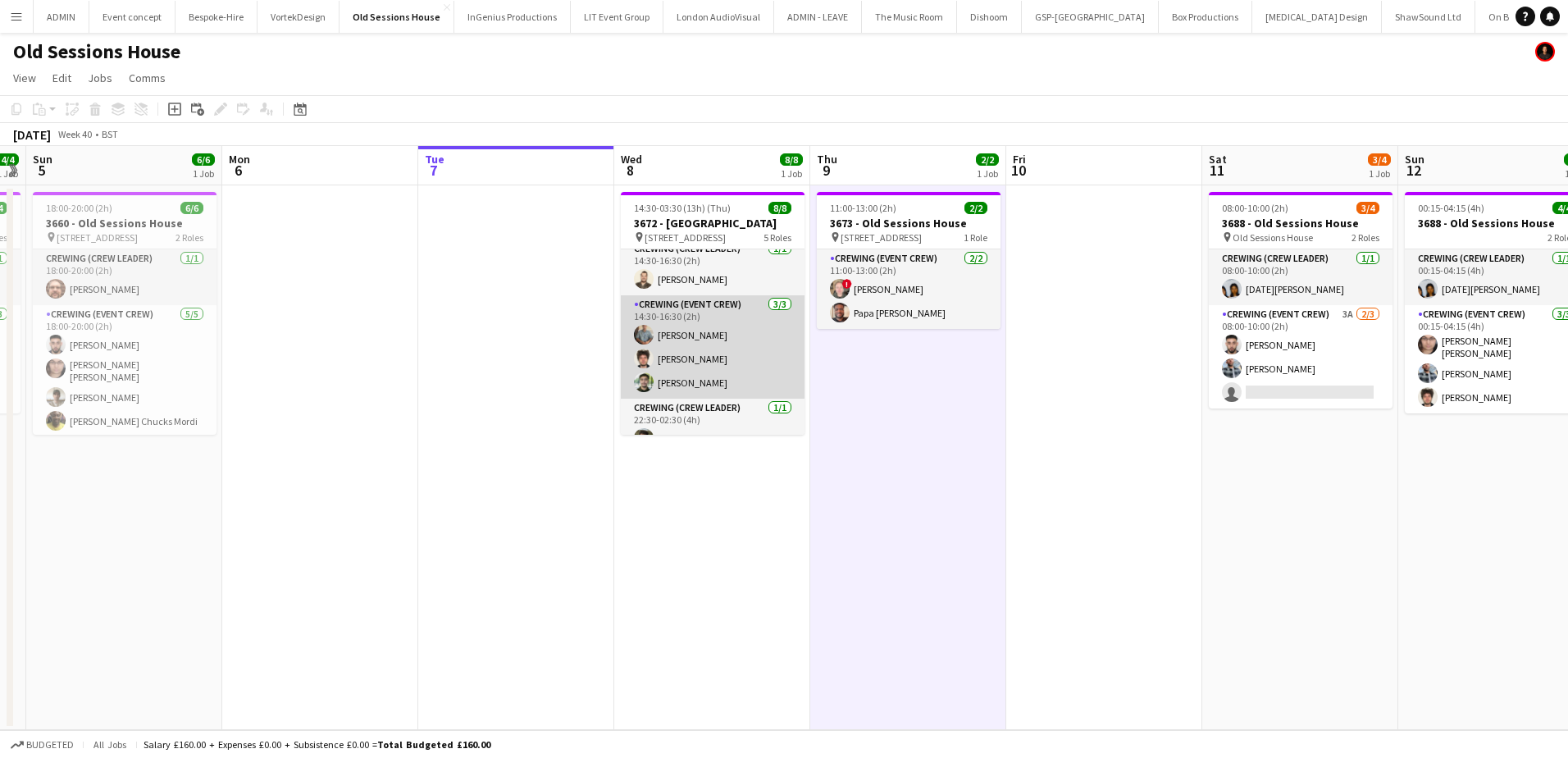
scroll to position [0, 0]
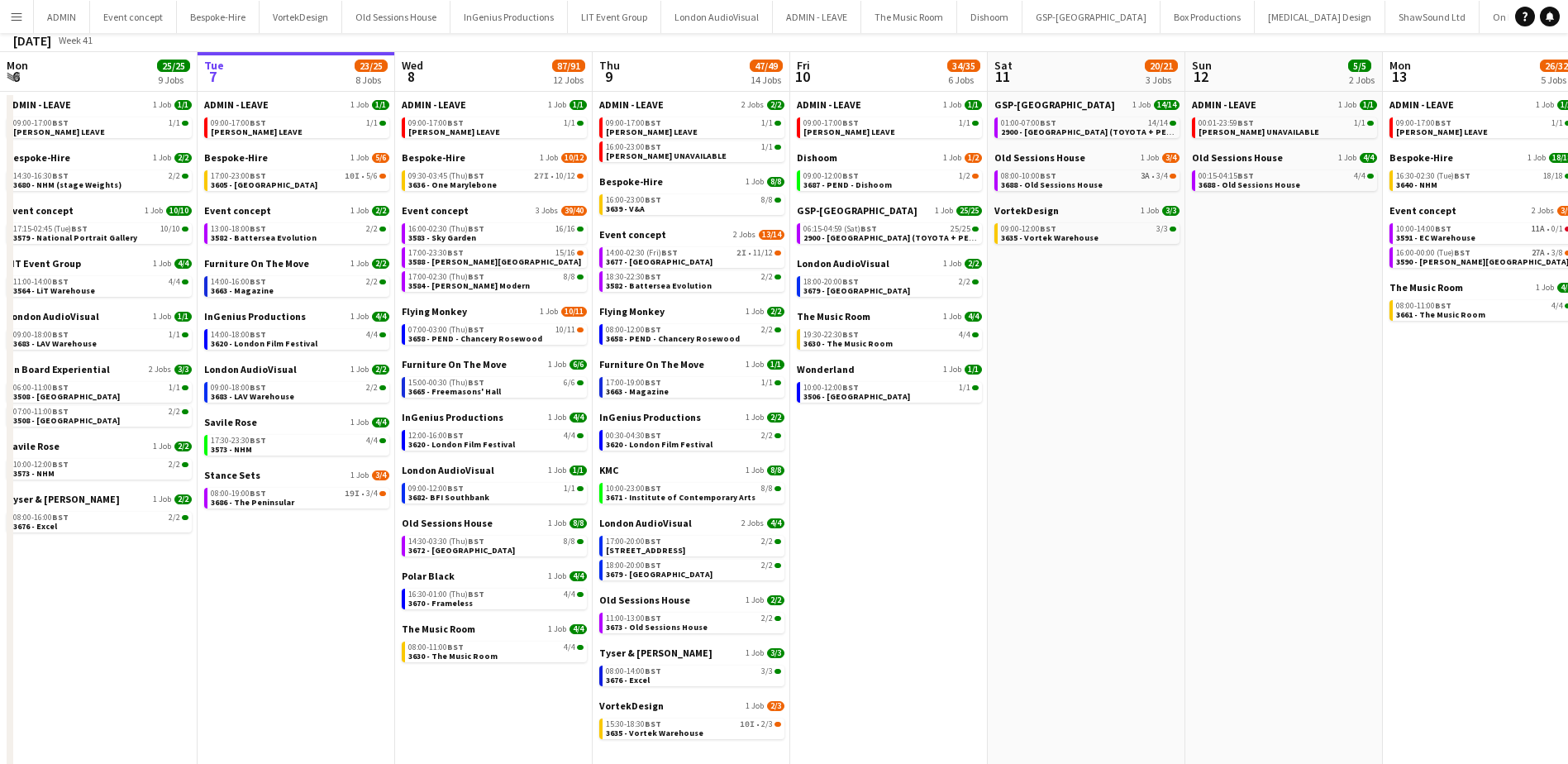
scroll to position [82, 0]
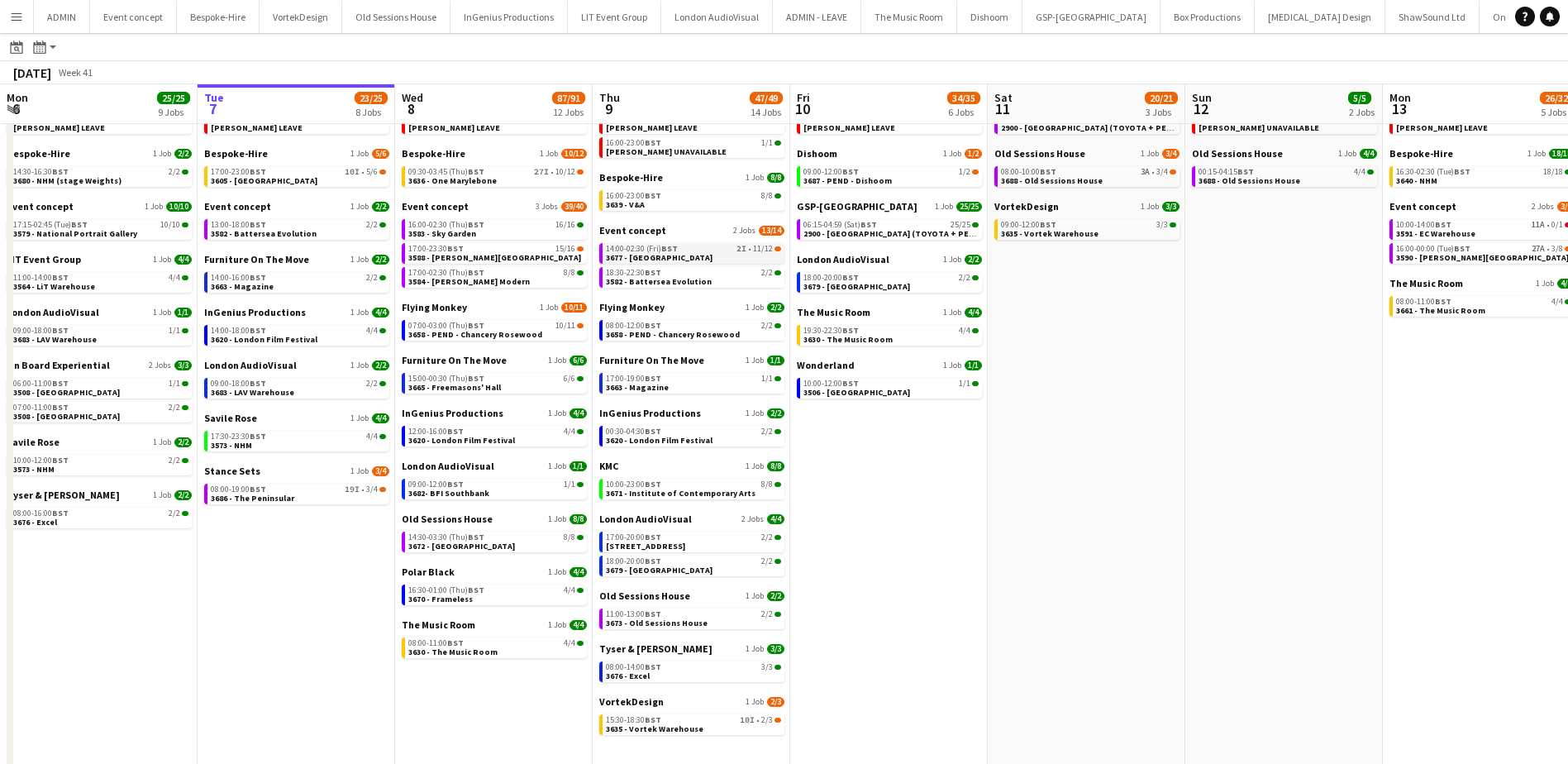
click at [703, 250] on div "14:00-02:30 (Fri) BST 2I • 11/12" at bounding box center [693, 249] width 175 height 9
click at [691, 255] on link "14:00-02:30 (Fri) BST 2I • 11/12 3677 - [GEOGRAPHIC_DATA]" at bounding box center [693, 253] width 175 height 19
click at [480, 324] on span "BST" at bounding box center [476, 324] width 16 height 11
click at [621, 720] on span "15:30-18:30 BST" at bounding box center [633, 719] width 55 height 9
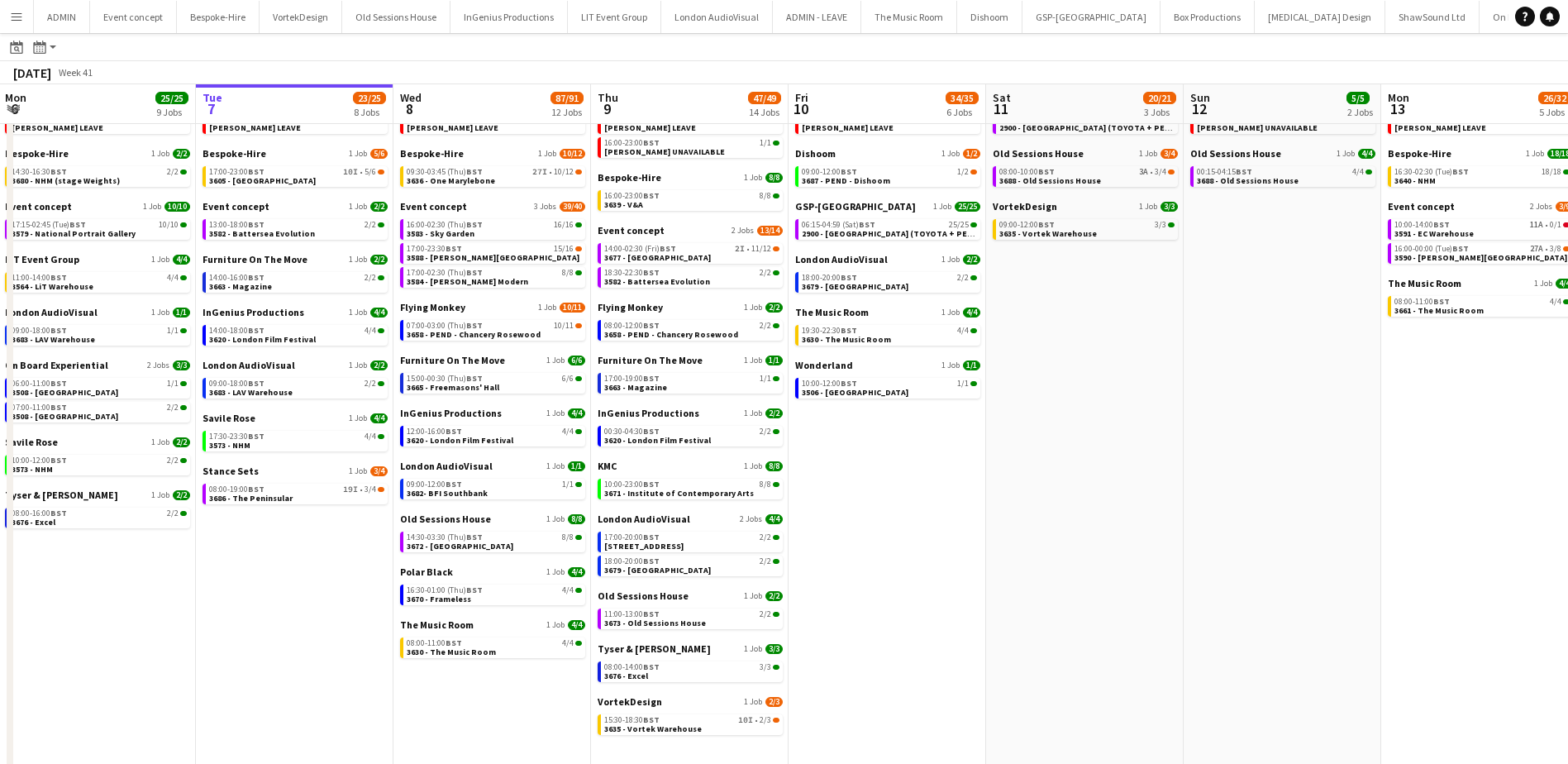
drag, startPoint x: 1103, startPoint y: 337, endPoint x: 1101, endPoint y: 389, distance: 52.0
click at [1101, 389] on app-date-cell "GSP-UK 1 Job 14/14 01:00-07:00 BST 14/14 2900 - [GEOGRAPHIC_DATA] (TOYOTA + PEU…" at bounding box center [1085, 436] width 198 height 697
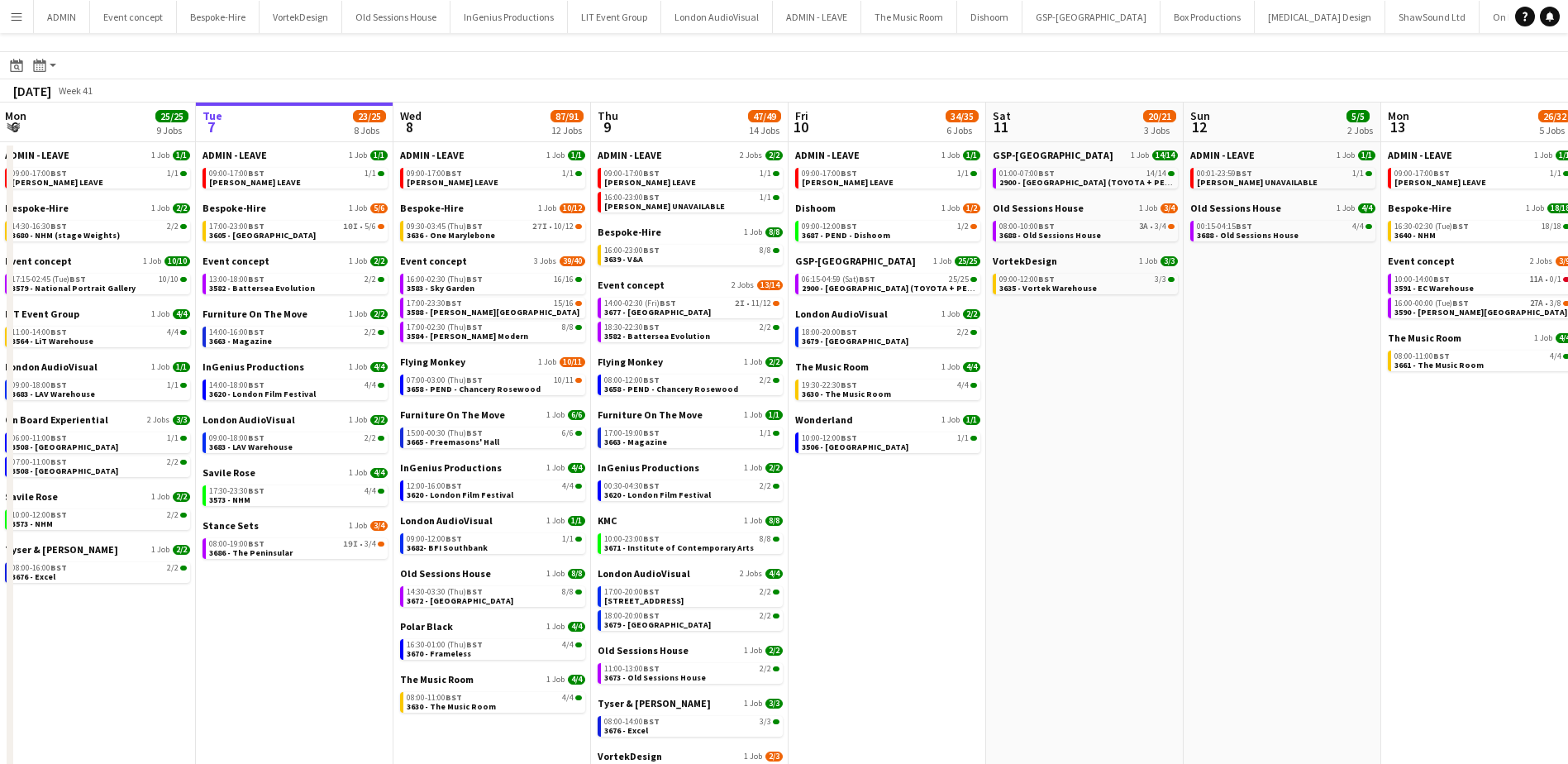
scroll to position [0, 0]
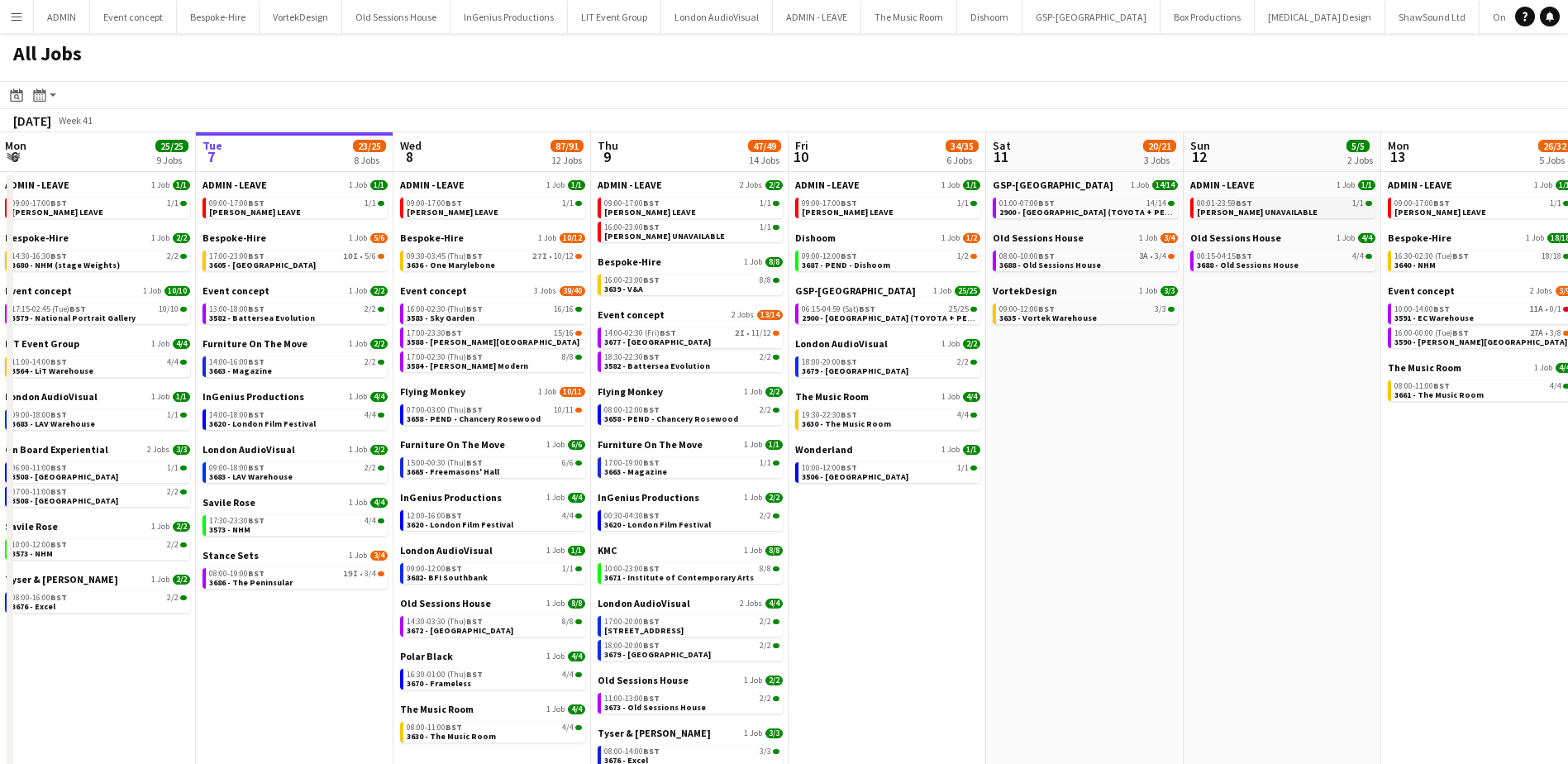
click at [1202, 204] on span "00:01-23:59 BST" at bounding box center [1224, 203] width 55 height 9
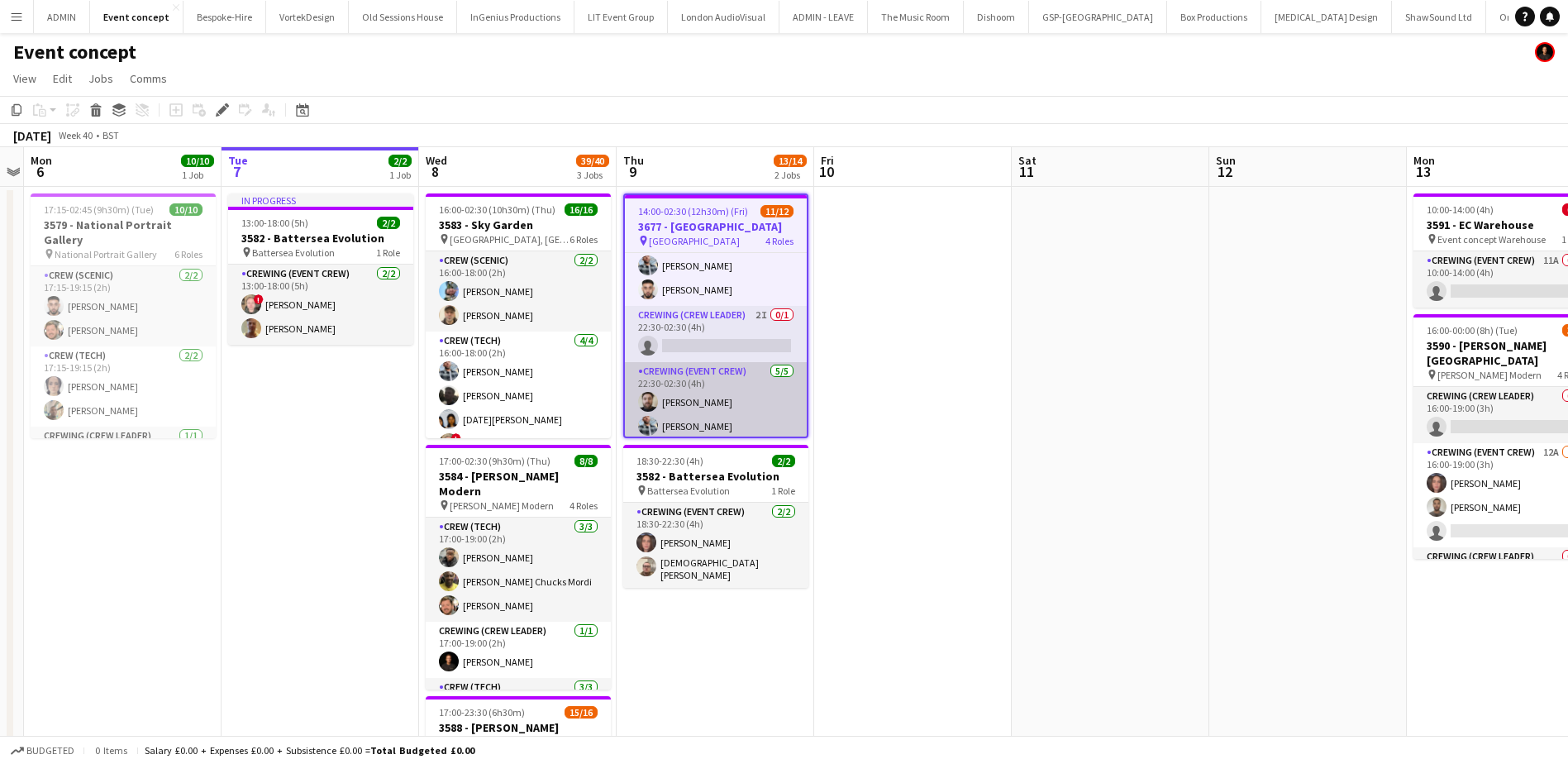
scroll to position [150, 0]
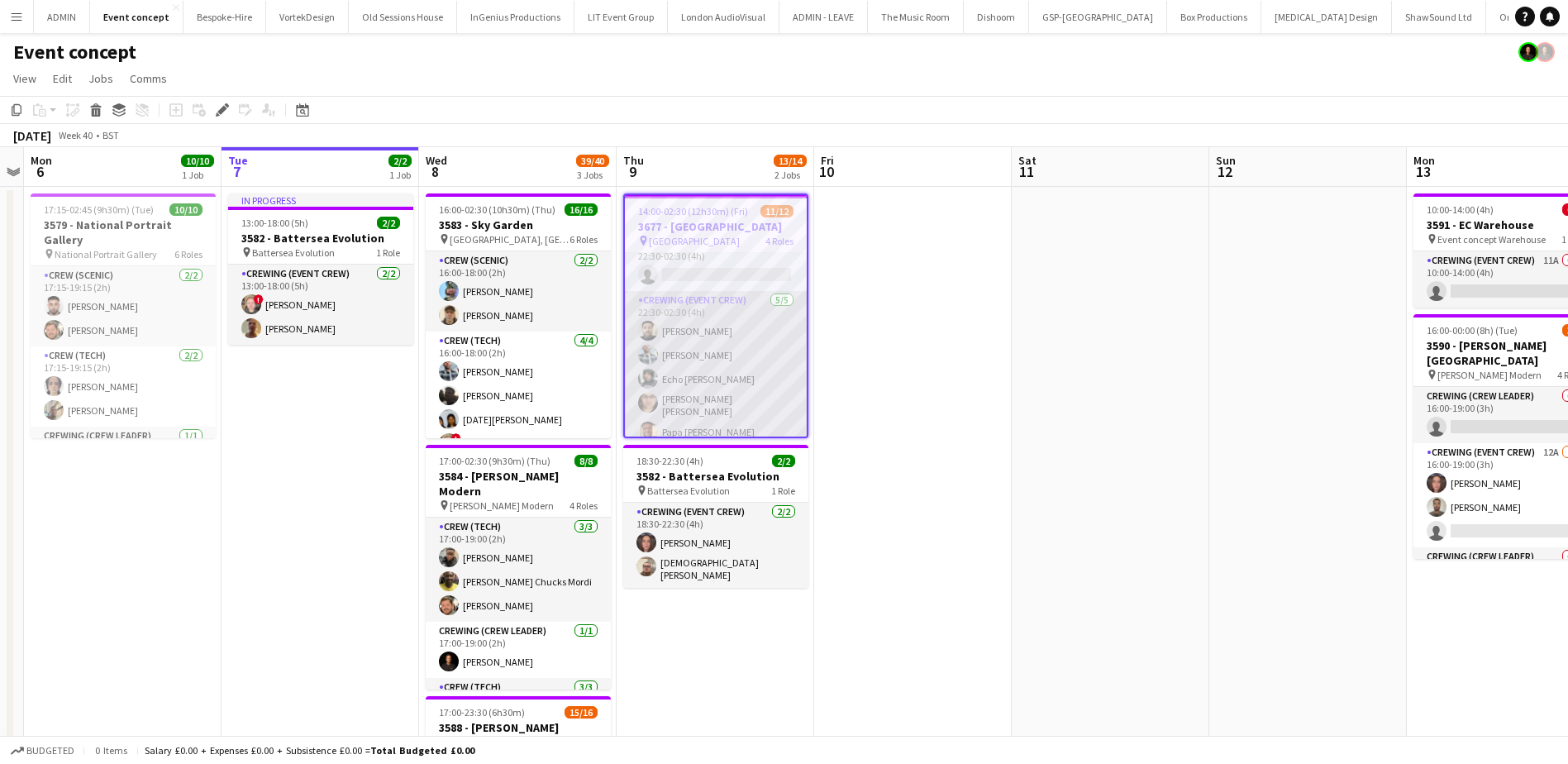
scroll to position [233, 0]
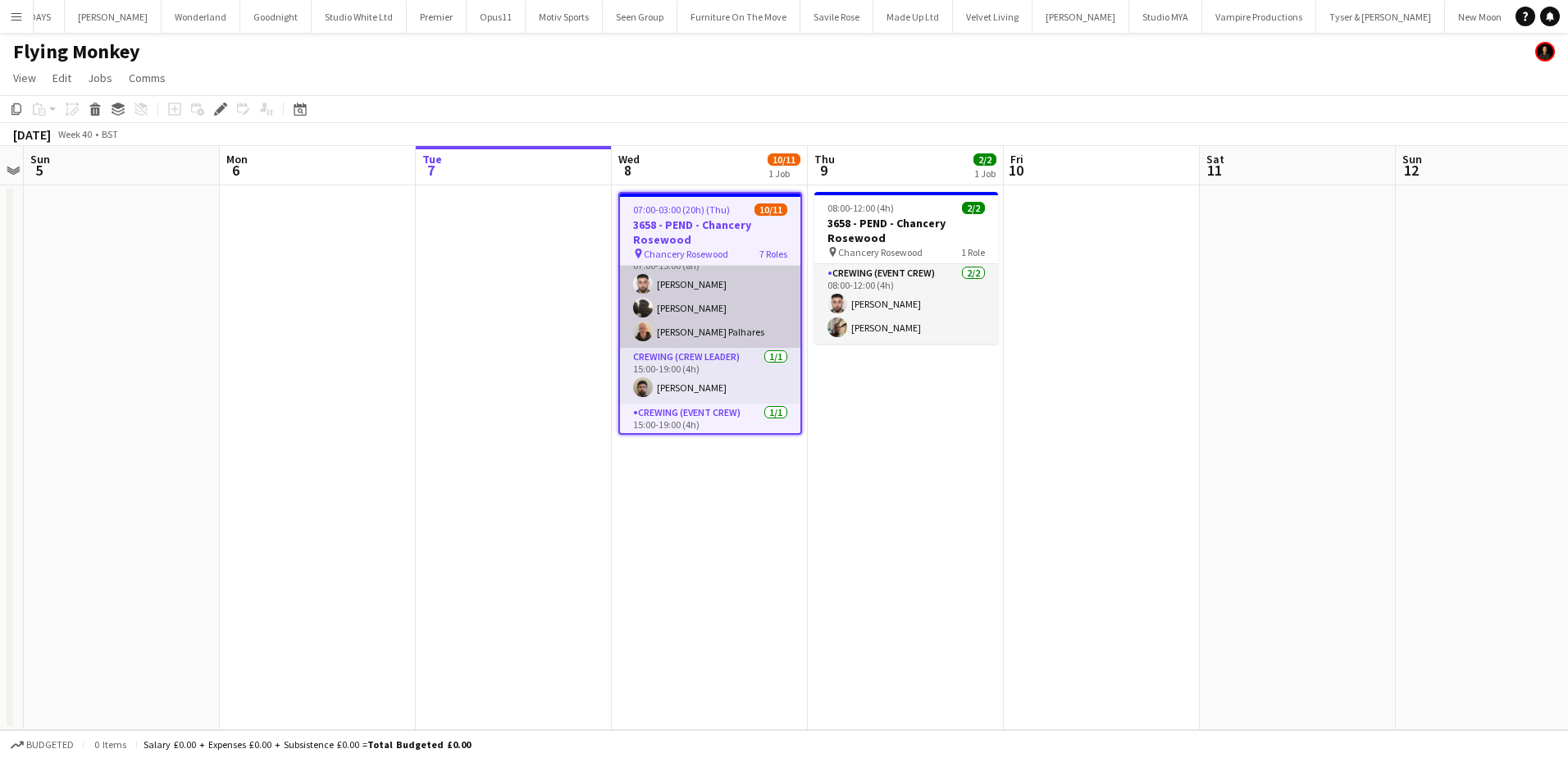
scroll to position [82, 0]
click at [723, 306] on app-card-role "Crewing (Event Crew) [DATE] 07:00-15:00 (8h) [PERSON_NAME] [PERSON_NAME] [PERSO…" at bounding box center [710, 291] width 181 height 104
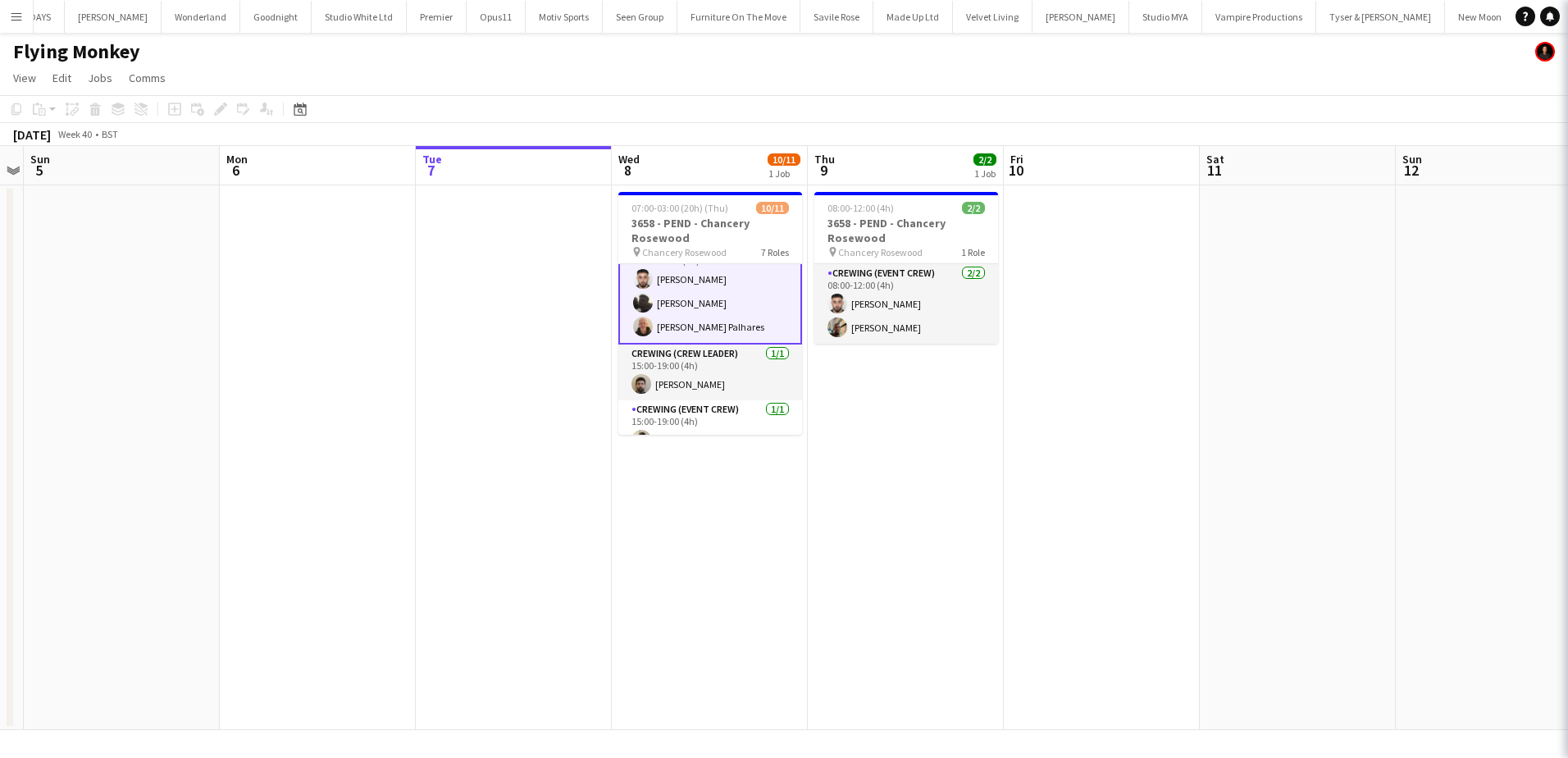
scroll to position [84, 0]
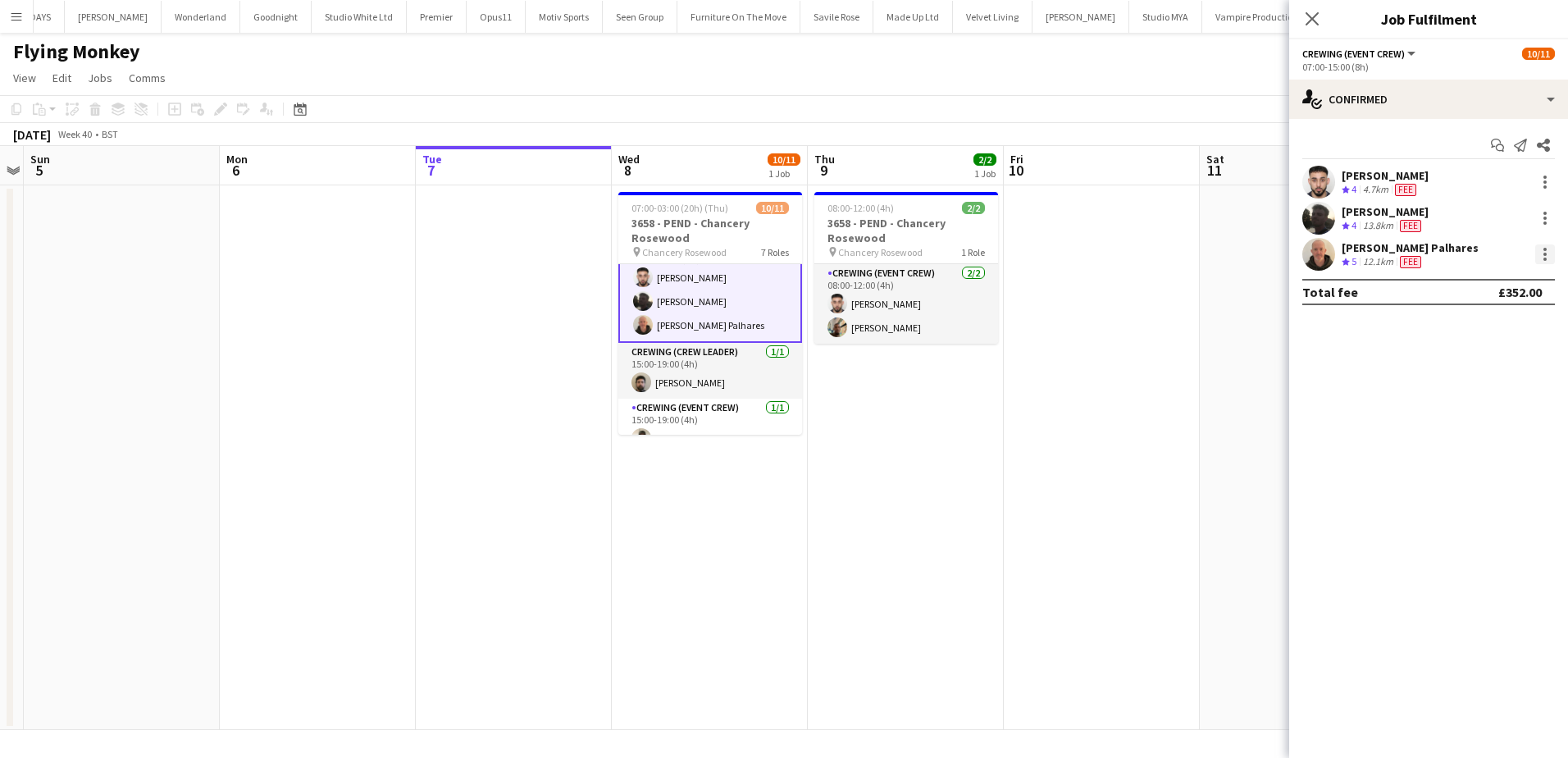
click at [1544, 252] on div at bounding box center [1545, 254] width 19 height 19
click at [1493, 282] on span "Edit fee" at bounding box center [1491, 284] width 102 height 14
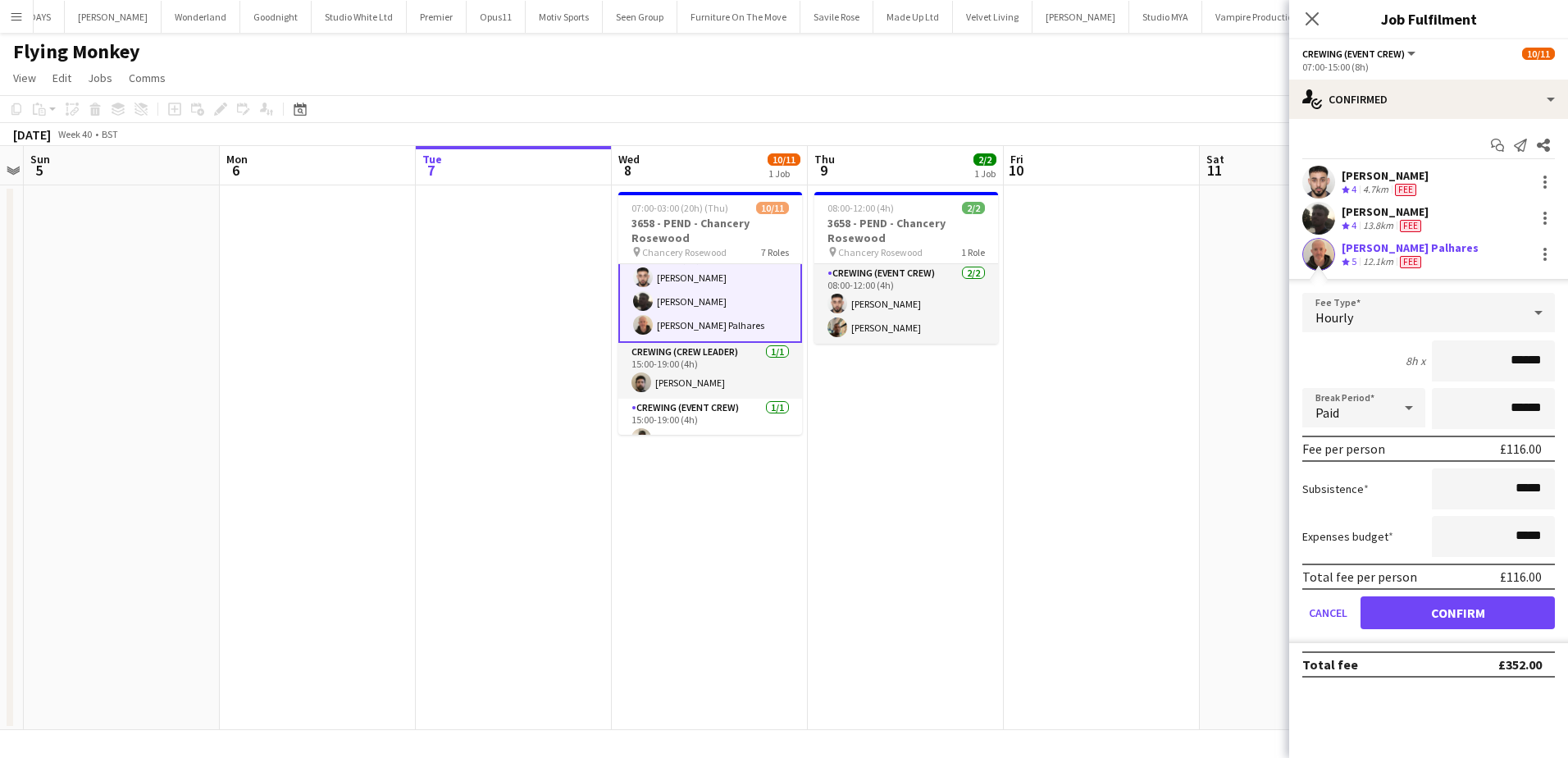
drag, startPoint x: 1503, startPoint y: 347, endPoint x: 1564, endPoint y: 361, distance: 62.6
click at [1564, 361] on form "Fee Type Hourly 8h x ****** Break Period Paid ****** Fee per person £116.00 Sub…" at bounding box center [1429, 468] width 279 height 350
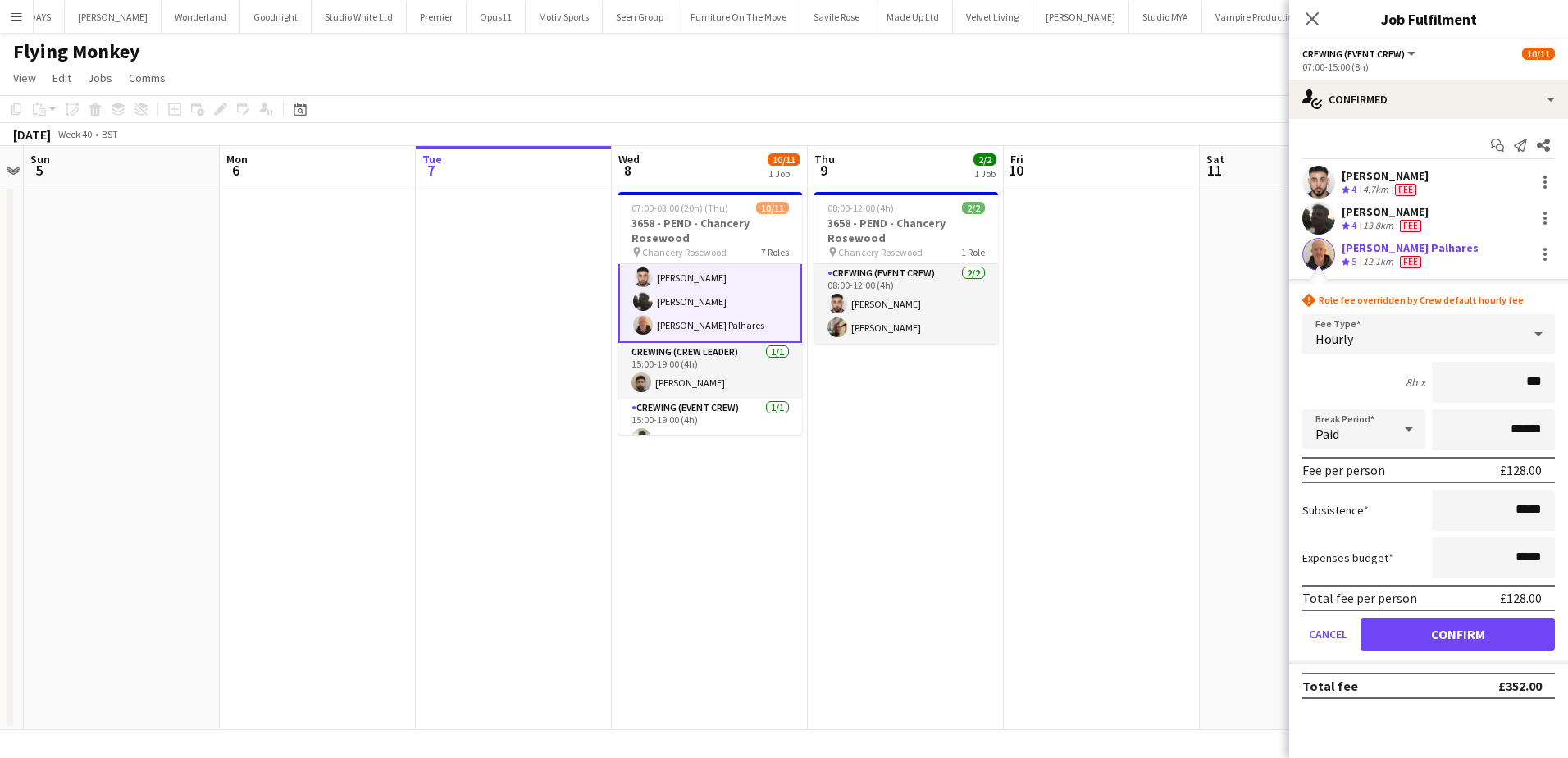
type input "***"
click at [1463, 626] on button "Confirm" at bounding box center [1458, 634] width 194 height 33
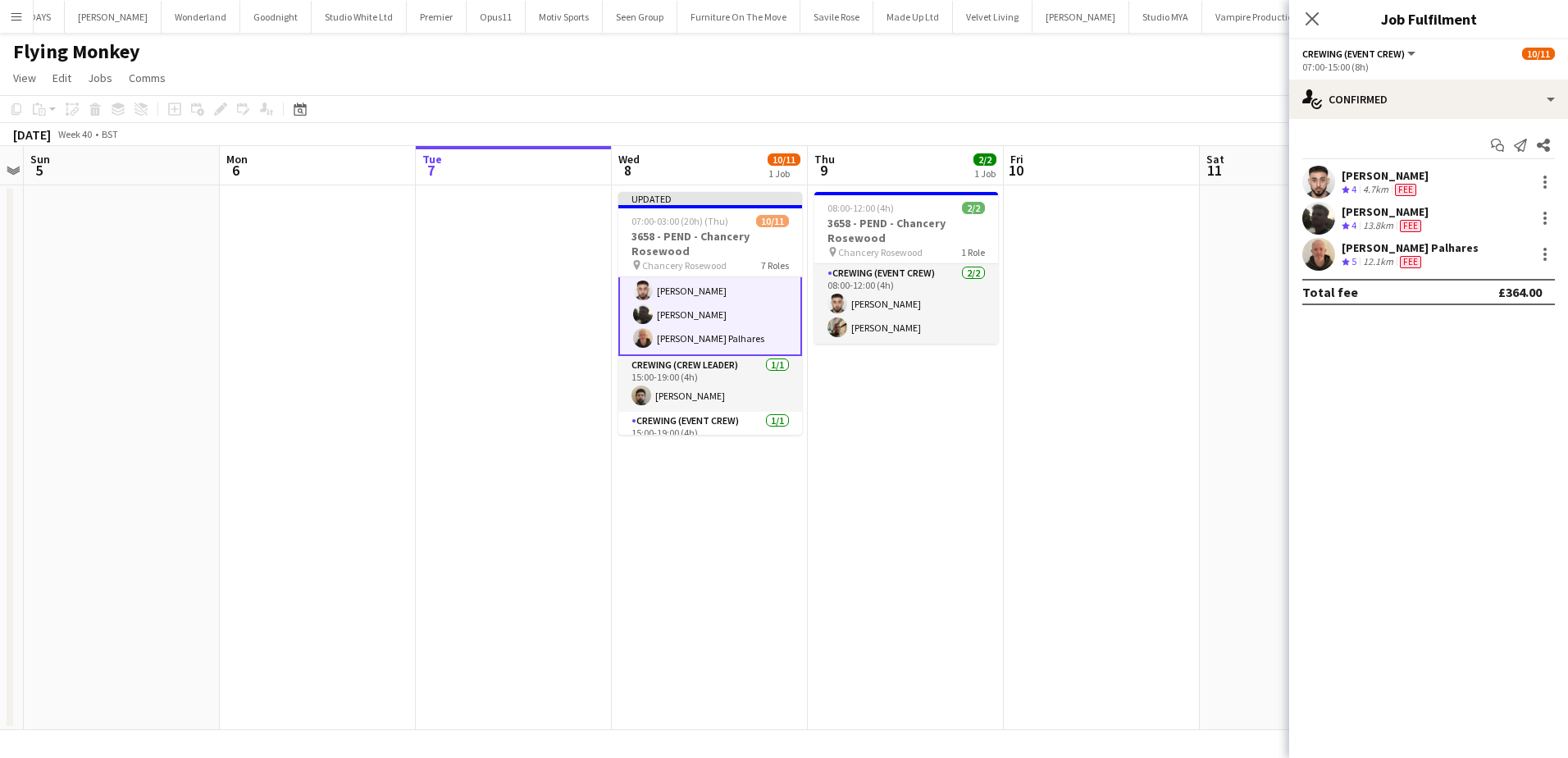
click at [1356, 249] on div "[PERSON_NAME] Palhares" at bounding box center [1409, 247] width 137 height 14
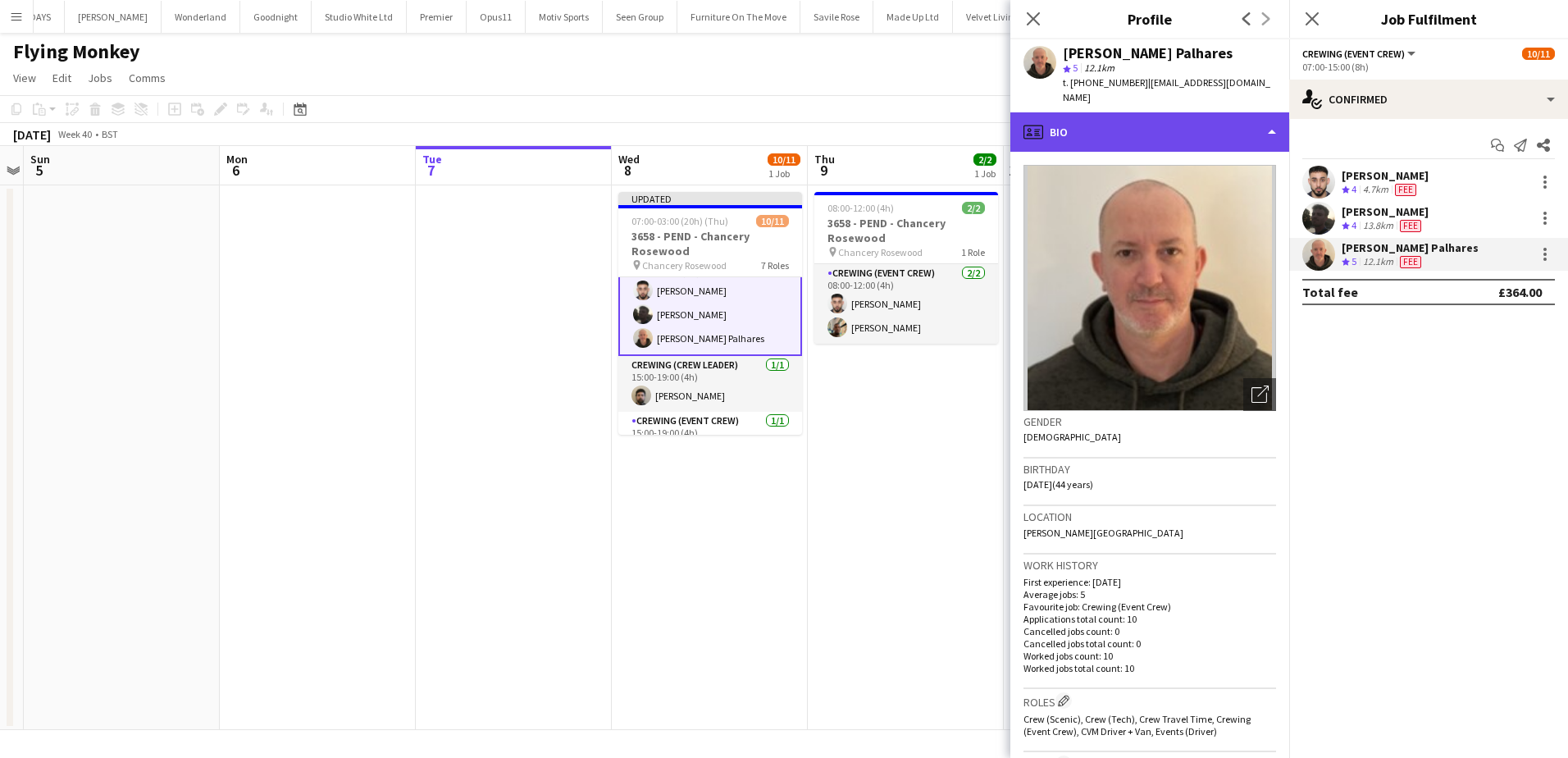
click at [1173, 125] on div "profile Bio" at bounding box center [1150, 132] width 279 height 39
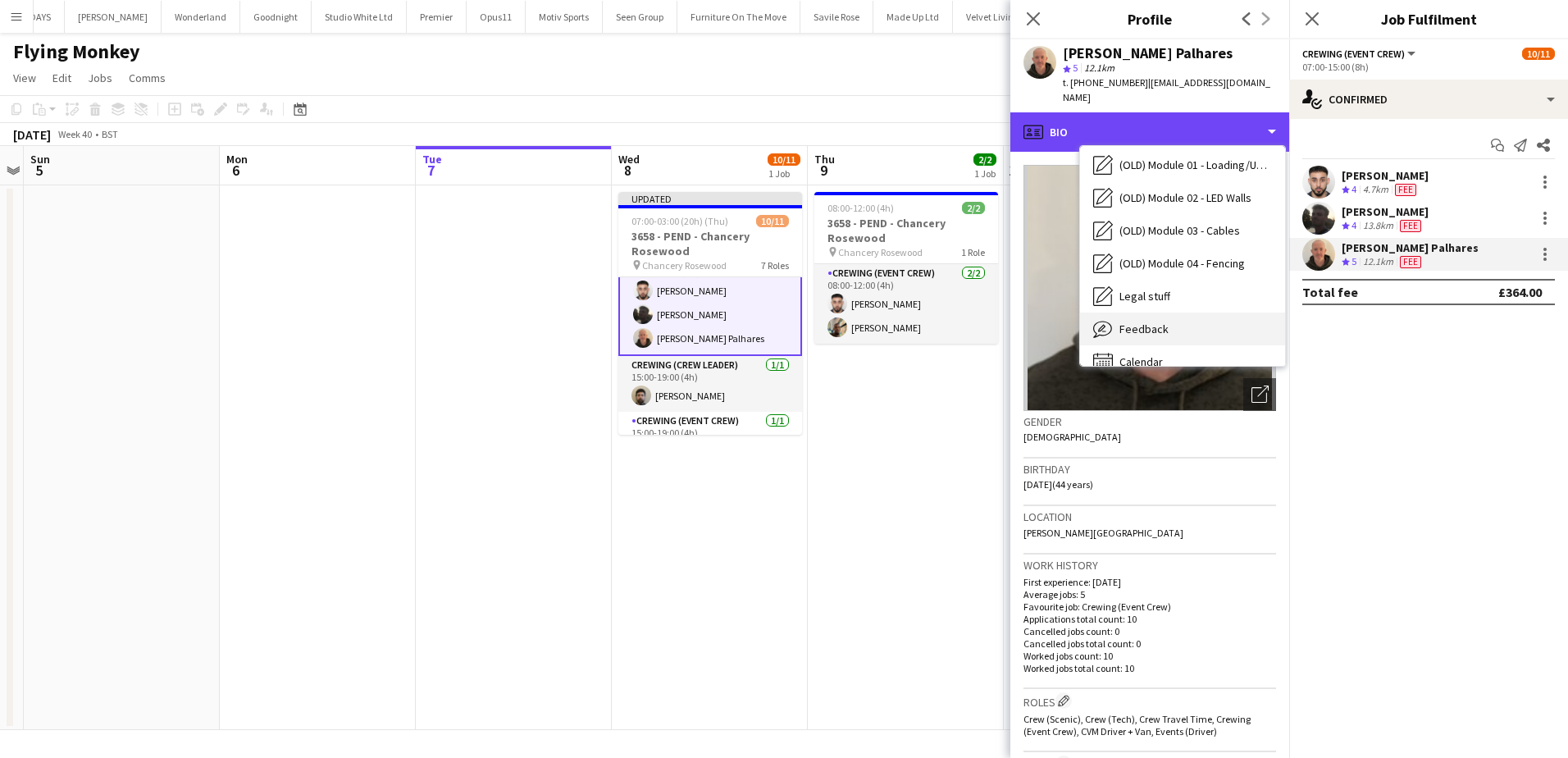
scroll to position [548, 0]
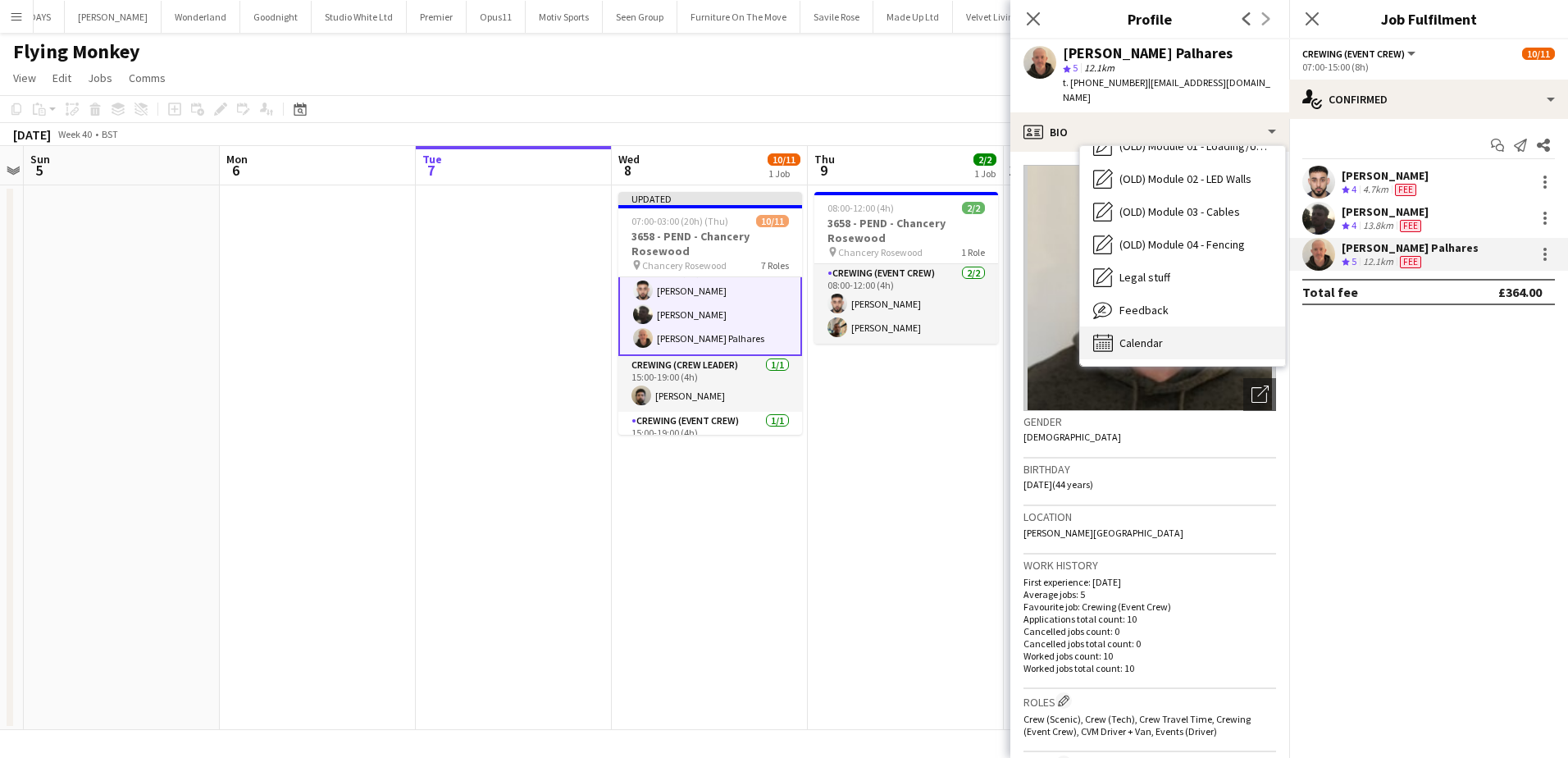
click at [1161, 327] on div "Calendar Calendar" at bounding box center [1182, 343] width 205 height 33
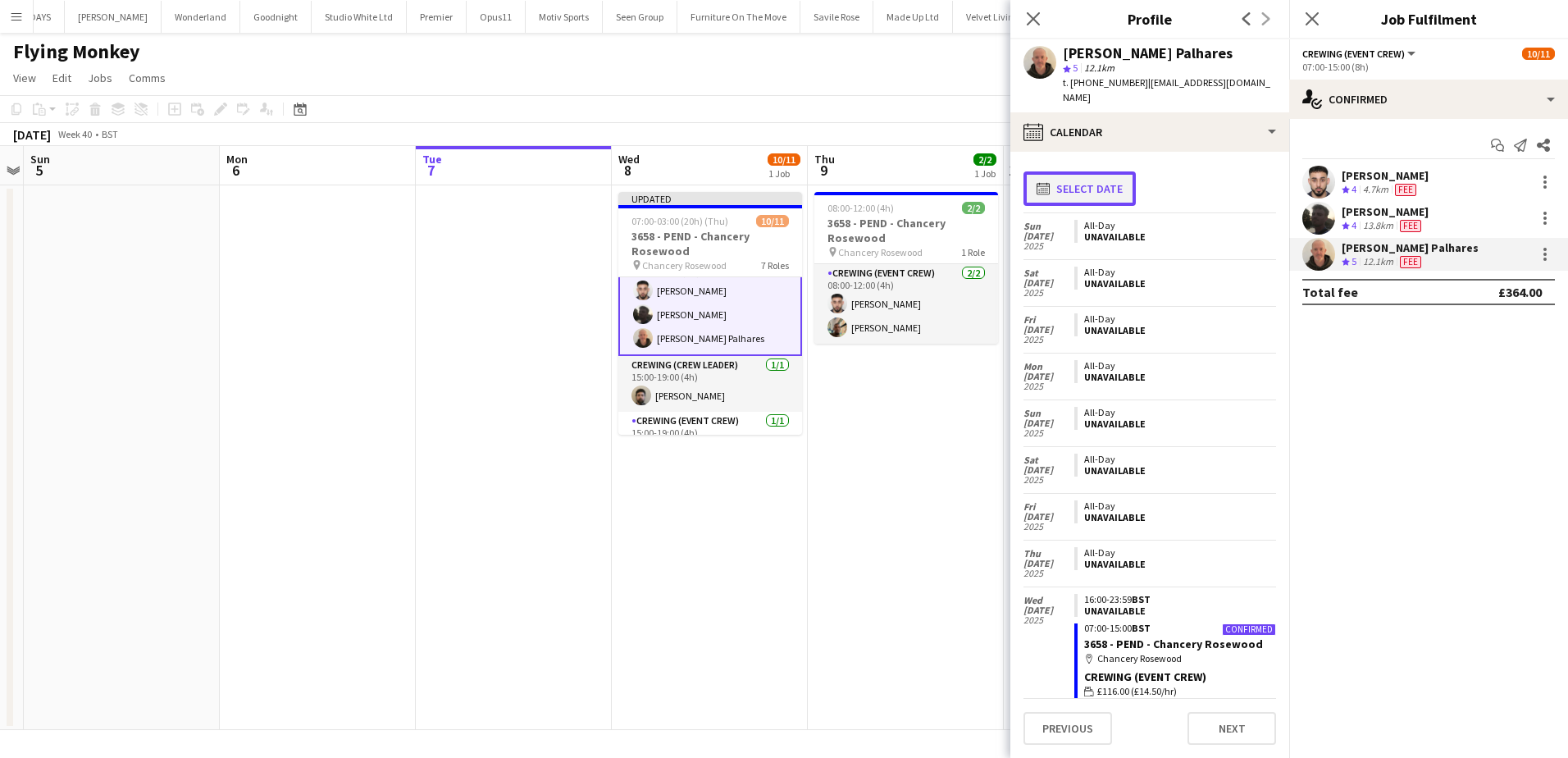
click at [1088, 171] on button "calendar-full Select date" at bounding box center [1079, 188] width 112 height 35
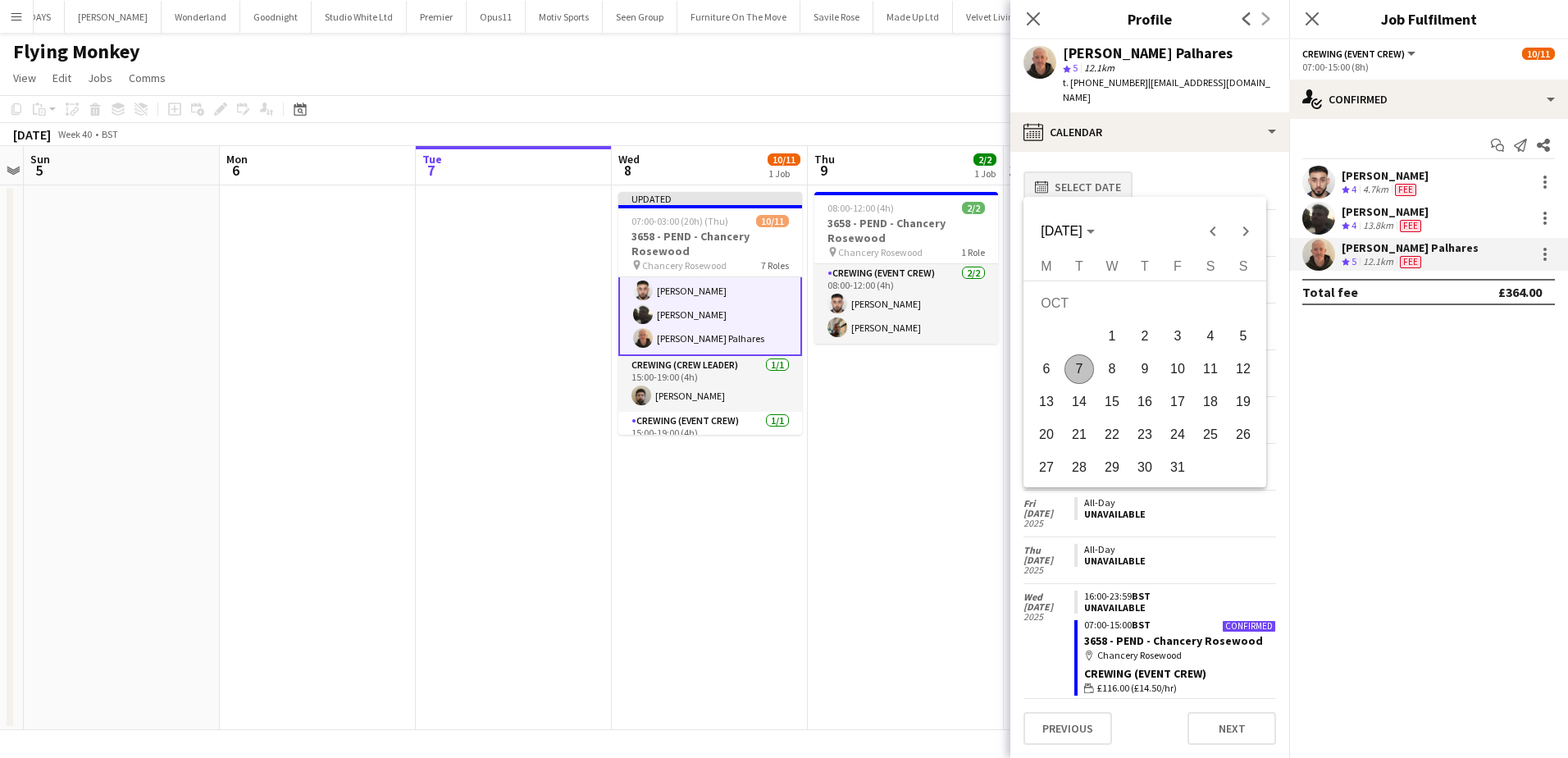
click at [1088, 167] on div at bounding box center [784, 379] width 1568 height 758
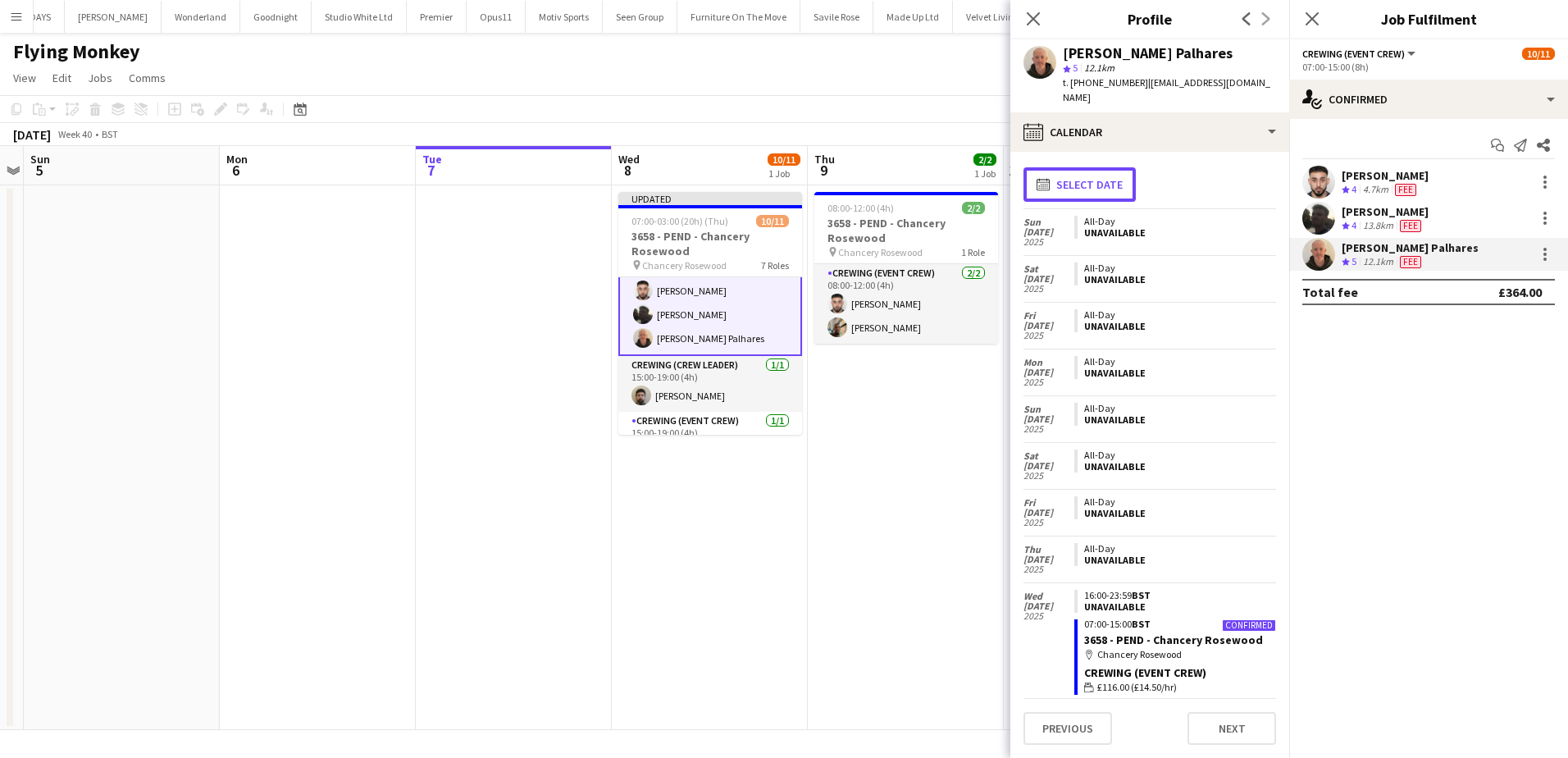
scroll to position [0, 0]
click at [920, 454] on app-date-cell "08:00-12:00 (4h) 2/2 3658 - PEND - Chancery Rosewood pin Chancery Rosewood 1 Ro…" at bounding box center [906, 457] width 196 height 545
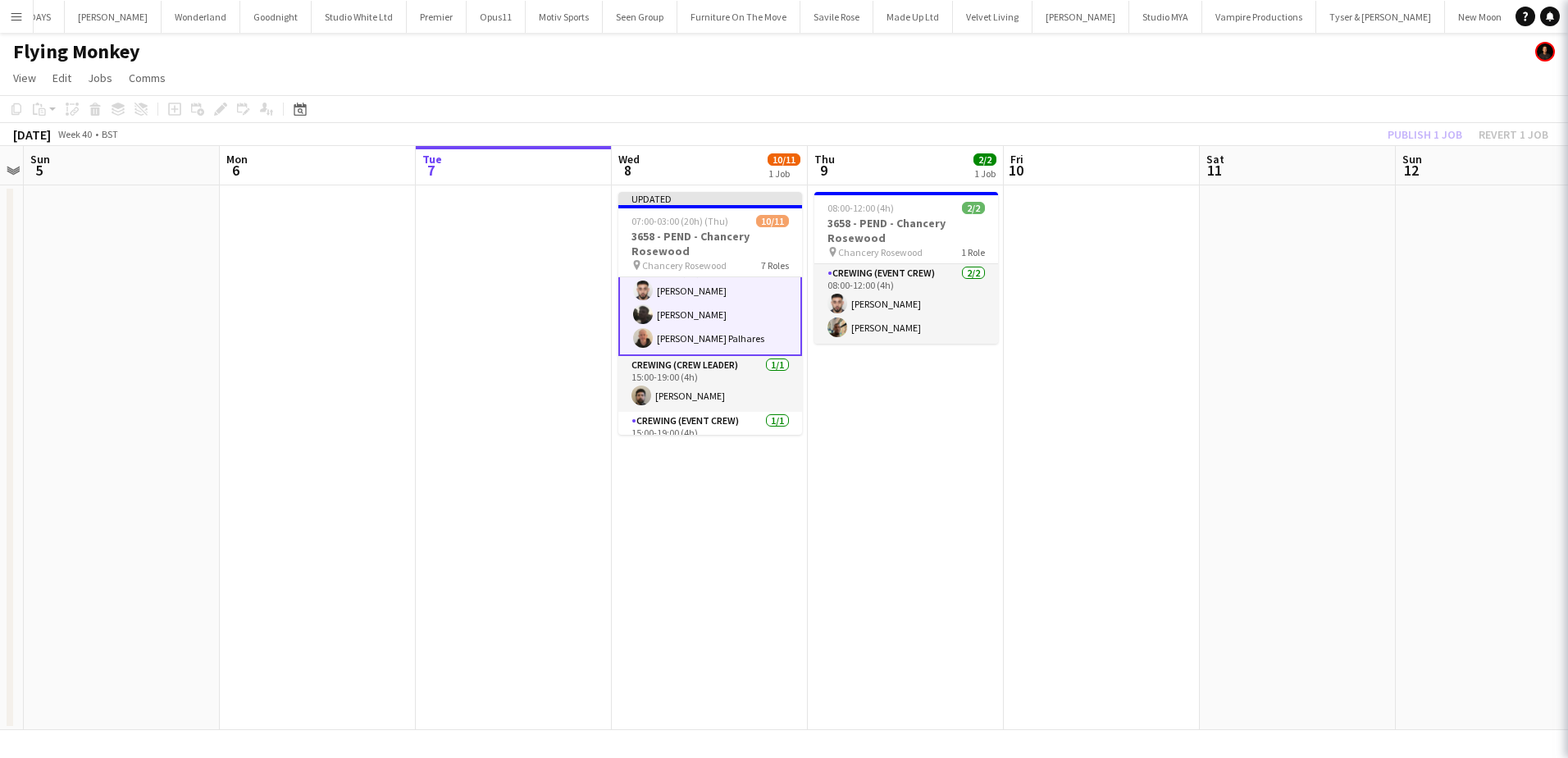
scroll to position [82, 0]
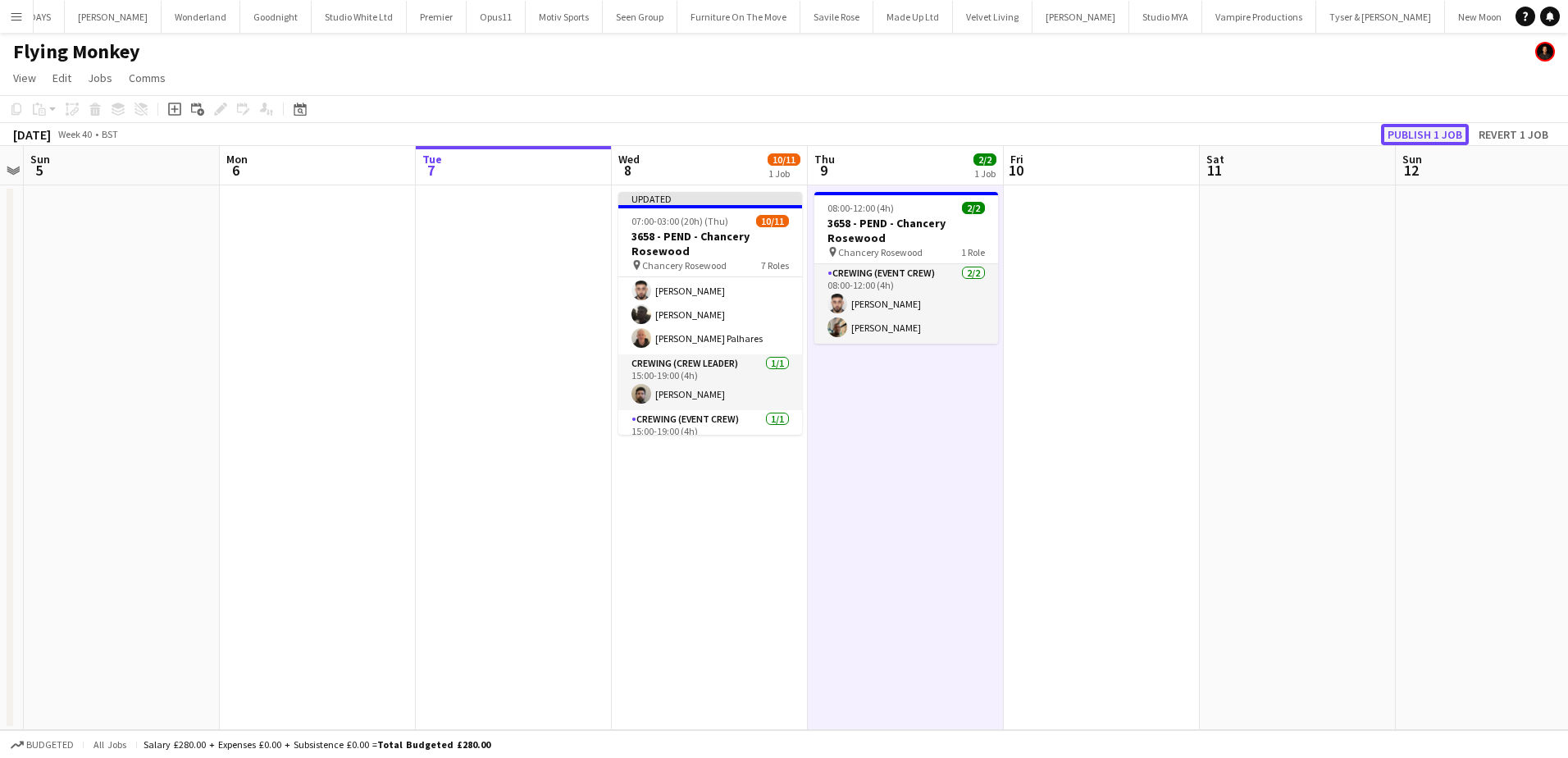
click at [1431, 132] on button "Publish 1 job" at bounding box center [1424, 134] width 87 height 21
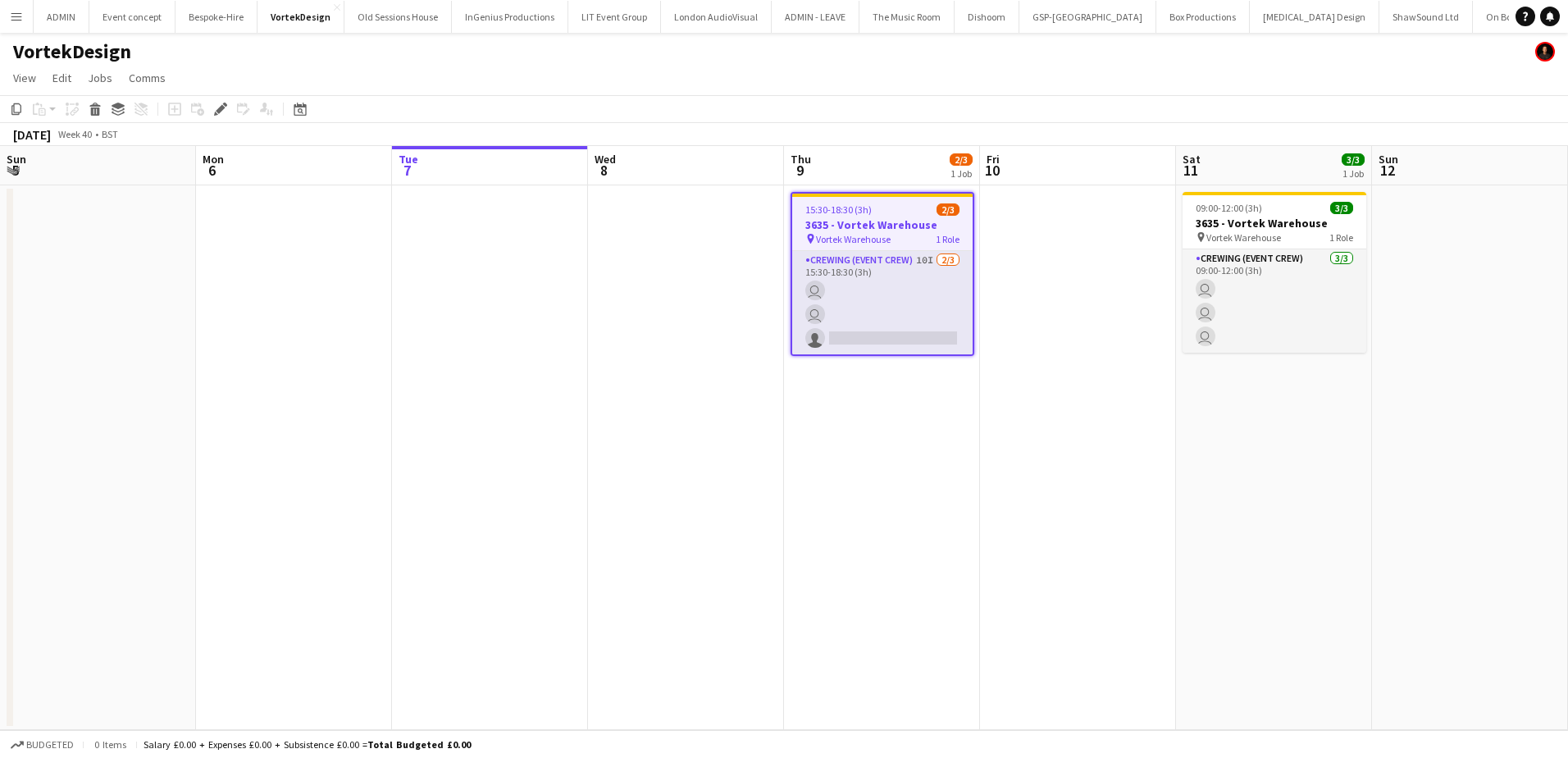
scroll to position [0, 564]
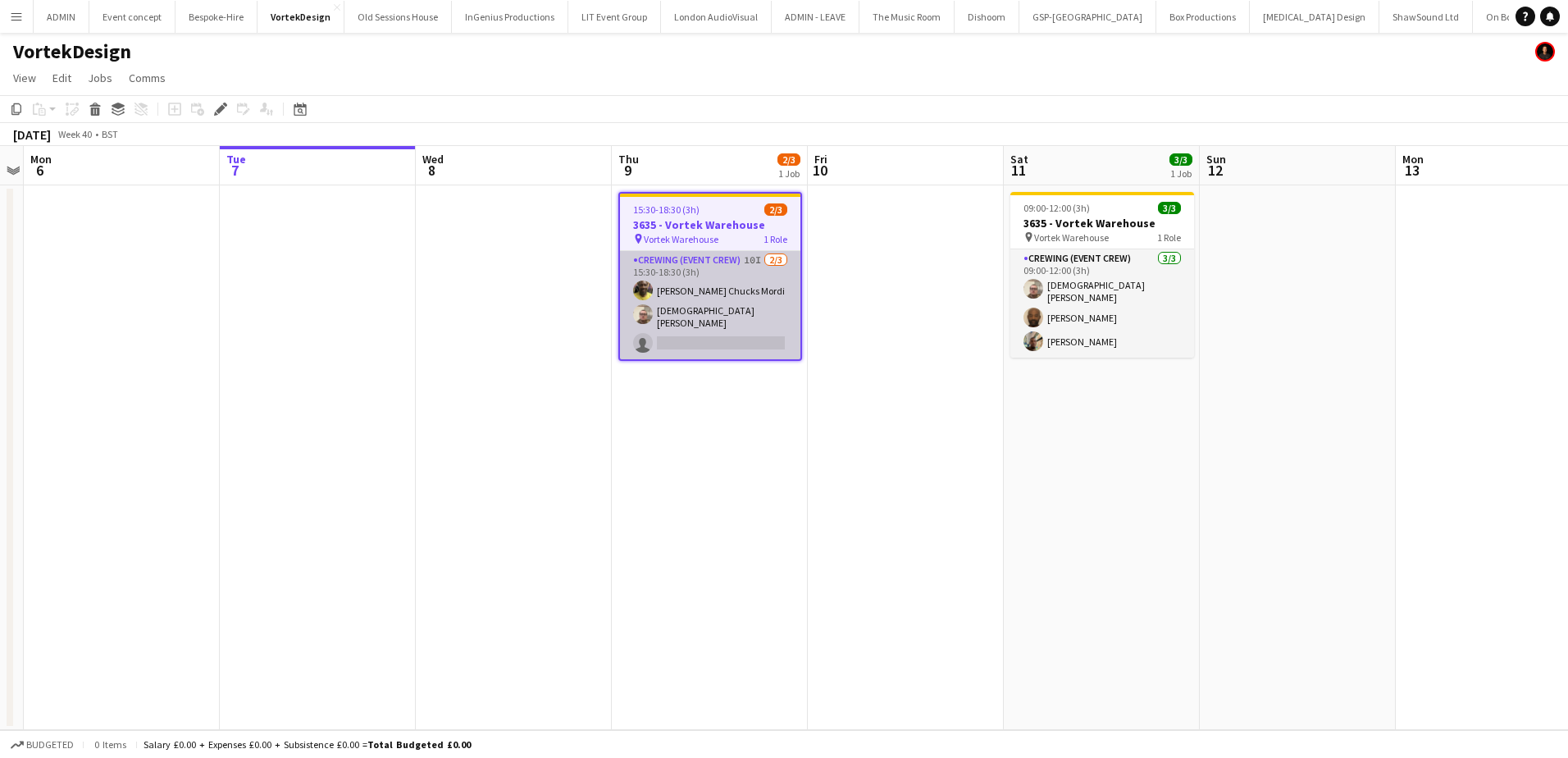
click at [722, 327] on app-card-role "Crewing (Event Crew) 10I [DATE] 15:30-18:30 (3h) [PERSON_NAME] Chucks Mordi [PE…" at bounding box center [710, 305] width 181 height 109
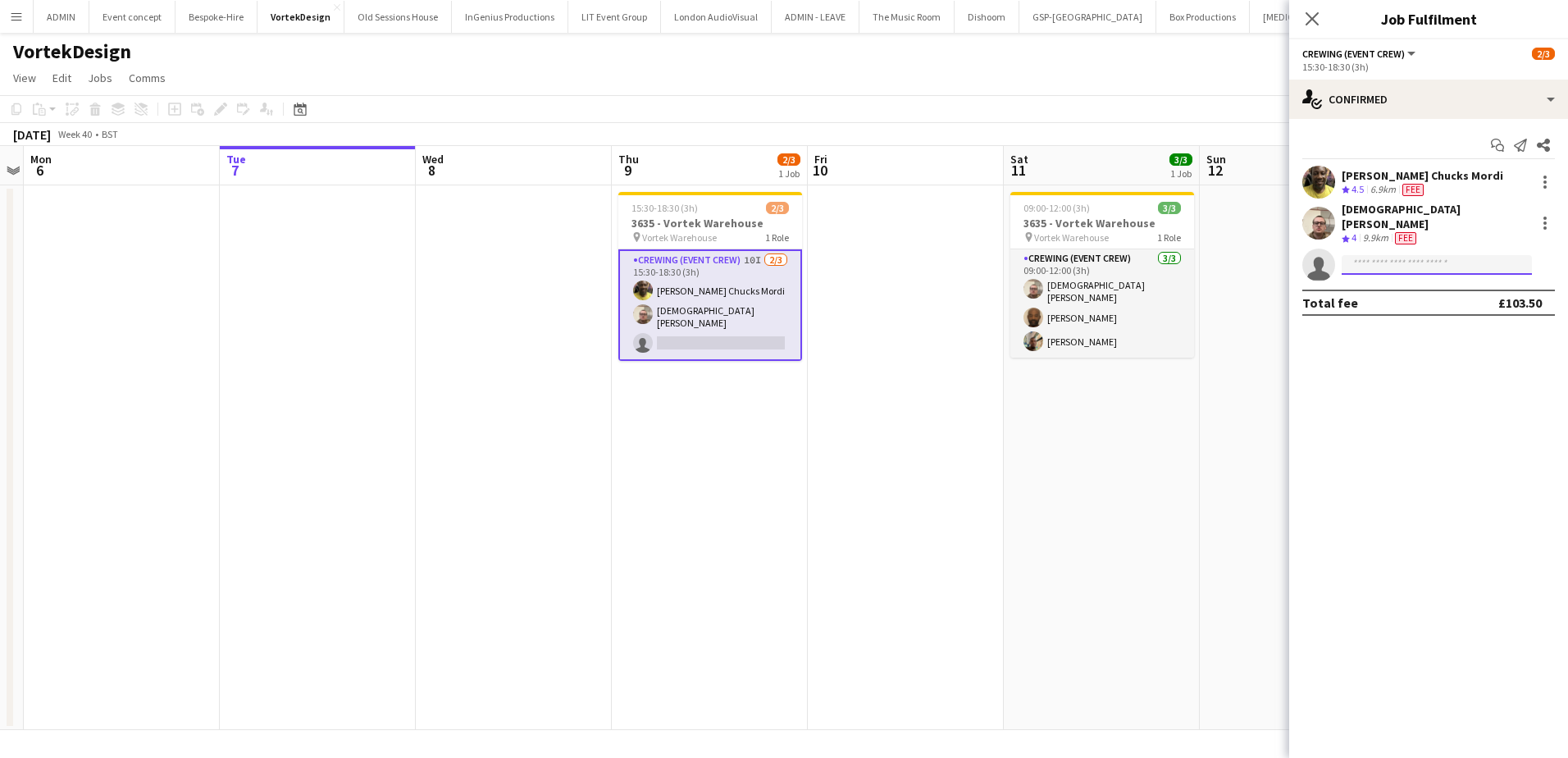
click at [1373, 255] on input at bounding box center [1436, 264] width 190 height 19
type input "*****"
click at [1438, 282] on span "[PERSON_NAME] Active" at bounding box center [1436, 278] width 164 height 14
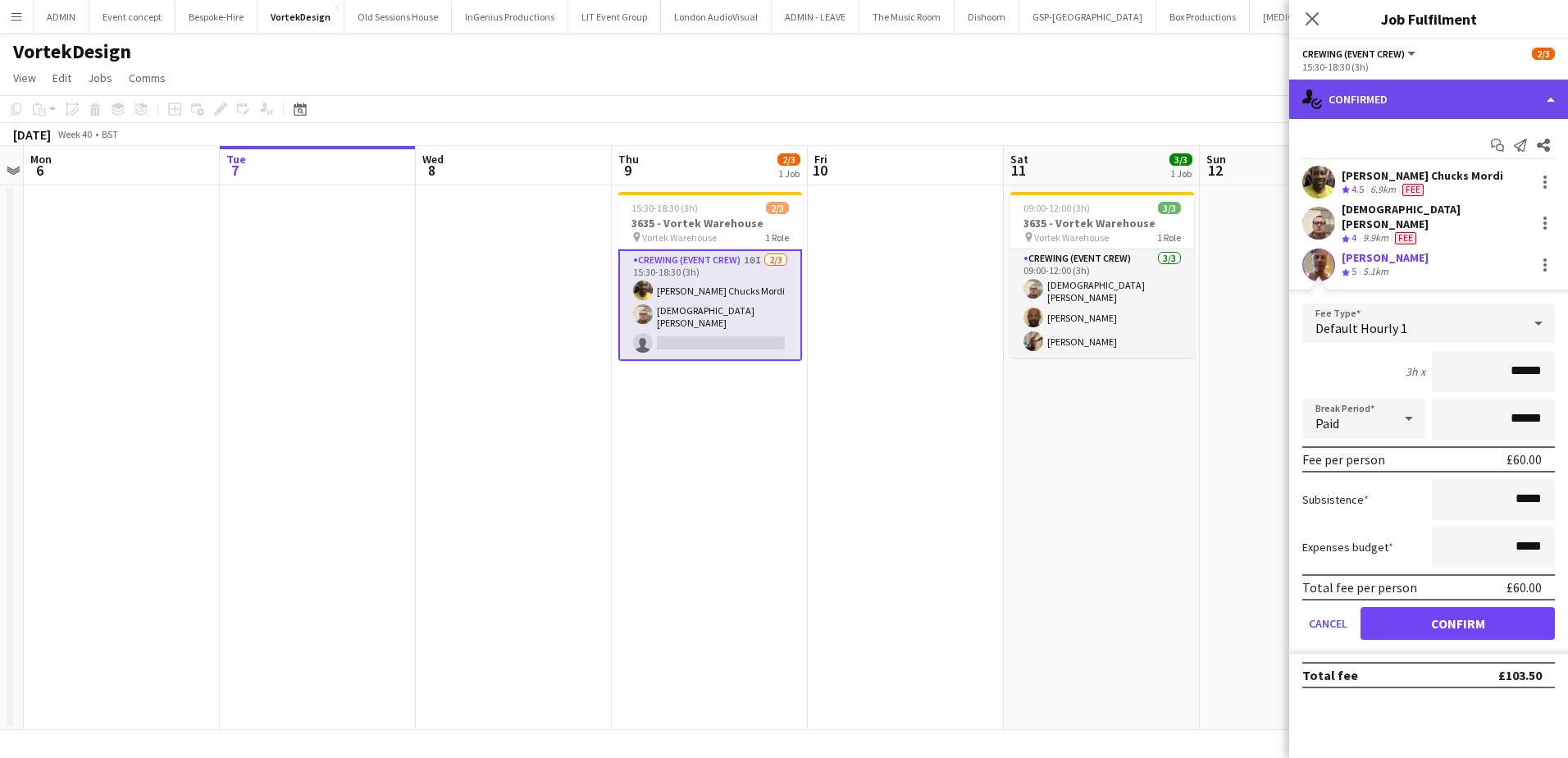
click at [1428, 104] on div "single-neutral-actions-check-2 Confirmed" at bounding box center [1429, 99] width 279 height 39
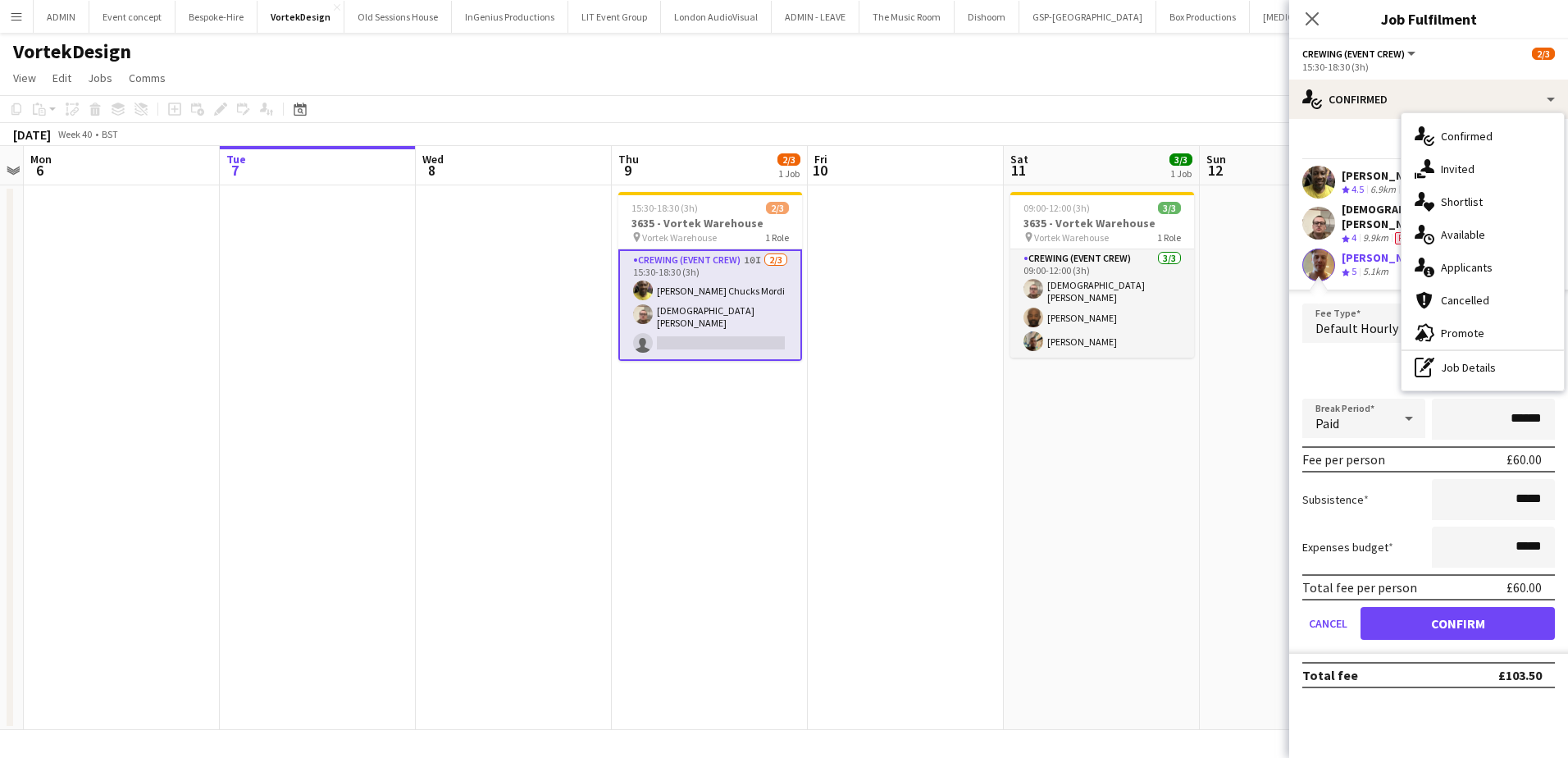
click at [1307, 255] on app-user-avatar at bounding box center [1318, 265] width 33 height 33
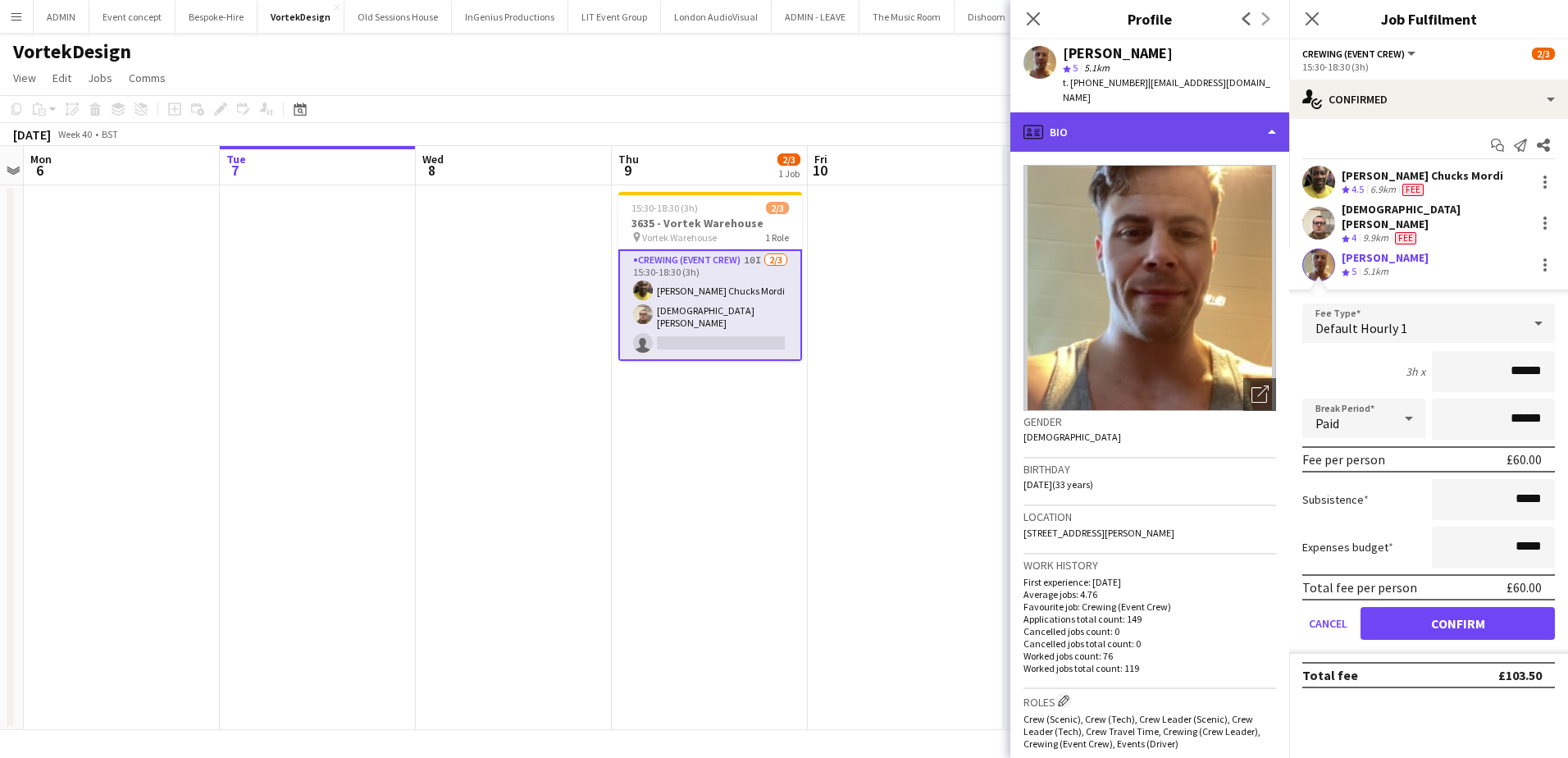
click at [1221, 114] on div "profile Bio" at bounding box center [1150, 132] width 279 height 39
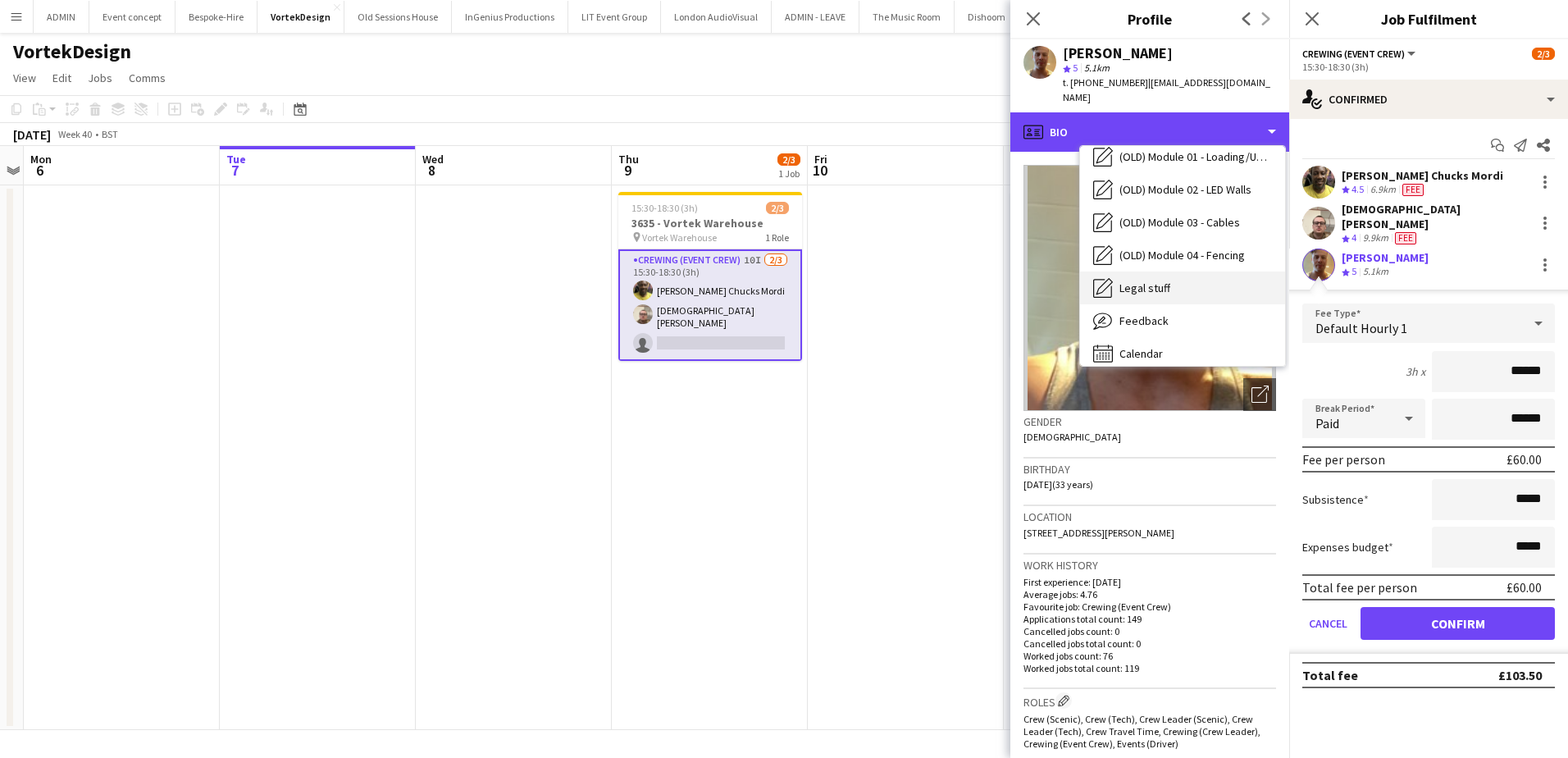
scroll to position [548, 0]
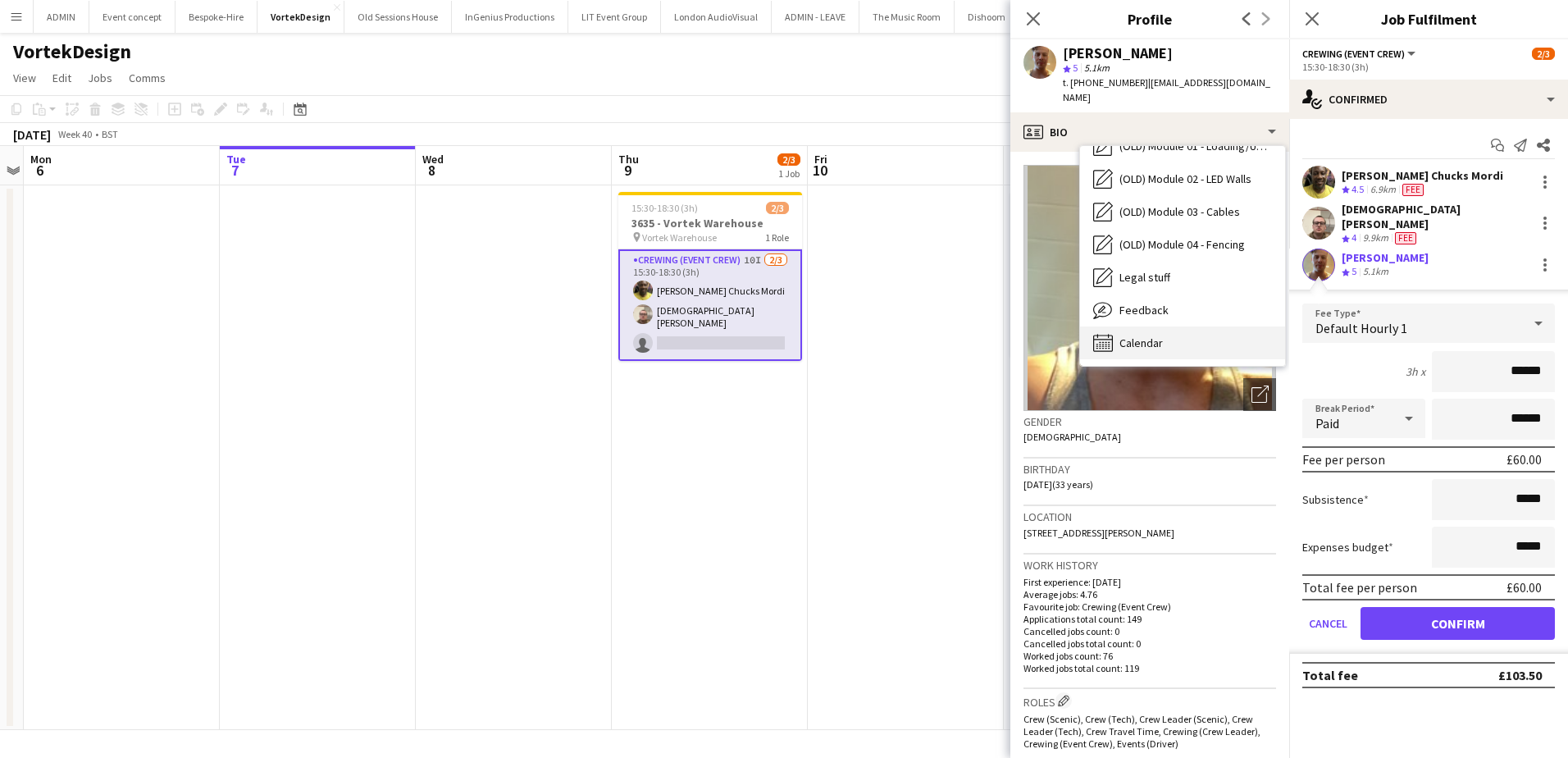
click at [1173, 327] on div "Calendar Calendar" at bounding box center [1182, 343] width 205 height 33
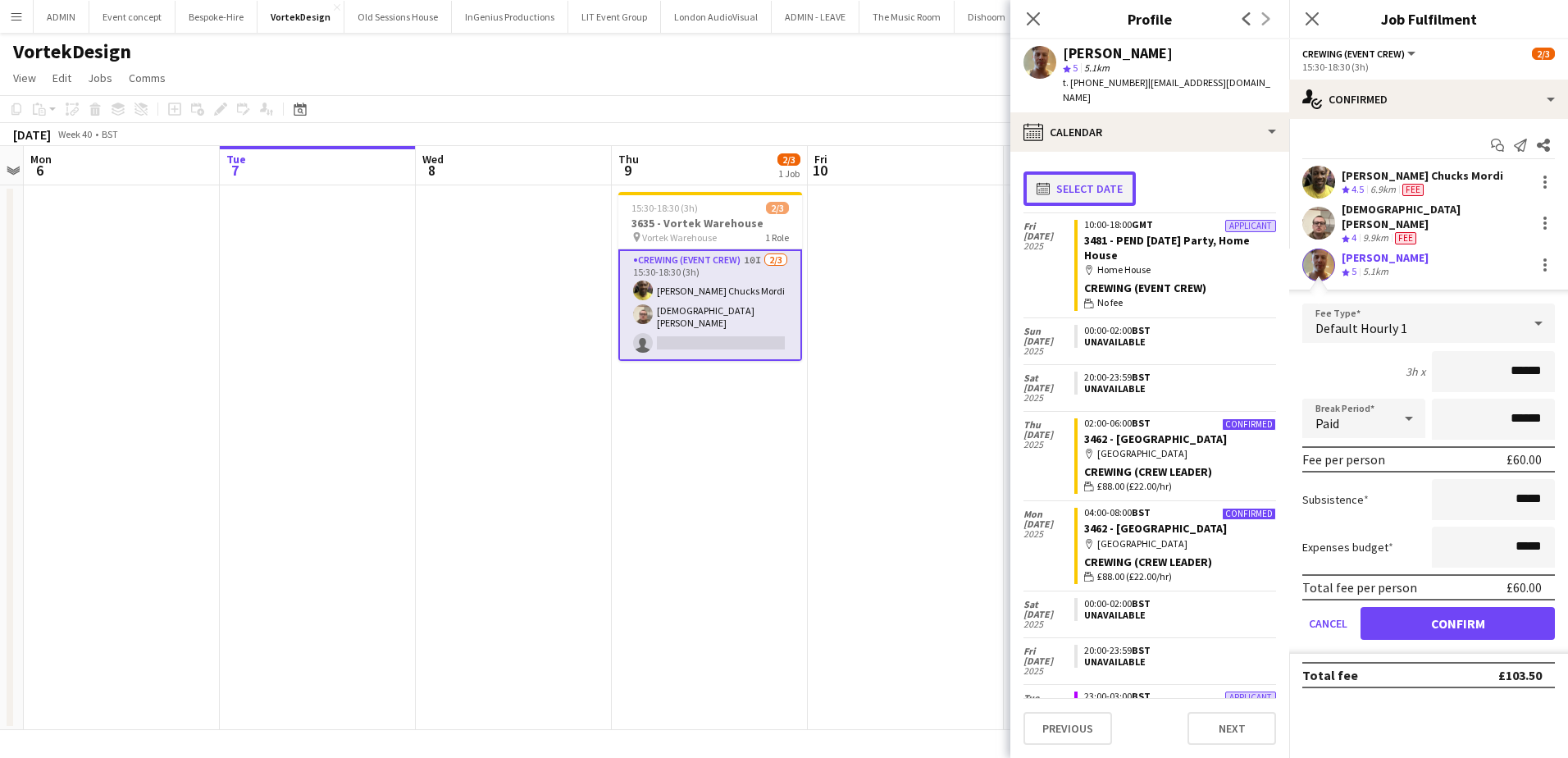
click at [1058, 171] on button "calendar-full Select date" at bounding box center [1079, 188] width 112 height 35
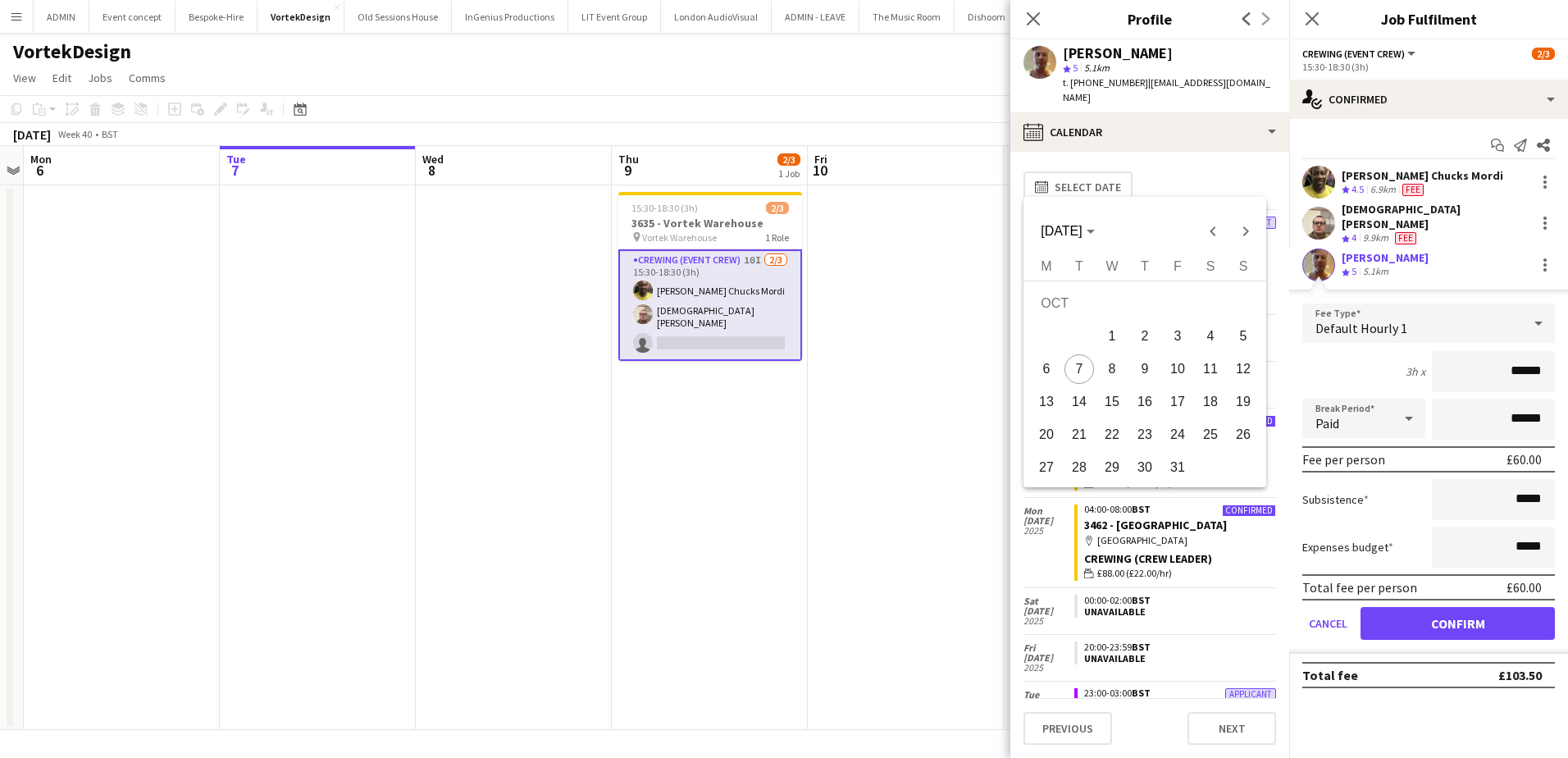
click at [1176, 367] on span "10" at bounding box center [1177, 369] width 30 height 30
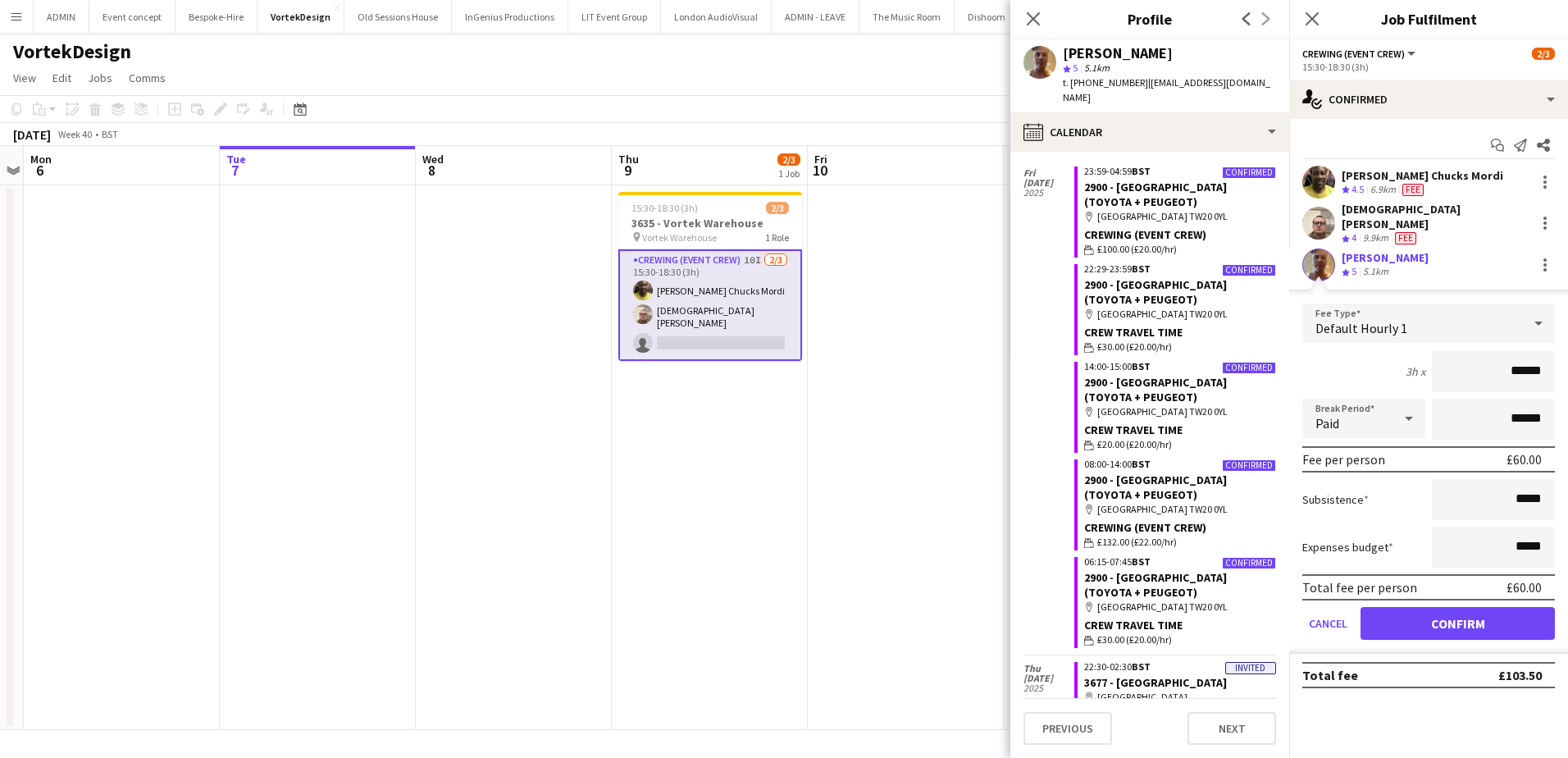
scroll to position [0, 0]
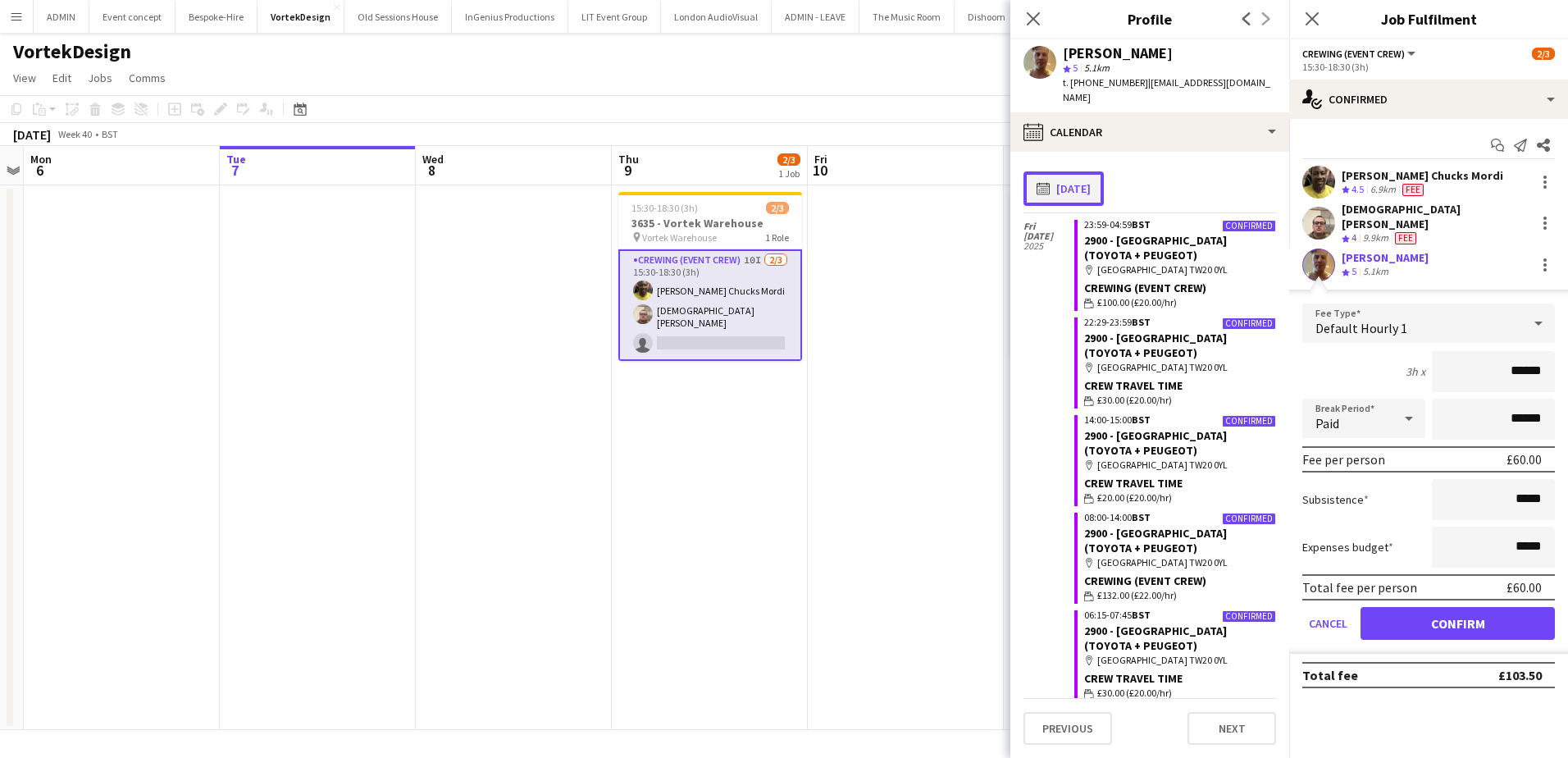
click at [1075, 171] on button "calendar-full 10-10-2025" at bounding box center [1064, 188] width 81 height 35
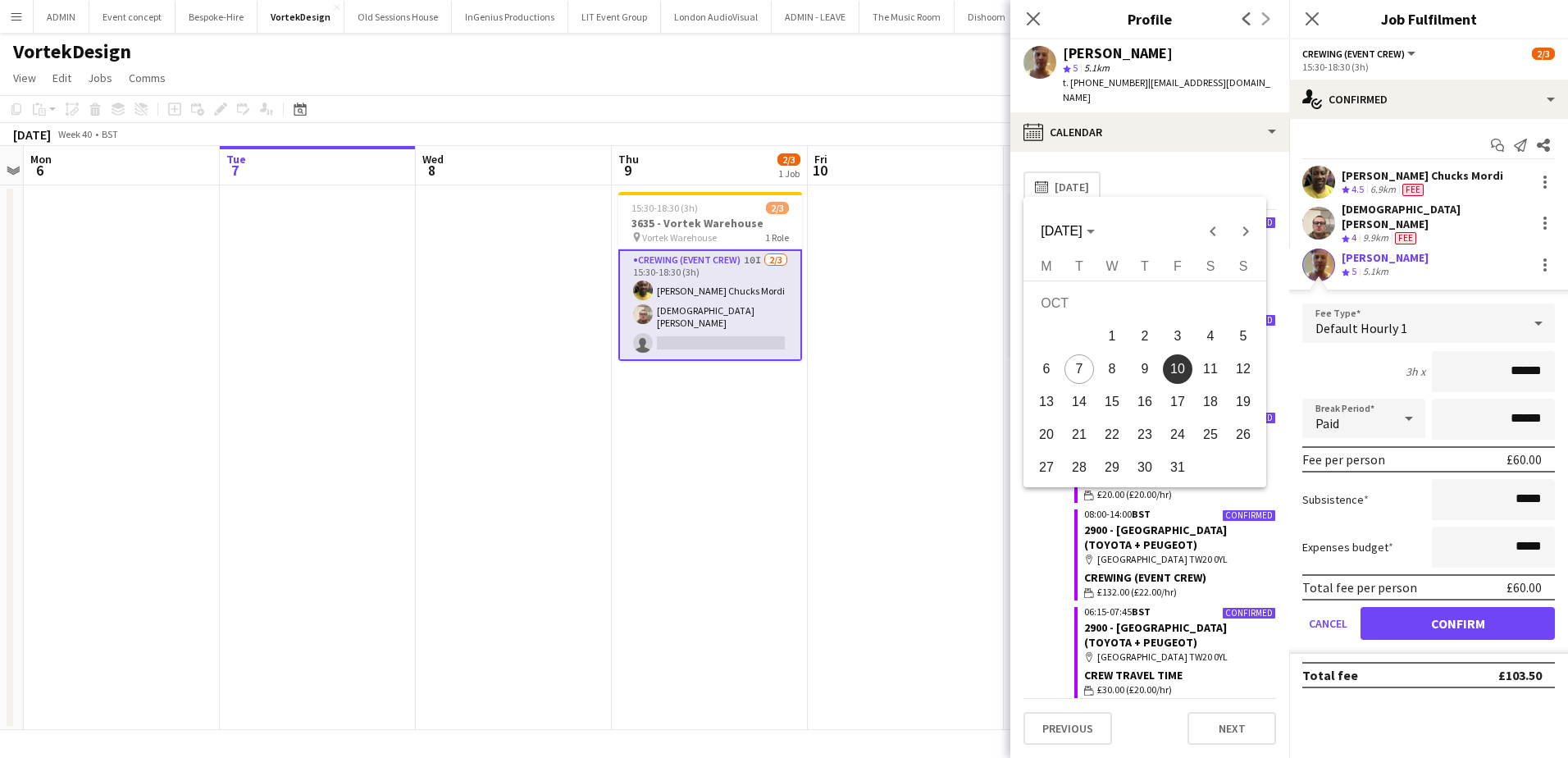
click at [1240, 370] on span "12" at bounding box center [1243, 369] width 30 height 30
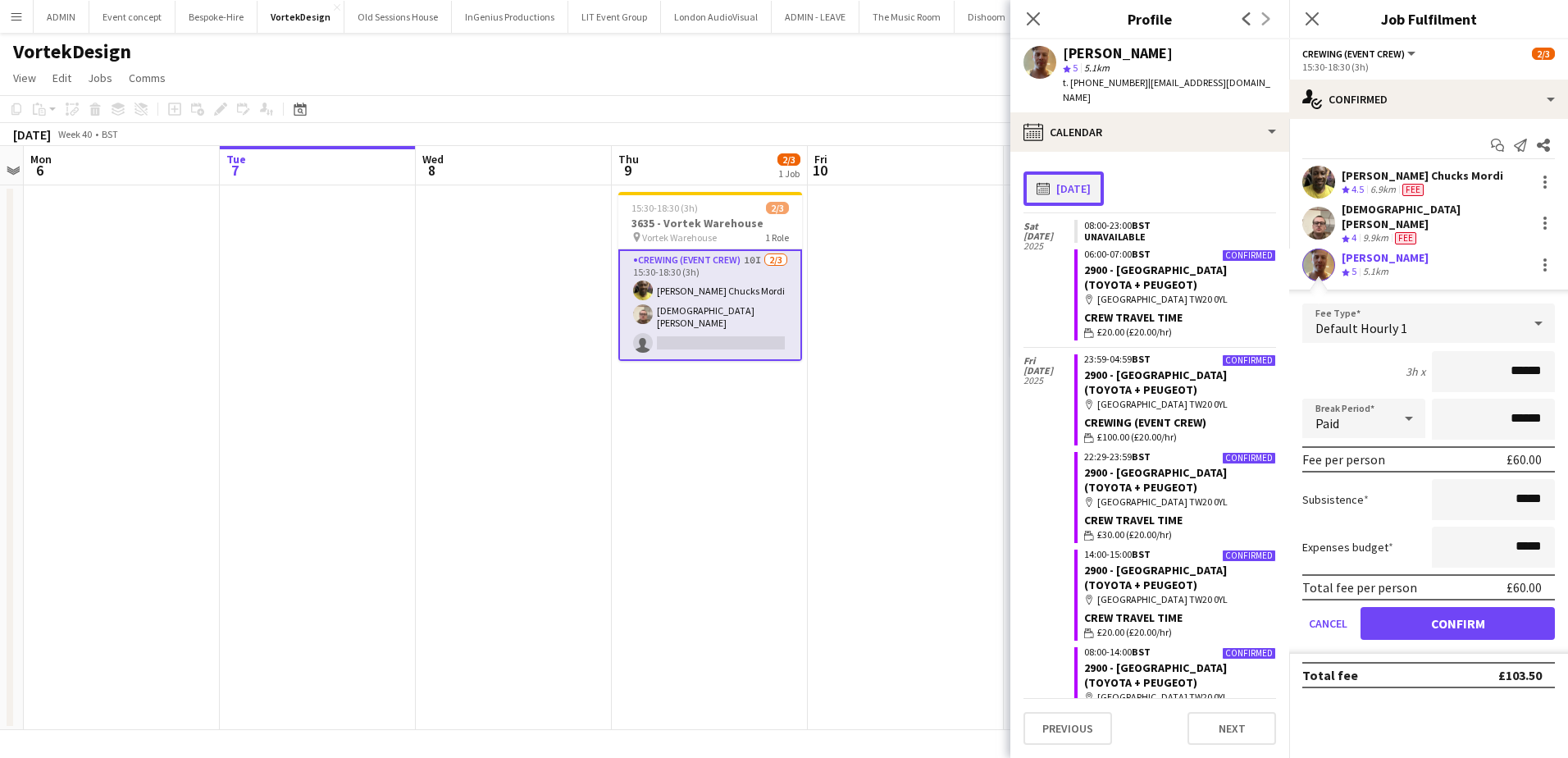
click at [1102, 187] on button "calendar-full 12-10-2025" at bounding box center [1064, 188] width 81 height 35
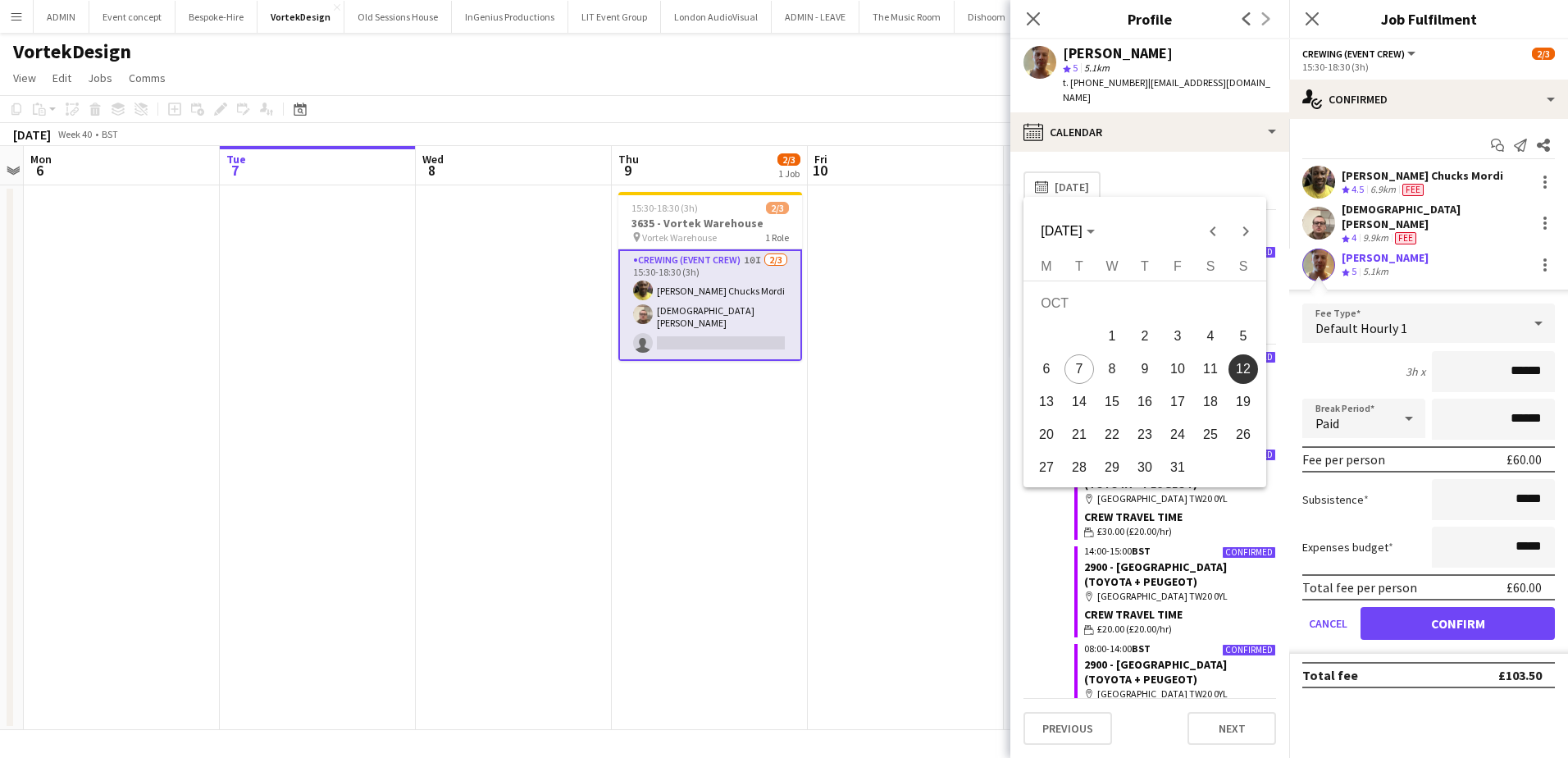
click at [1052, 403] on span "13" at bounding box center [1046, 402] width 30 height 30
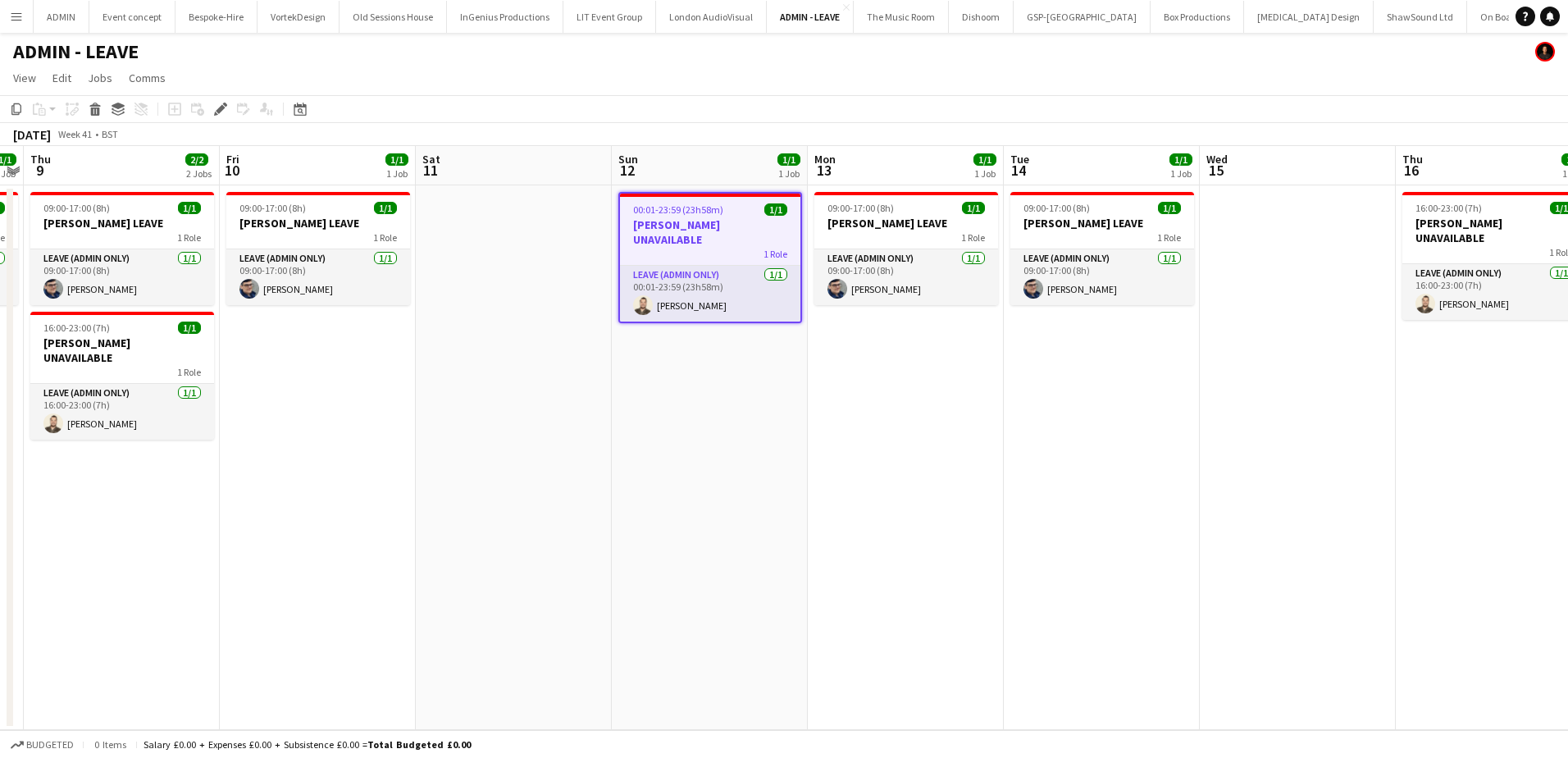
click at [680, 222] on h3 "[PERSON_NAME] UNAVAILABLE" at bounding box center [710, 232] width 181 height 30
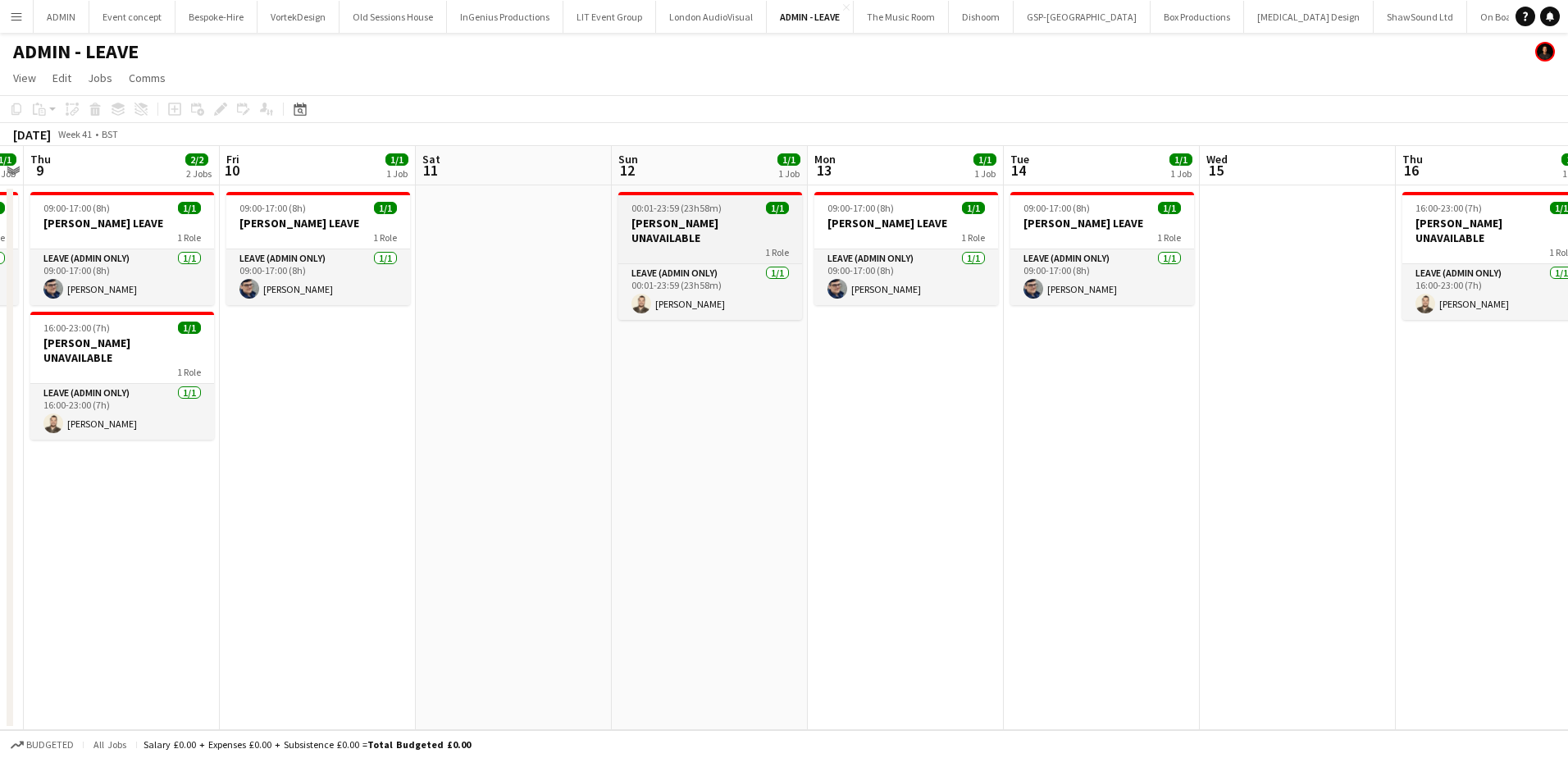
click at [652, 202] on span "00:01-23:59 (23h58m)" at bounding box center [676, 208] width 90 height 12
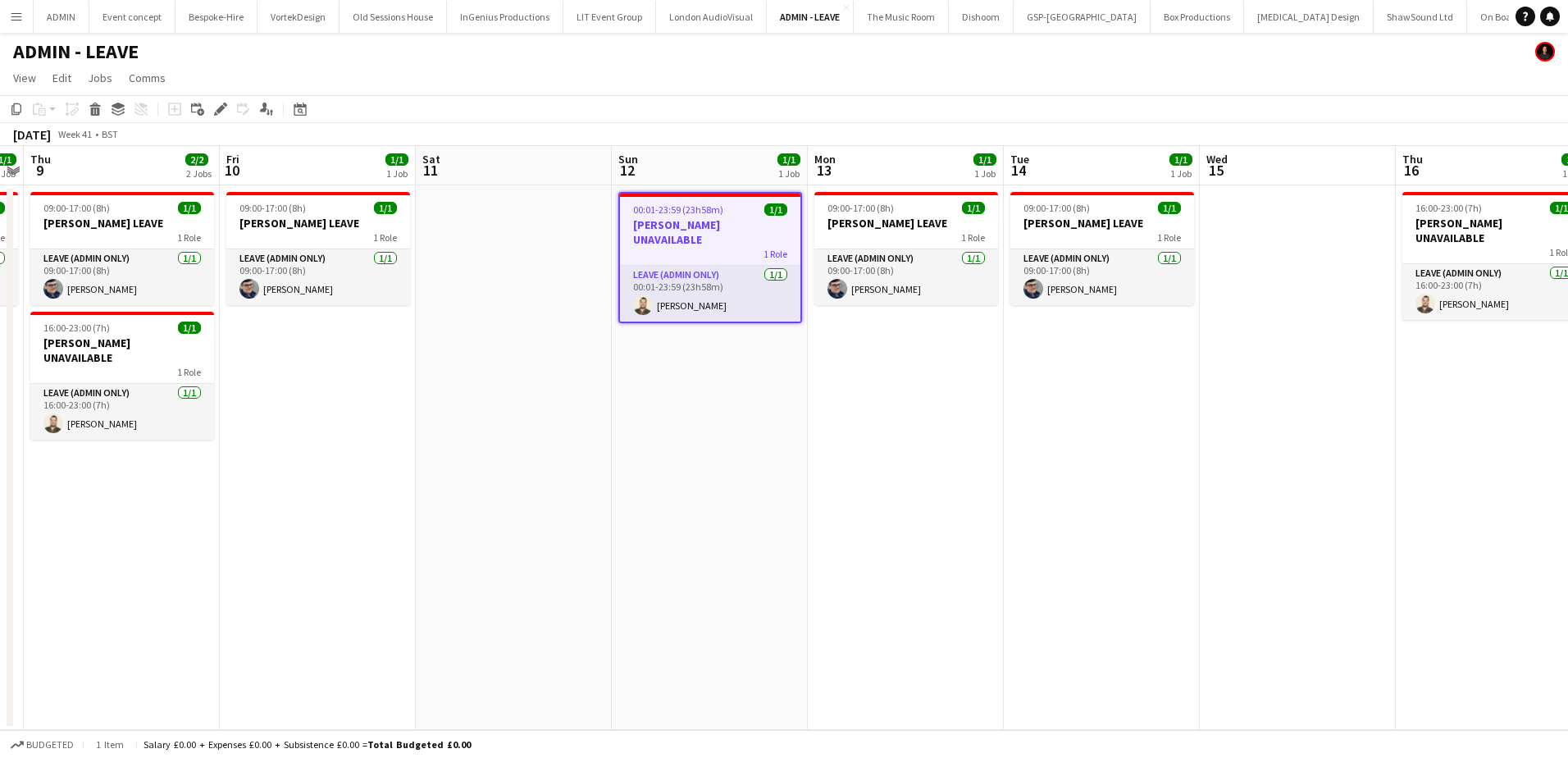
click at [541, 238] on app-date-cell at bounding box center [514, 457] width 196 height 545
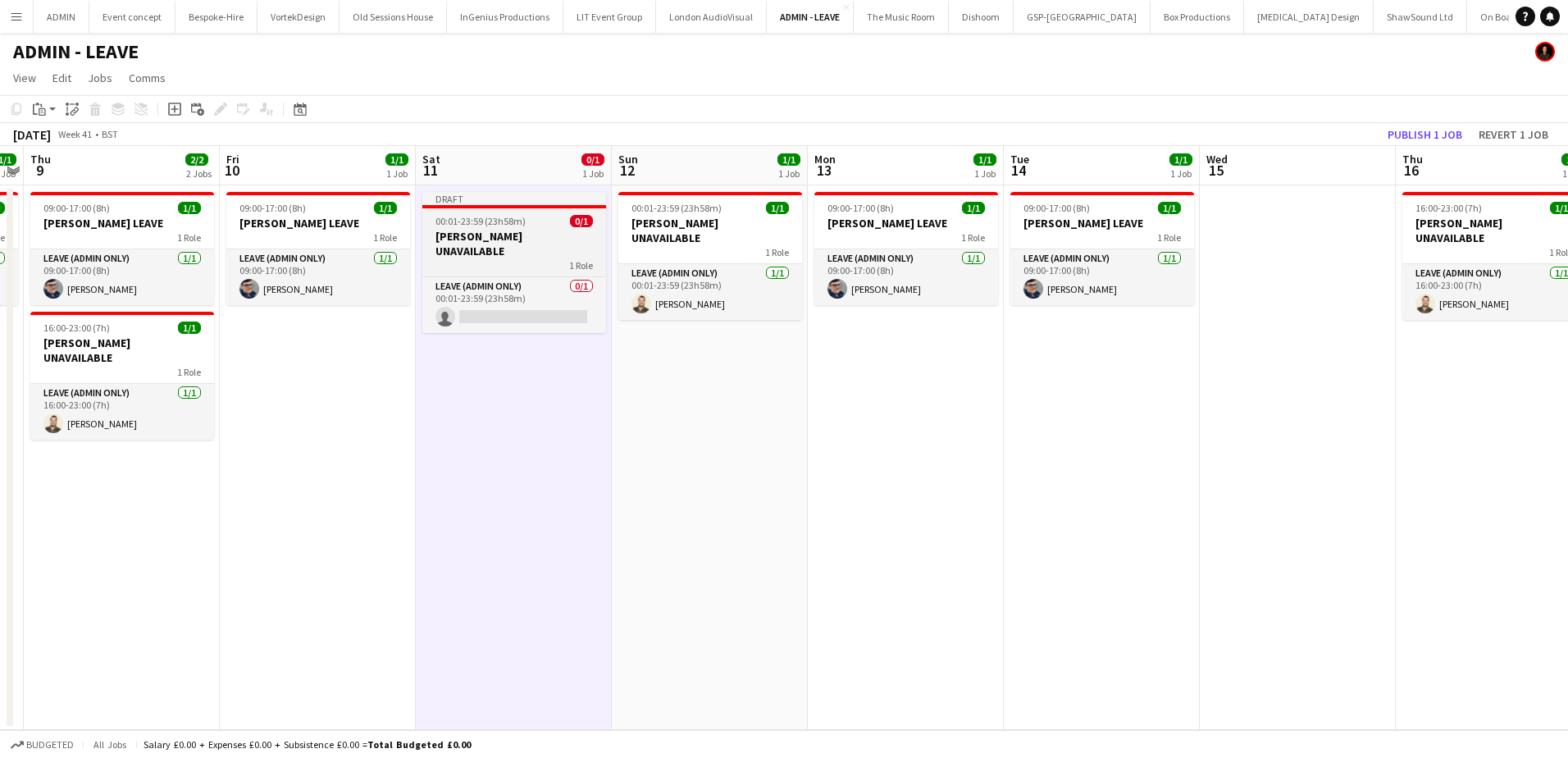
click at [523, 234] on h3 "[PERSON_NAME] UNAVAILABLE" at bounding box center [514, 243] width 184 height 30
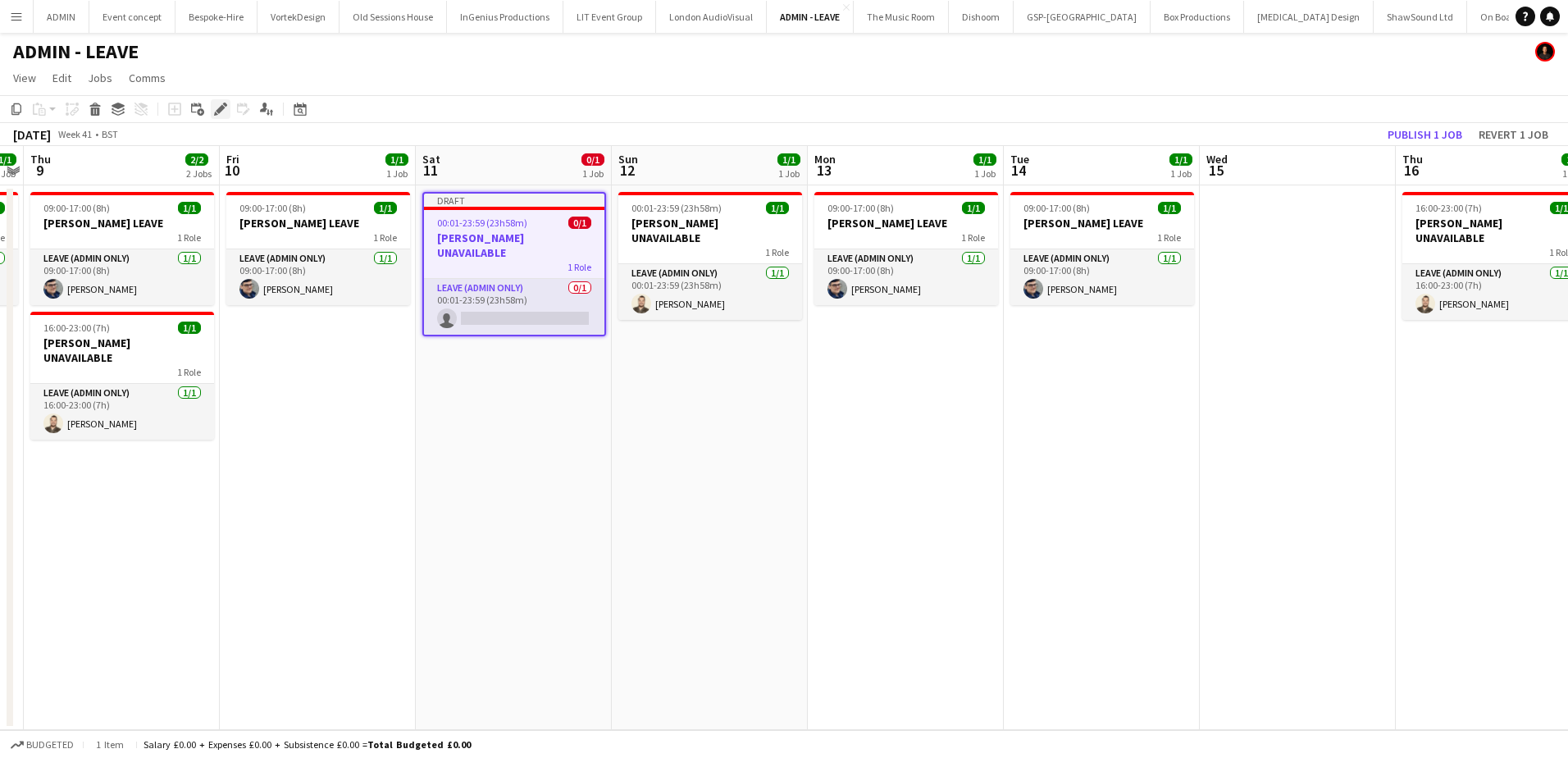
click at [218, 114] on icon "Edit" at bounding box center [221, 110] width 13 height 13
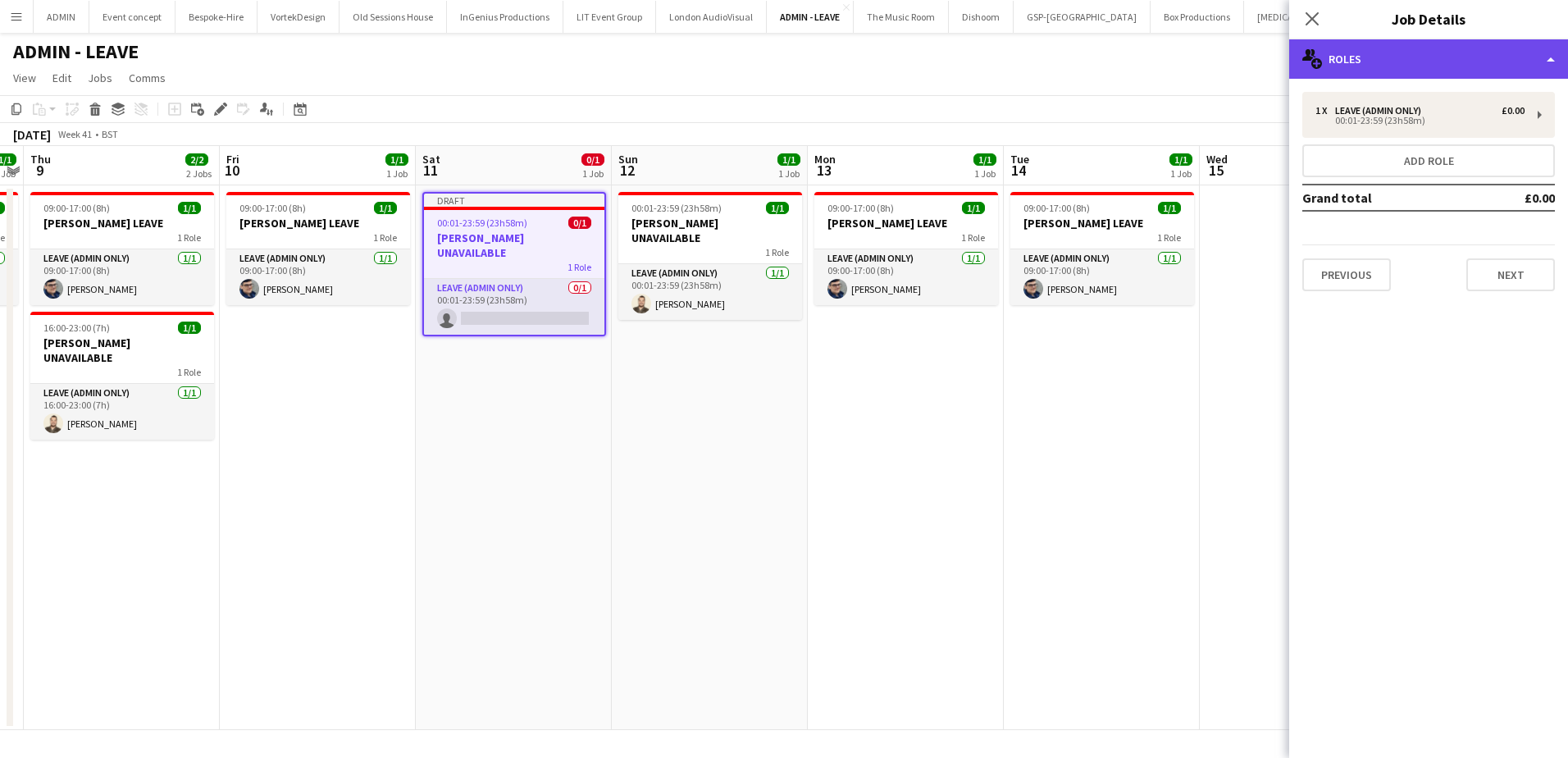
click at [1388, 57] on div "multiple-users-add Roles" at bounding box center [1429, 59] width 279 height 39
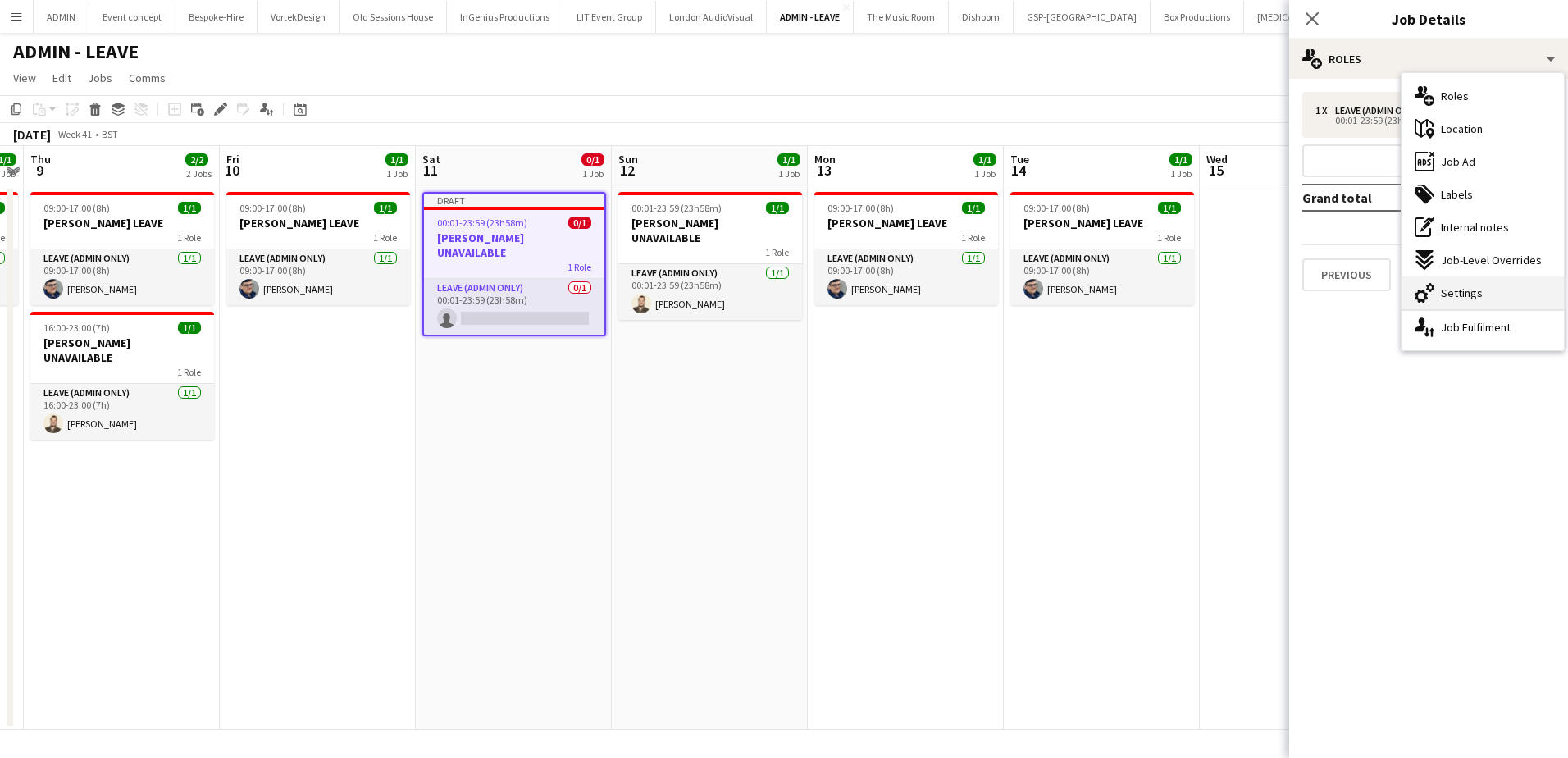
click at [1461, 288] on span "Settings" at bounding box center [1462, 292] width 42 height 14
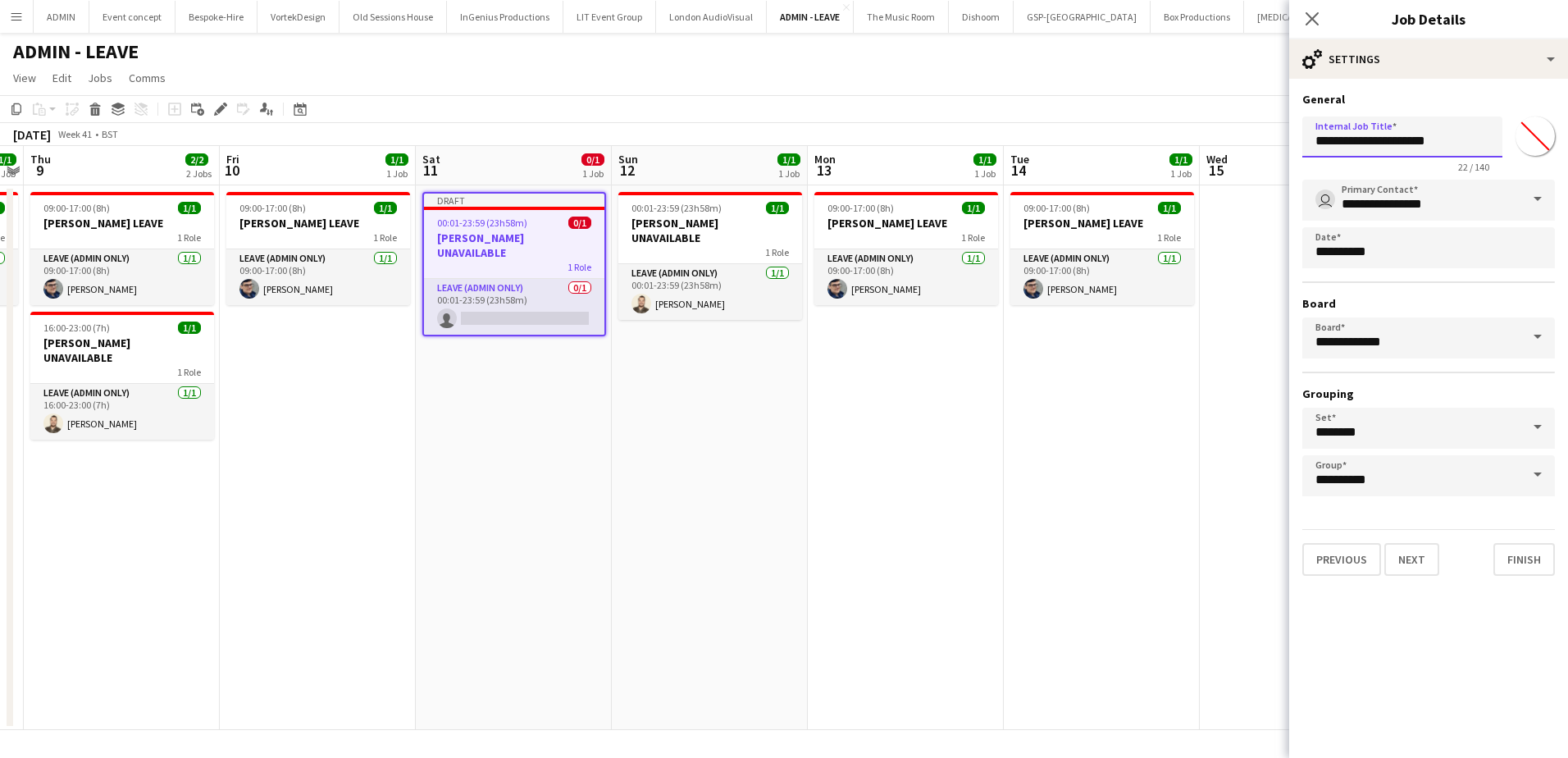
drag, startPoint x: 1370, startPoint y: 142, endPoint x: 1294, endPoint y: 143, distance: 76.0
click at [1294, 143] on form "**********" at bounding box center [1429, 334] width 279 height 484
type input "**********"
click at [636, 349] on app-date-cell "00:01-23:59 (23h58m) 1/1 Chris Lane UNAVAILABLE 1 Role Leave (admin only) 1/1 0…" at bounding box center [710, 457] width 196 height 545
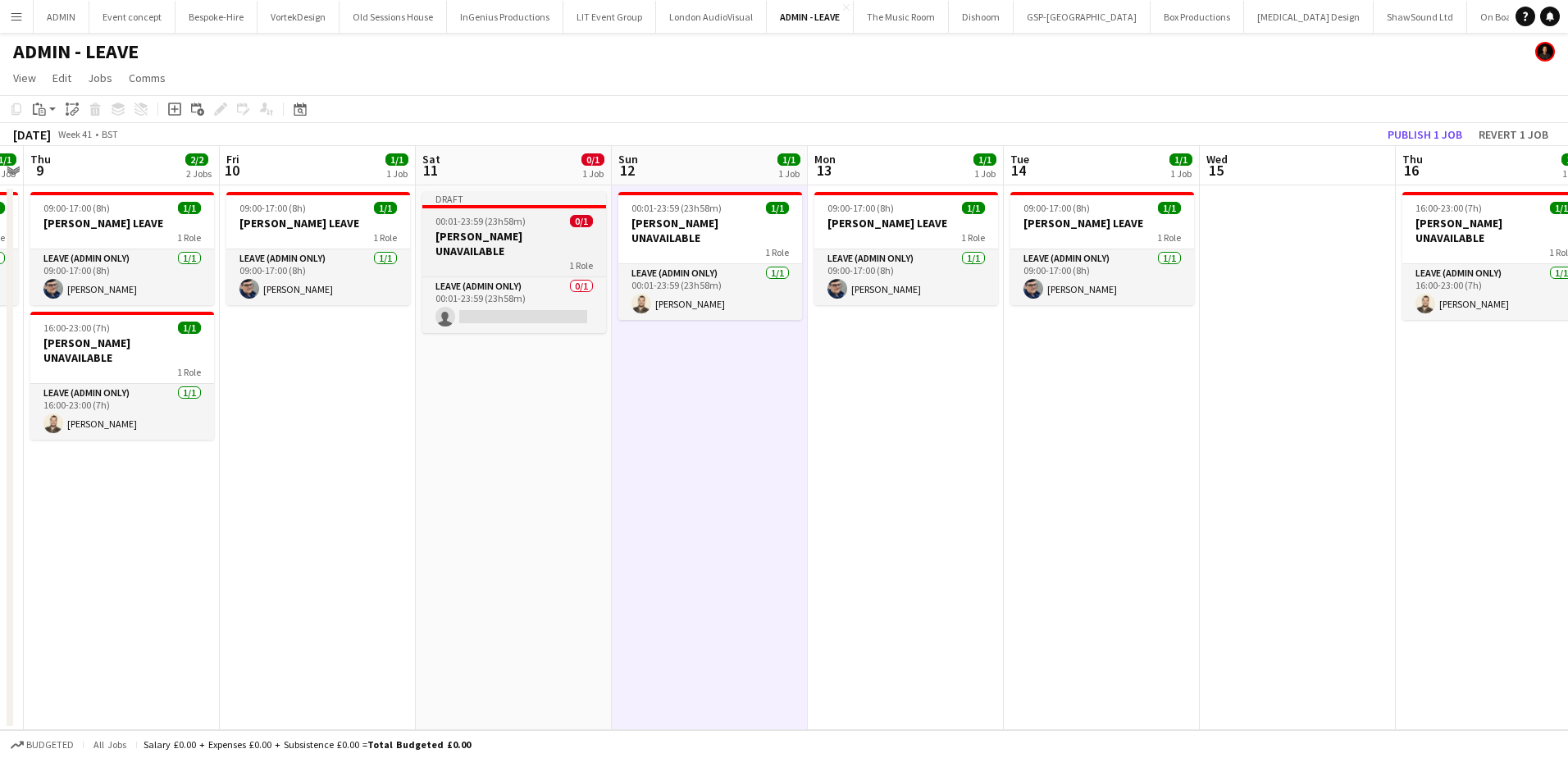
click at [476, 238] on h3 "Jason UNAVAILABLE" at bounding box center [514, 243] width 184 height 30
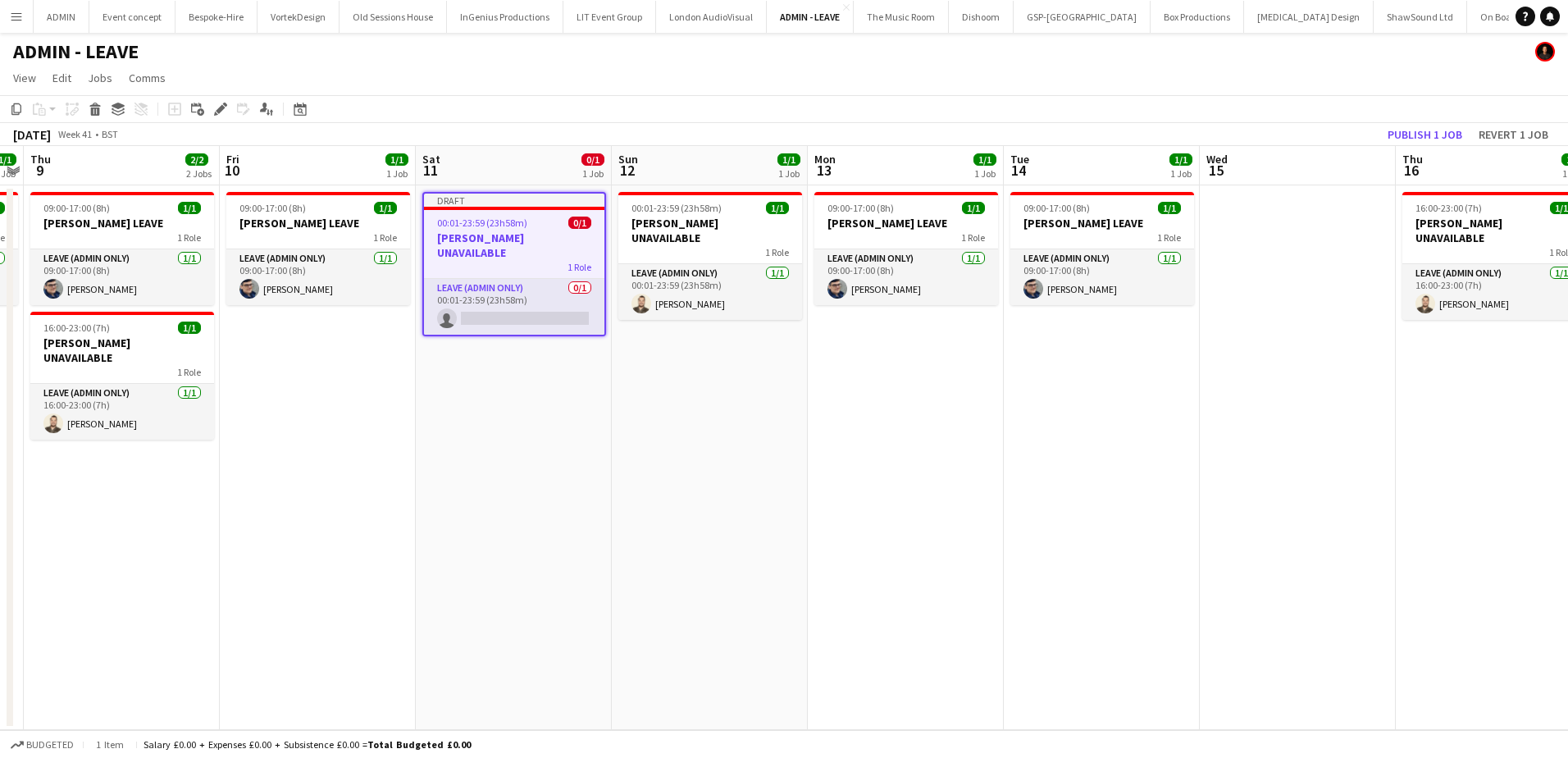
click at [691, 366] on app-date-cell "00:01-23:59 (23h58m) 1/1 Chris Lane UNAVAILABLE 1 Role Leave (admin only) 1/1 0…" at bounding box center [710, 457] width 196 height 545
click at [674, 350] on app-date-cell "00:01-23:59 (23h58m) 1/1 Chris Lane UNAVAILABLE 1 Role Leave (admin only) 1/1 0…" at bounding box center [710, 457] width 196 height 545
click at [674, 346] on app-date-cell "00:01-23:59 (23h58m) 1/1 Chris Lane UNAVAILABLE 1 Role Leave (admin only) 1/1 0…" at bounding box center [710, 457] width 196 height 545
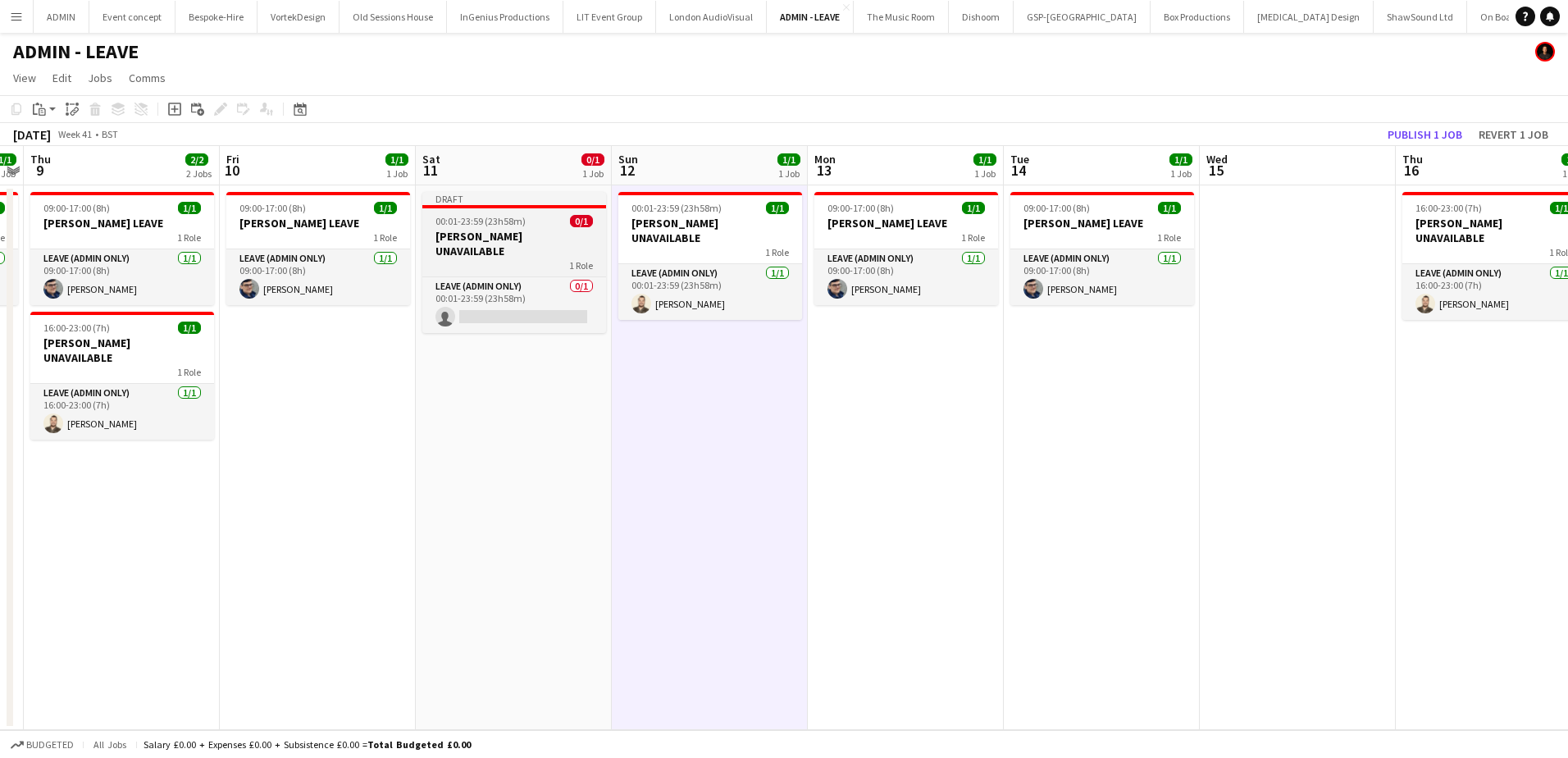
click at [480, 214] on app-job-card "Draft 00:01-23:59 (23h58m) 0/1 Jason UNAVAILABLE 1 Role Leave (admin only) 0/1 …" at bounding box center [514, 262] width 184 height 141
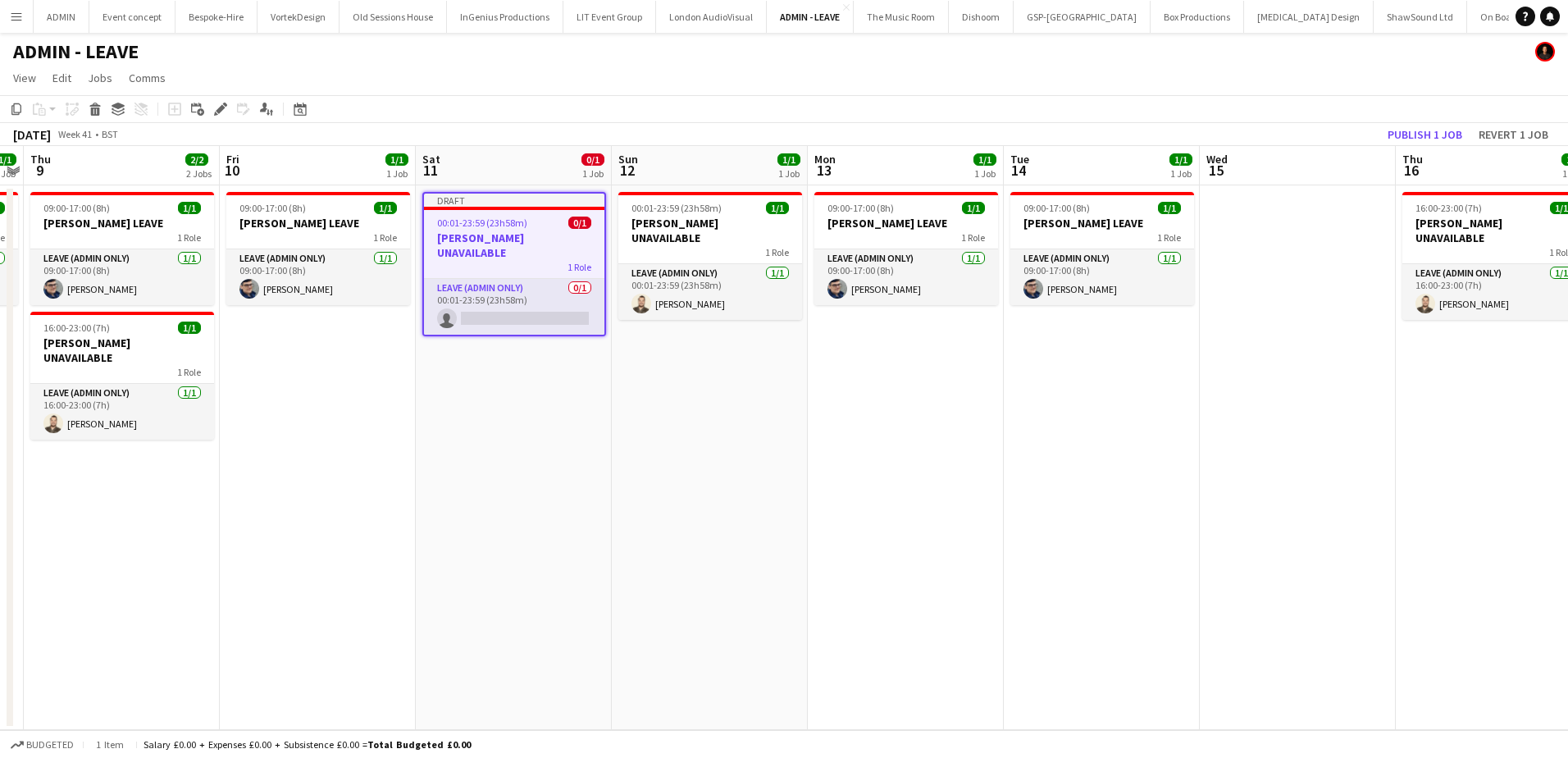
click at [699, 373] on app-date-cell "00:01-23:59 (23h58m) 1/1 Chris Lane UNAVAILABLE 1 Role Leave (admin only) 1/1 0…" at bounding box center [710, 457] width 196 height 545
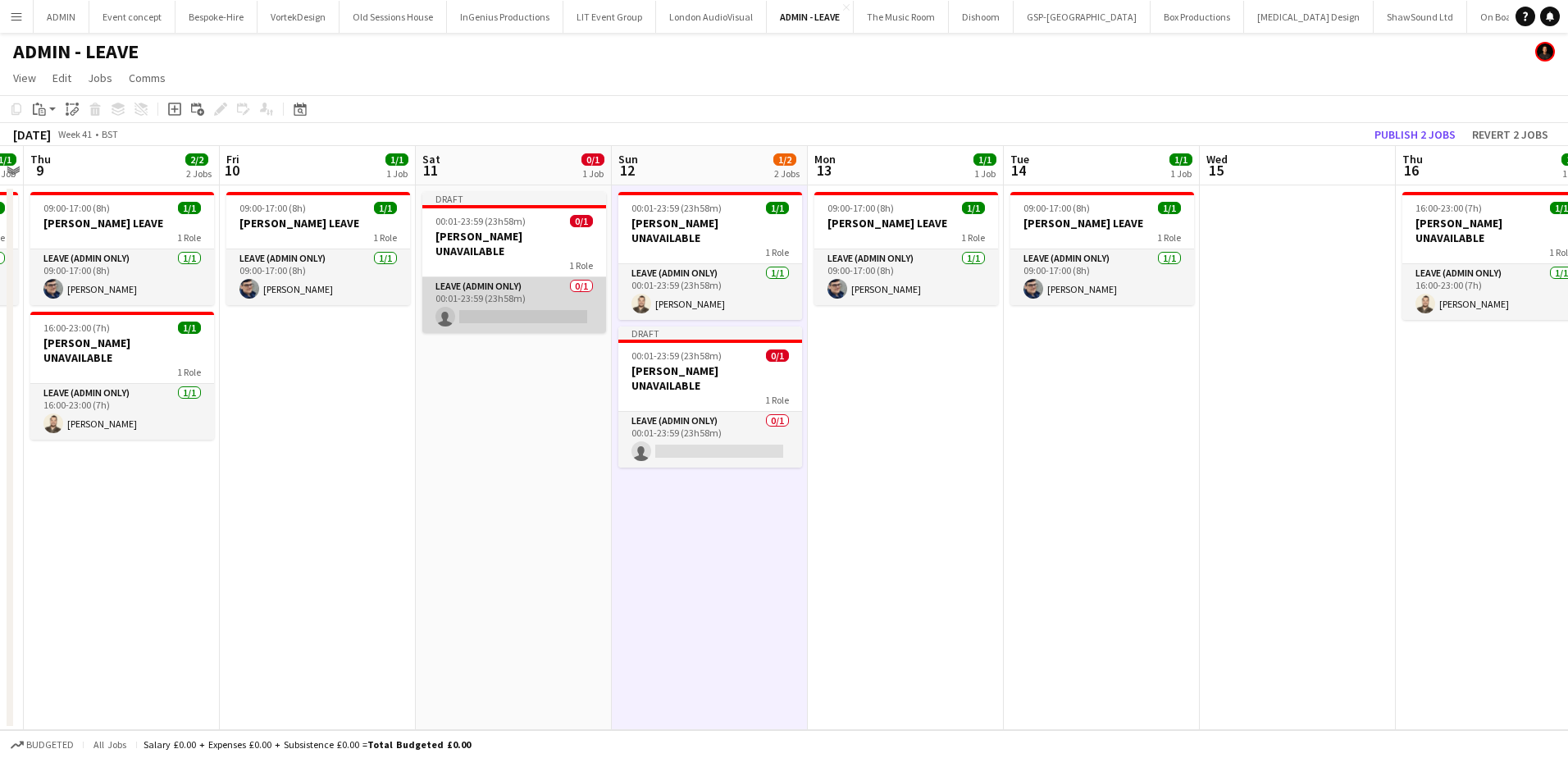
click at [499, 289] on app-card-role "Leave (admin only) 0/1 00:01-23:59 (23h58m) single-neutral-actions" at bounding box center [514, 306] width 184 height 56
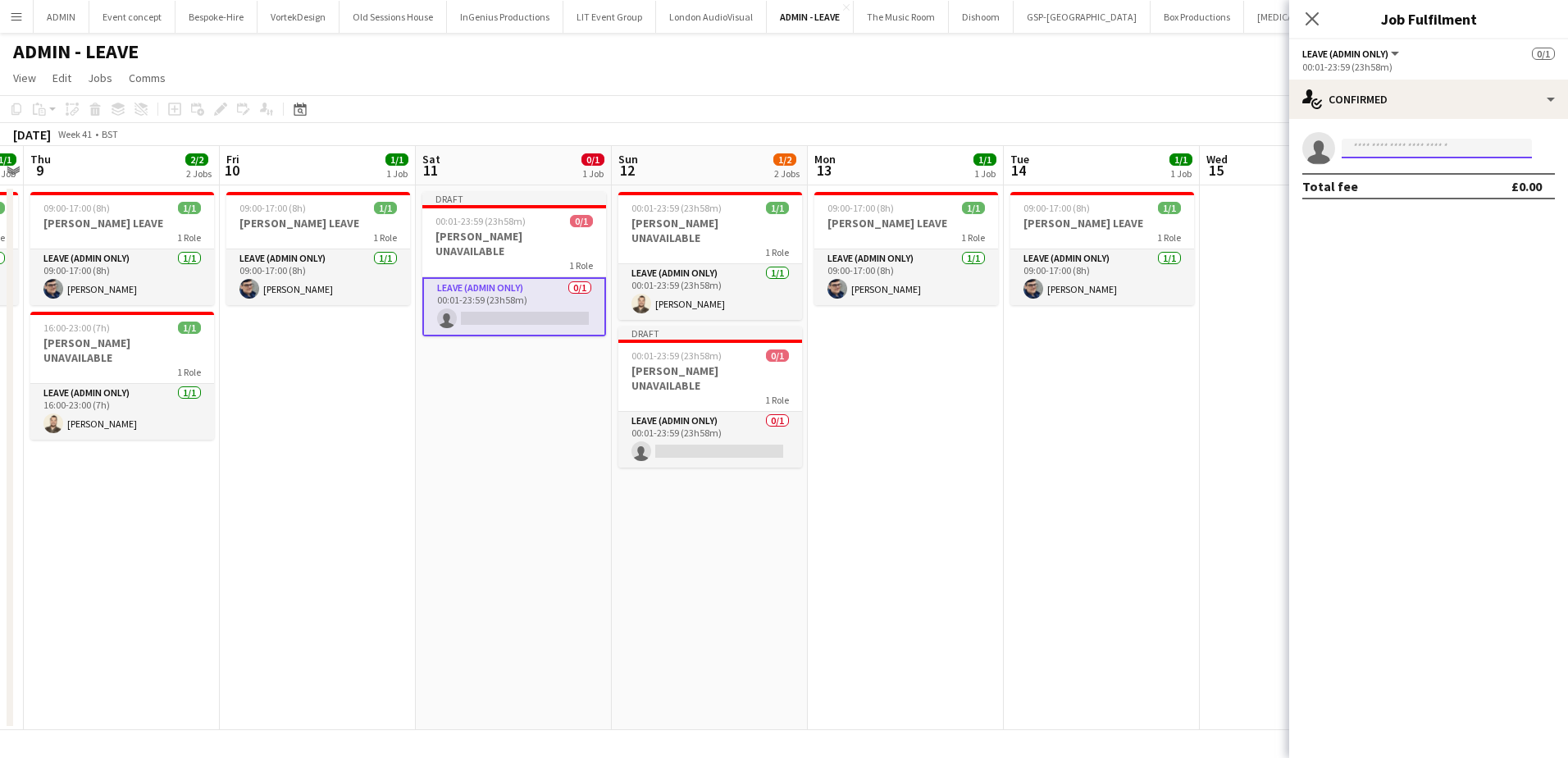
click at [1368, 151] on input at bounding box center [1436, 148] width 190 height 19
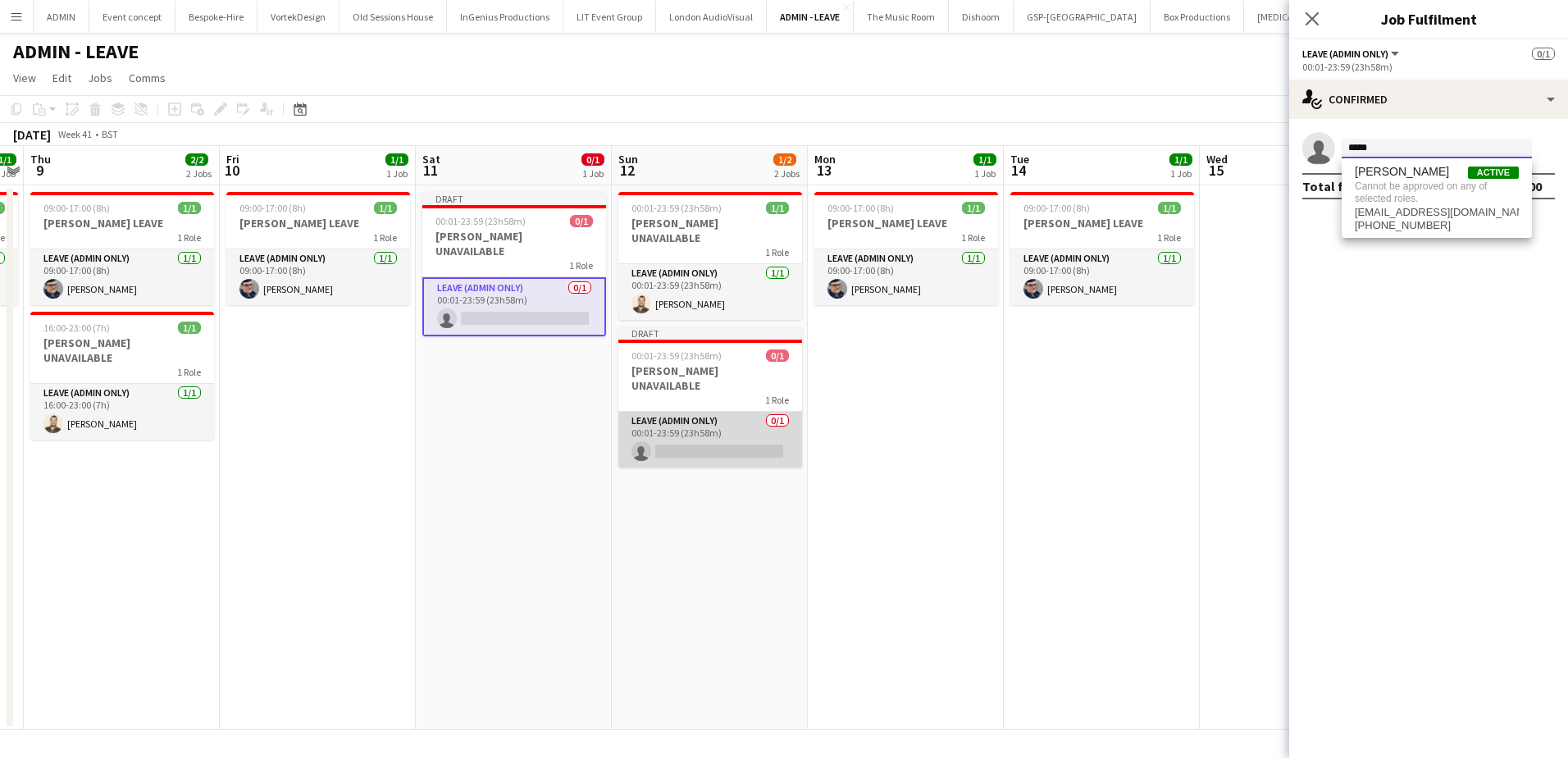
type input "*****"
click at [707, 436] on app-card-role "Leave (admin only) 0/1 00:01-23:59 (23h58m) single-neutral-actions" at bounding box center [710, 439] width 184 height 56
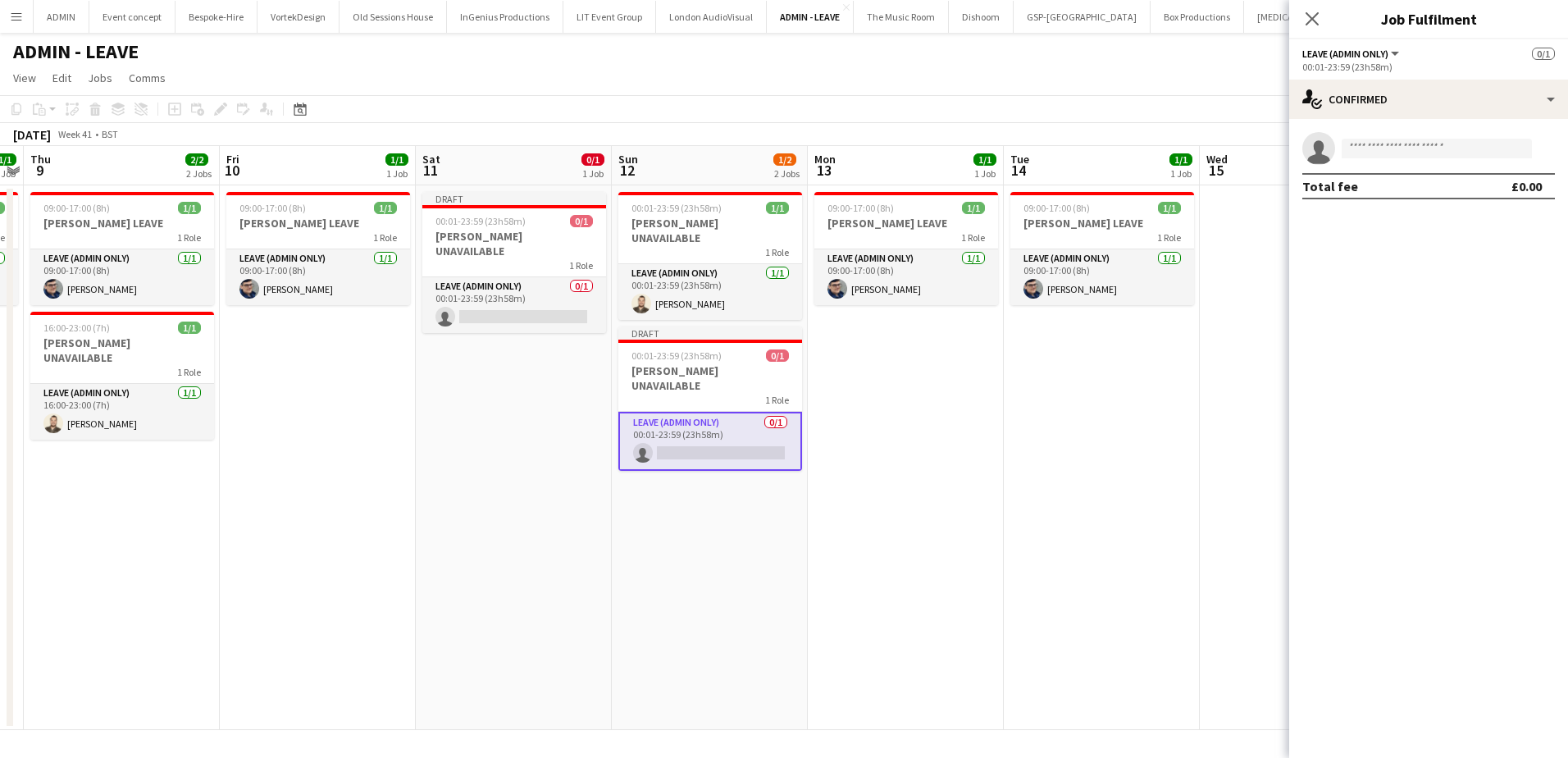
click at [708, 413] on app-card-role "Leave (admin only) 0/1 00:01-23:59 (23h58m) single-neutral-actions" at bounding box center [710, 440] width 184 height 59
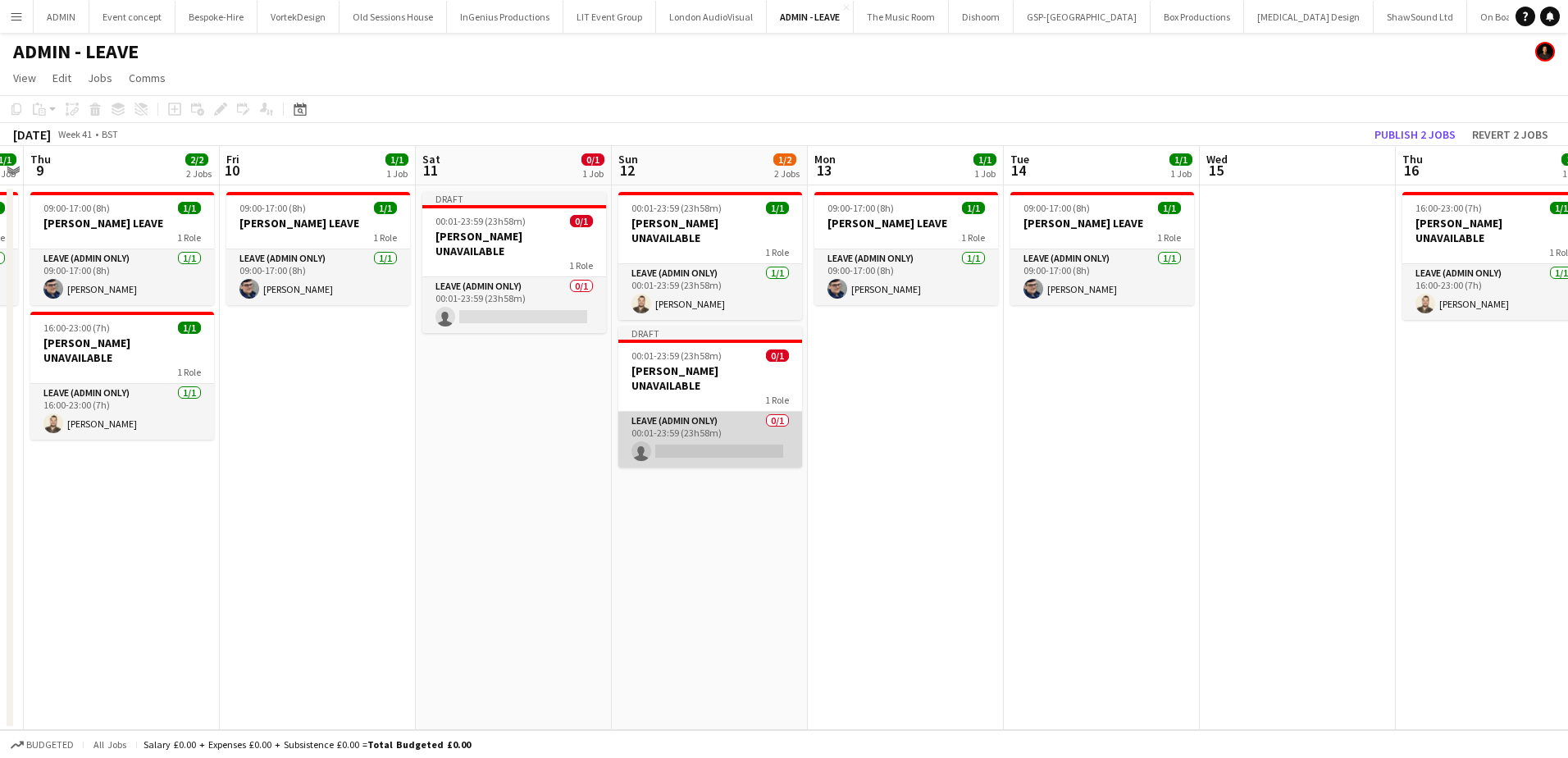
click at [725, 411] on app-card-role "Leave (admin only) 0/1 00:01-23:59 (23h58m) single-neutral-actions" at bounding box center [710, 439] width 184 height 56
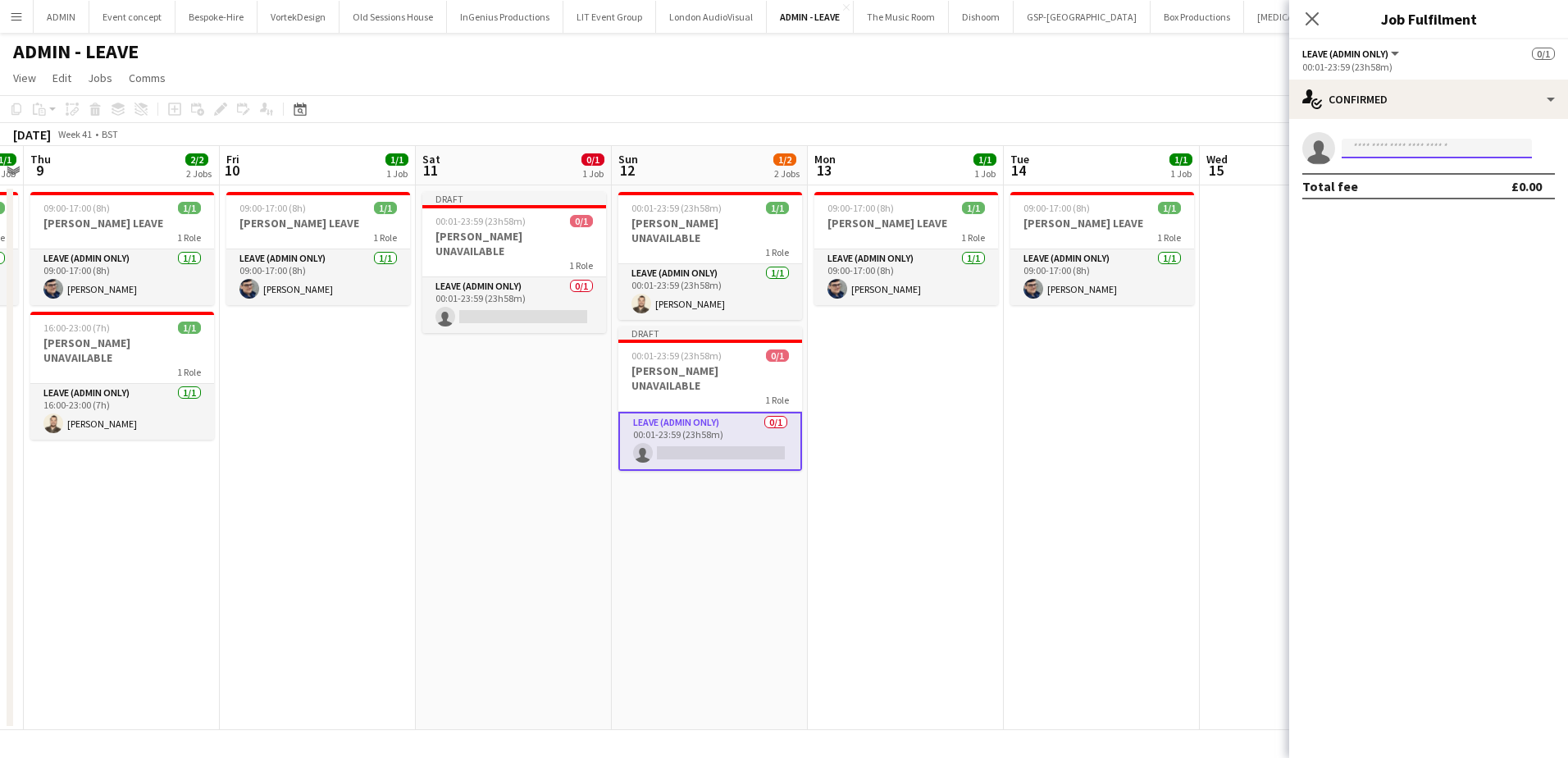
click at [1363, 152] on input at bounding box center [1436, 148] width 190 height 19
type input "*****"
click at [1365, 182] on span "aspinall.jason13@gmail.com" at bounding box center [1436, 185] width 164 height 13
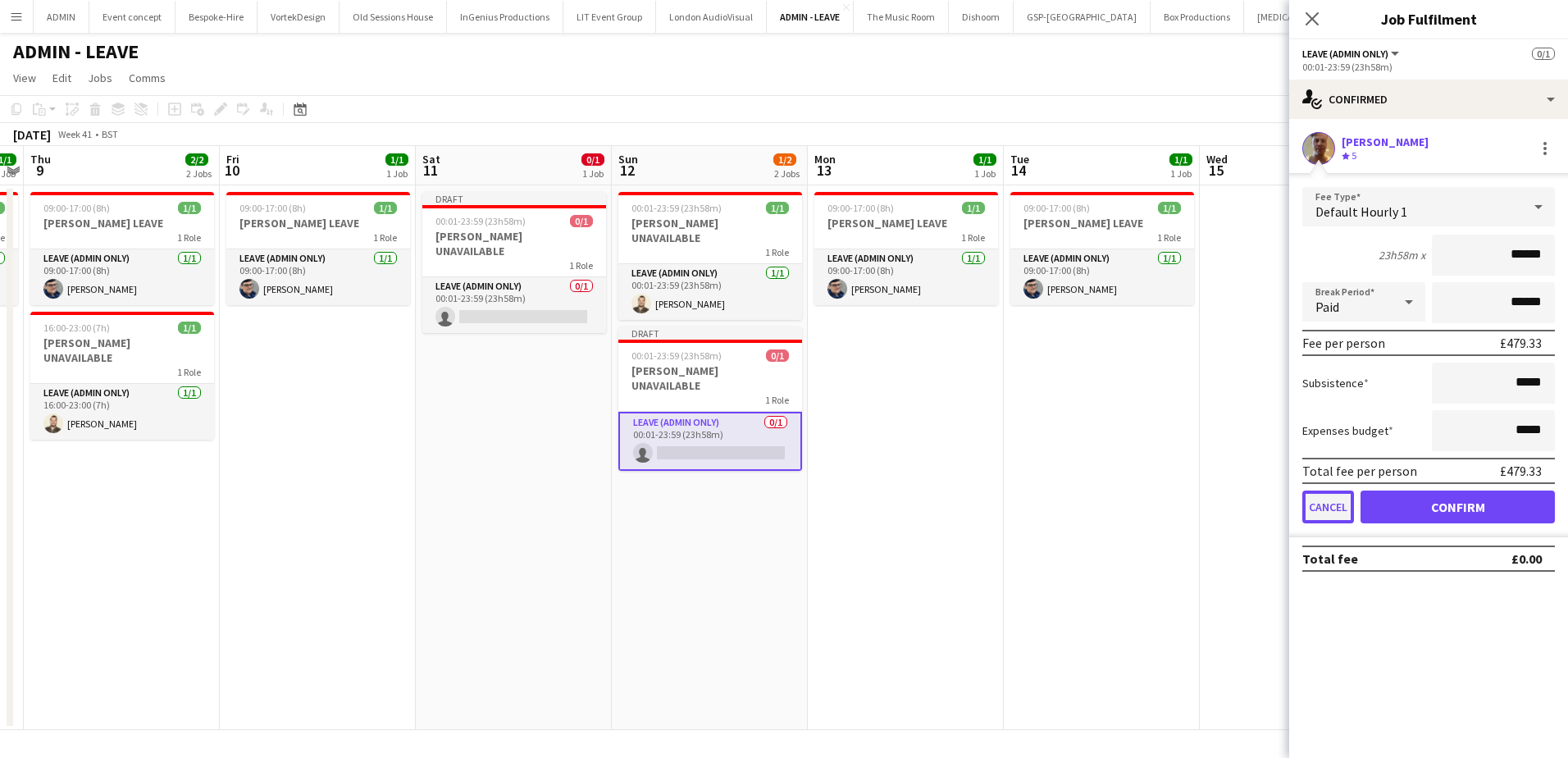
click at [1319, 501] on button "Cancel" at bounding box center [1328, 506] width 52 height 33
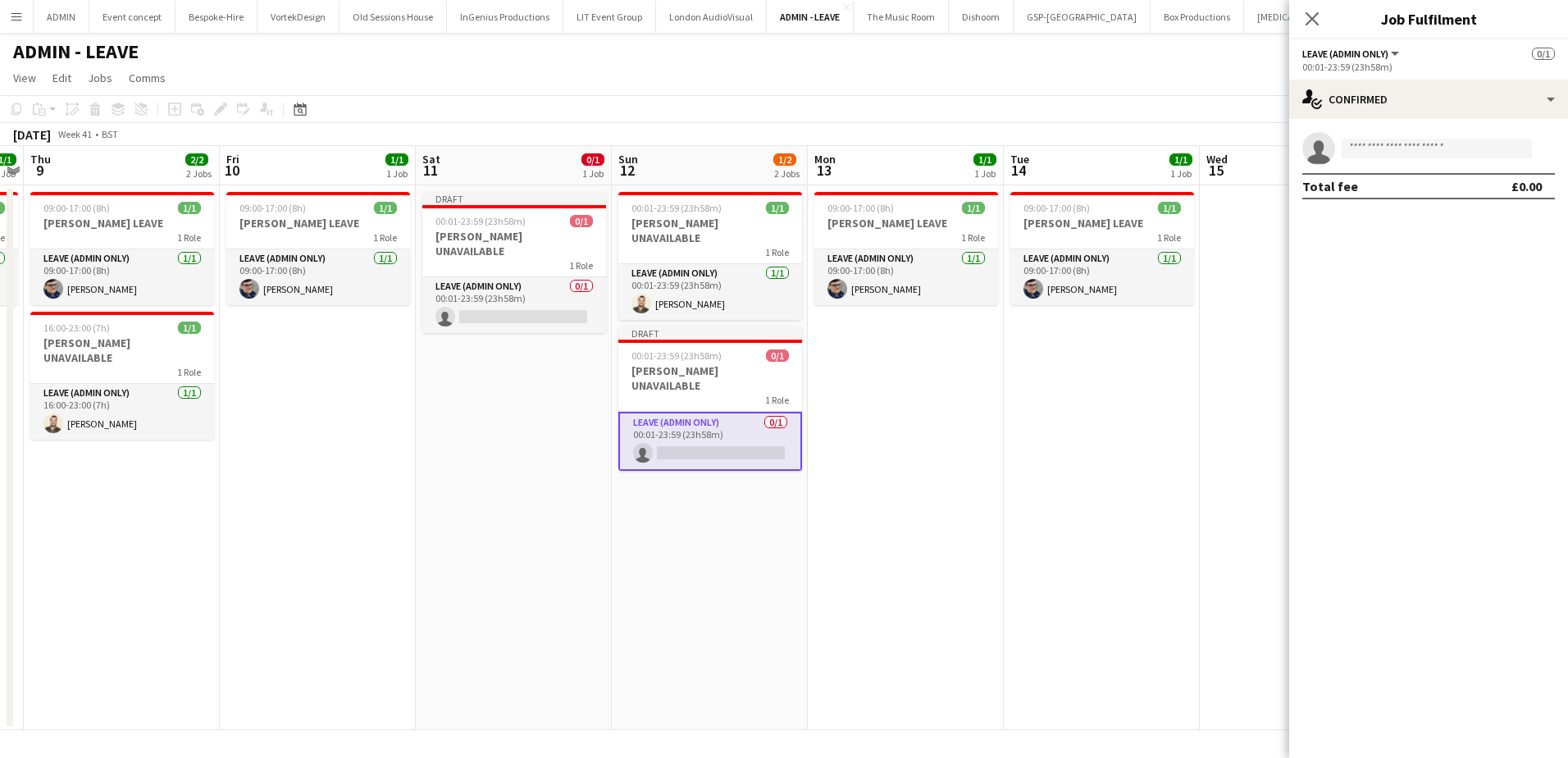
click at [1147, 409] on app-date-cell "09:00-17:00 (8h) 1/1 ANDY LEAVE 1 Role Leave (admin only) 1/1 09:00-17:00 (8h) …" at bounding box center [1102, 457] width 196 height 545
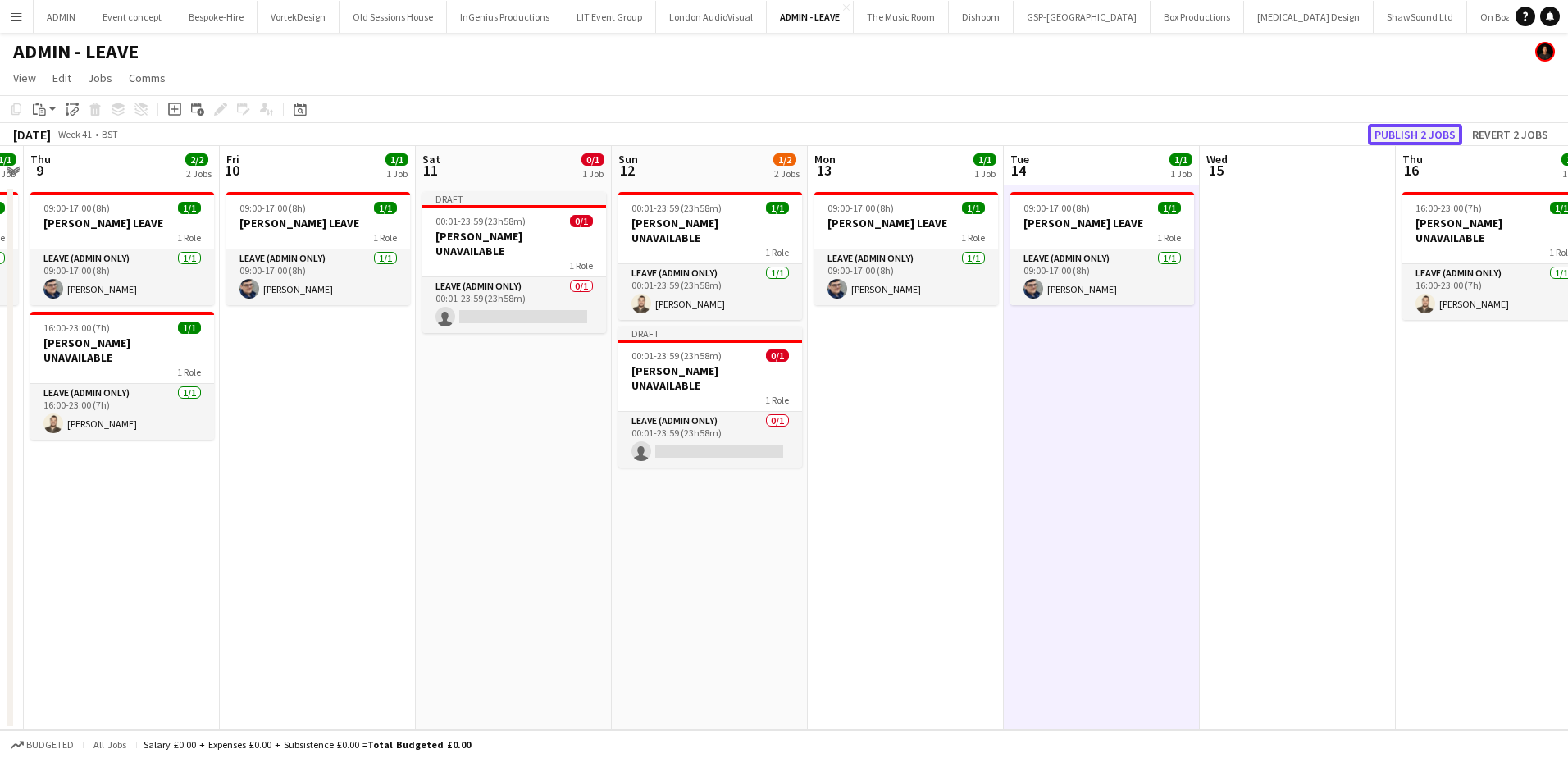
click at [1392, 132] on button "Publish 2 jobs" at bounding box center [1415, 134] width 94 height 21
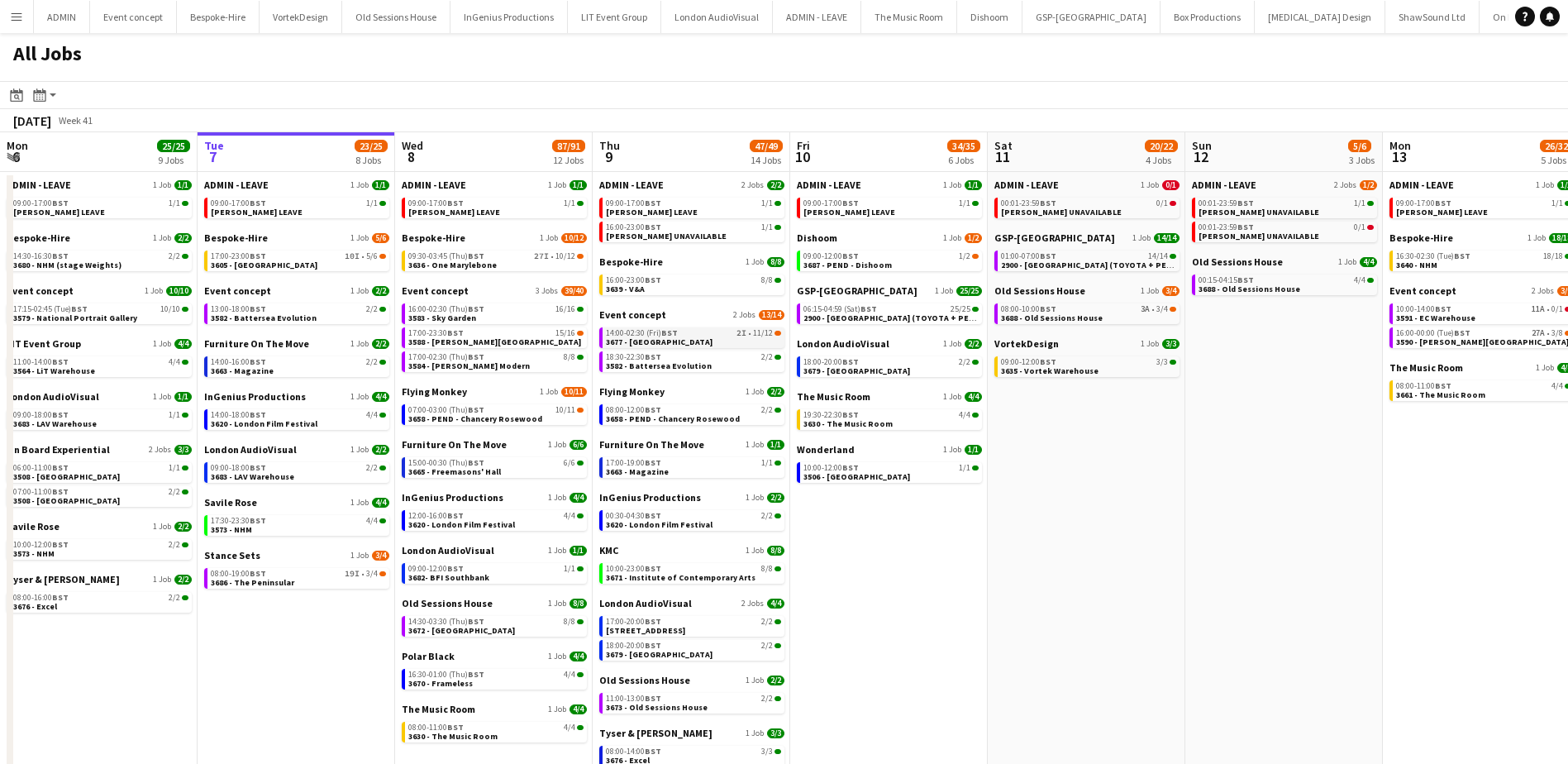
click at [713, 340] on link "14:00-02:30 (Fri) BST 2I • 11/12 3677 - [GEOGRAPHIC_DATA]" at bounding box center [693, 337] width 175 height 19
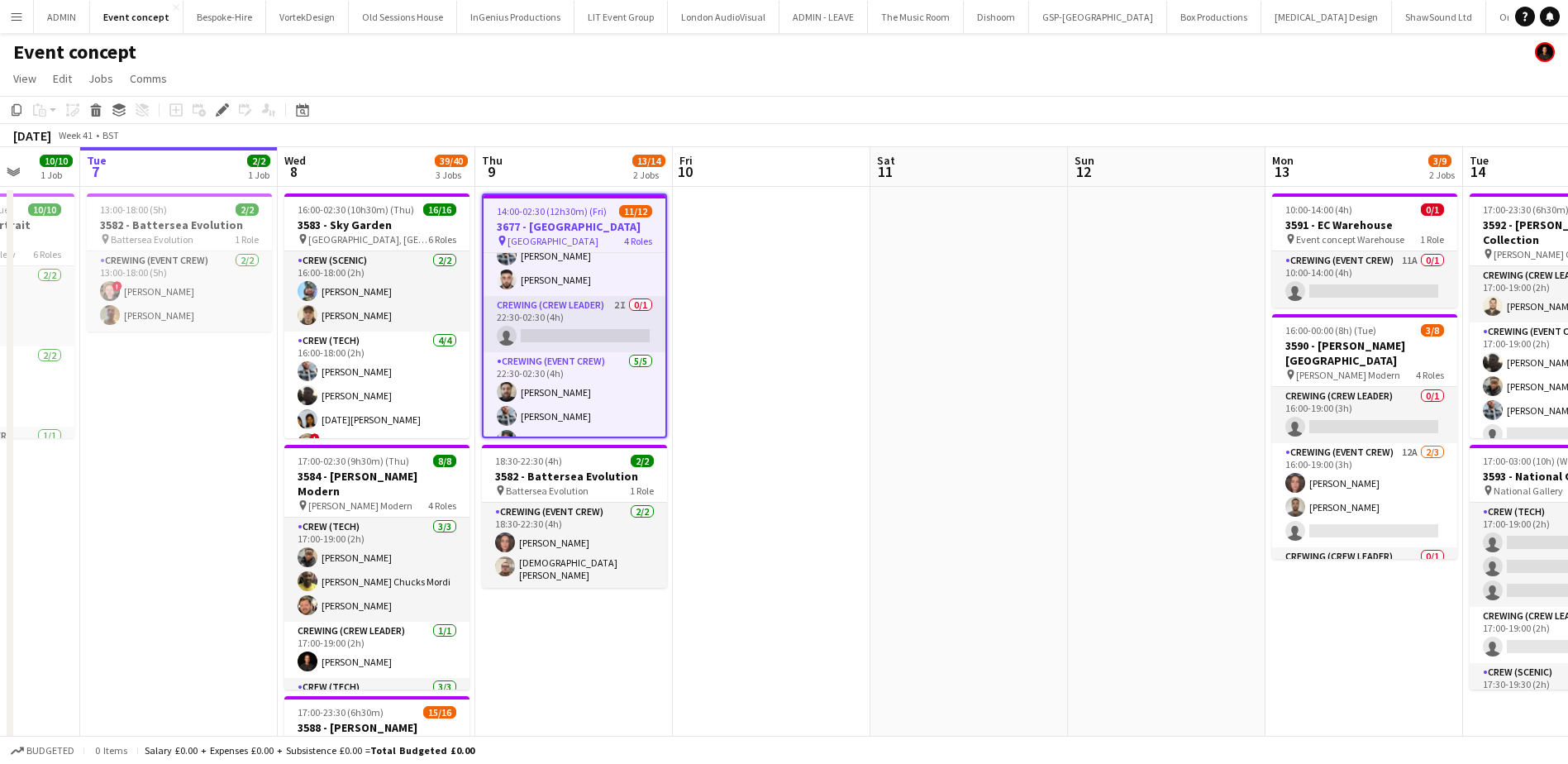
scroll to position [0, 527]
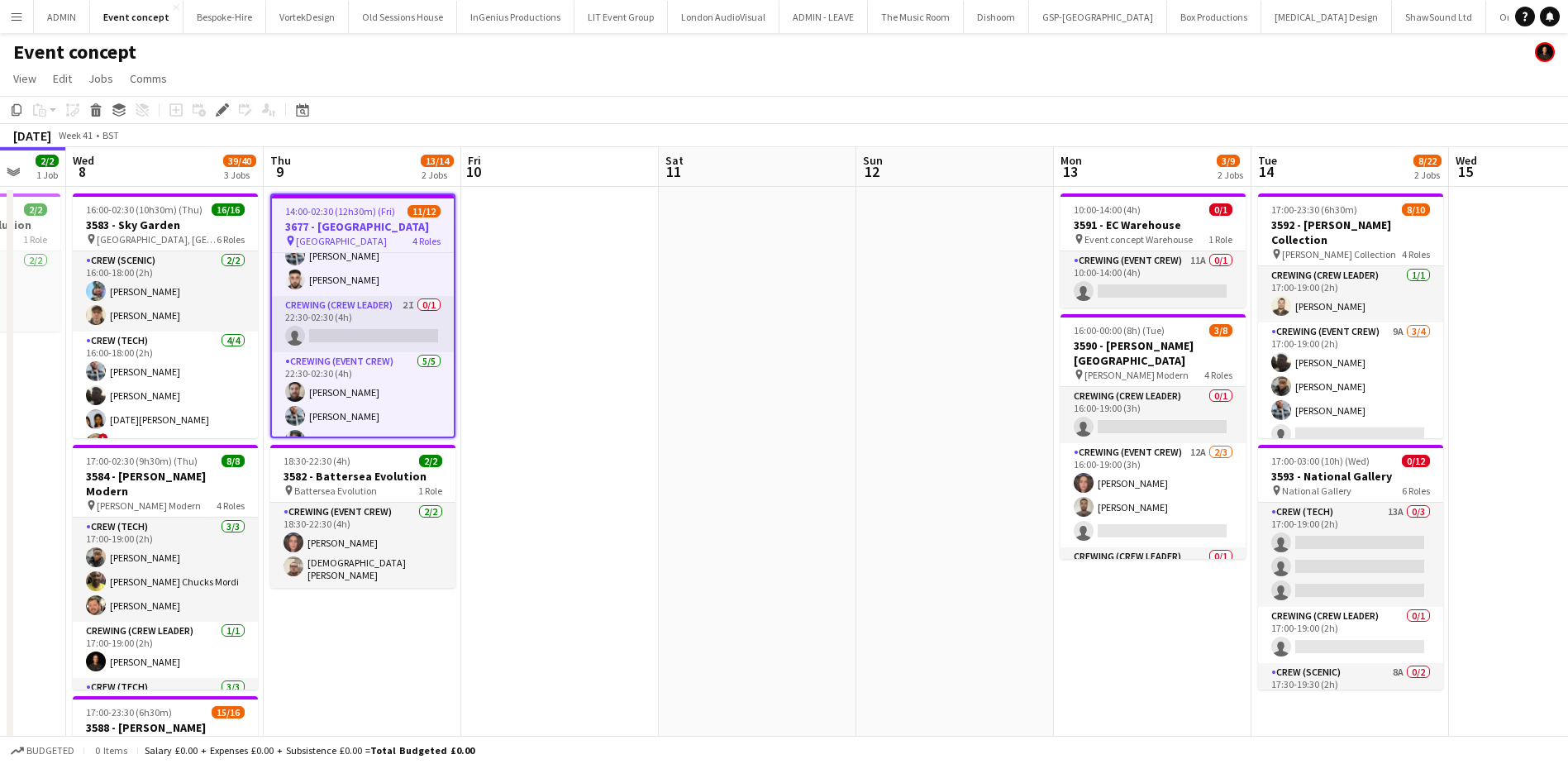
drag, startPoint x: 1106, startPoint y: 422, endPoint x: 753, endPoint y: 407, distance: 353.3
click at [753, 407] on app-calendar-viewport "Sun 5 Mon 6 10/10 1 Job Tue 7 2/2 1 Job Wed 8 39/40 3 Jobs Thu 9 13/14 2 Jobs F…" at bounding box center [784, 561] width 1568 height 827
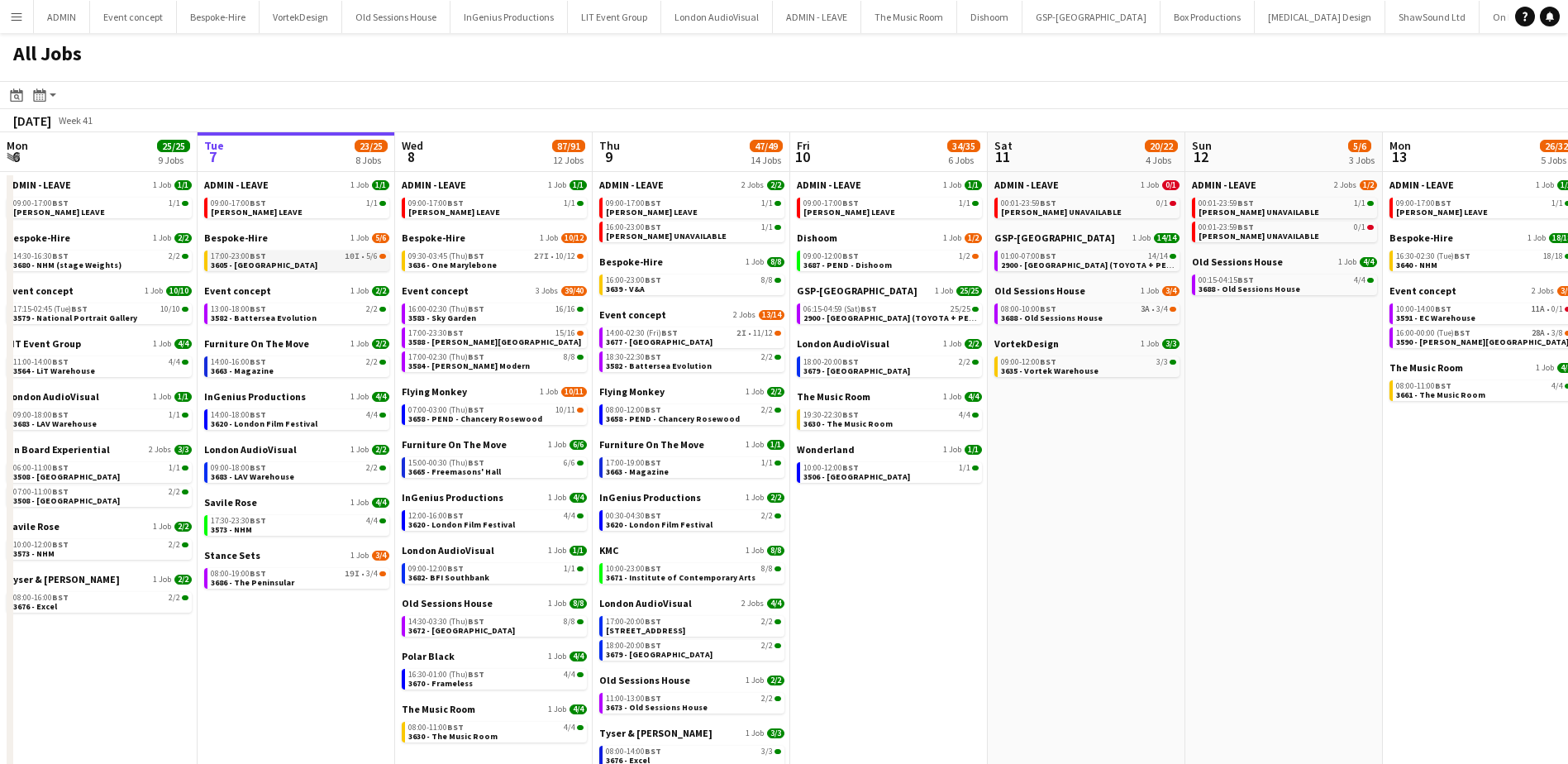
click at [298, 267] on link "17:00-23:00 BST 10I • 5/6 3605 - Tower of London" at bounding box center [298, 260] width 175 height 19
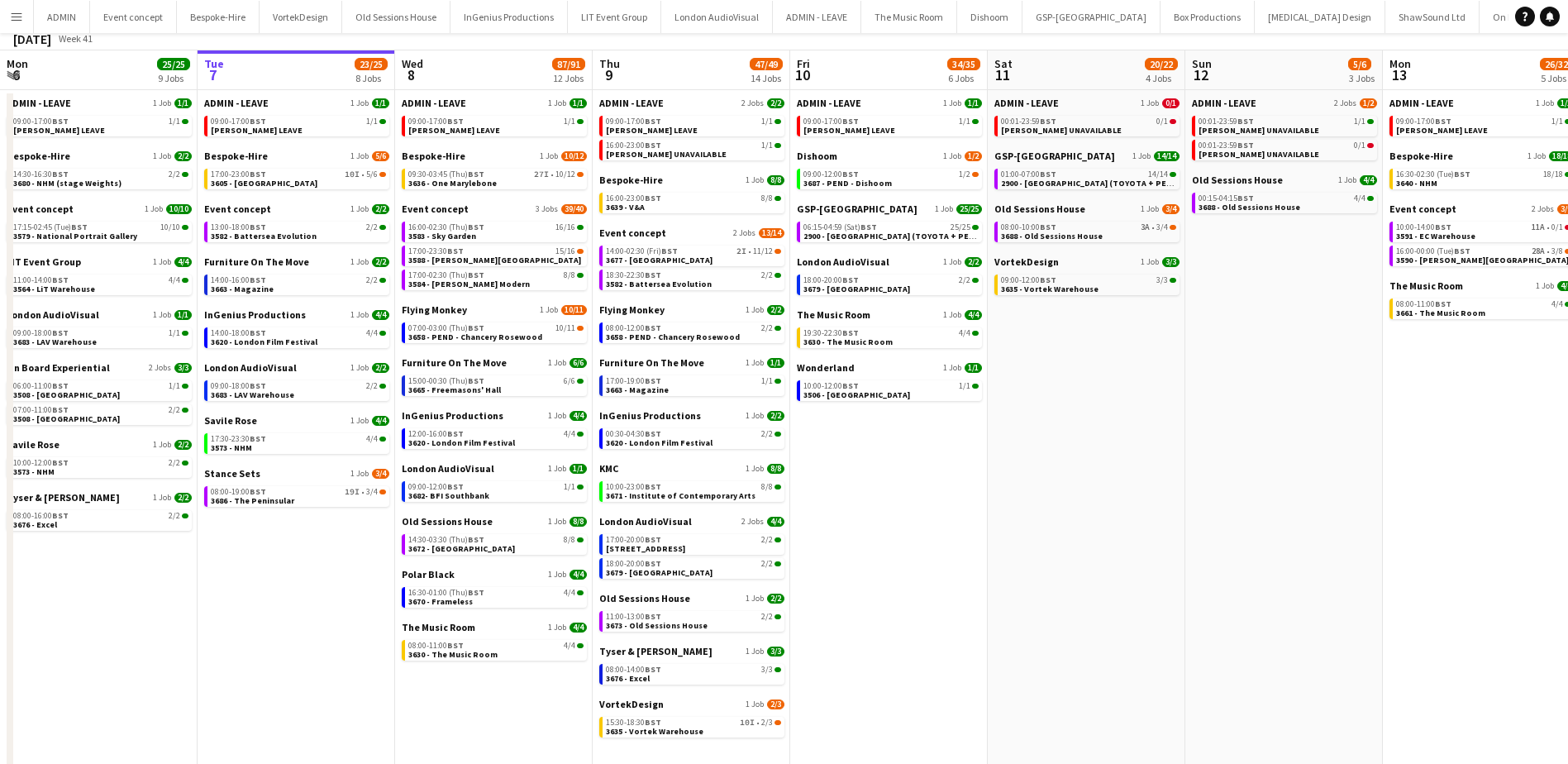
scroll to position [104, 0]
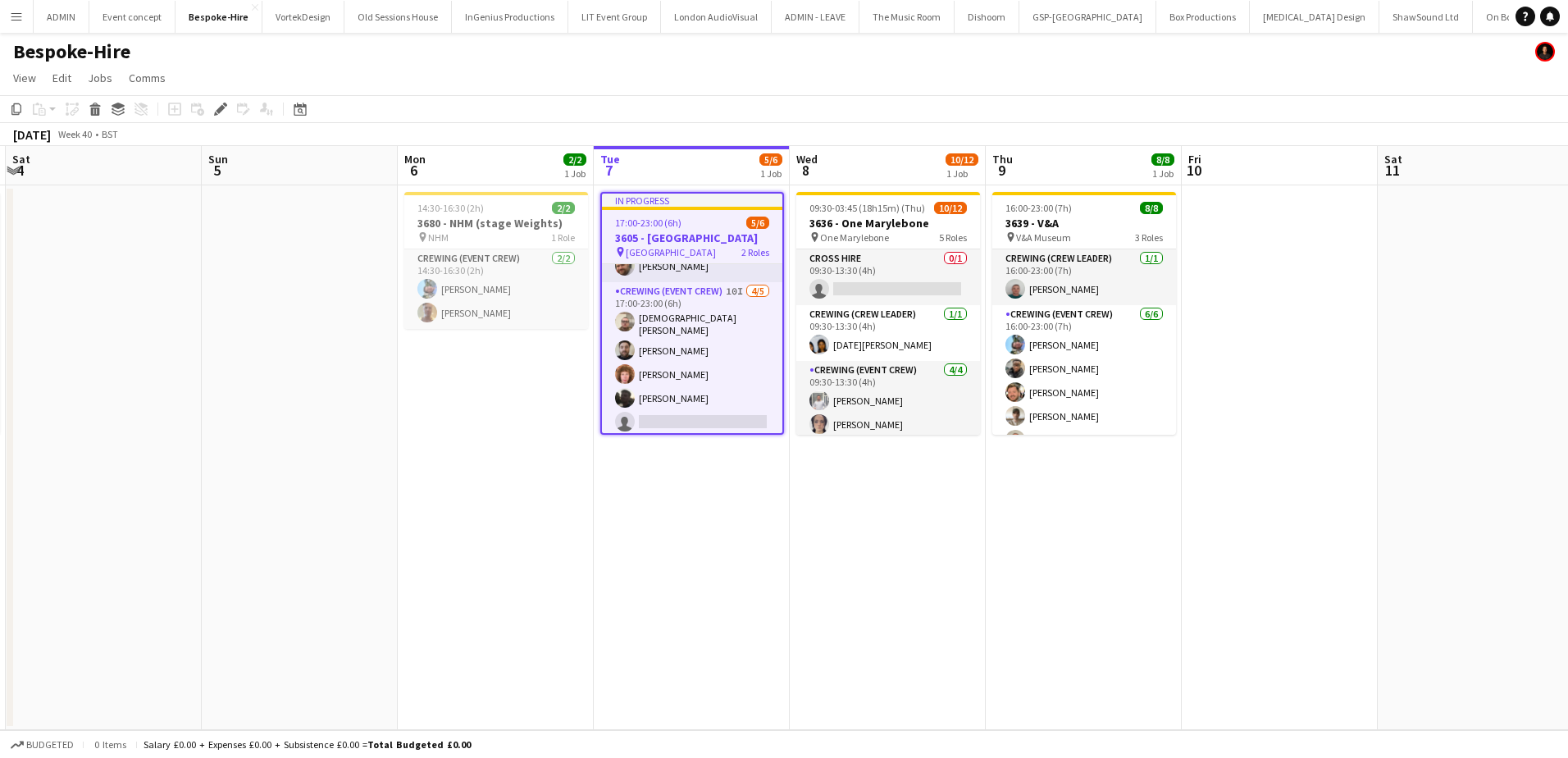
scroll to position [0, 636]
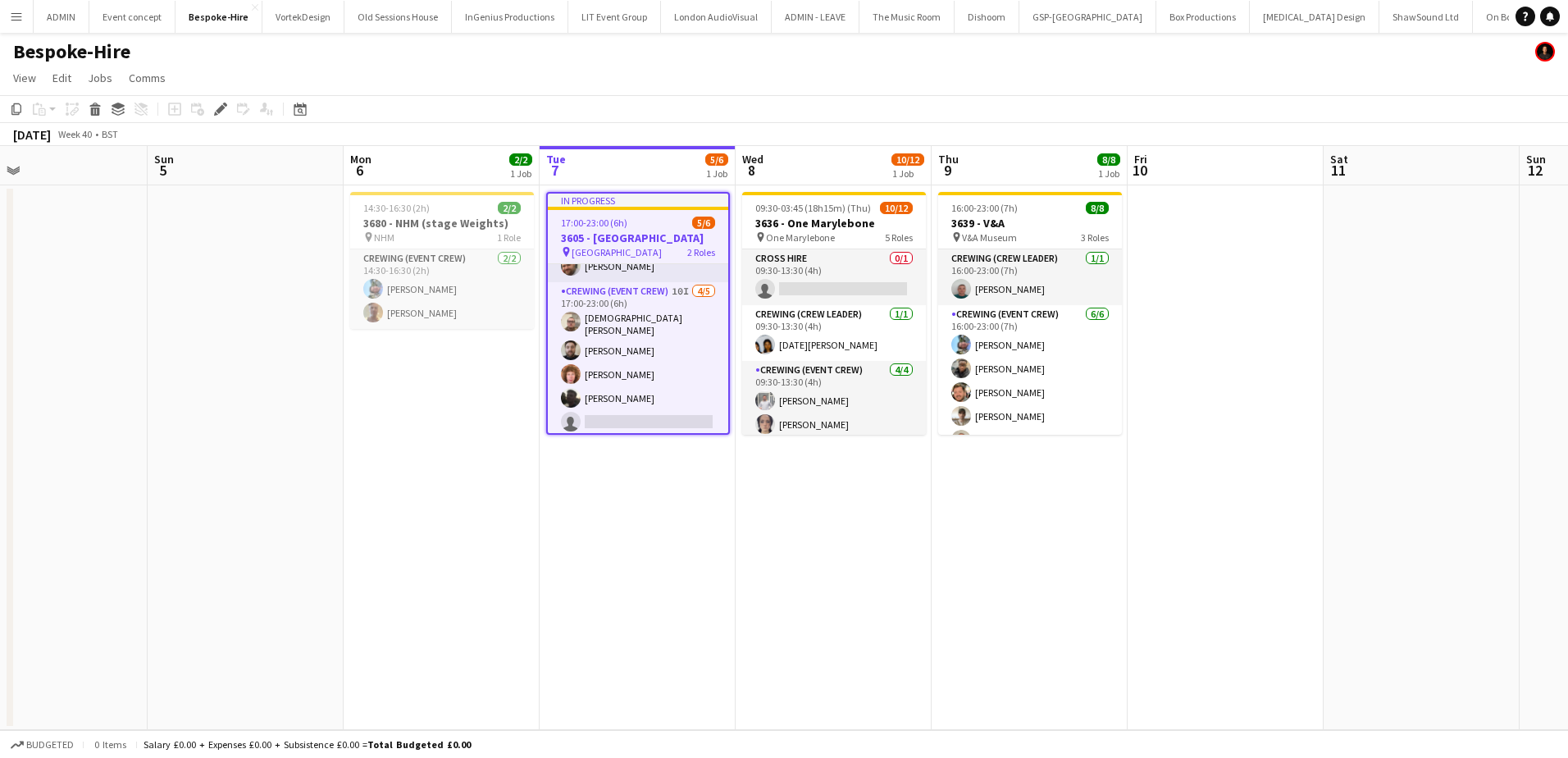
drag, startPoint x: 689, startPoint y: 468, endPoint x: 617, endPoint y: 456, distance: 73.0
click at [617, 456] on app-calendar-viewport "Wed 1 Thu 2 14/15 2 Jobs Fri 3 20/25 1 Job Sat 4 Sun 5 Mon 6 2/2 1 Job Tue 7 5/…" at bounding box center [784, 438] width 1568 height 584
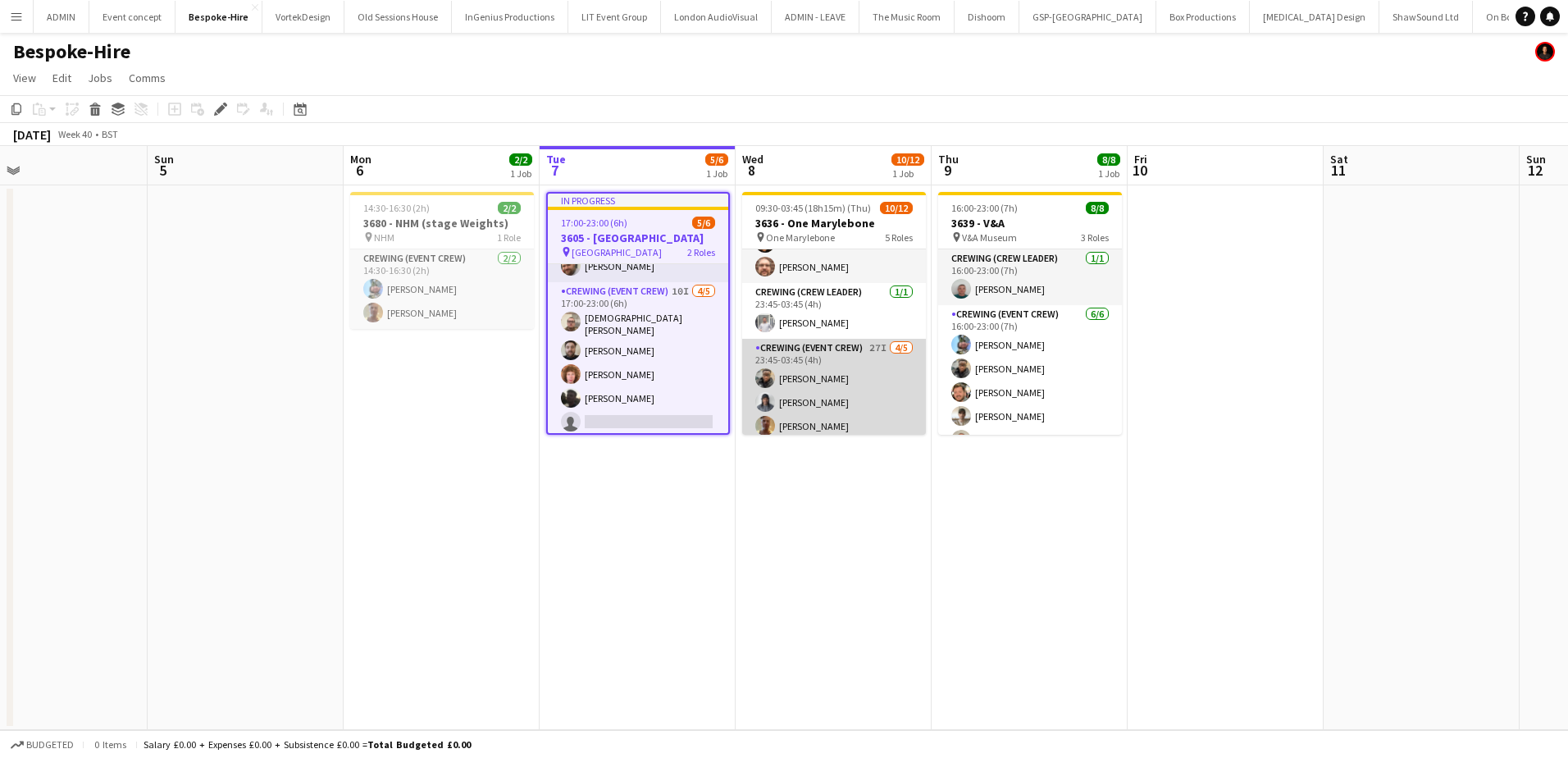
scroll to position [260, 0]
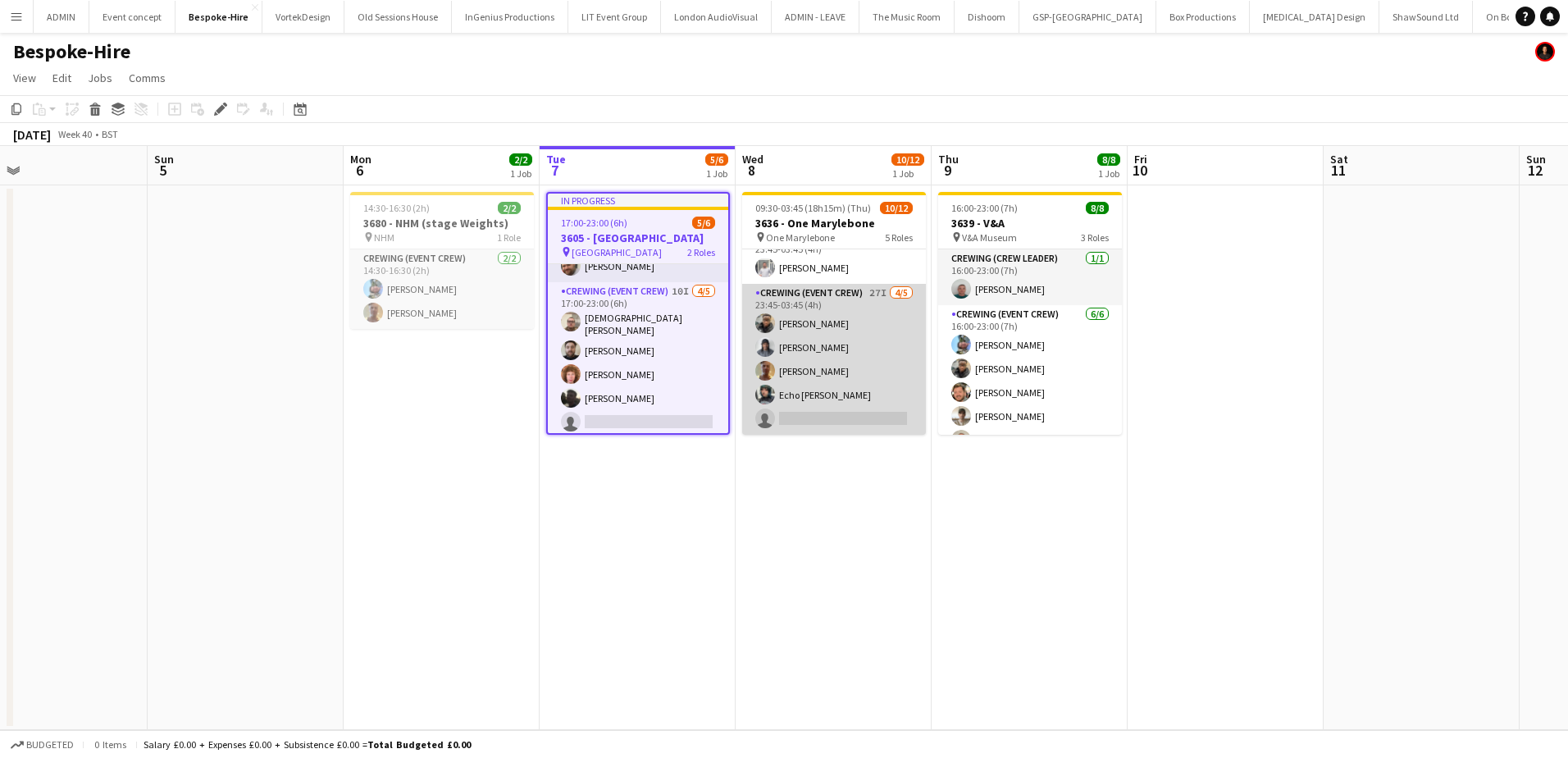
click at [815, 348] on app-card-role "Crewing (Event Crew) 27I 4/5 23:45-03:45 (4h) Samuel Kusimo Kaine Caldeira Jaso…" at bounding box center [833, 358] width 184 height 151
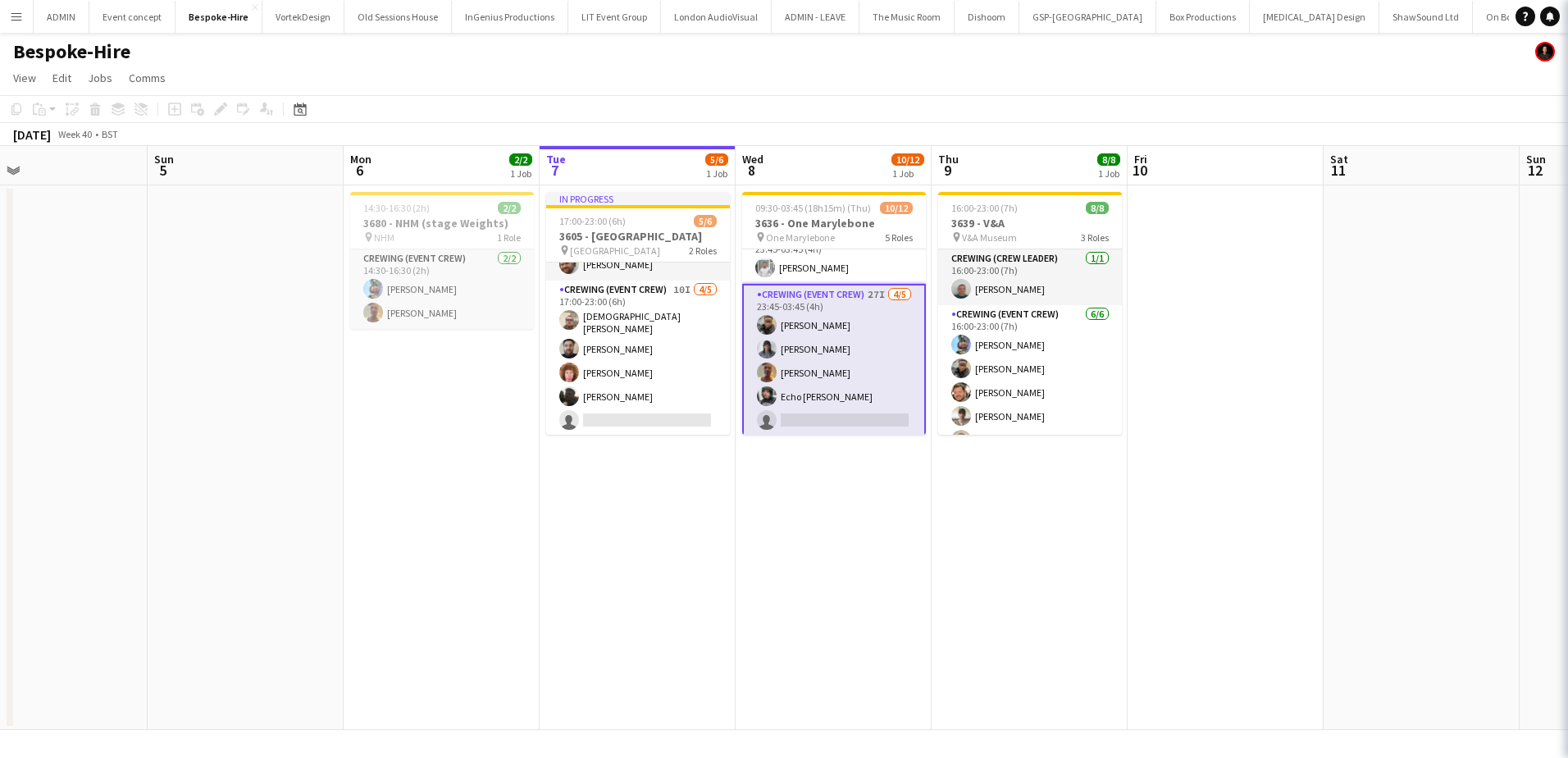
scroll to position [35, 0]
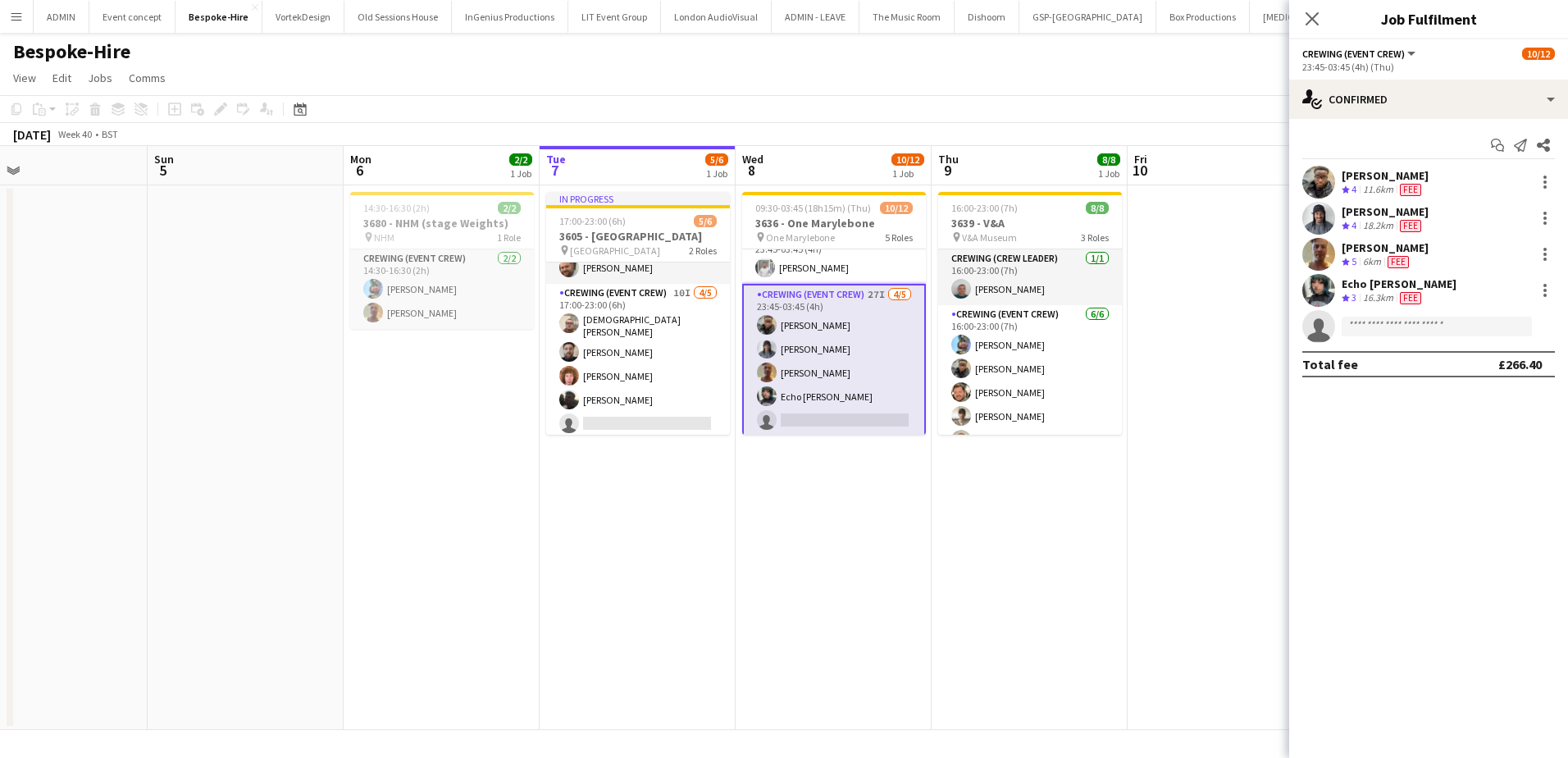
click at [1386, 251] on div "Jason Aspinall" at bounding box center [1384, 247] width 86 height 14
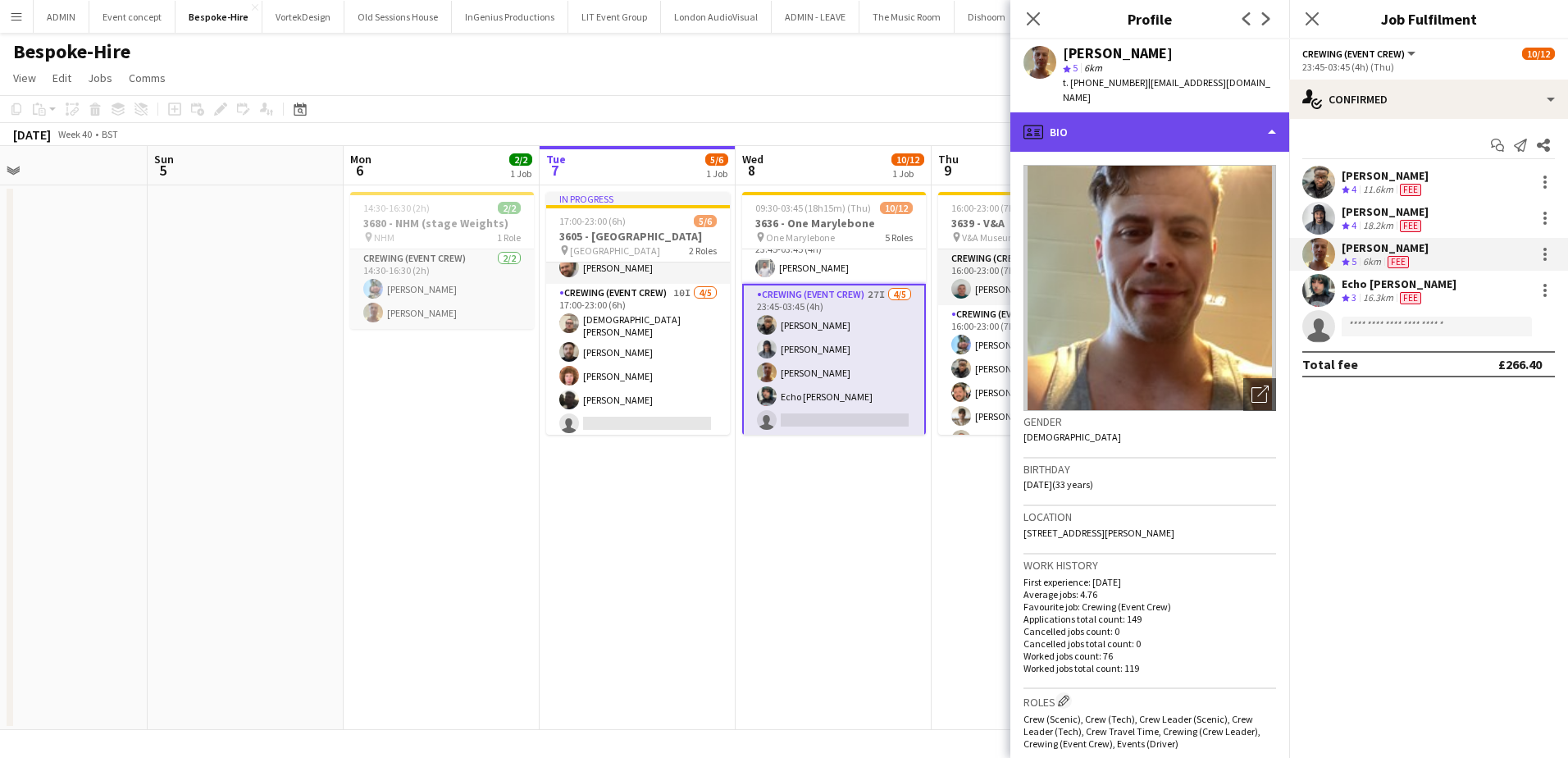
click at [1192, 112] on div "profile Bio" at bounding box center [1150, 132] width 279 height 39
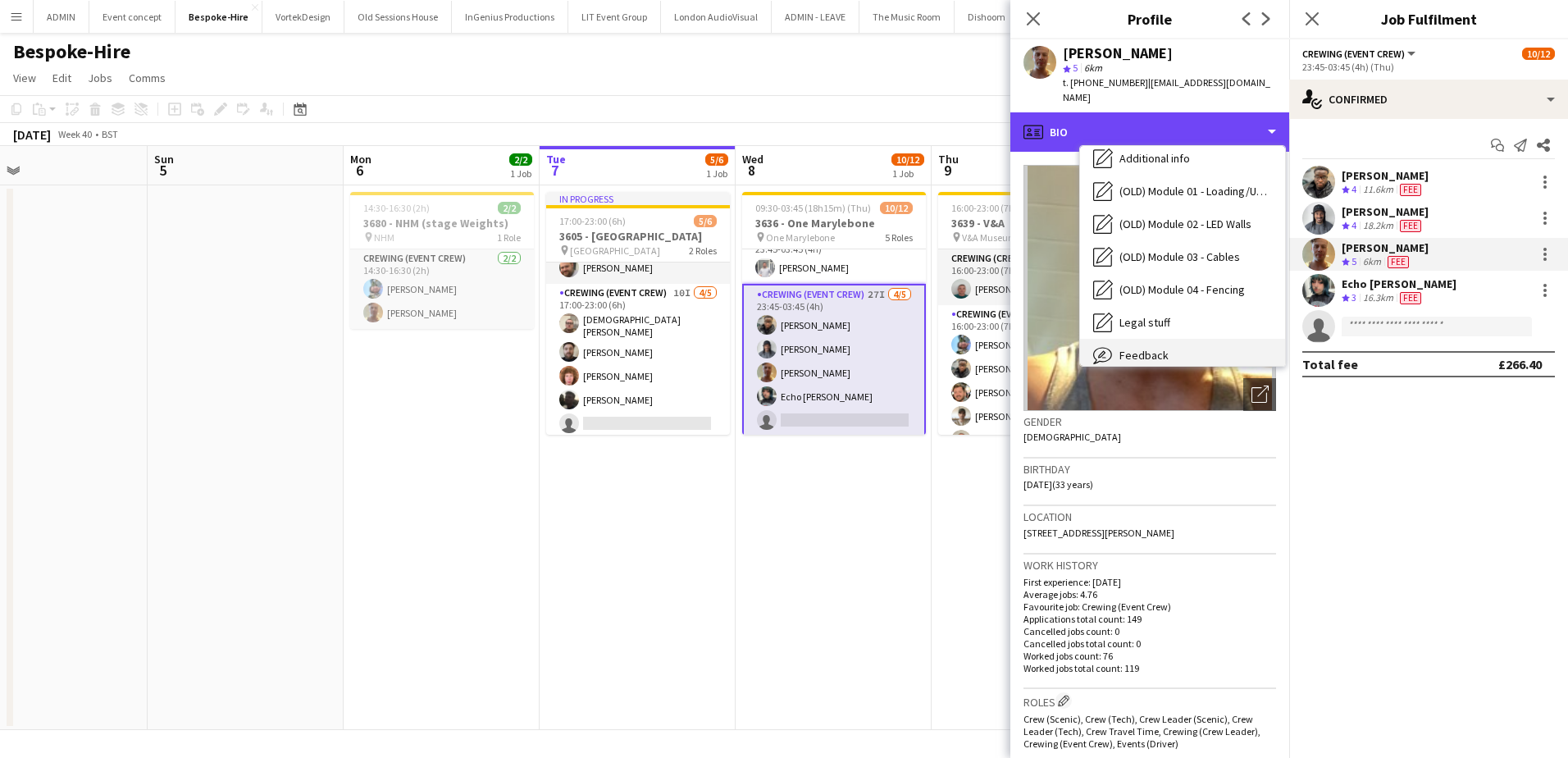
scroll to position [548, 0]
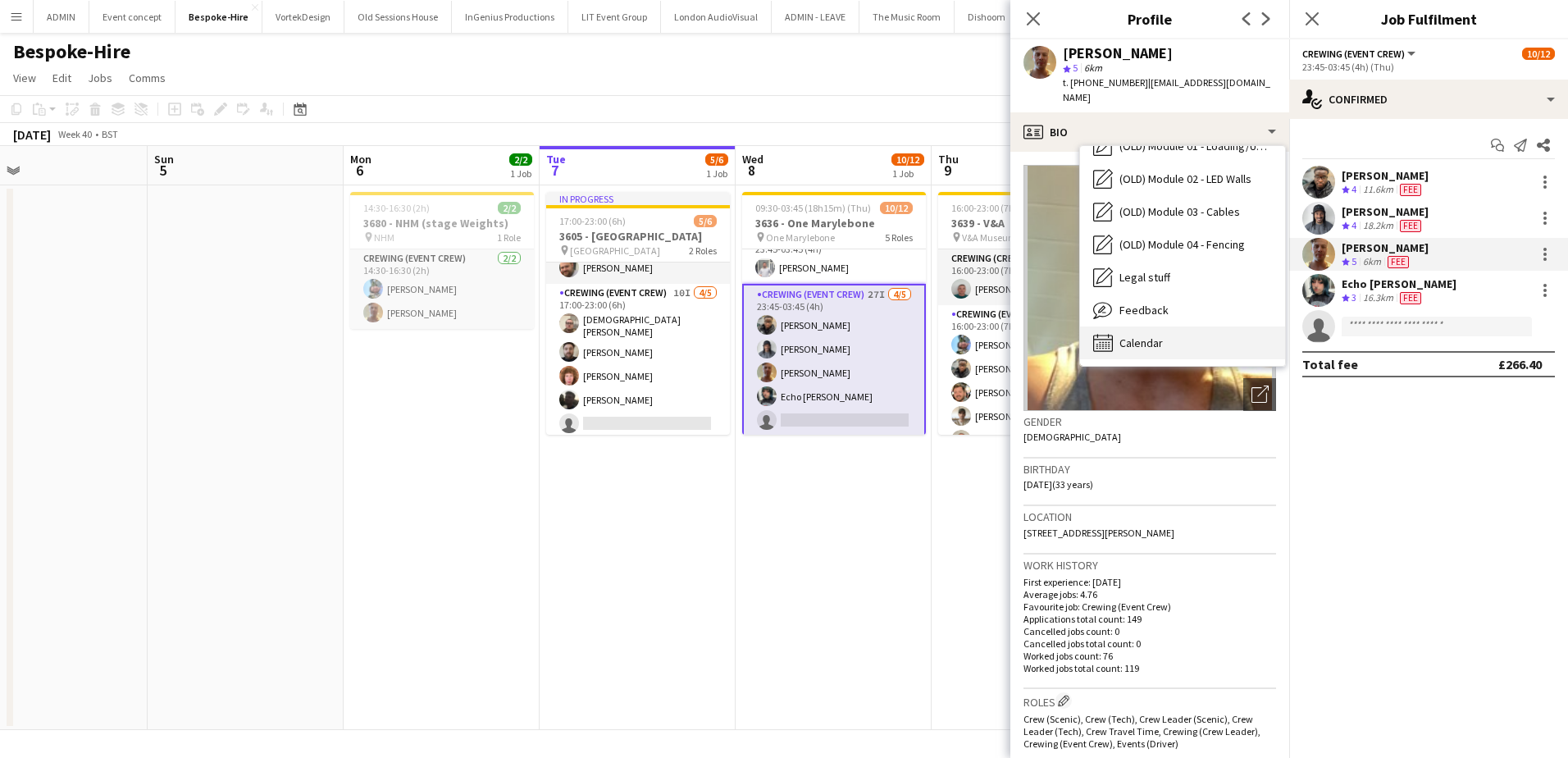
click at [1187, 327] on div "Calendar Calendar" at bounding box center [1182, 343] width 205 height 33
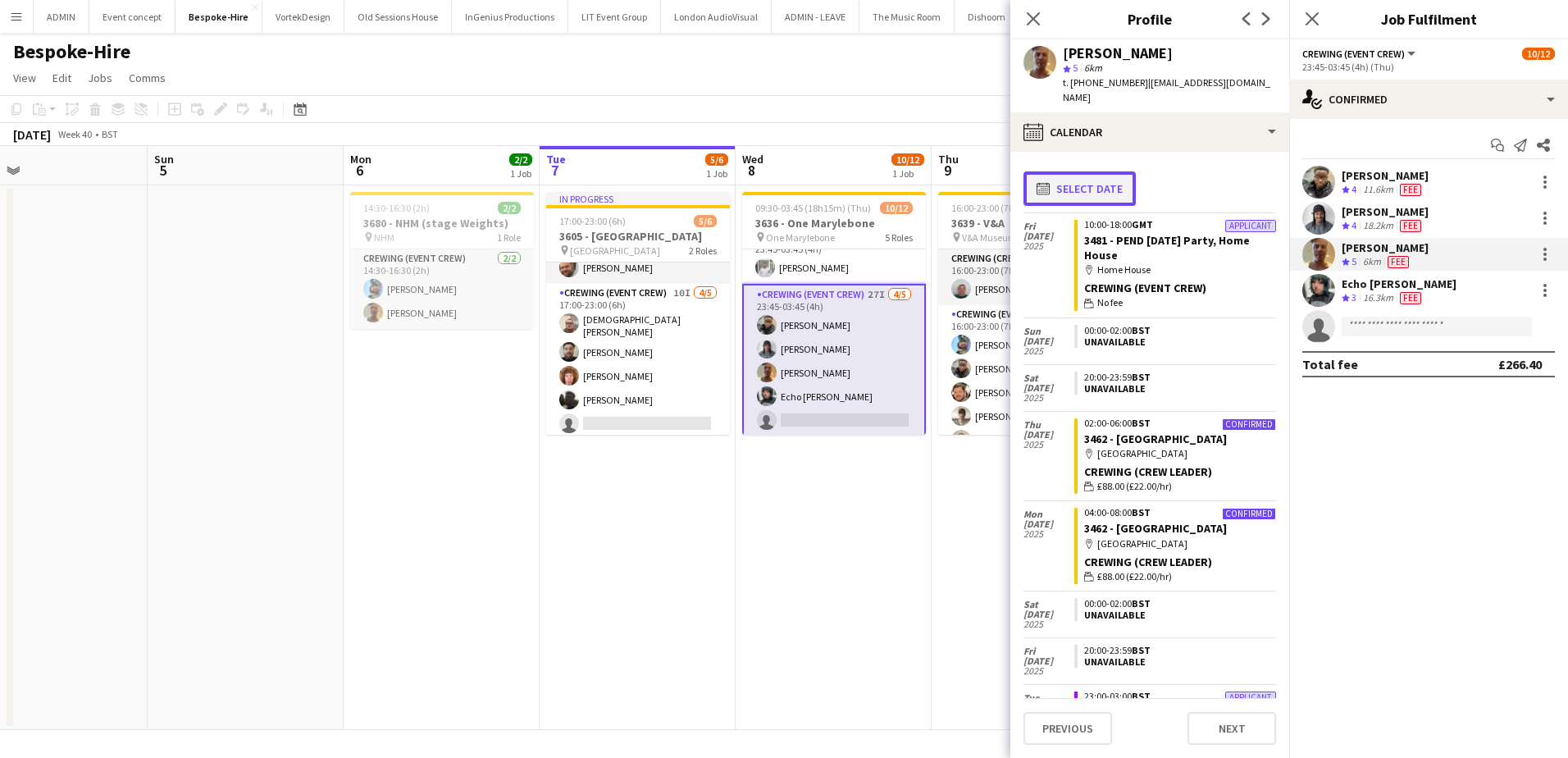
click at [1107, 177] on button "calendar-full Select date" at bounding box center [1079, 188] width 112 height 35
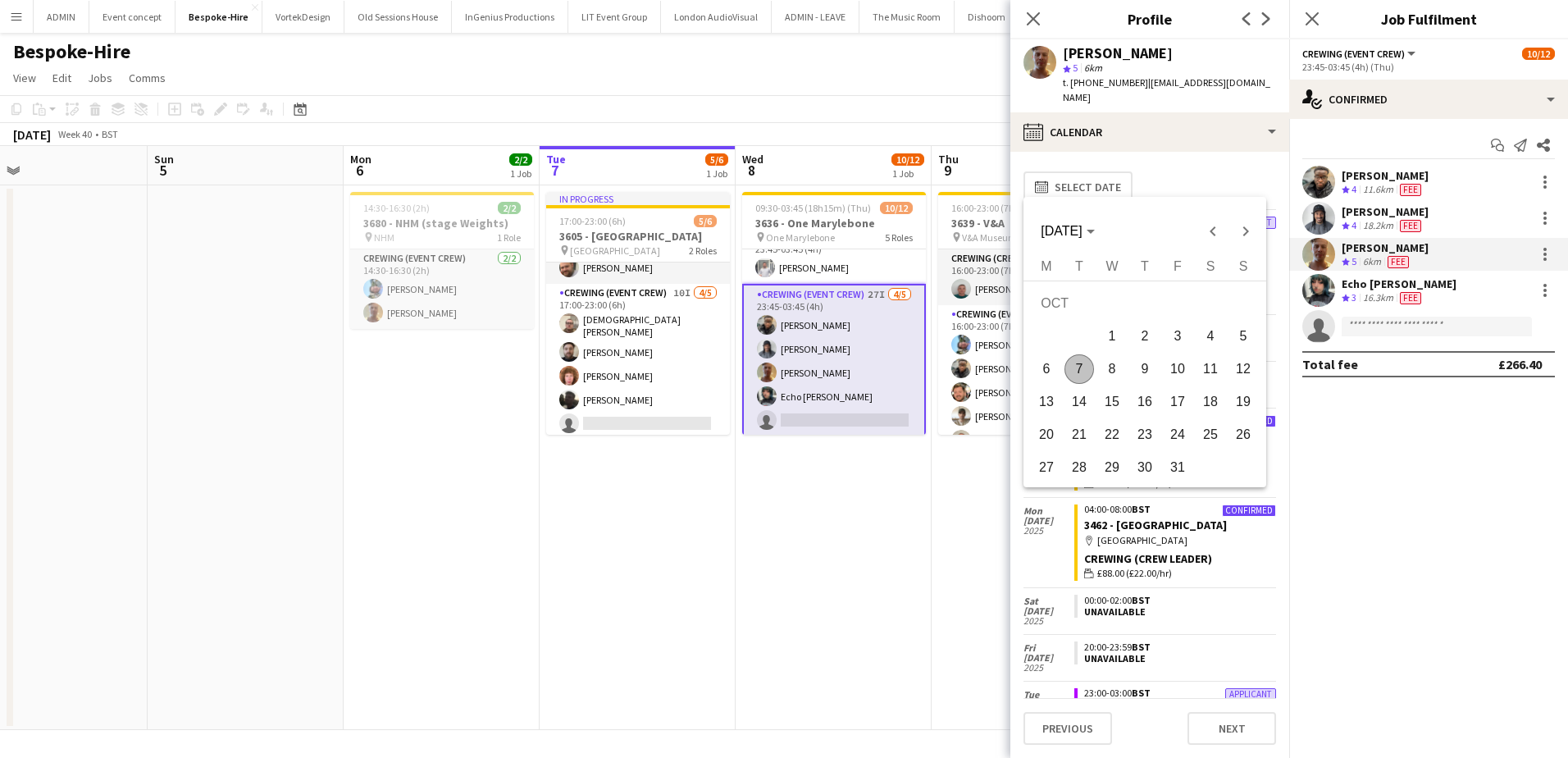
click at [1133, 373] on span "9" at bounding box center [1144, 369] width 30 height 30
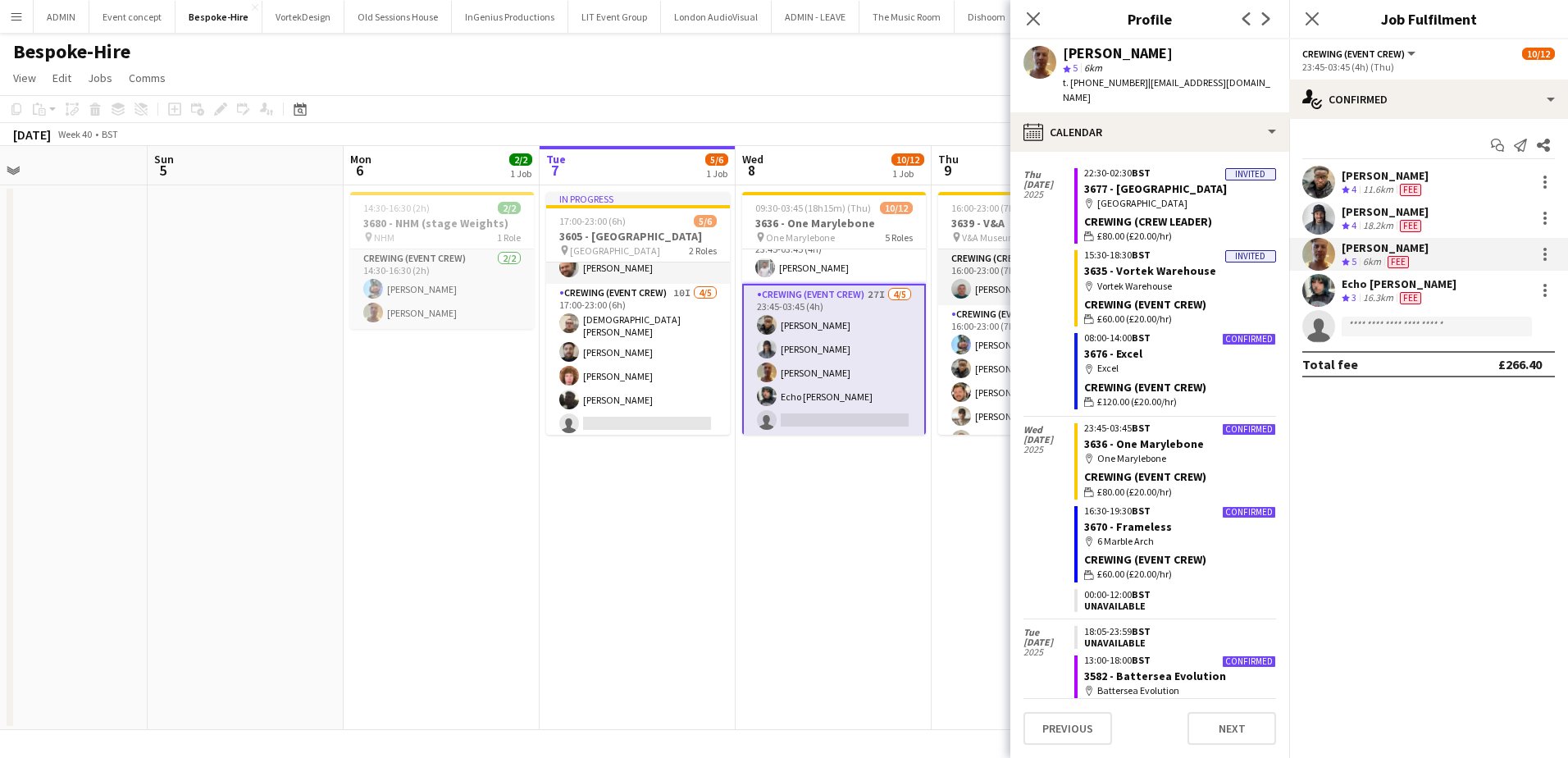
scroll to position [0, 0]
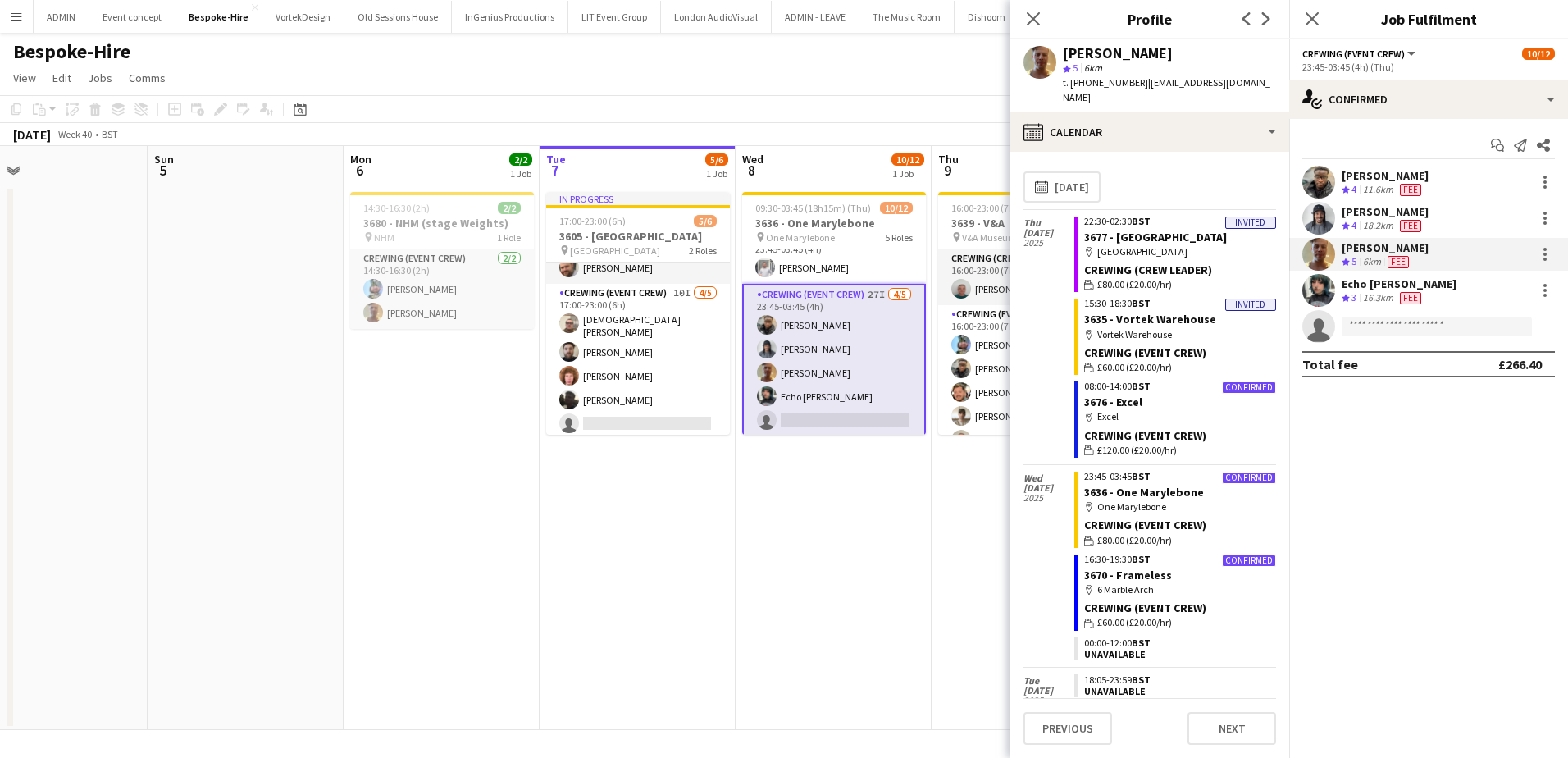
click at [938, 496] on app-date-cell "16:00-23:00 (7h) 8/8 3639 - V&A pin V&A Museum 3 Roles Crewing (Crew Leader) 1/…" at bounding box center [1030, 457] width 196 height 545
